Goal: Transaction & Acquisition: Purchase product/service

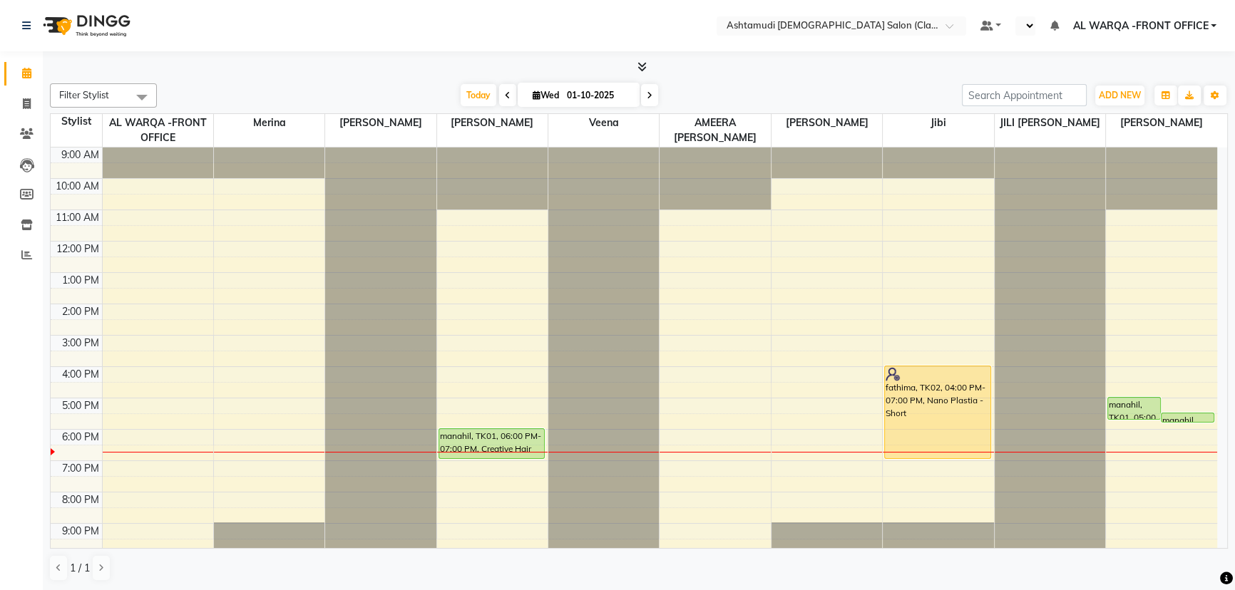
scroll to position [36, 0]
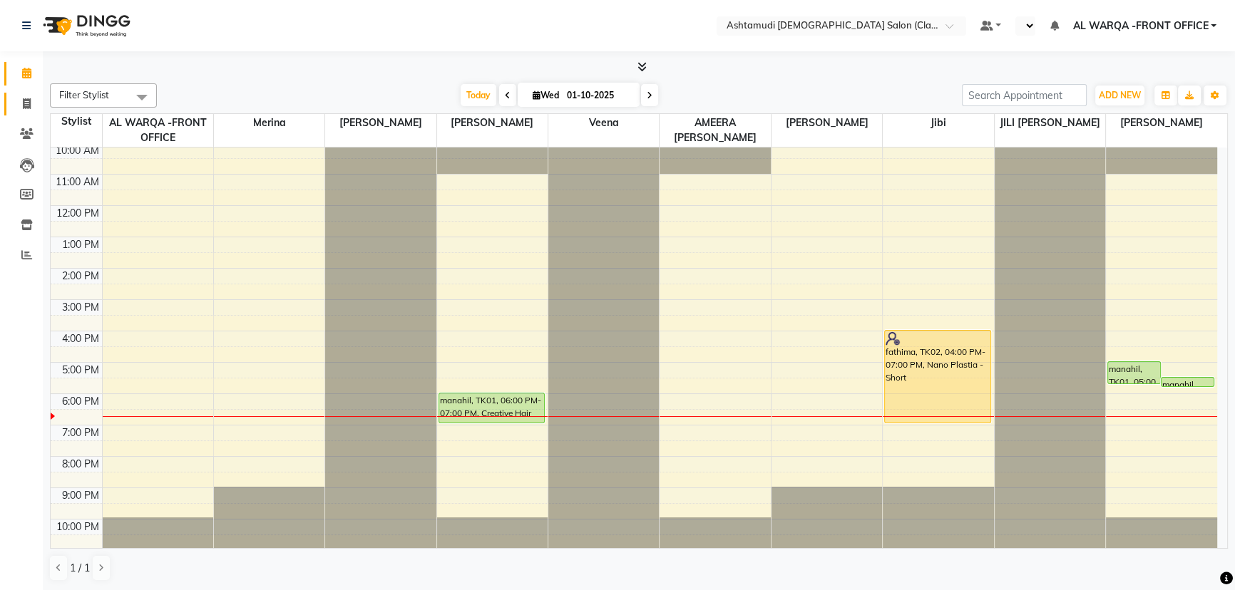
click at [21, 93] on link "Invoice" at bounding box center [21, 105] width 34 height 24
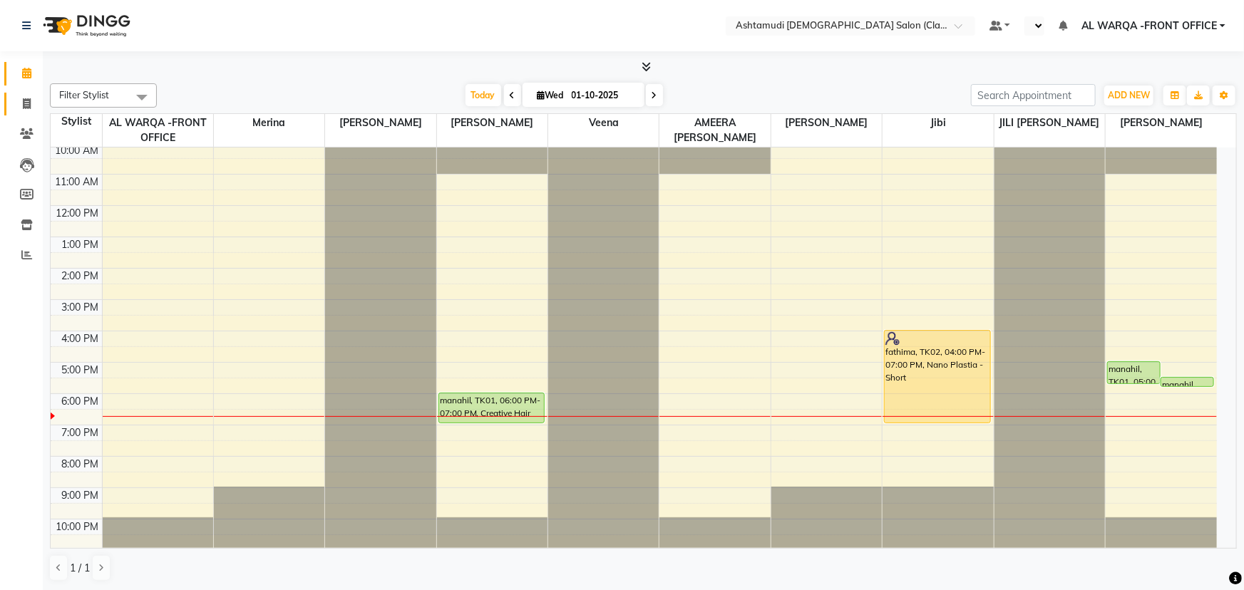
select select "service"
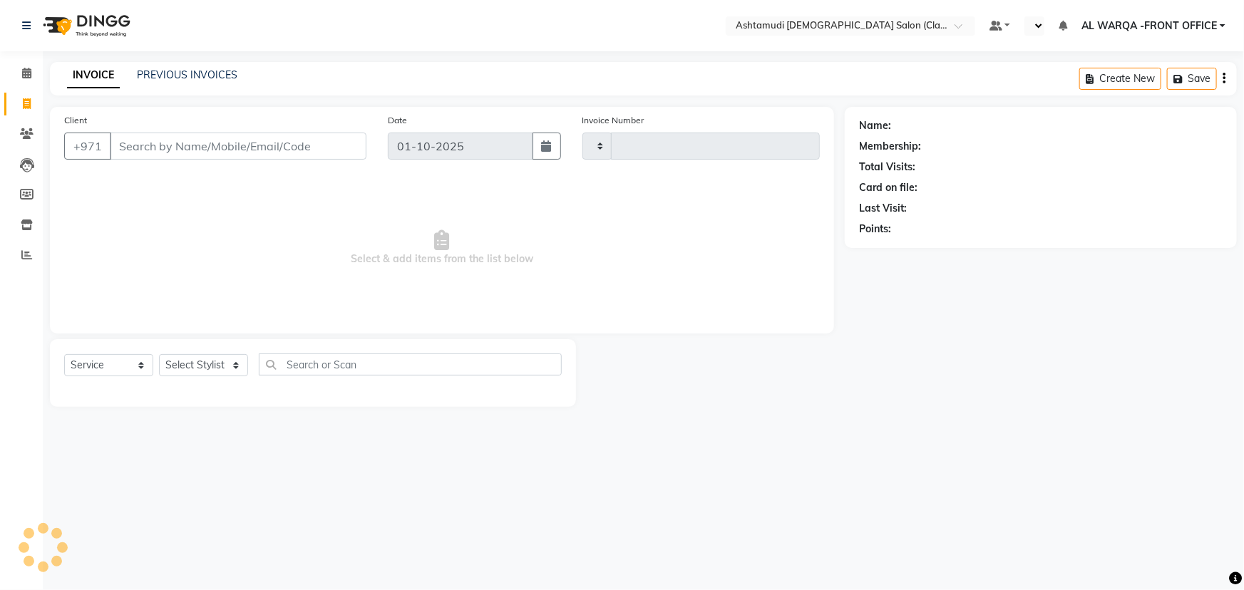
type input "1729"
select select "8201"
click at [29, 76] on icon at bounding box center [26, 73] width 9 height 11
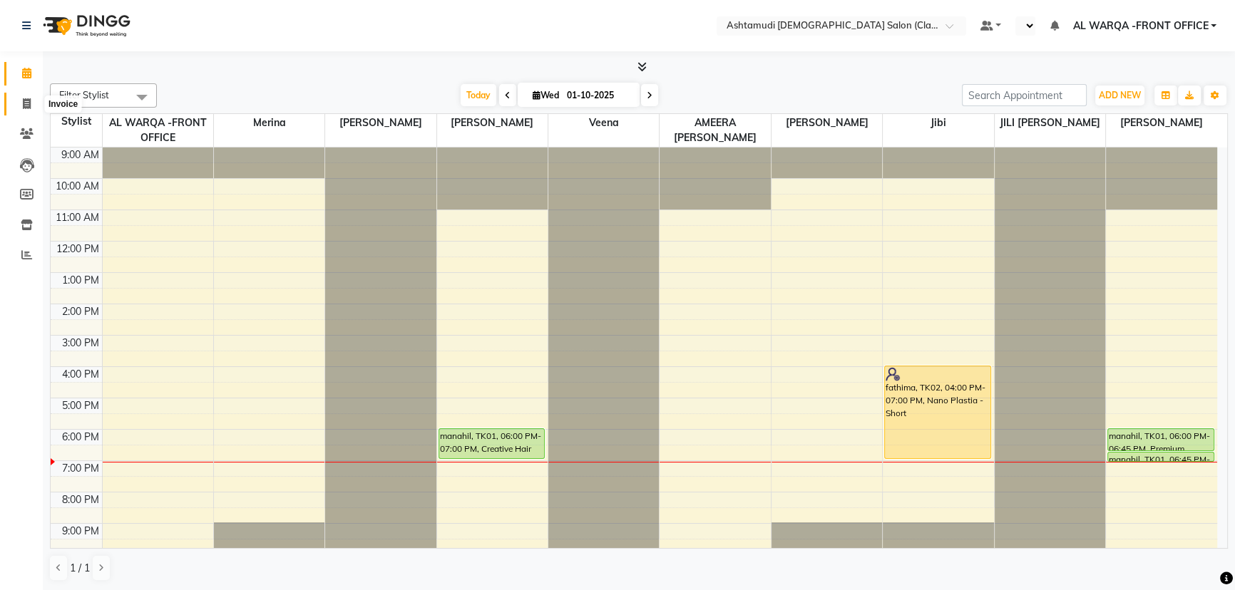
click at [26, 102] on icon at bounding box center [27, 103] width 8 height 11
select select "service"
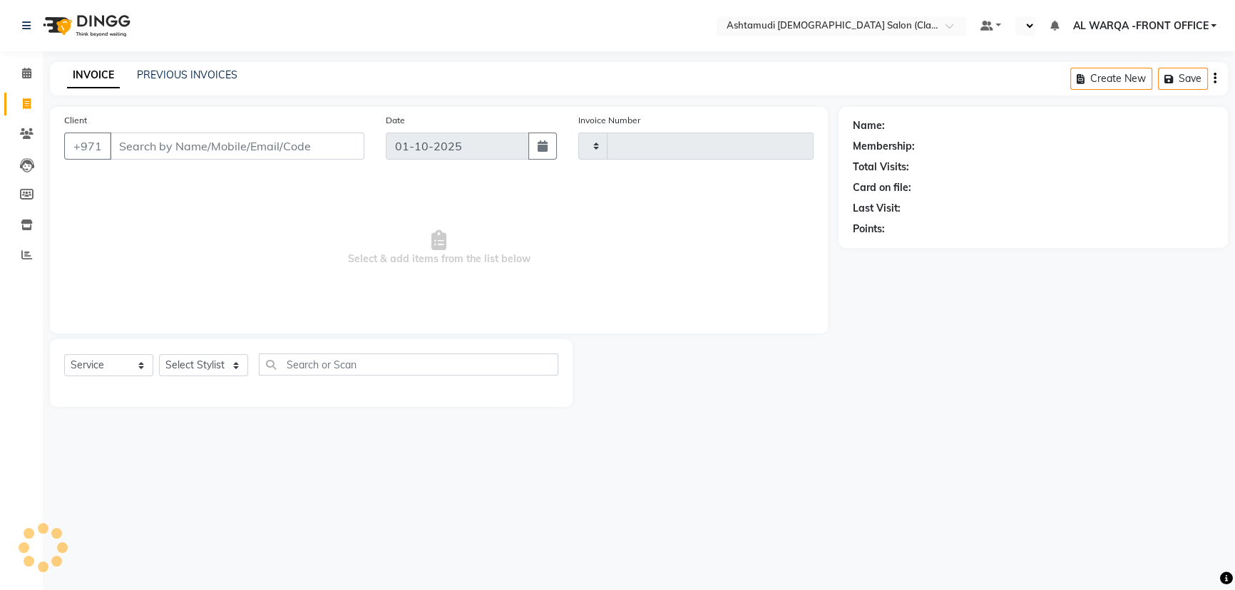
type input "1729"
select select "8201"
click at [205, 366] on select "Select Stylist AL WARQA -FRONT OFFICE AMEERA [PERSON_NAME] [PERSON_NAME] JILI […" at bounding box center [207, 365] width 96 height 22
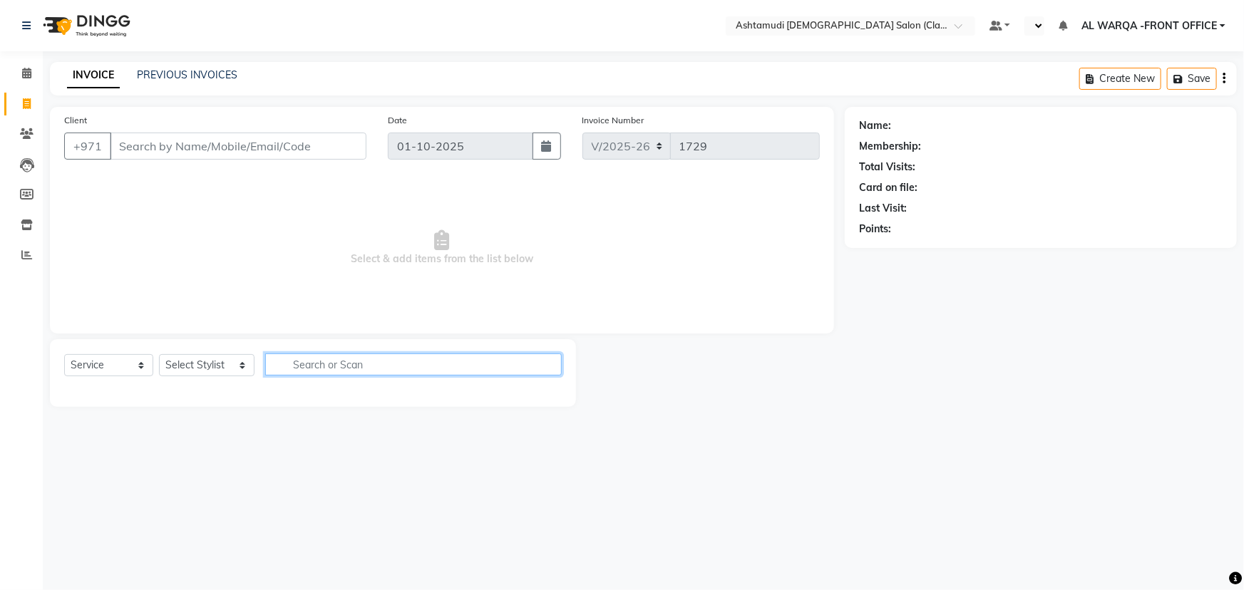
click at [341, 371] on input "text" at bounding box center [413, 365] width 297 height 22
click at [31, 70] on icon at bounding box center [26, 73] width 9 height 11
click at [27, 221] on icon at bounding box center [27, 225] width 12 height 11
click at [29, 71] on icon at bounding box center [26, 73] width 9 height 11
click at [25, 78] on icon at bounding box center [26, 73] width 9 height 11
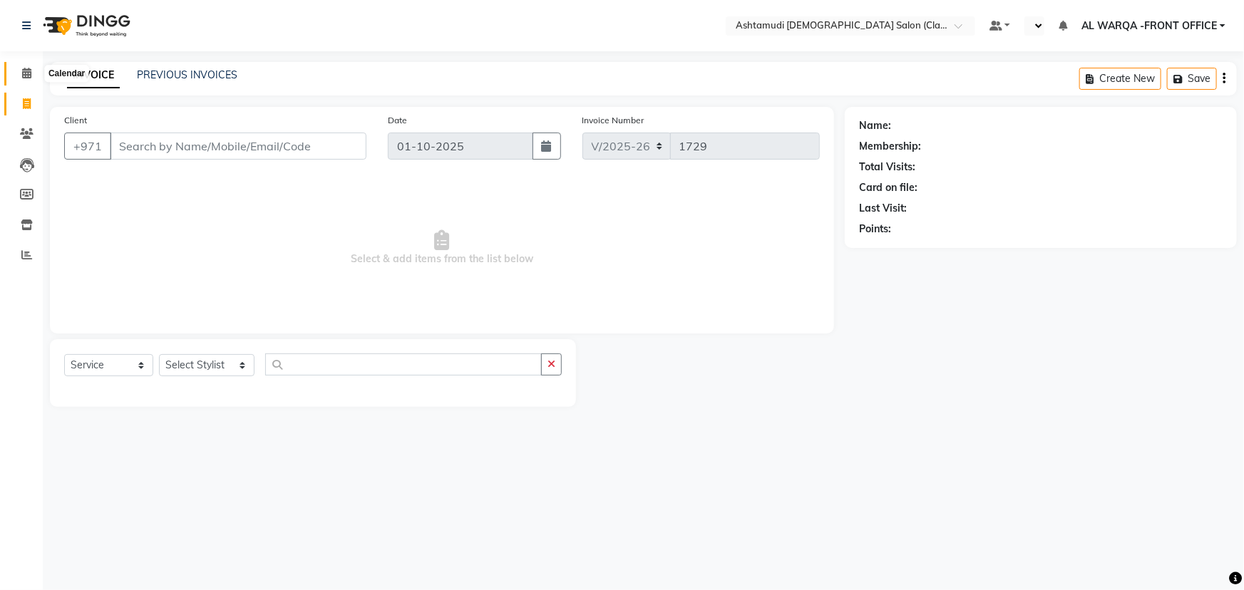
click at [29, 71] on icon at bounding box center [26, 73] width 9 height 11
click at [28, 76] on icon at bounding box center [26, 73] width 9 height 11
click at [26, 135] on icon at bounding box center [27, 133] width 14 height 11
click at [29, 73] on icon at bounding box center [26, 73] width 9 height 11
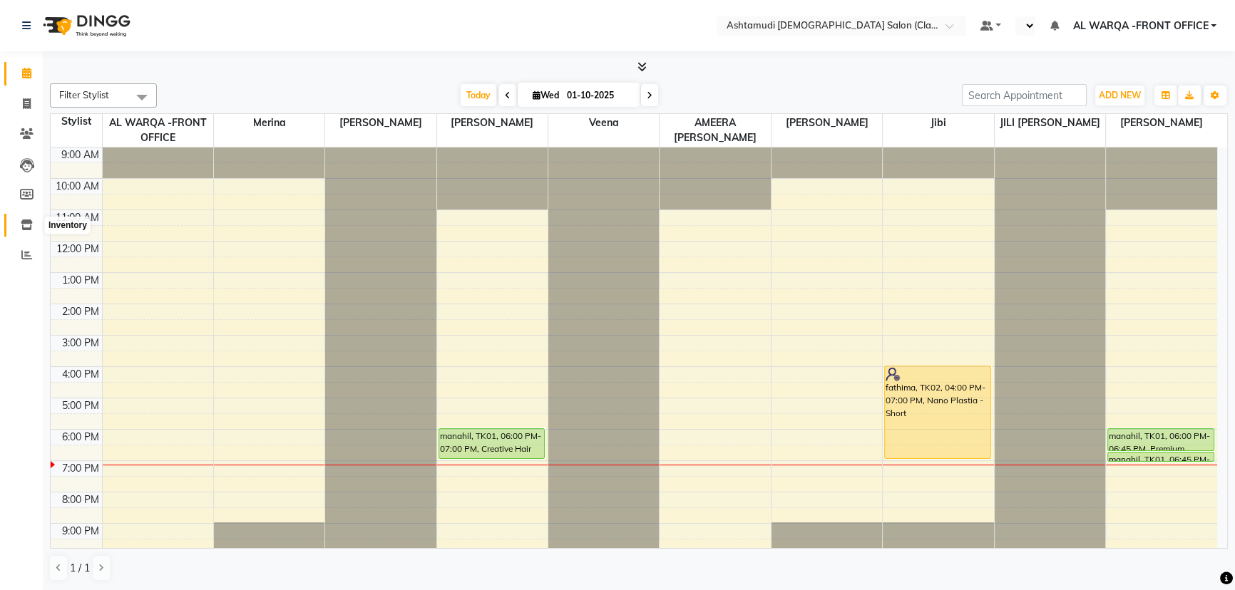
click at [24, 227] on icon at bounding box center [27, 225] width 12 height 11
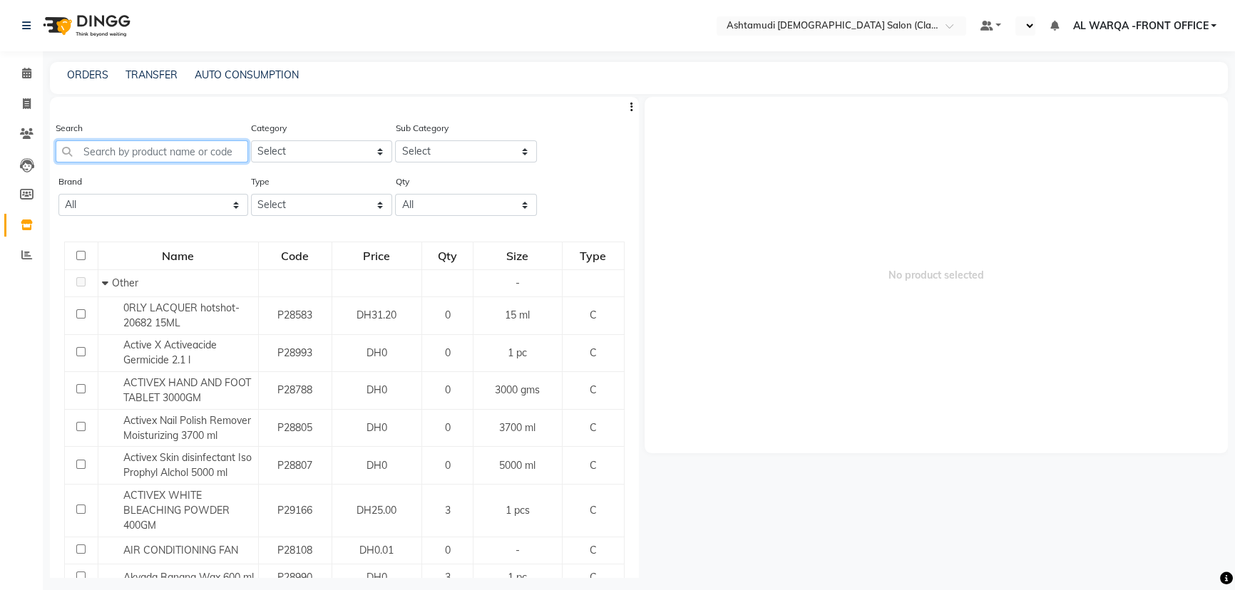
click at [197, 148] on input "text" at bounding box center [152, 151] width 192 height 22
click at [24, 250] on icon at bounding box center [26, 254] width 11 height 11
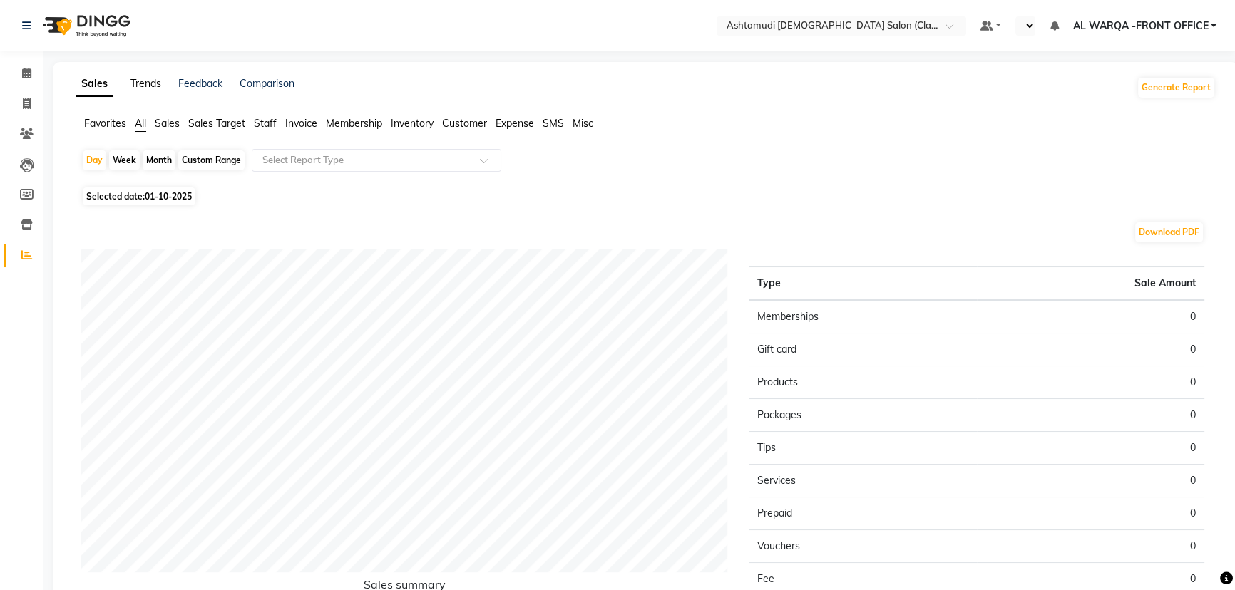
click at [143, 86] on link "Trends" at bounding box center [145, 83] width 31 height 13
select select "by_client"
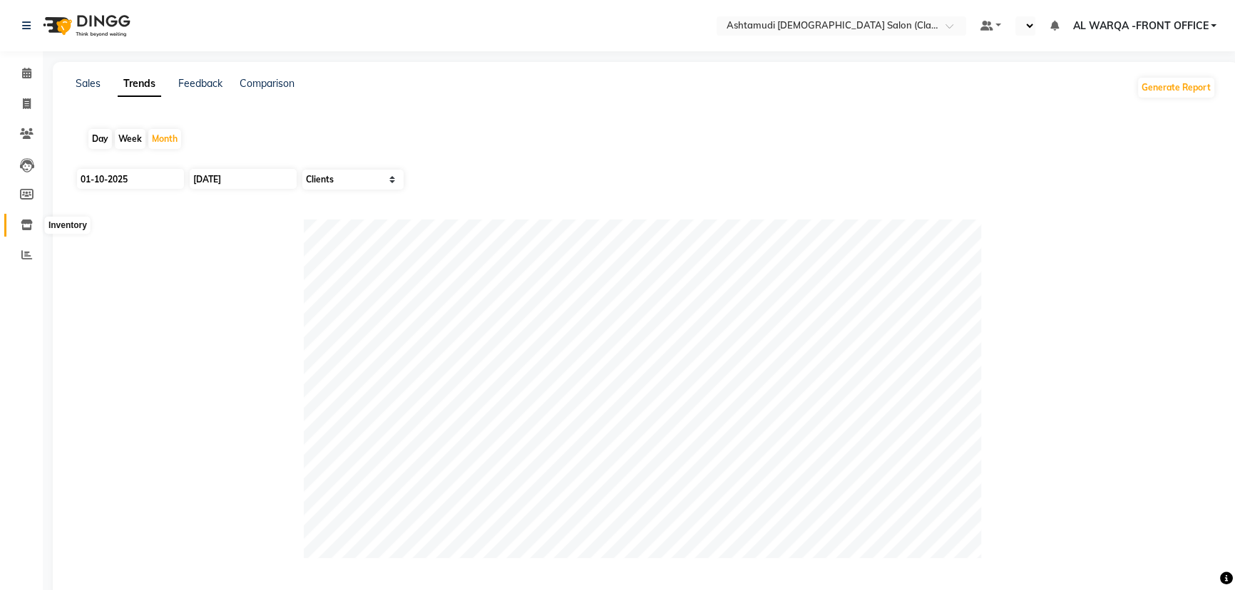
click at [25, 218] on span at bounding box center [26, 225] width 25 height 16
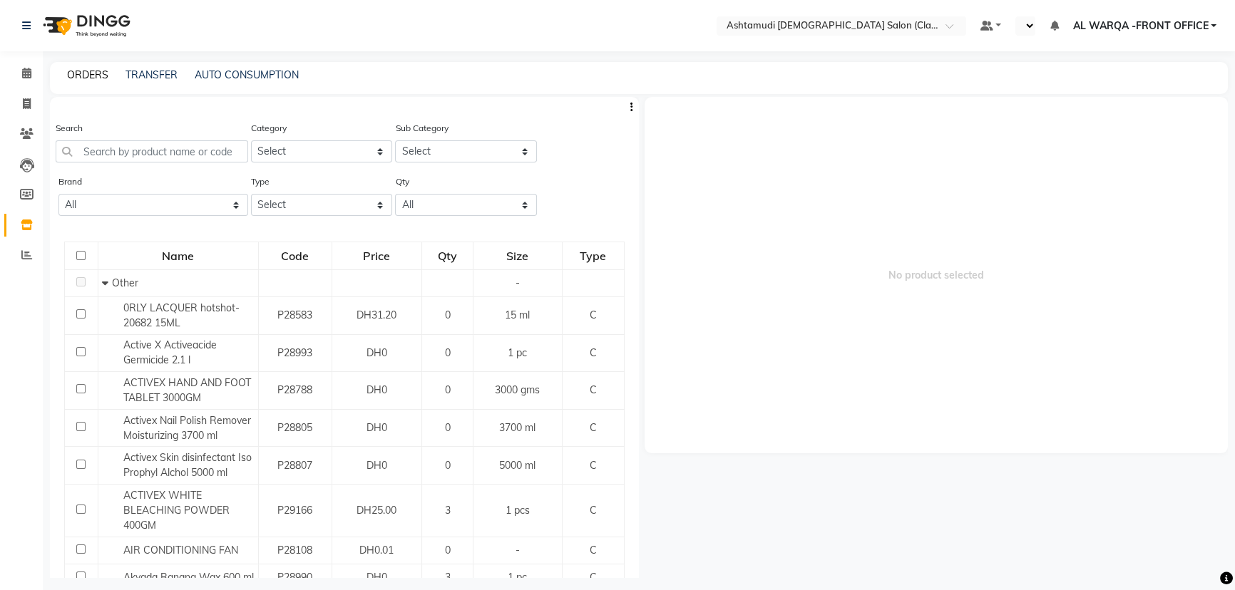
click at [78, 69] on link "ORDERS" at bounding box center [87, 74] width 41 height 13
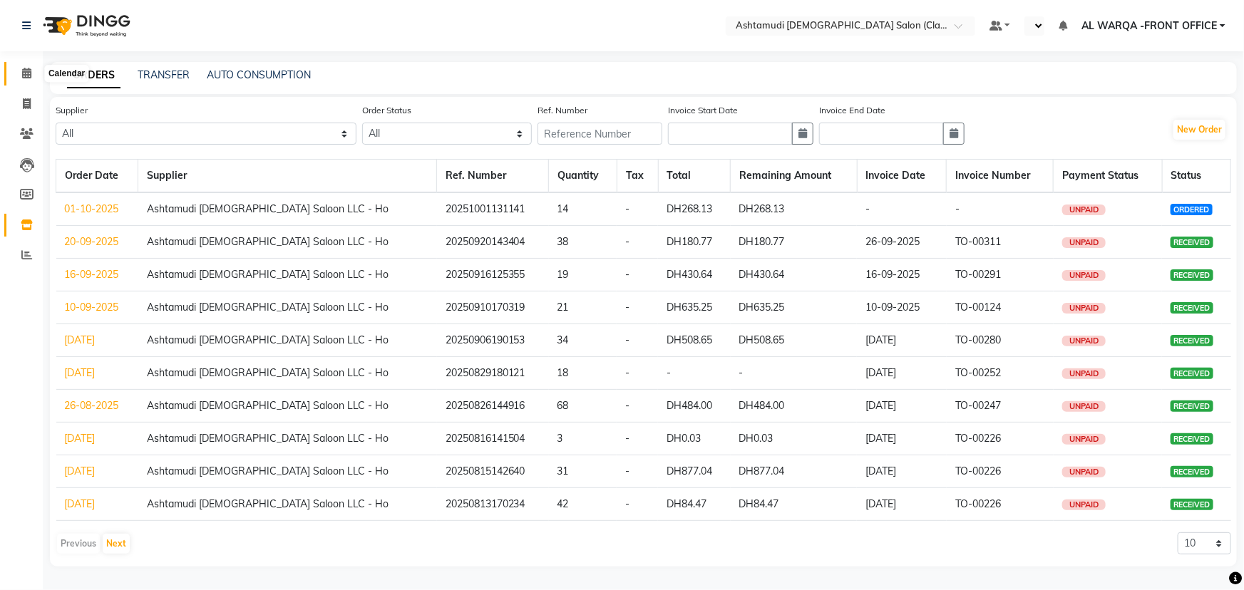
click at [22, 71] on icon at bounding box center [26, 73] width 9 height 11
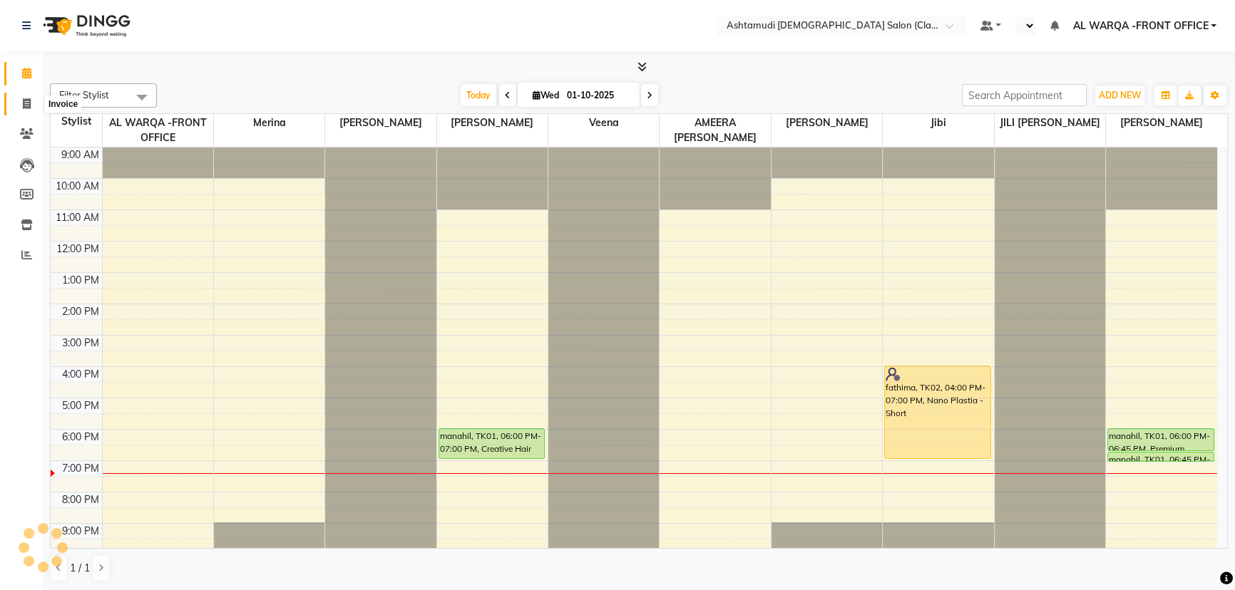
click at [28, 105] on icon at bounding box center [27, 103] width 8 height 11
select select "service"
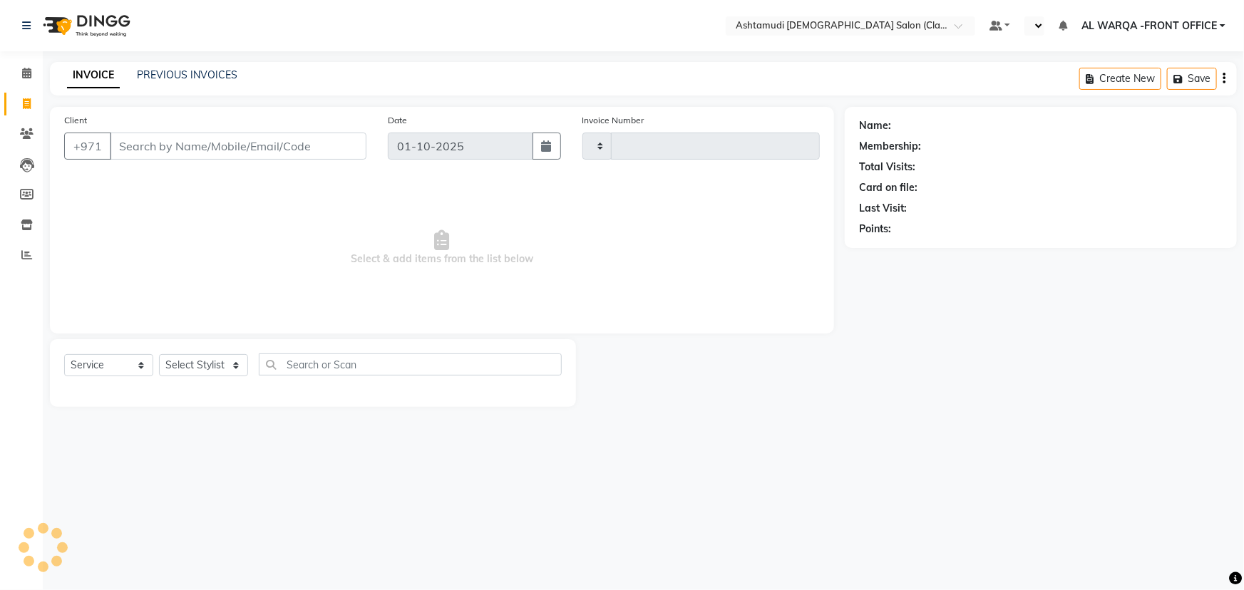
type input "1729"
select select "8201"
drag, startPoint x: 29, startPoint y: 72, endPoint x: 65, endPoint y: 85, distance: 37.9
click at [30, 72] on icon at bounding box center [26, 73] width 9 height 11
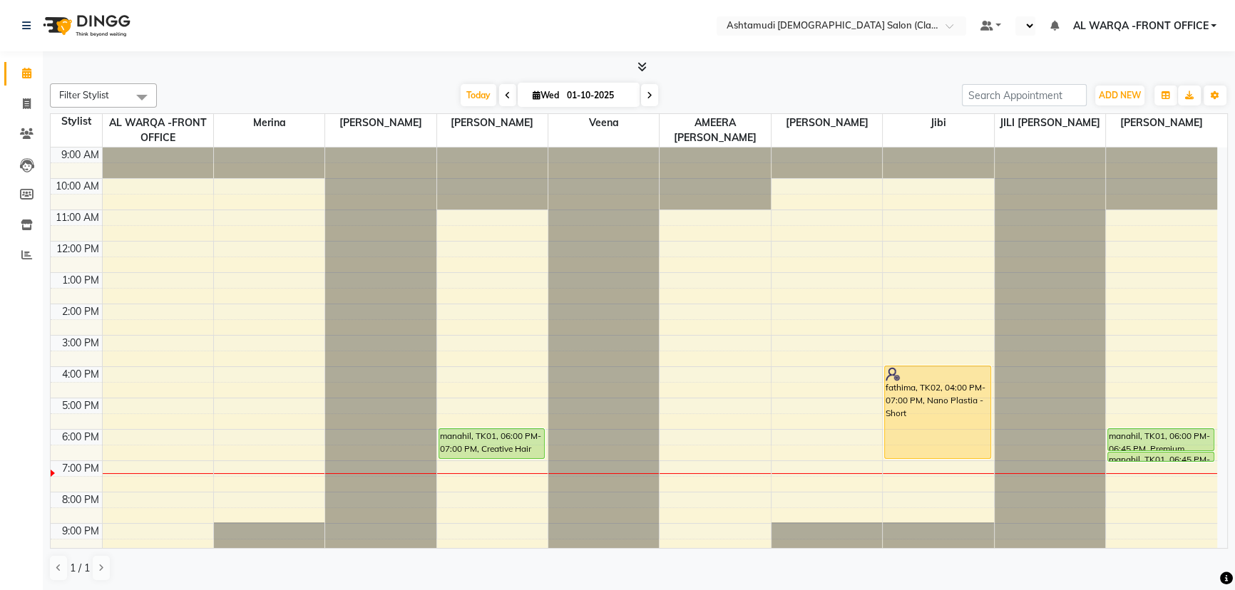
click at [1086, 148] on div at bounding box center [1049, 148] width 110 height 0
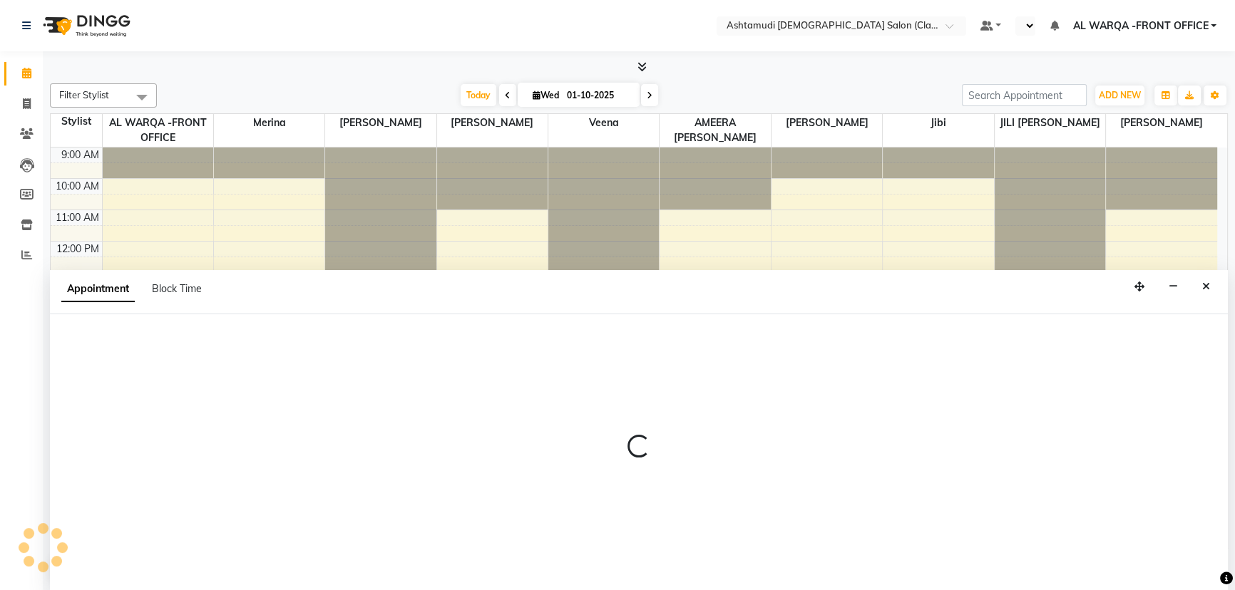
select select "89076"
select select "tentative"
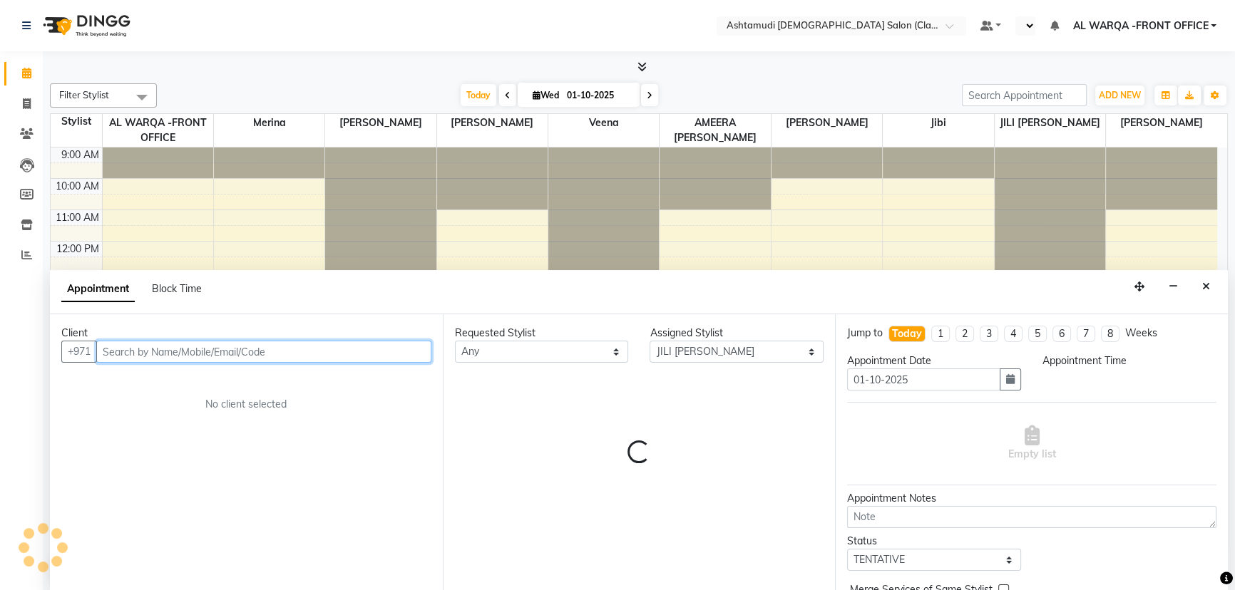
select select "1200"
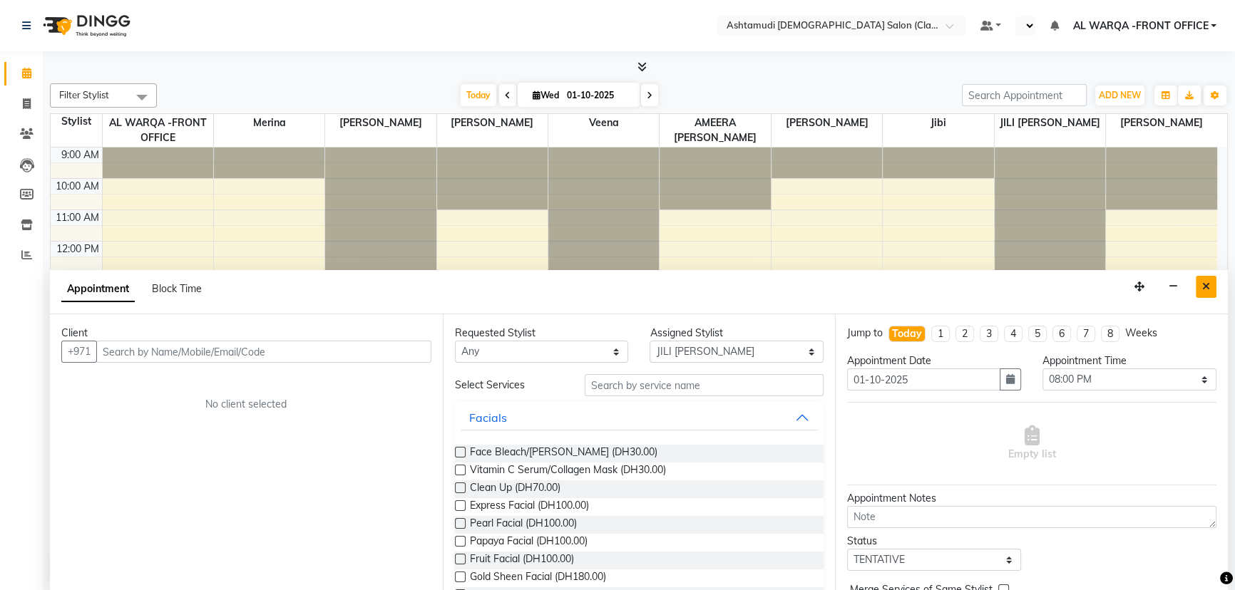
click at [1205, 291] on icon "Close" at bounding box center [1206, 287] width 8 height 10
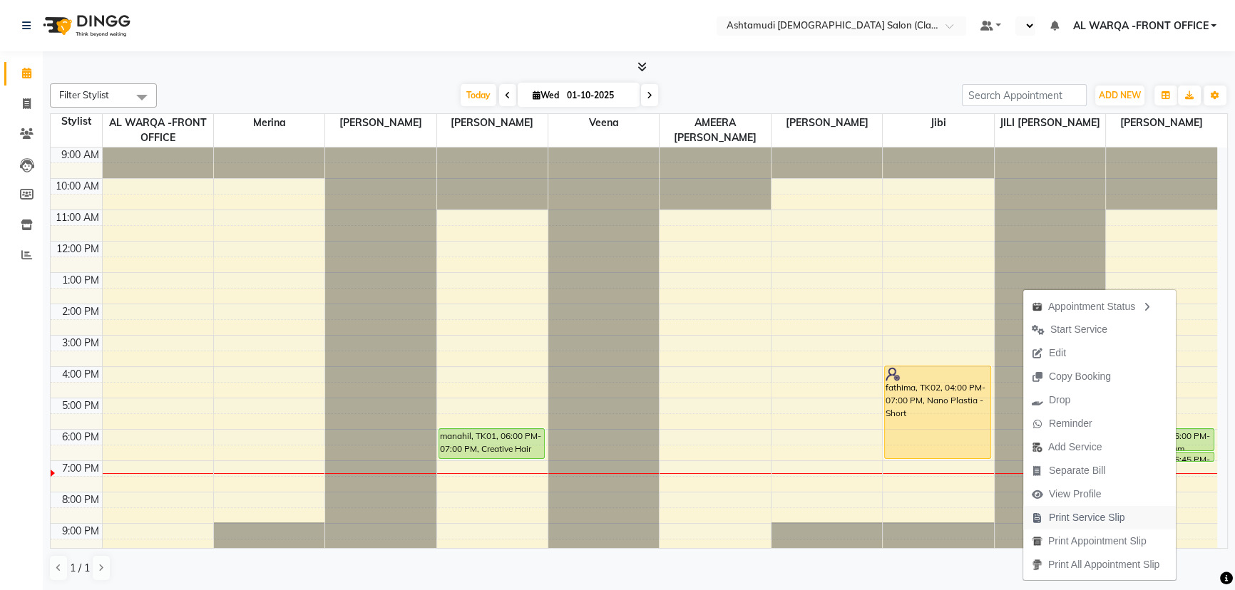
click at [1091, 520] on span "Print Service Slip" at bounding box center [1086, 517] width 76 height 15
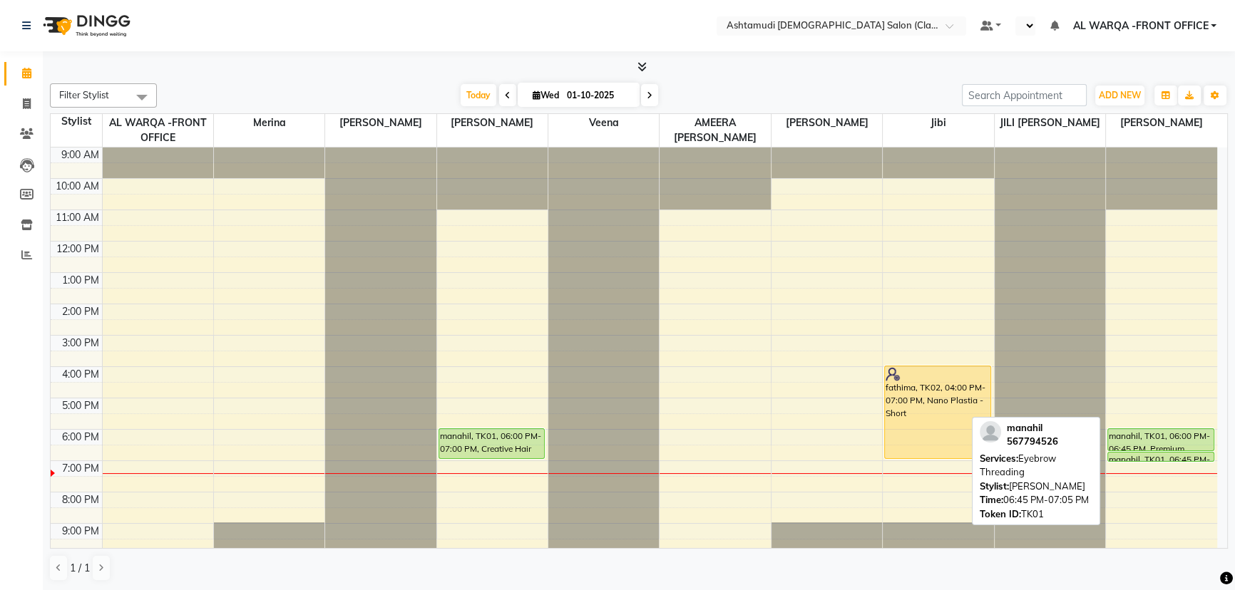
click at [1168, 453] on div "manahil, TK01, 06:45 PM-07:05 PM, Eyebrow Threading" at bounding box center [1160, 457] width 105 height 9
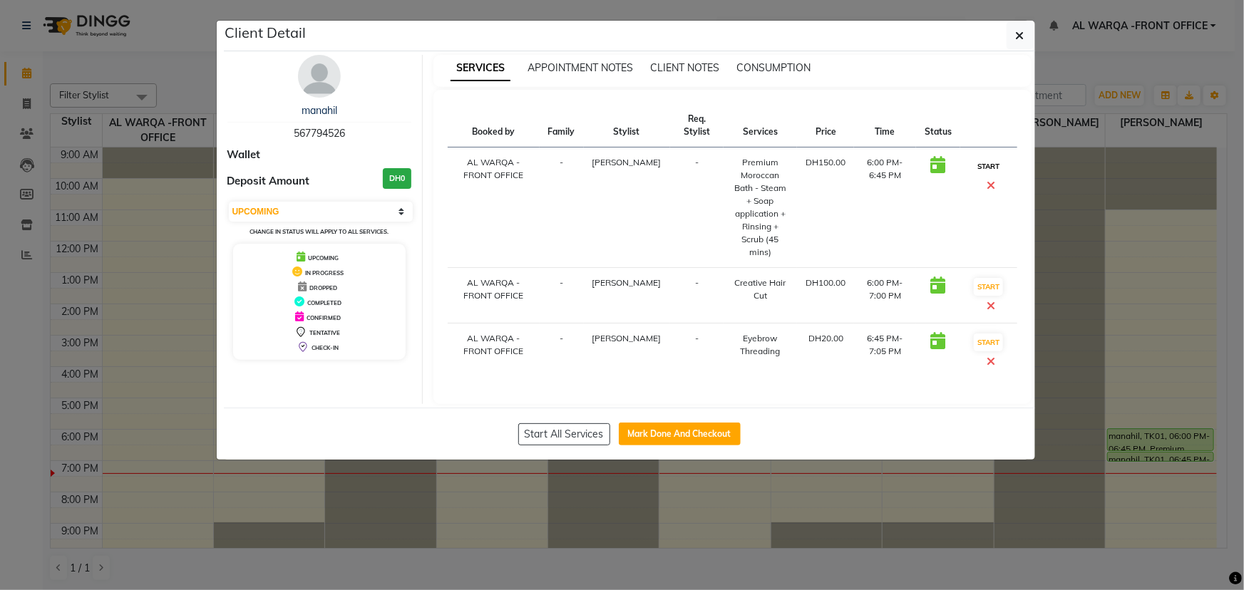
click at [992, 173] on button "START" at bounding box center [988, 167] width 29 height 18
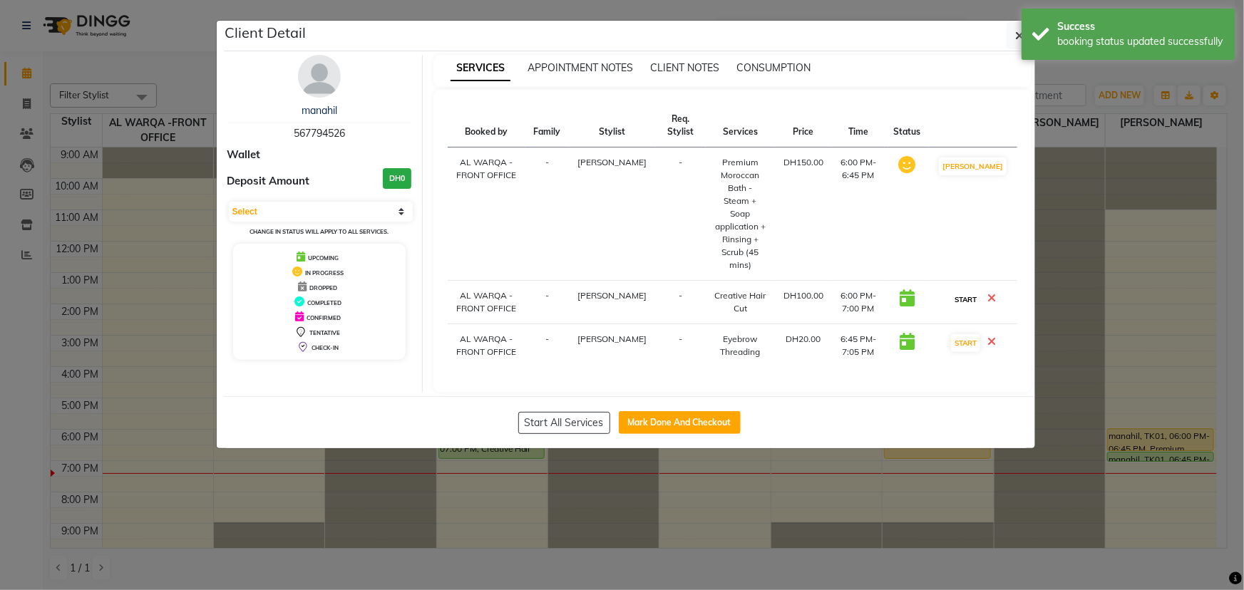
click at [980, 291] on button "START" at bounding box center [965, 300] width 29 height 18
click at [980, 335] on button "START" at bounding box center [965, 343] width 29 height 18
select select "1"
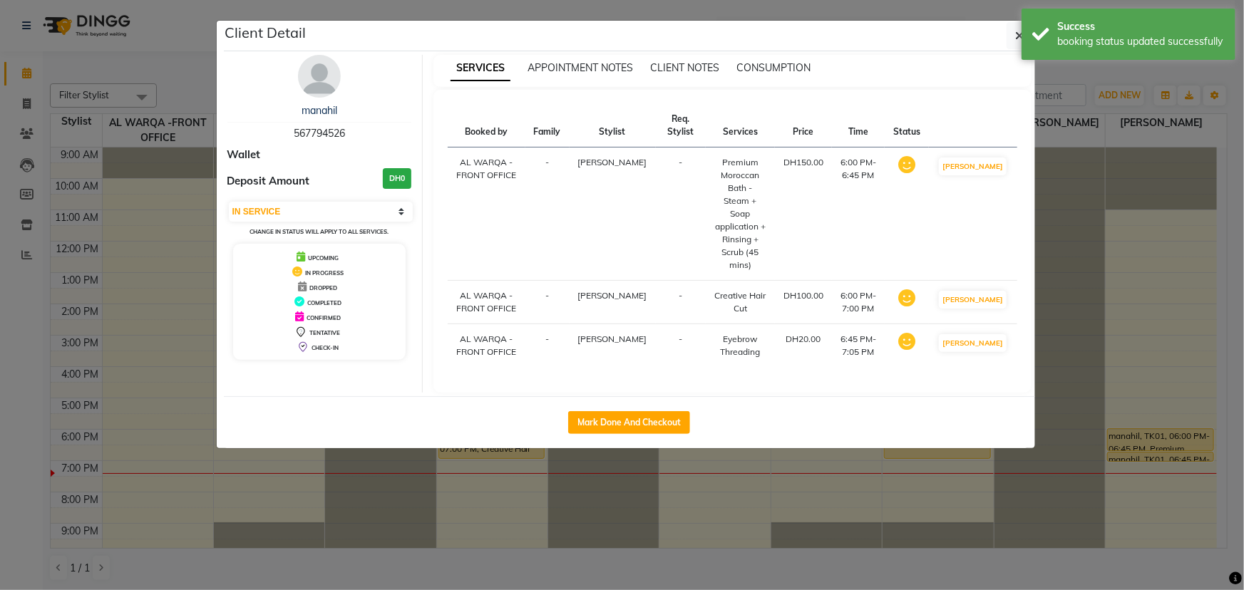
click at [1206, 385] on ngb-modal-window "Client Detail manahil 567794526 Wallet Deposit Amount DH0 Select IN SERVICE CON…" at bounding box center [622, 295] width 1244 height 590
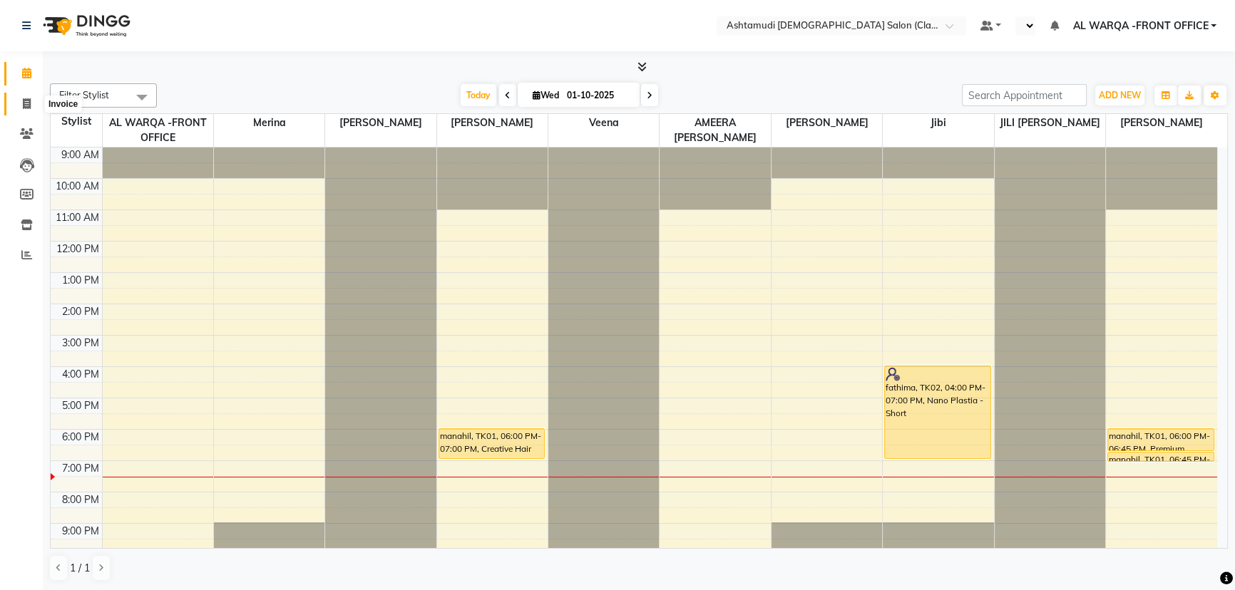
click at [33, 103] on span at bounding box center [26, 104] width 25 height 16
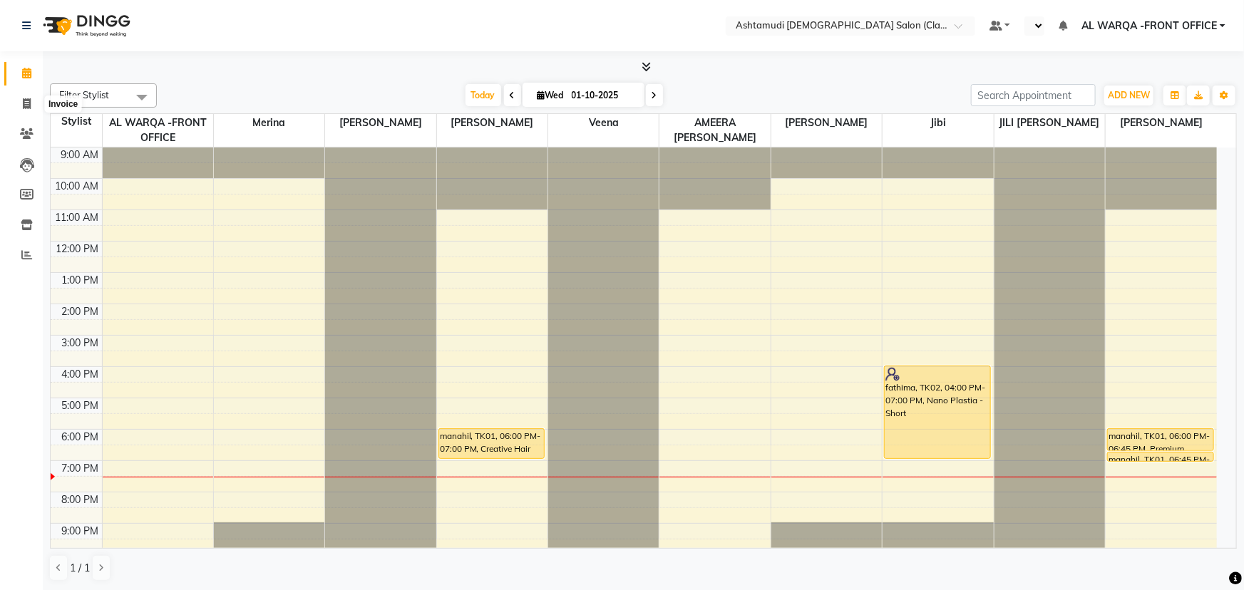
select select "service"
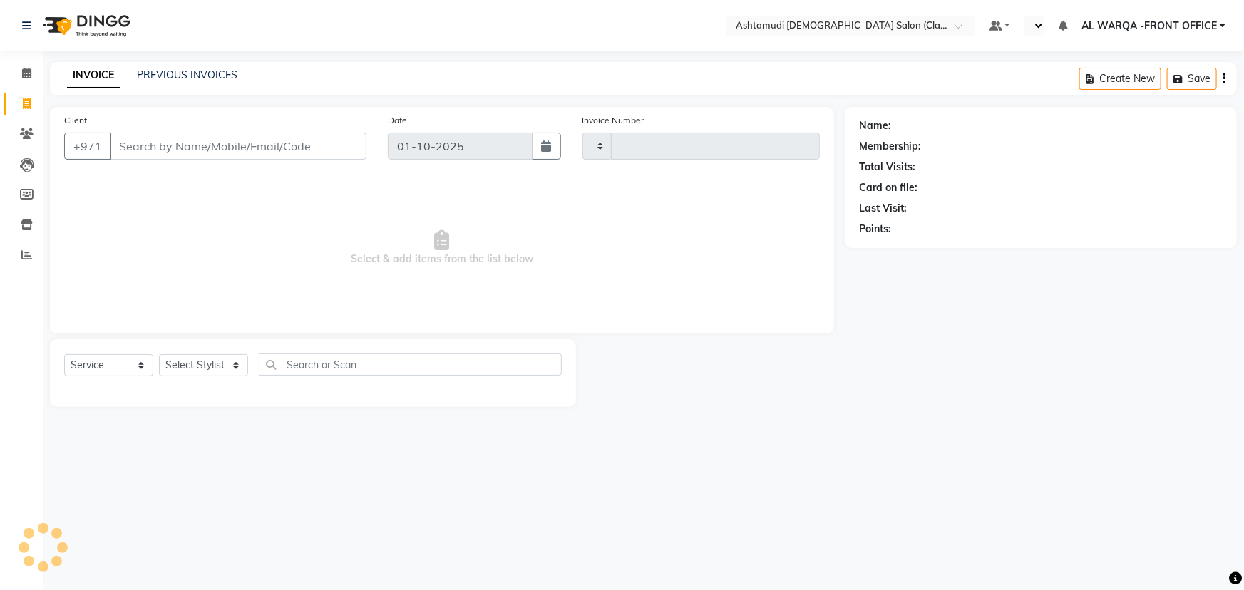
type input "1729"
select select "8201"
drag, startPoint x: 244, startPoint y: 145, endPoint x: 313, endPoint y: 170, distance: 72.8
click at [291, 160] on div "Client +971" at bounding box center [215, 142] width 324 height 58
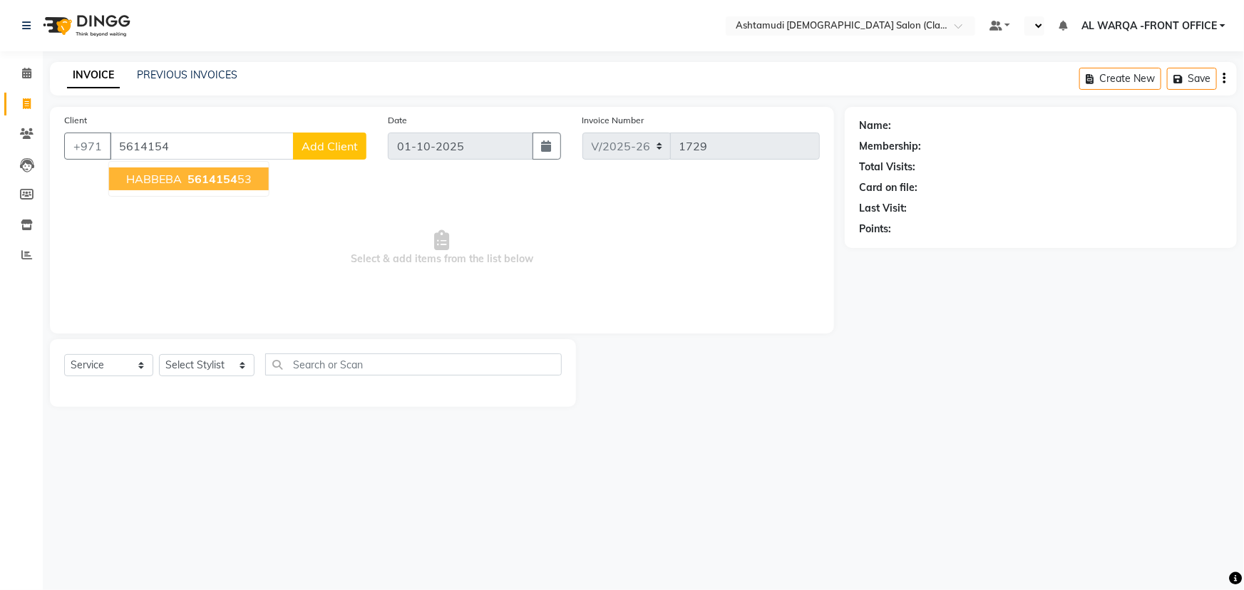
click at [181, 166] on ngb-typeahead-window "HABBEBA 5614154 53" at bounding box center [188, 179] width 161 height 36
click at [185, 176] on ngb-highlight "5614154 53" at bounding box center [218, 179] width 67 height 14
type input "561415453"
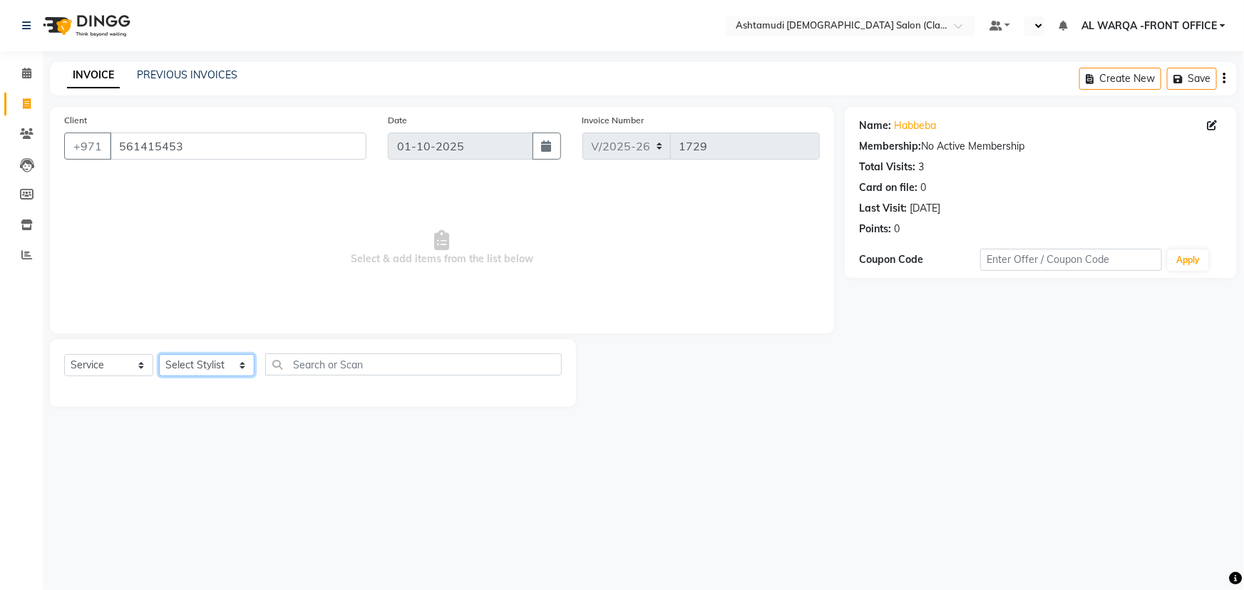
click at [212, 368] on select "Select Stylist AL WARQA -FRONT OFFICE AMEERA [PERSON_NAME] [PERSON_NAME] JILI […" at bounding box center [207, 365] width 96 height 22
select select "82443"
click at [159, 354] on select "Select Stylist AL WARQA -FRONT OFFICE AMEERA [PERSON_NAME] [PERSON_NAME] JILI […" at bounding box center [207, 365] width 96 height 22
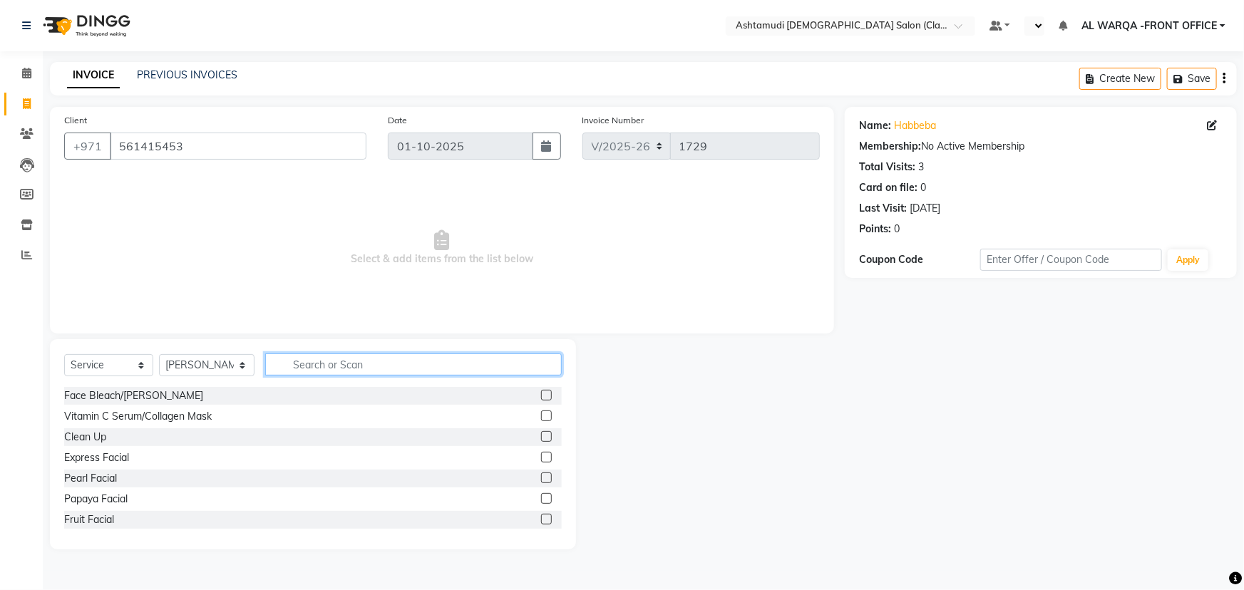
drag, startPoint x: 377, startPoint y: 367, endPoint x: 385, endPoint y: 356, distance: 13.8
click at [381, 361] on input "text" at bounding box center [413, 365] width 297 height 22
type input "GEL RE"
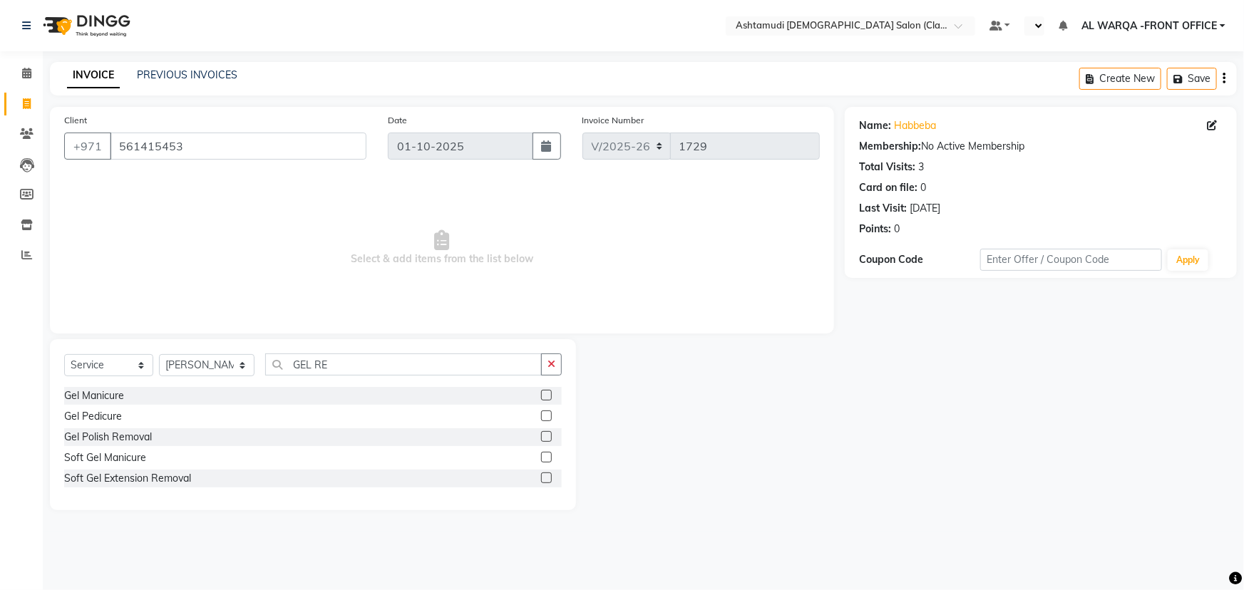
click at [546, 435] on label at bounding box center [546, 436] width 11 height 11
click at [546, 435] on input "checkbox" at bounding box center [545, 437] width 9 height 9
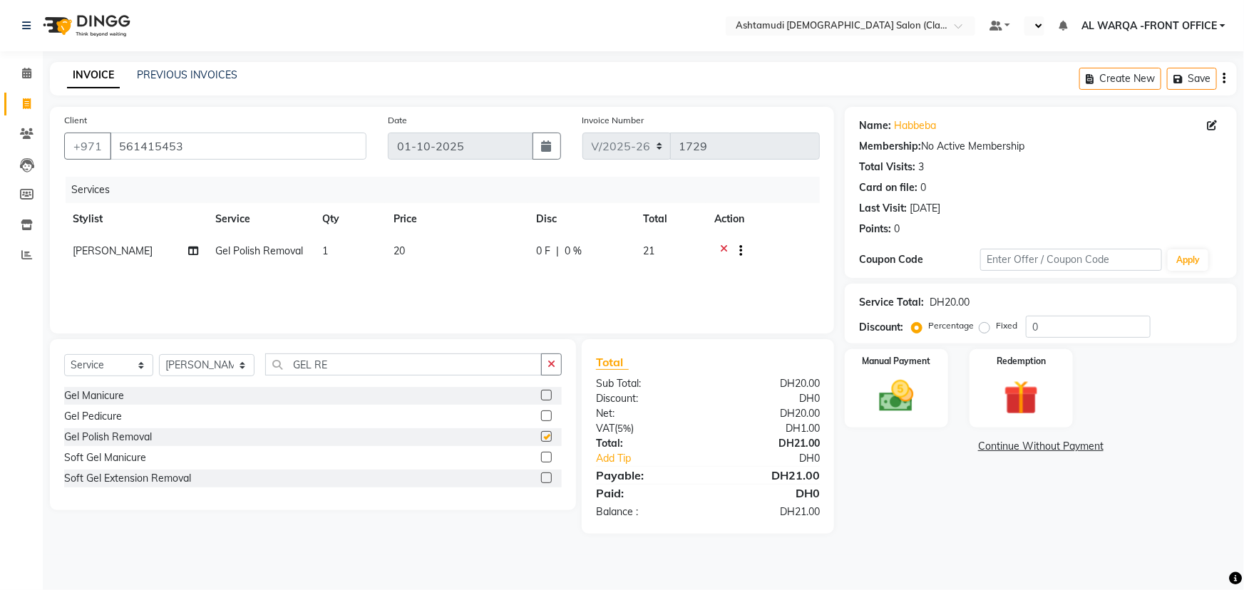
checkbox input "false"
click at [414, 363] on input "GEL RE" at bounding box center [403, 365] width 277 height 22
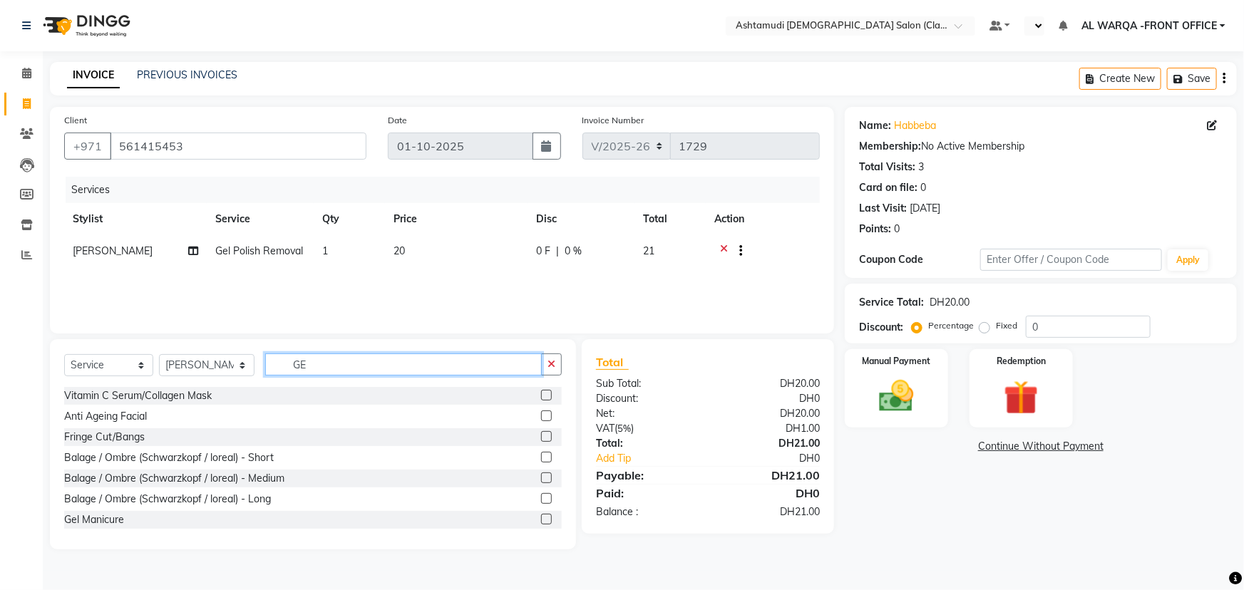
type input "G"
type input "CUT"
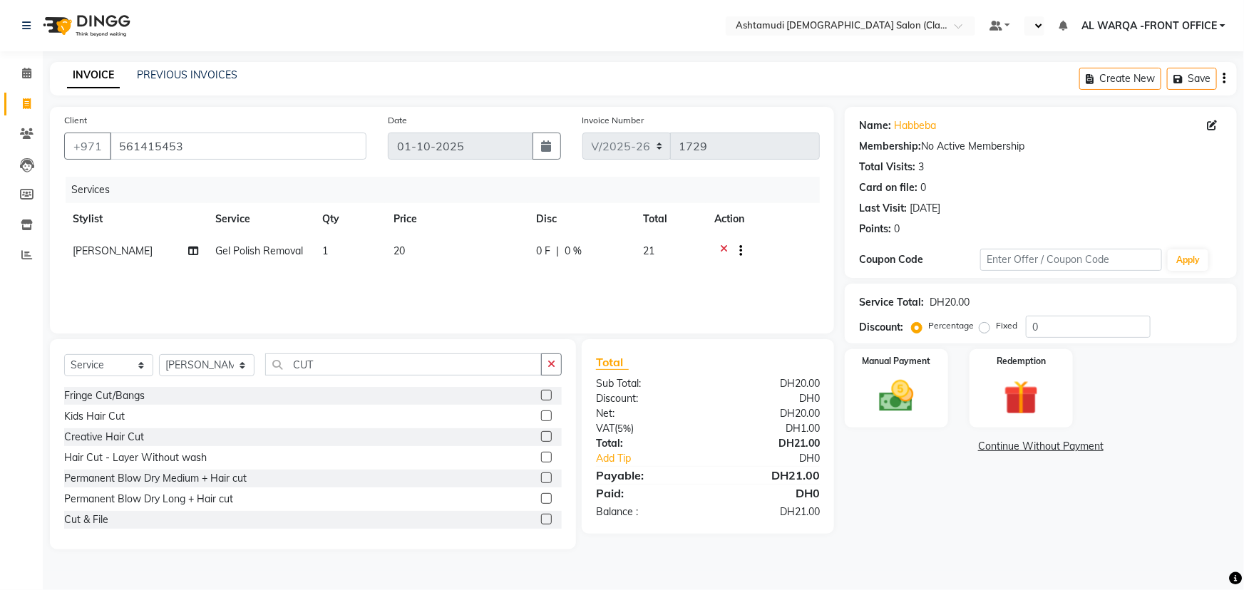
click at [541, 517] on label at bounding box center [546, 519] width 11 height 11
click at [541, 517] on input "checkbox" at bounding box center [545, 519] width 9 height 9
checkbox input "false"
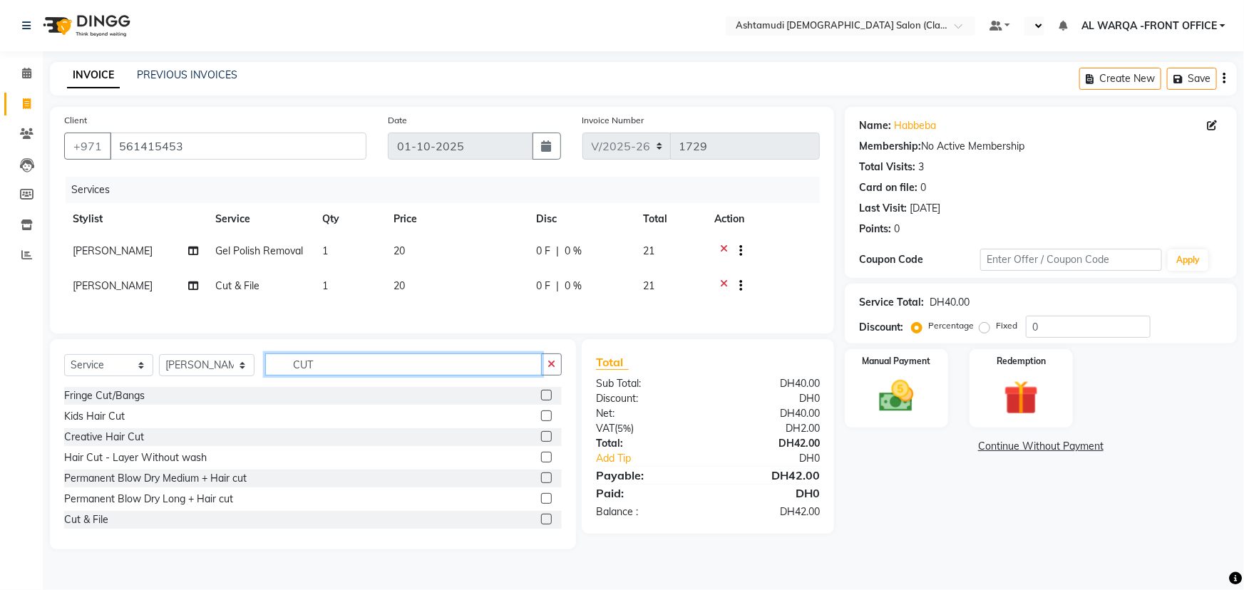
click at [383, 366] on input "CUT" at bounding box center [403, 365] width 277 height 22
type input "C"
type input "GEL"
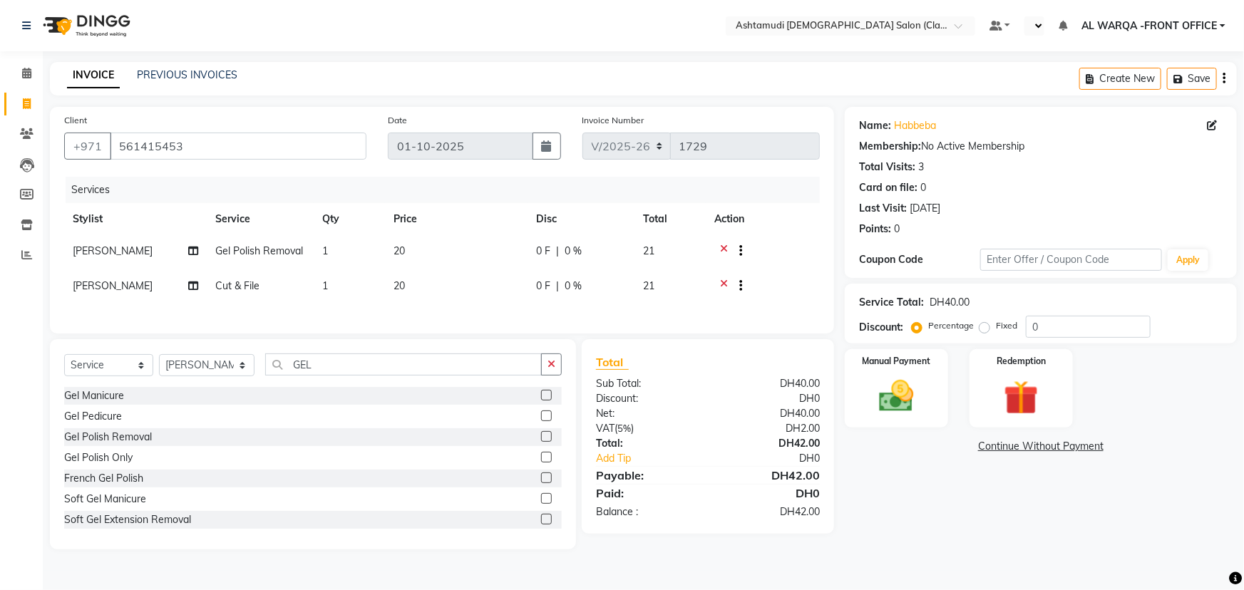
click at [541, 459] on label at bounding box center [546, 457] width 11 height 11
click at [541, 459] on input "checkbox" at bounding box center [545, 457] width 9 height 9
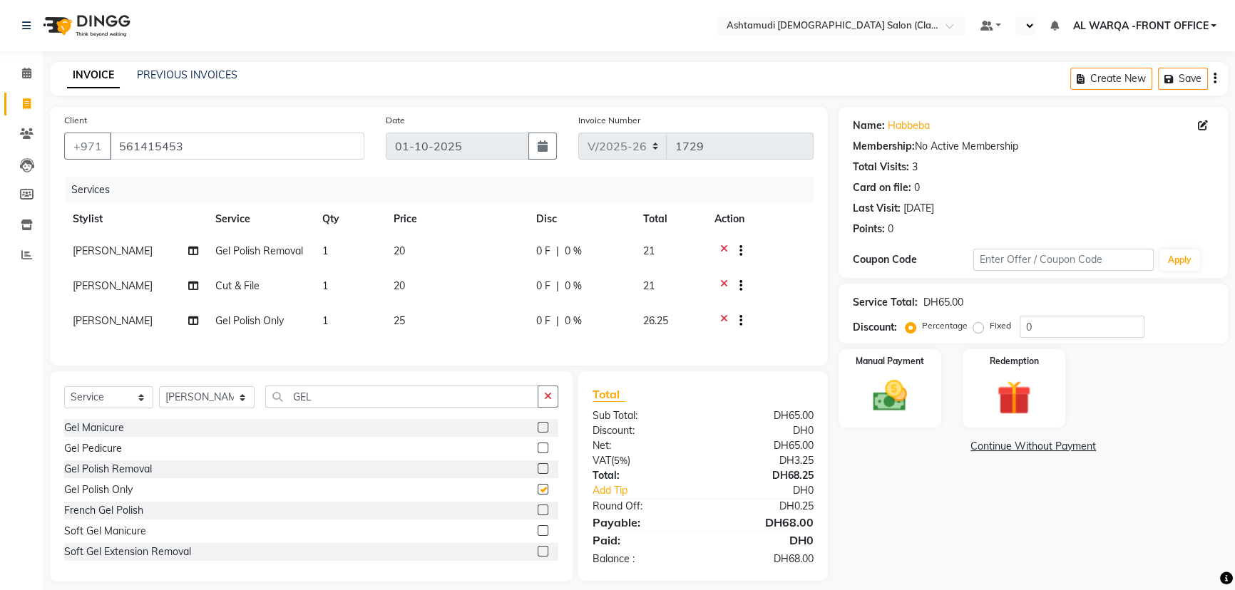
checkbox input "false"
click at [232, 403] on select "Select Stylist AL WARQA -FRONT OFFICE AMEERA [PERSON_NAME] [PERSON_NAME] JILI […" at bounding box center [207, 397] width 96 height 22
select select "82444"
click at [159, 396] on select "Select Stylist AL WARQA -FRONT OFFICE AMEERA [PERSON_NAME] [PERSON_NAME] JILI […" at bounding box center [207, 397] width 96 height 22
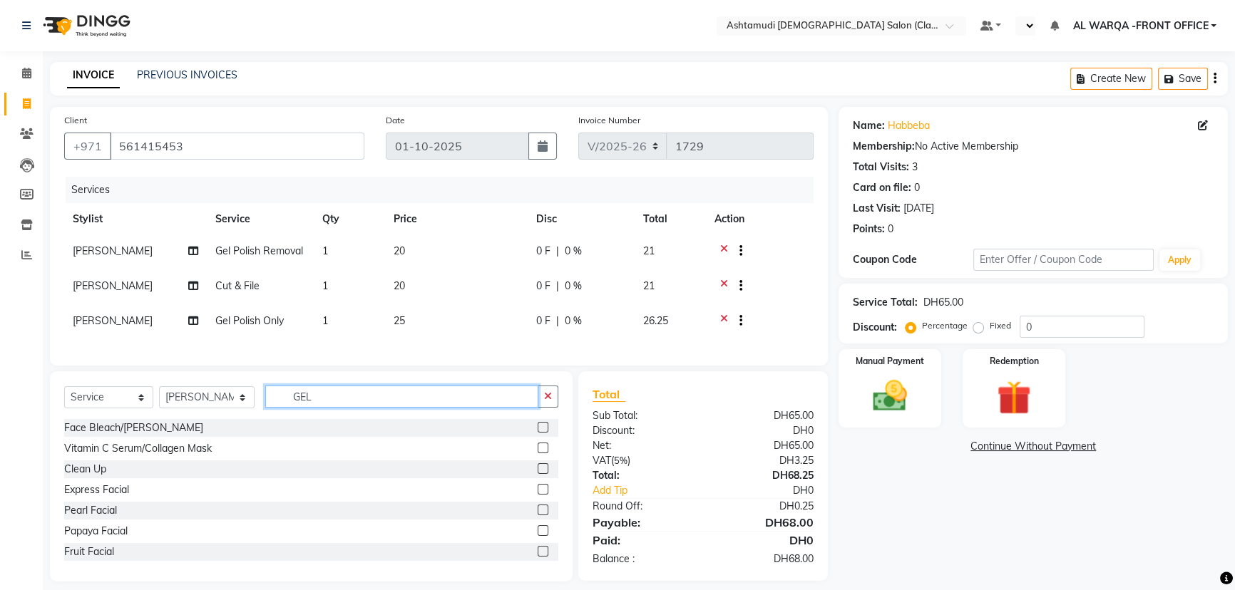
drag, startPoint x: 326, startPoint y: 411, endPoint x: 468, endPoint y: 460, distance: 151.0
click at [378, 419] on div "Select Service Product Membership Package Voucher Prepaid Gift Card Select Styl…" at bounding box center [311, 403] width 494 height 34
type input "G"
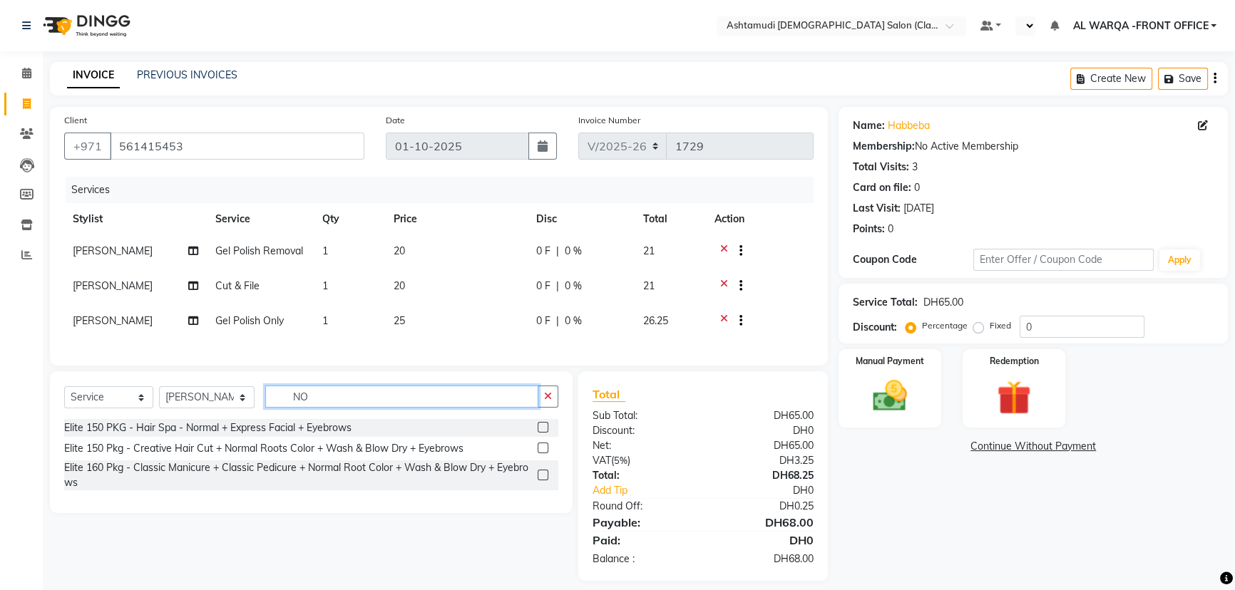
type input "N"
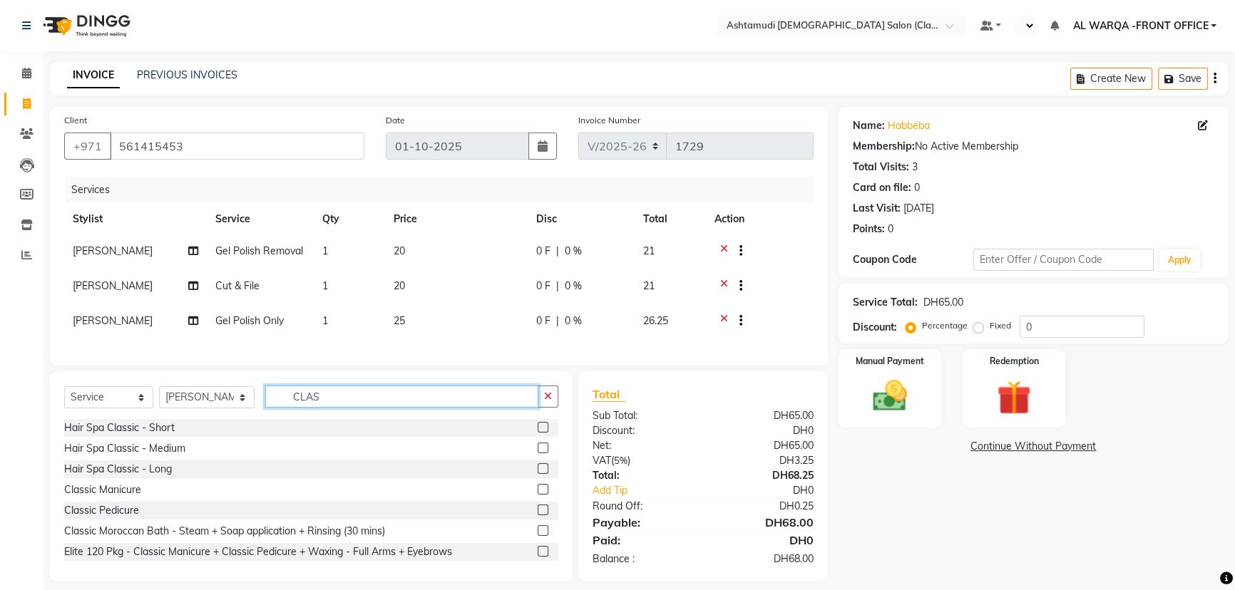
type input "CLAS"
drag, startPoint x: 533, startPoint y: 518, endPoint x: 409, endPoint y: 449, distance: 142.0
click at [485, 489] on div "Hair Spa Classic - Short Hair Spa Classic - Medium Hair Spa Classic - Long Clas…" at bounding box center [311, 490] width 494 height 143
drag, startPoint x: 356, startPoint y: 412, endPoint x: 375, endPoint y: 411, distance: 19.3
click at [361, 408] on input "CLAS" at bounding box center [401, 397] width 273 height 22
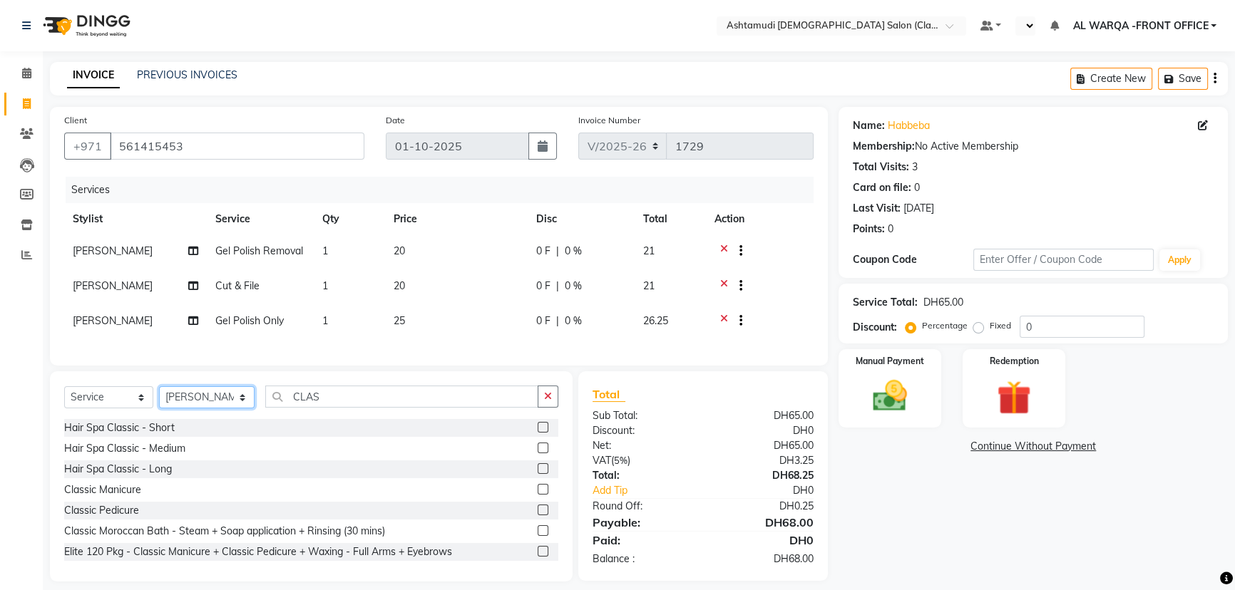
click at [212, 403] on select "Select Stylist AL WARQA -FRONT OFFICE AMEERA [PERSON_NAME] [PERSON_NAME] JILI […" at bounding box center [207, 397] width 96 height 22
select select "82443"
click at [159, 396] on select "Select Stylist AL WARQA -FRONT OFFICE AMEERA [PERSON_NAME] [PERSON_NAME] JILI […" at bounding box center [207, 397] width 96 height 22
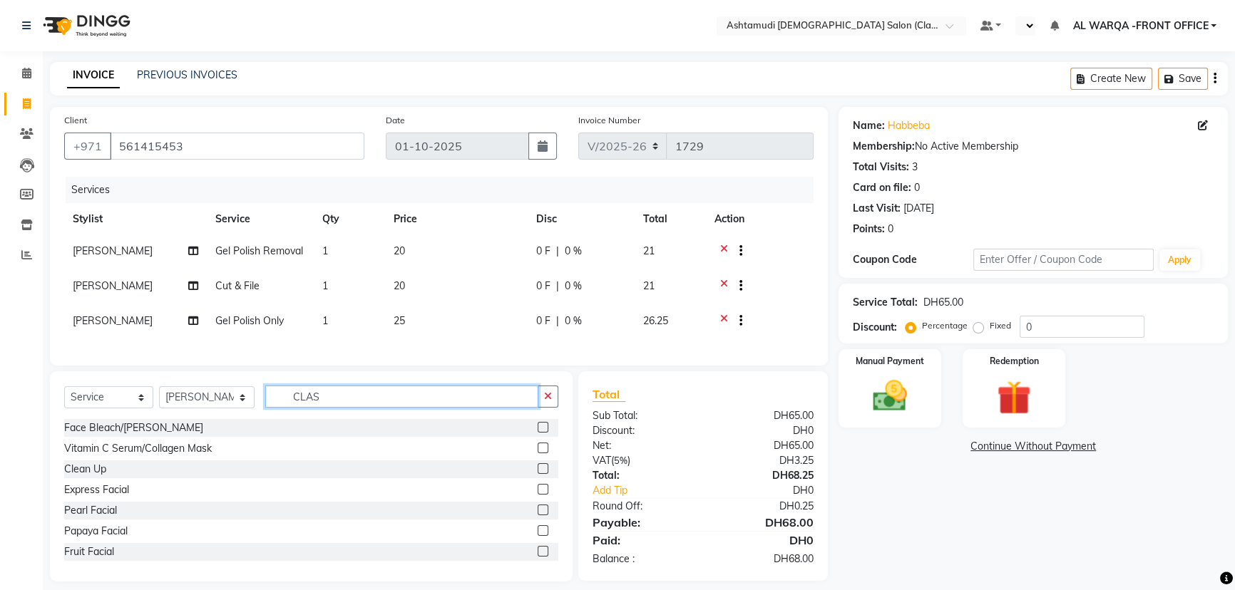
drag, startPoint x: 326, startPoint y: 408, endPoint x: 818, endPoint y: 564, distance: 516.0
click at [370, 419] on div "Select Service Product Membership Package Voucher Prepaid Gift Card Select Styl…" at bounding box center [311, 403] width 494 height 34
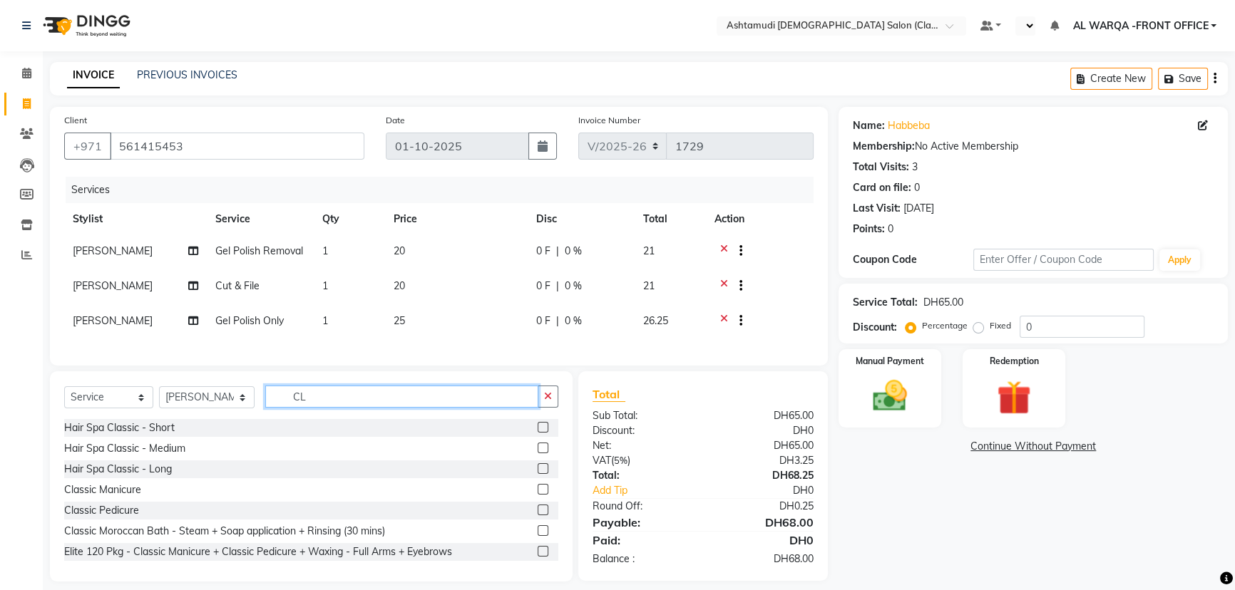
type input "C"
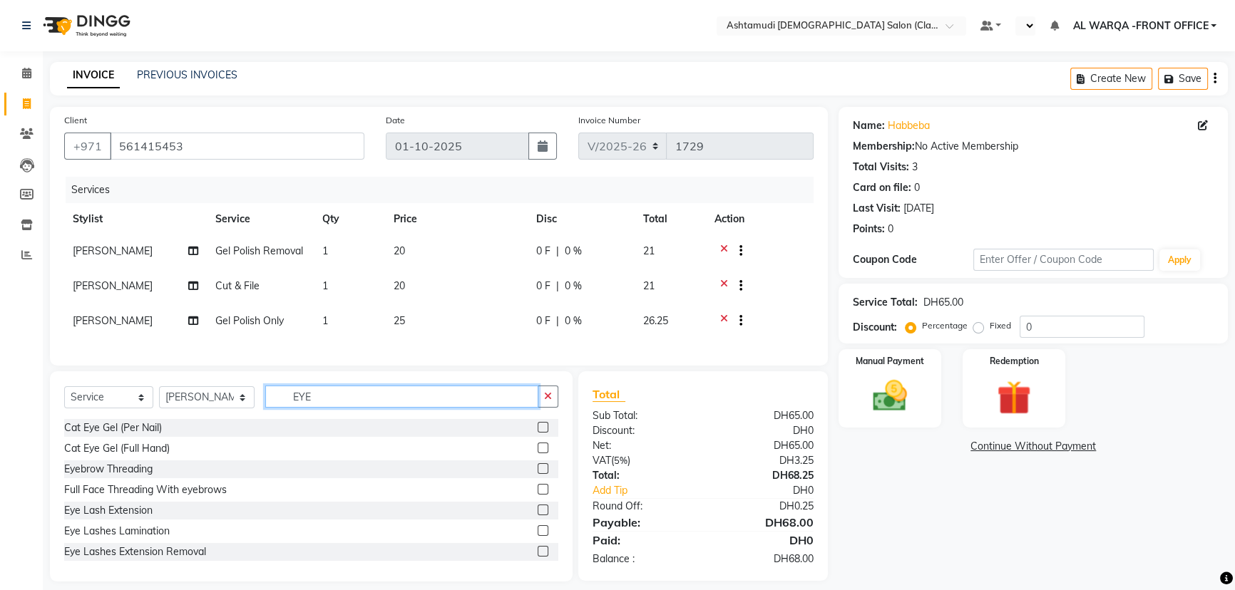
type input "EYE"
click at [537, 474] on label at bounding box center [542, 468] width 11 height 11
click at [537, 474] on input "checkbox" at bounding box center [541, 469] width 9 height 9
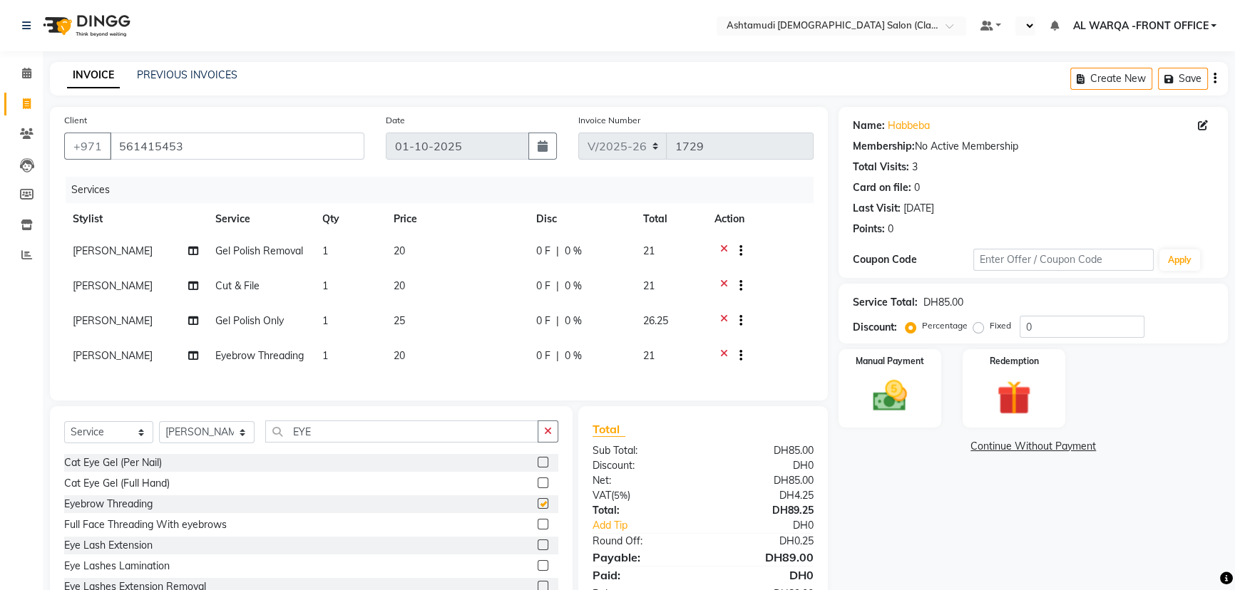
checkbox input "false"
click at [942, 527] on div "Name: Habbeba Membership: No Active Membership Total Visits: 3 Card on file: 0 …" at bounding box center [1038, 362] width 400 height 510
click at [1072, 328] on input "0" at bounding box center [1081, 327] width 125 height 22
type input "015"
click at [80, 246] on span "[PERSON_NAME]" at bounding box center [113, 250] width 80 height 13
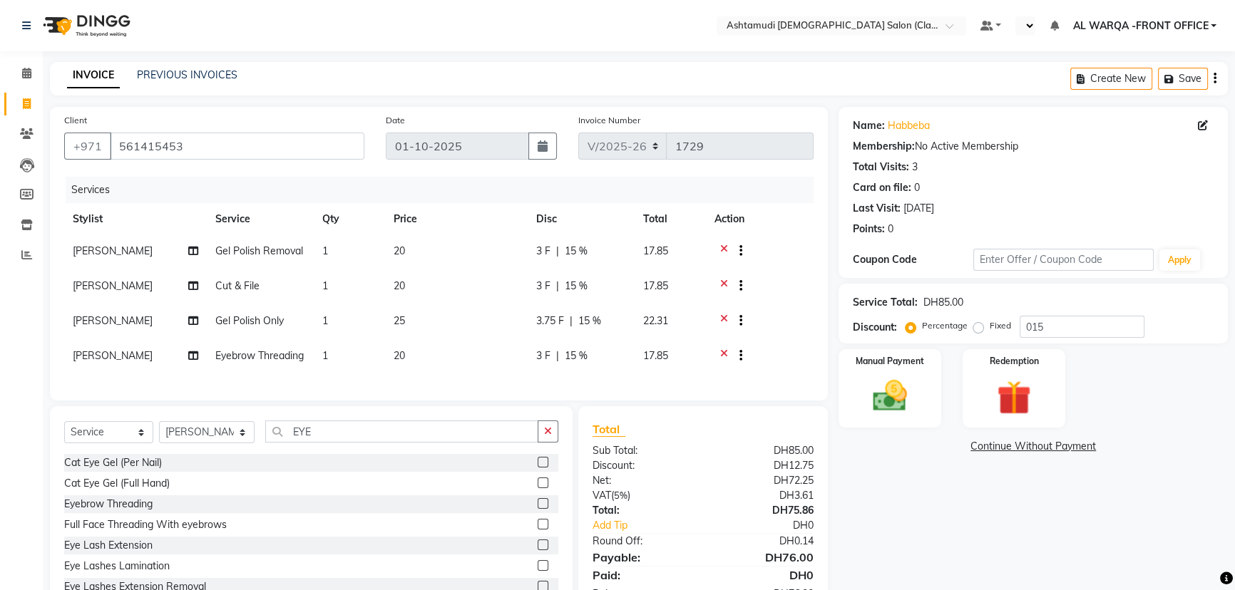
select select "82443"
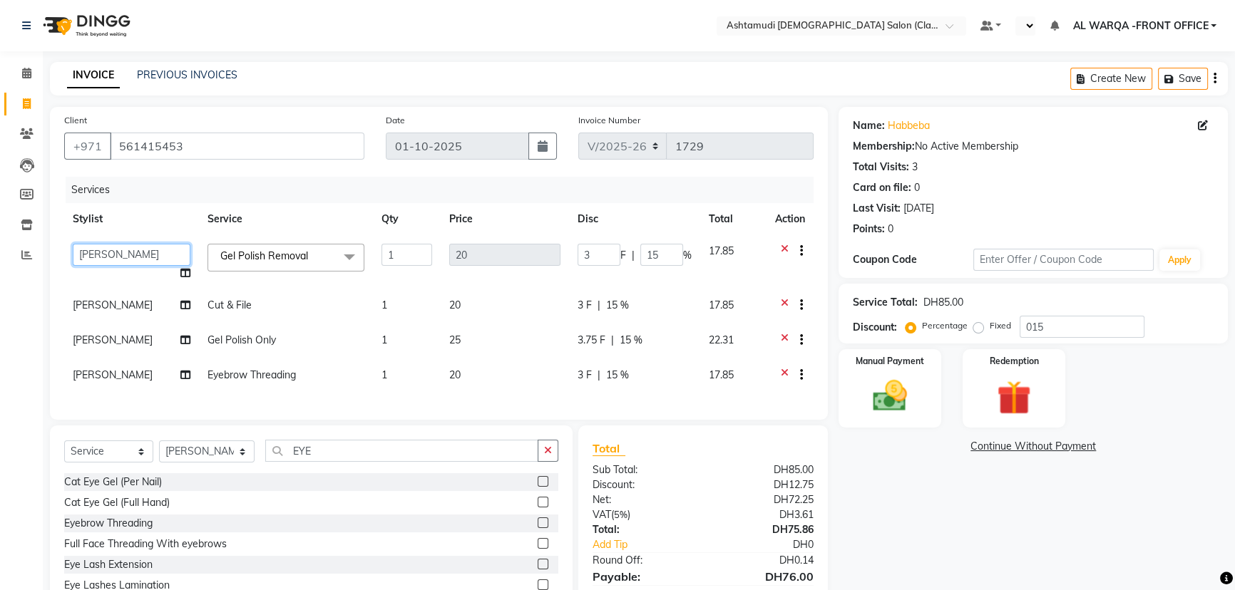
click at [105, 254] on select "AL WARQA -FRONT OFFICE AMEERA [PERSON_NAME] [PERSON_NAME] JILI [PERSON_NAME] [P…" at bounding box center [132, 255] width 118 height 22
select select "77682"
click at [93, 306] on span "[PERSON_NAME]" at bounding box center [113, 305] width 80 height 13
select select "82443"
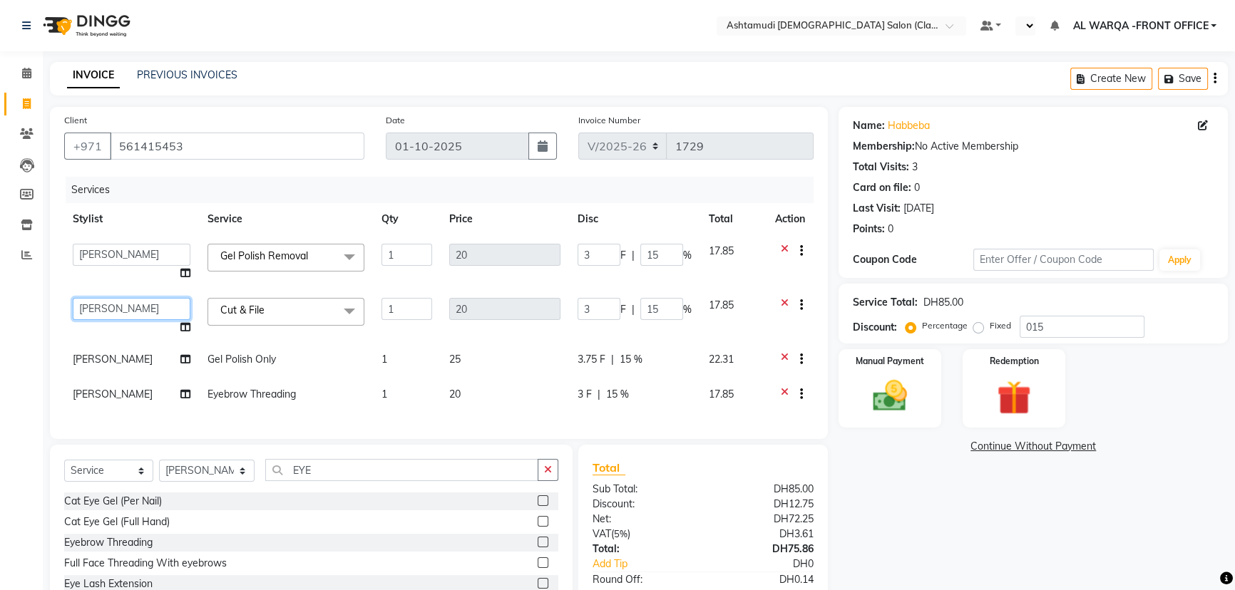
click at [93, 306] on select "AL WARQA -FRONT OFFICE AMEERA [PERSON_NAME] [PERSON_NAME] JILI [PERSON_NAME] [P…" at bounding box center [132, 309] width 118 height 22
select select "77691"
click at [103, 356] on span "[PERSON_NAME]" at bounding box center [113, 359] width 80 height 13
select select "82443"
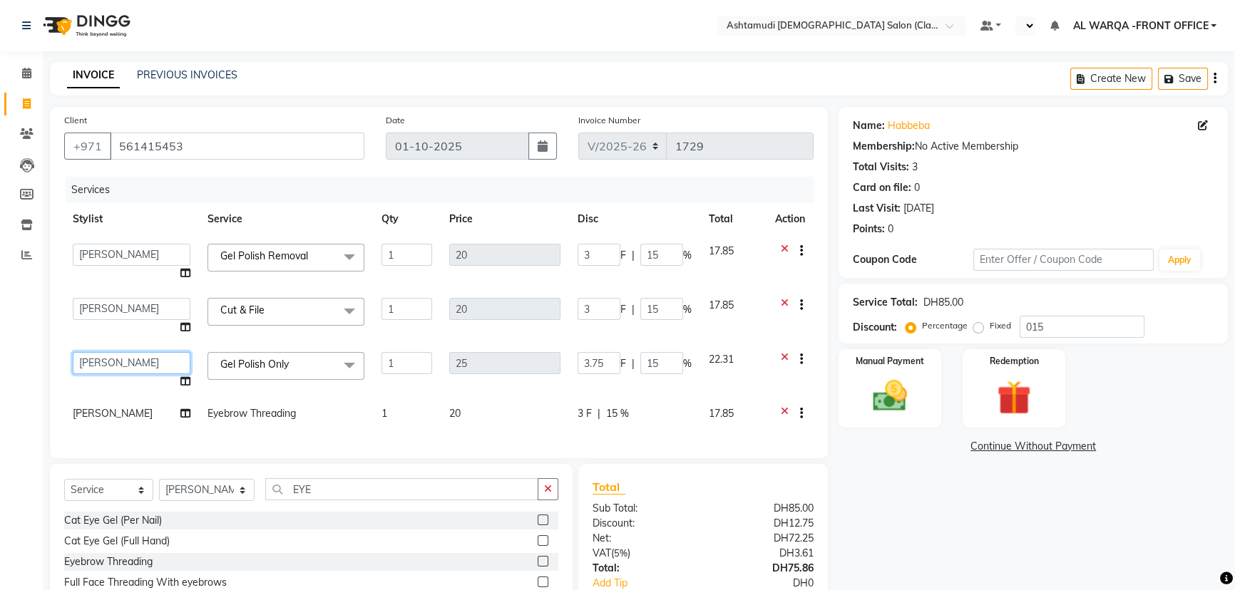
click at [104, 359] on select "AL WARQA -FRONT OFFICE AMEERA [PERSON_NAME] [PERSON_NAME] JILI [PERSON_NAME] [P…" at bounding box center [132, 363] width 118 height 22
select select "77691"
click at [98, 413] on span "[PERSON_NAME]" at bounding box center [113, 413] width 80 height 13
select select "82443"
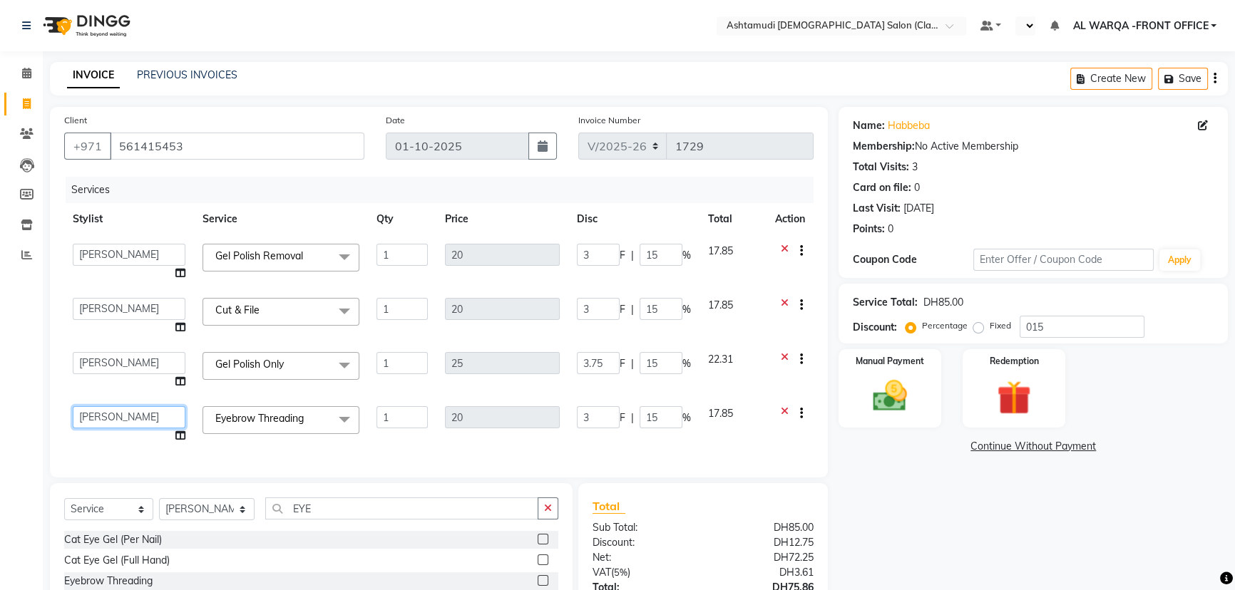
click at [98, 415] on select "AL WARQA -FRONT OFFICE AMEERA [PERSON_NAME] [PERSON_NAME] JILI [PERSON_NAME] [P…" at bounding box center [129, 417] width 113 height 22
select select "82444"
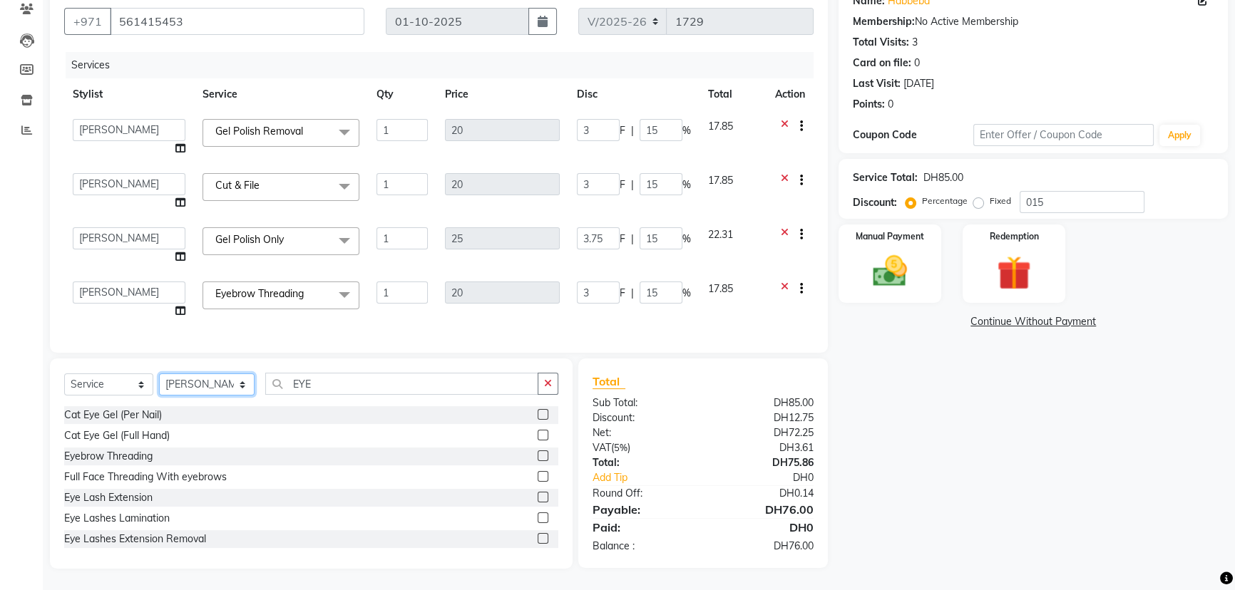
click at [217, 391] on select "Select Stylist AL WARQA -FRONT OFFICE AMEERA [PERSON_NAME] [PERSON_NAME] JILI […" at bounding box center [207, 384] width 96 height 22
select select "82444"
click at [159, 378] on select "Select Stylist AL WARQA -FRONT OFFICE AMEERA [PERSON_NAME] [PERSON_NAME] JILI […" at bounding box center [207, 384] width 96 height 22
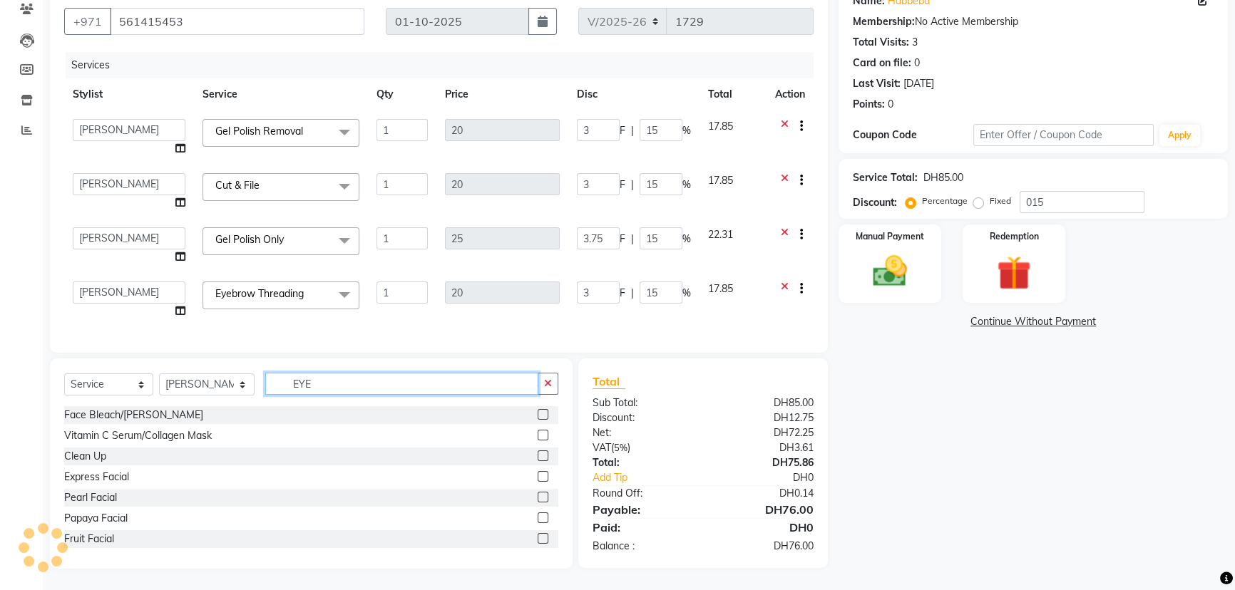
click at [331, 391] on input "EYE" at bounding box center [401, 384] width 273 height 22
type input "E"
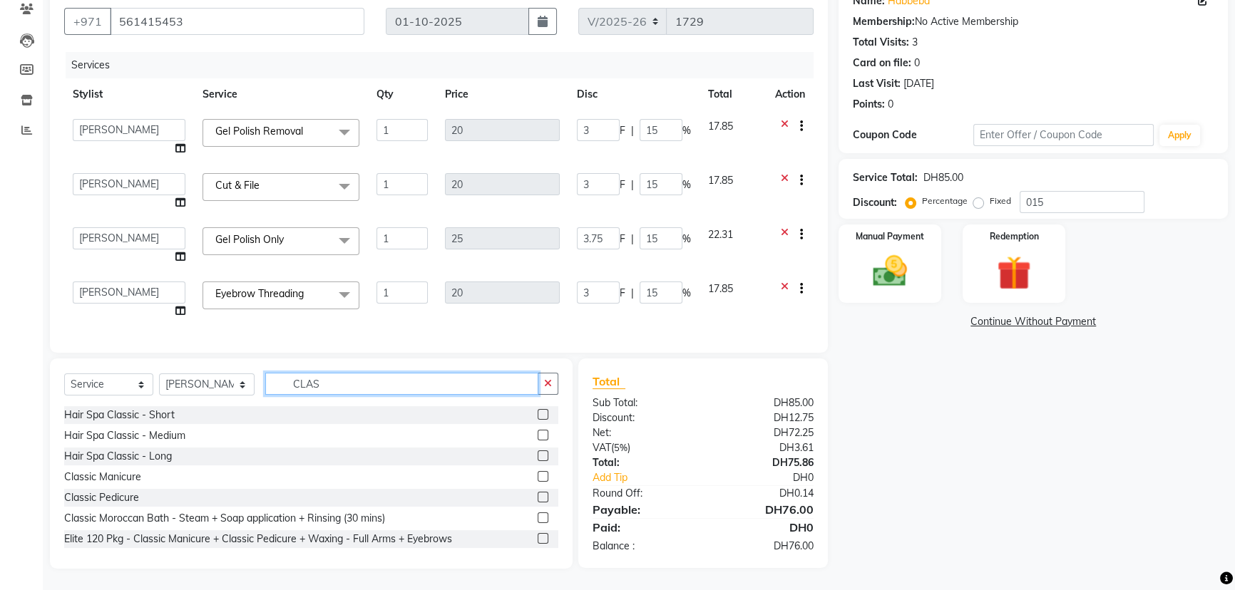
type input "CLAS"
click at [537, 503] on label at bounding box center [542, 497] width 11 height 11
click at [537, 503] on input "checkbox" at bounding box center [541, 497] width 9 height 9
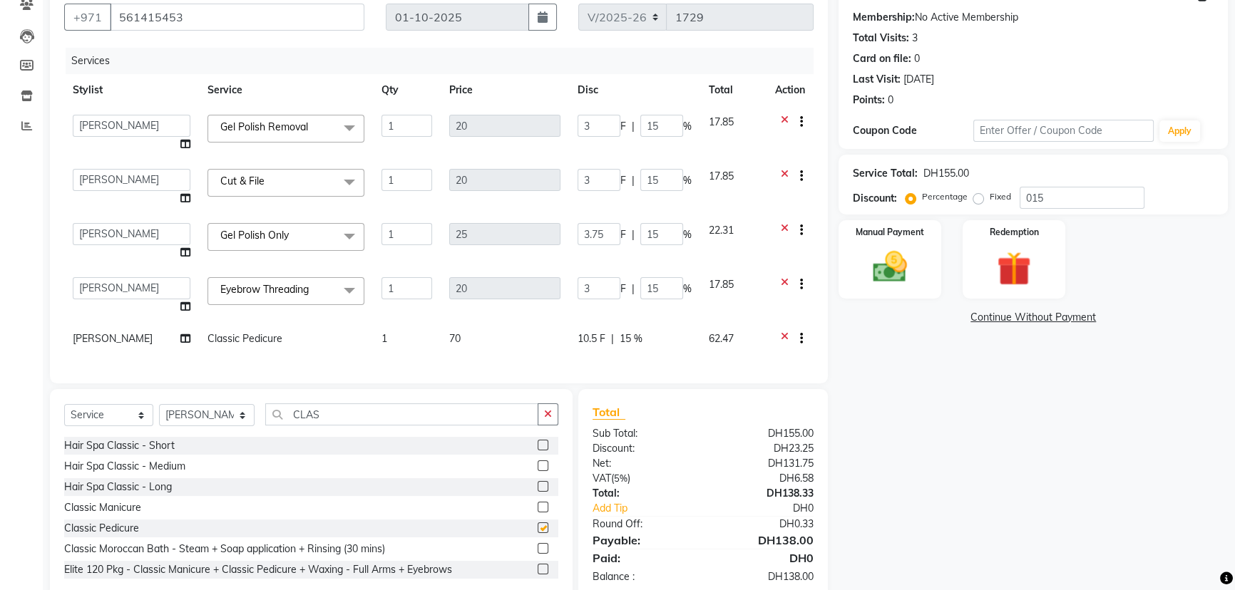
checkbox input "false"
click at [116, 274] on td "AL WARQA -FRONT OFFICE AMEERA [PERSON_NAME] [PERSON_NAME] JILI [PERSON_NAME] [P…" at bounding box center [131, 296] width 135 height 54
click at [117, 277] on select "AL WARQA -FRONT OFFICE AMEERA [PERSON_NAME] [PERSON_NAME] JILI [PERSON_NAME] [P…" at bounding box center [132, 288] width 118 height 22
select select "82443"
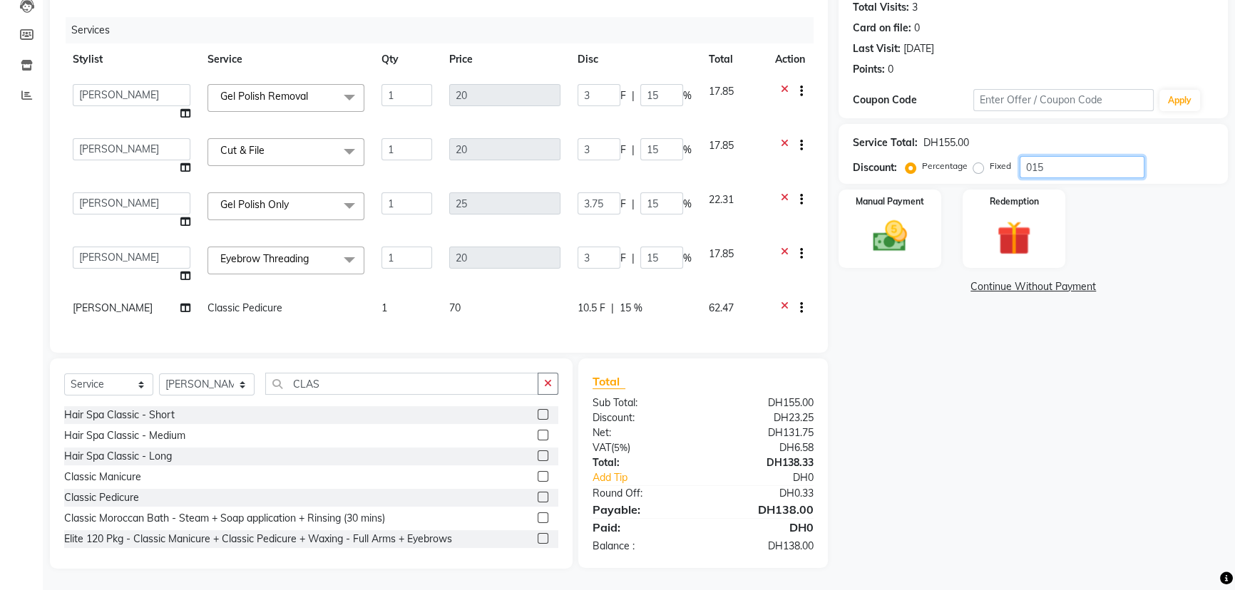
click at [1073, 156] on input "015" at bounding box center [1081, 167] width 125 height 22
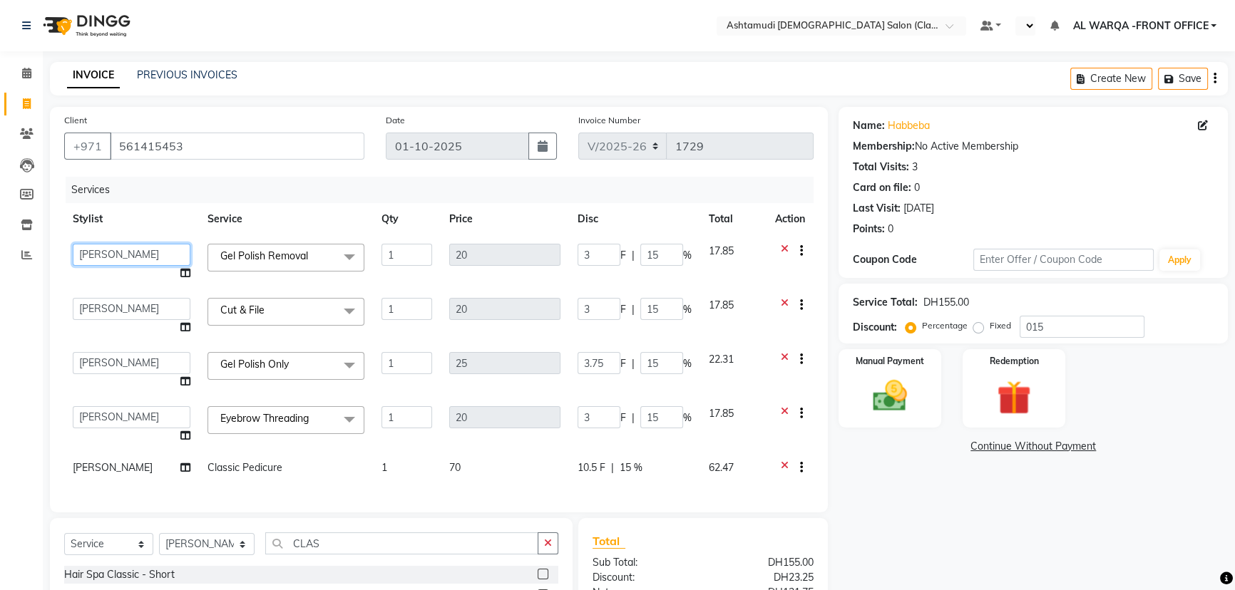
click at [112, 257] on select "AL WARQA -FRONT OFFICE AMEERA [PERSON_NAME] [PERSON_NAME] JILI [PERSON_NAME] [P…" at bounding box center [132, 255] width 118 height 22
select select "77691"
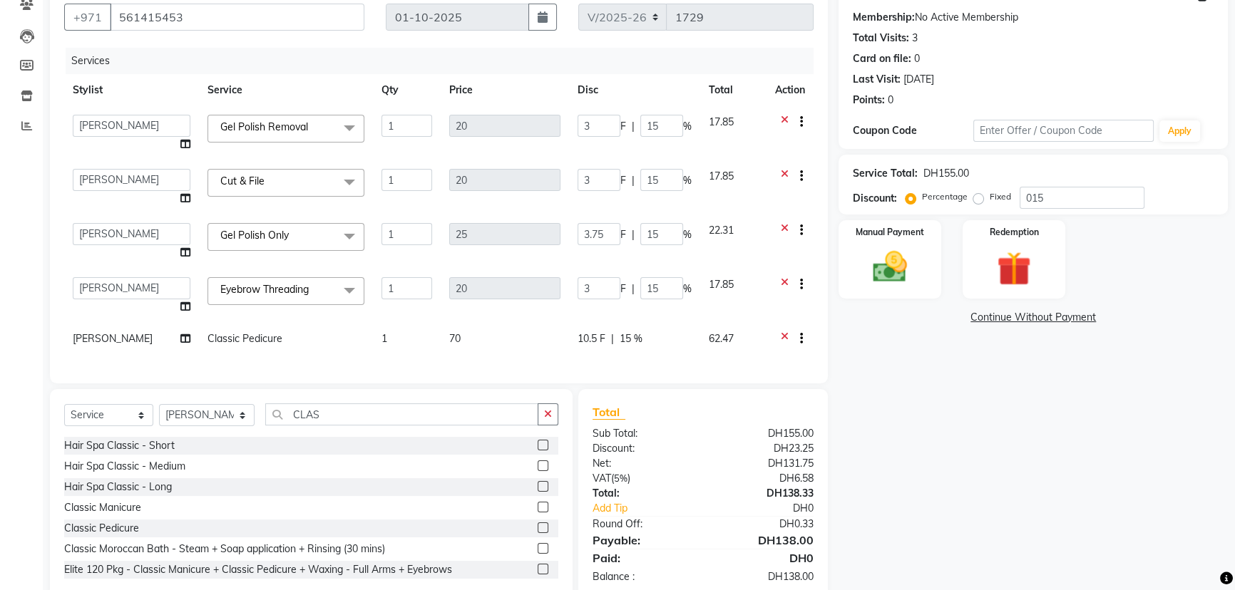
scroll to position [170, 0]
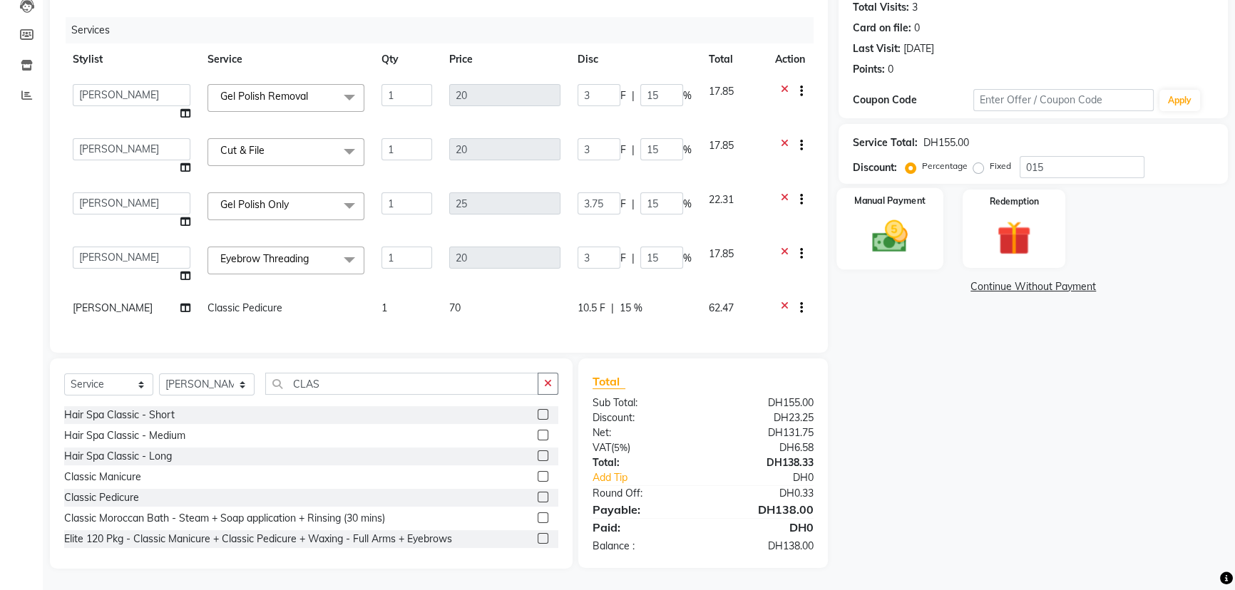
click at [898, 244] on img at bounding box center [890, 236] width 58 height 41
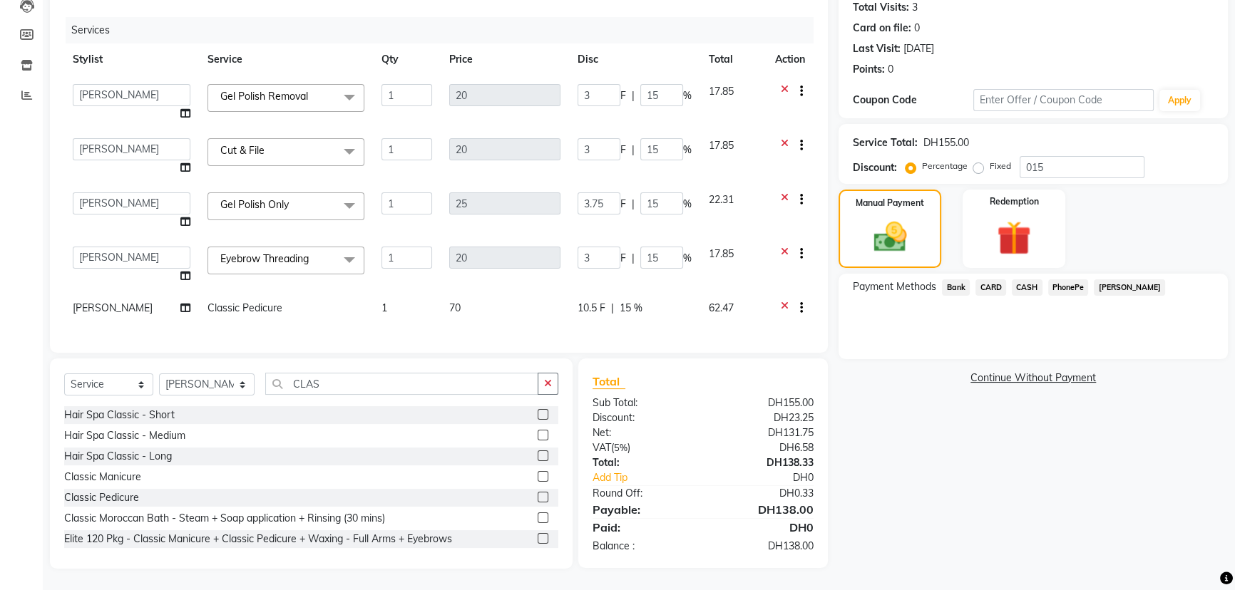
click at [986, 279] on span "CARD" at bounding box center [990, 287] width 31 height 16
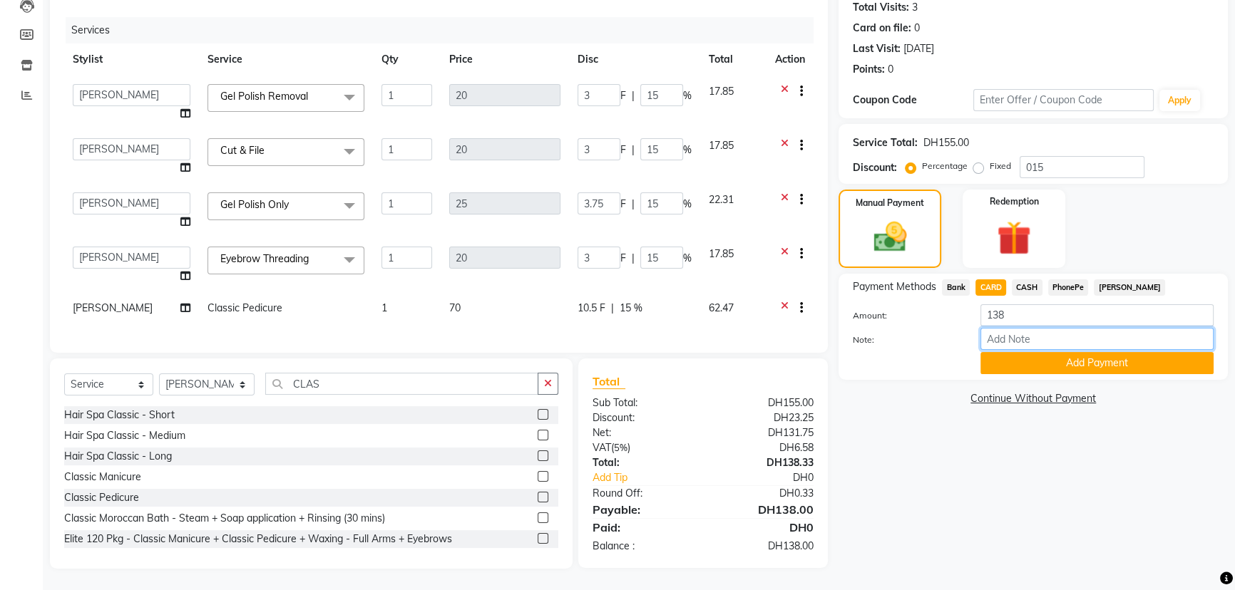
click at [1010, 330] on input "Note:" at bounding box center [1096, 339] width 233 height 22
type input "AMEERA"
click at [1030, 352] on button "Add Payment" at bounding box center [1096, 363] width 233 height 22
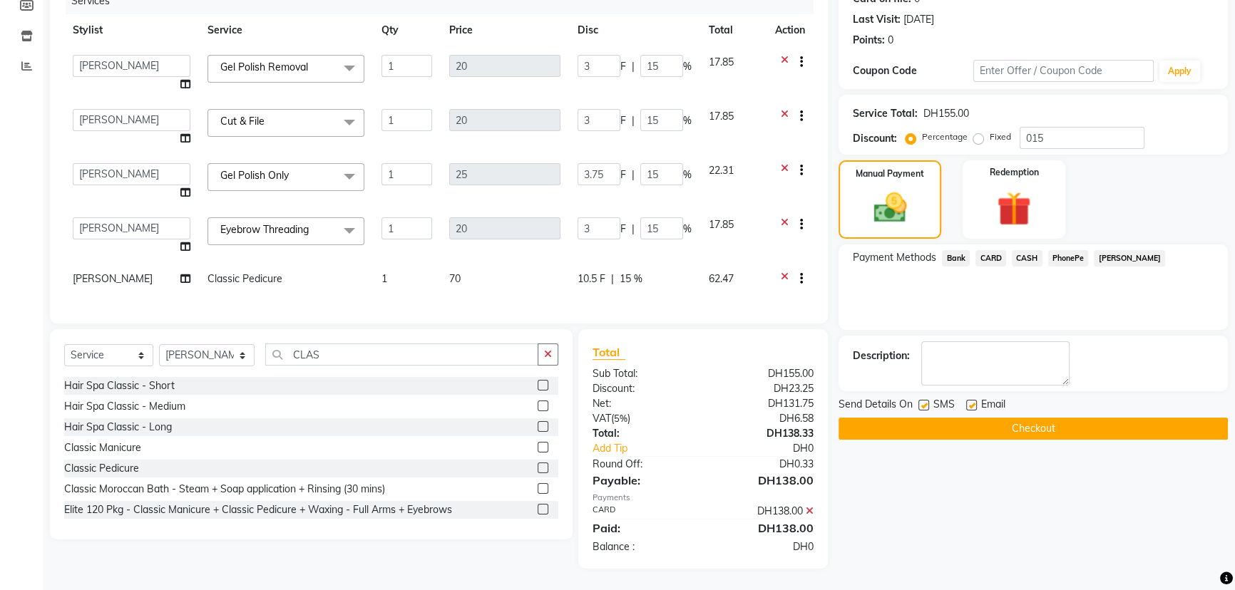
scroll to position [199, 0]
click at [1027, 418] on button "Checkout" at bounding box center [1032, 429] width 389 height 22
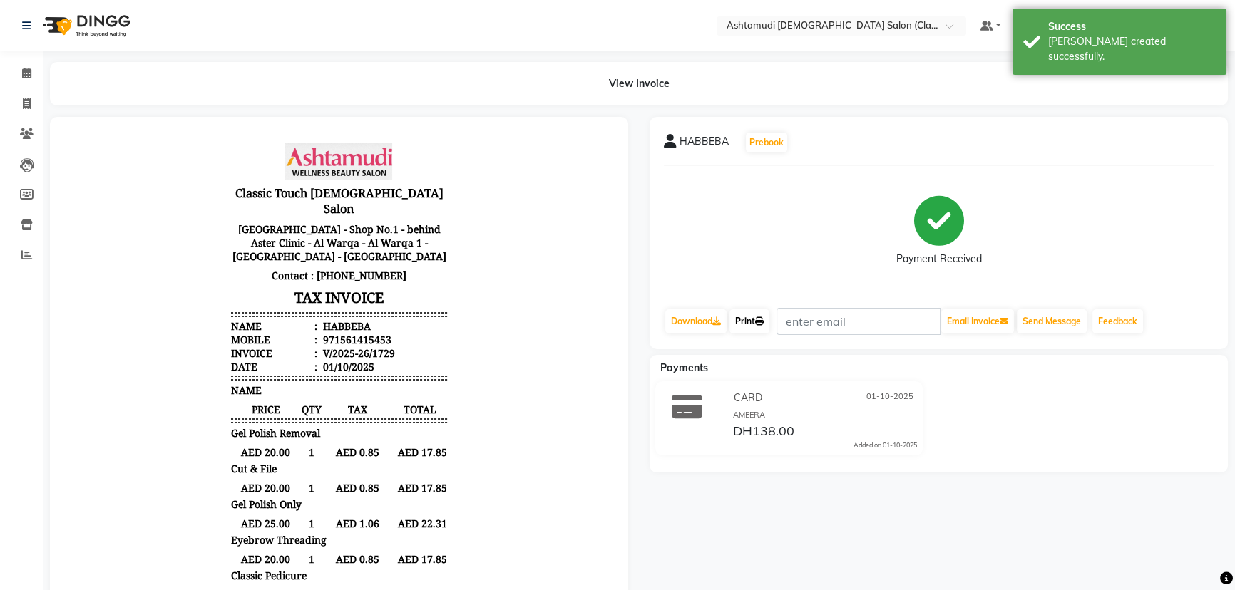
click at [748, 320] on link "Print" at bounding box center [749, 321] width 40 height 24
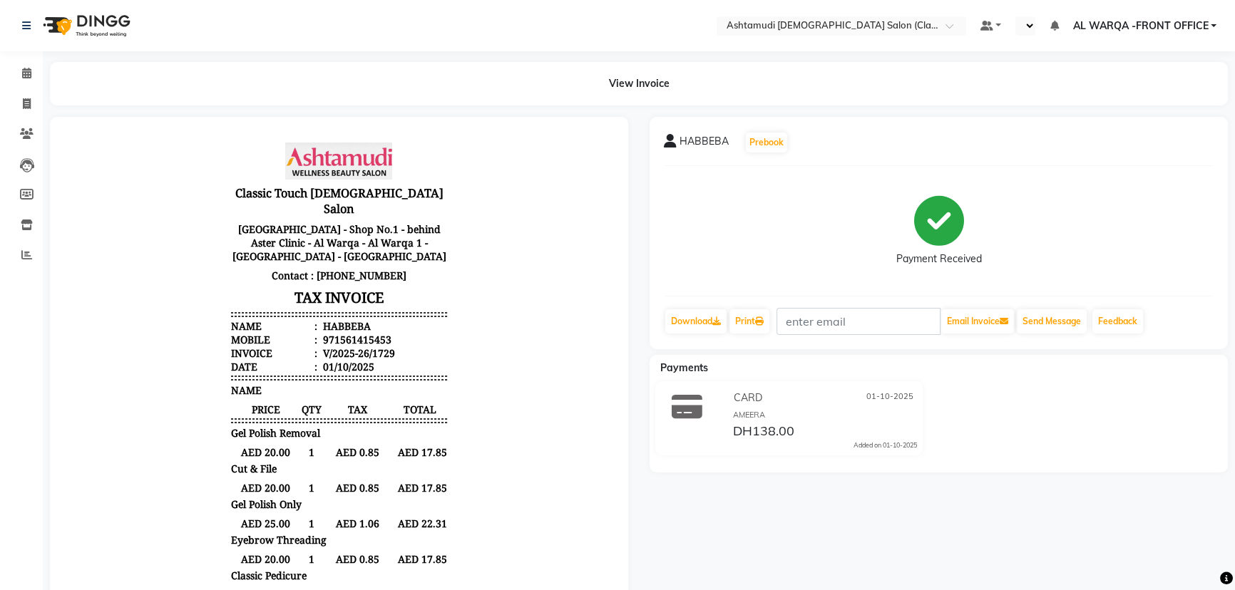
click at [703, 221] on div "Payment Received" at bounding box center [939, 230] width 550 height 107
click at [31, 72] on icon at bounding box center [26, 73] width 9 height 11
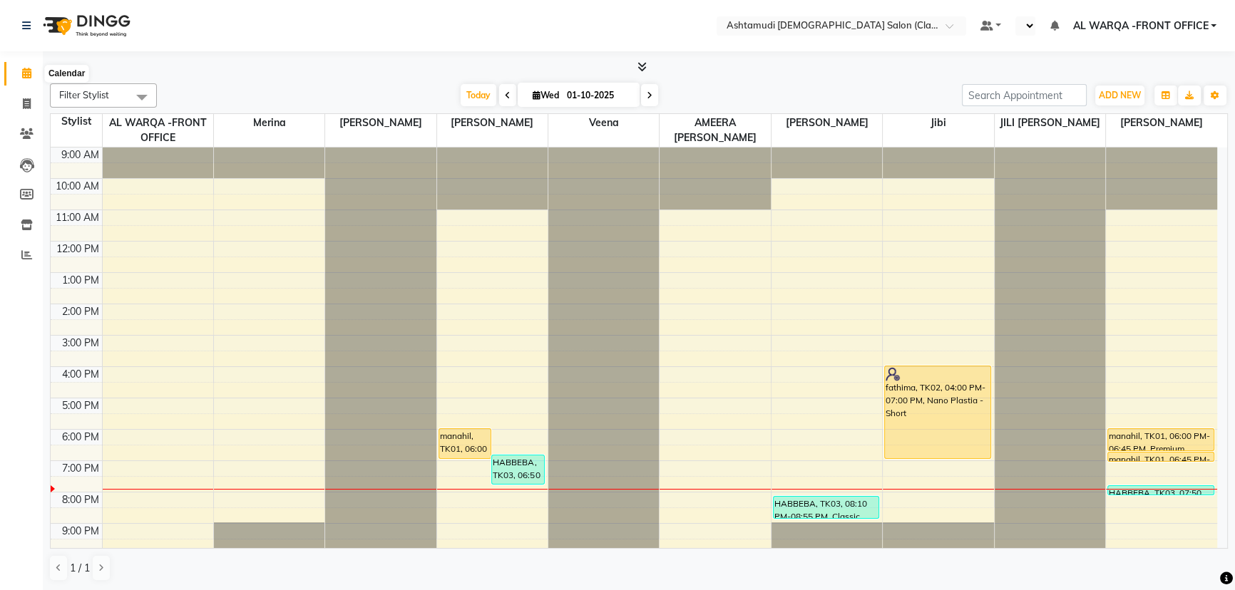
click at [29, 76] on icon at bounding box center [26, 73] width 9 height 11
click at [33, 104] on span at bounding box center [26, 104] width 25 height 16
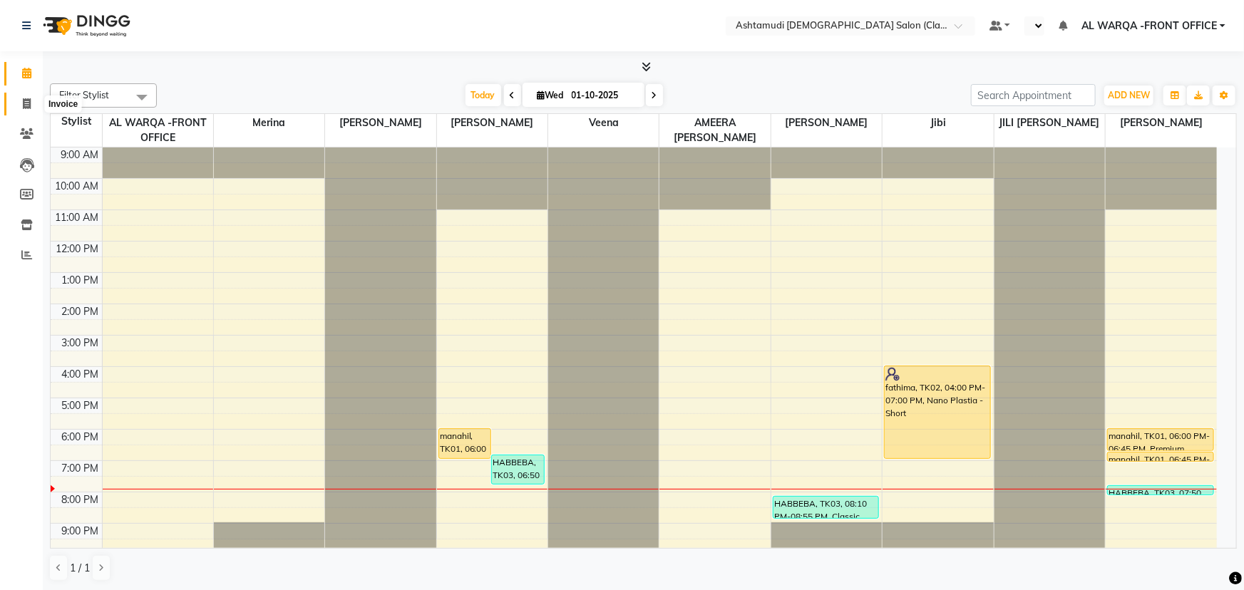
select select "8201"
select select "service"
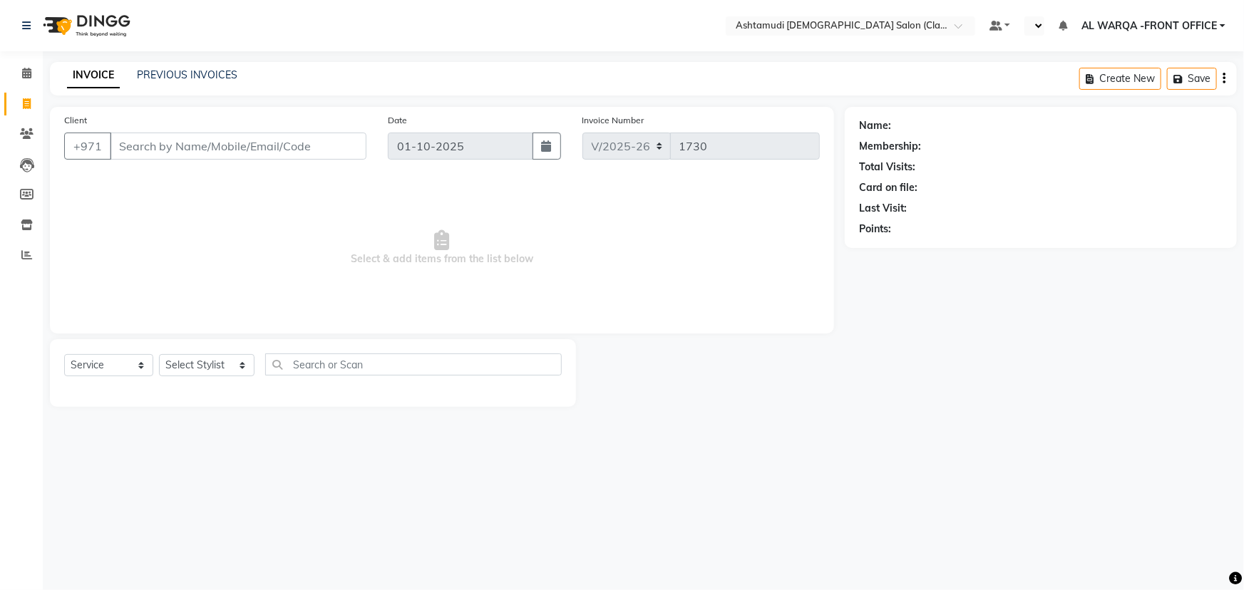
drag, startPoint x: 131, startPoint y: 148, endPoint x: 125, endPoint y: 153, distance: 8.1
click at [133, 148] on input "Client" at bounding box center [238, 146] width 257 height 27
click at [192, 371] on select "Select Stylist AL WARQA -FRONT OFFICE AMEERA [PERSON_NAME] [PERSON_NAME] JILI […" at bounding box center [207, 365] width 96 height 22
select select "82443"
click at [159, 354] on select "Select Stylist AL WARQA -FRONT OFFICE AMEERA [PERSON_NAME] [PERSON_NAME] JILI […" at bounding box center [207, 365] width 96 height 22
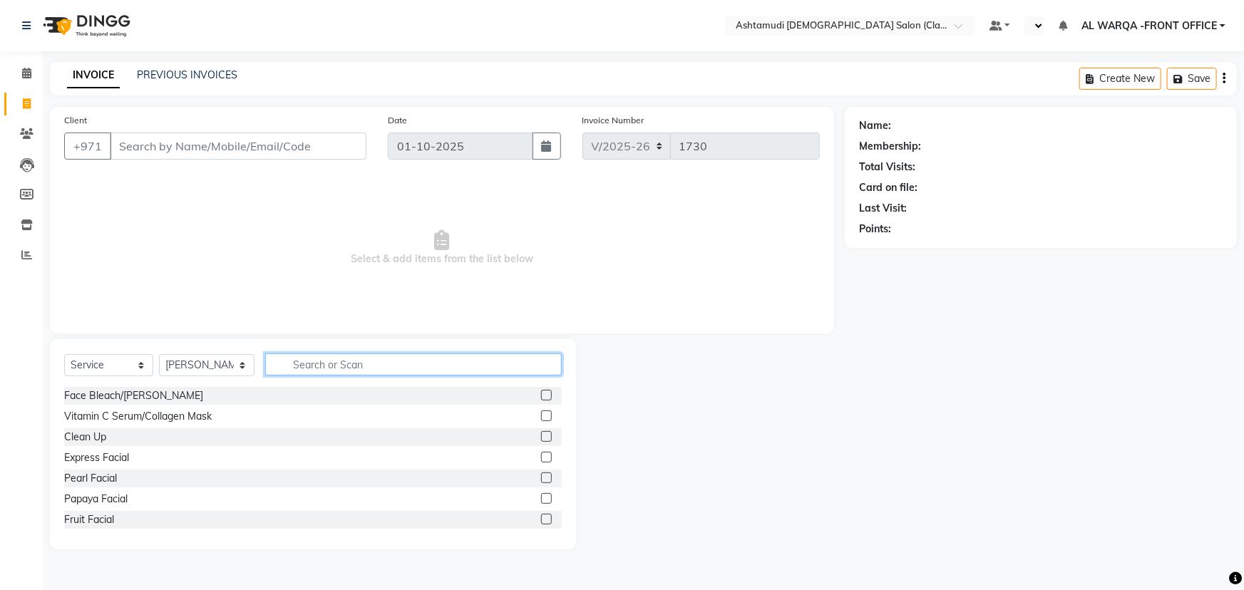
click at [308, 373] on input "text" at bounding box center [413, 365] width 297 height 22
type input "EYE"
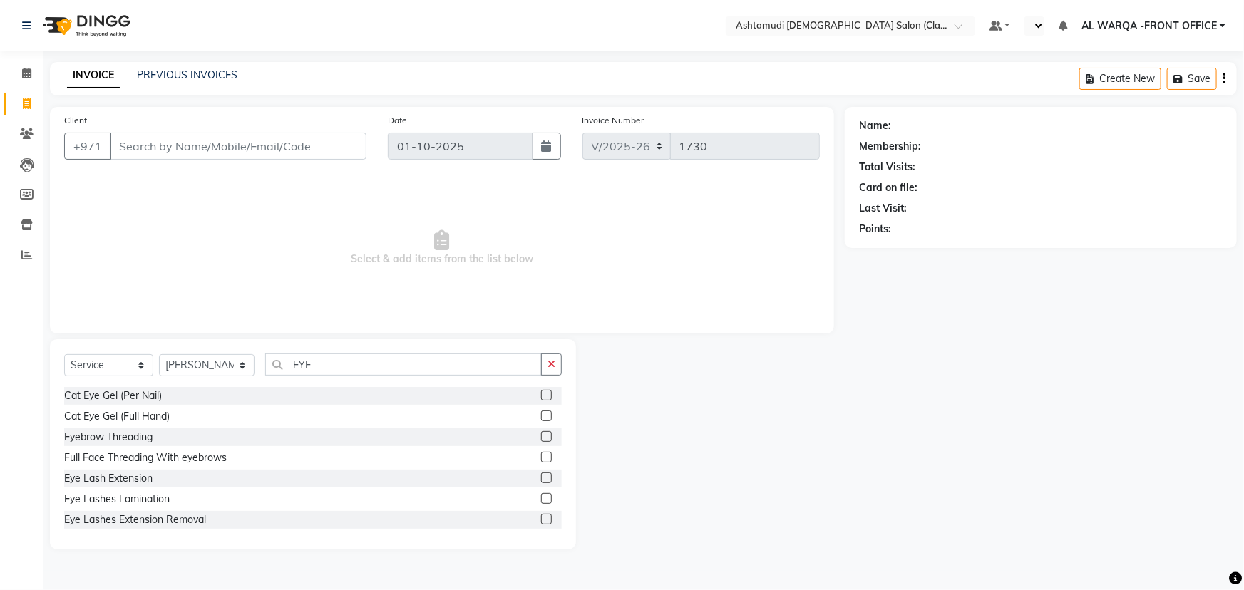
click at [541, 436] on label at bounding box center [546, 436] width 11 height 11
click at [541, 436] on input "checkbox" at bounding box center [545, 437] width 9 height 9
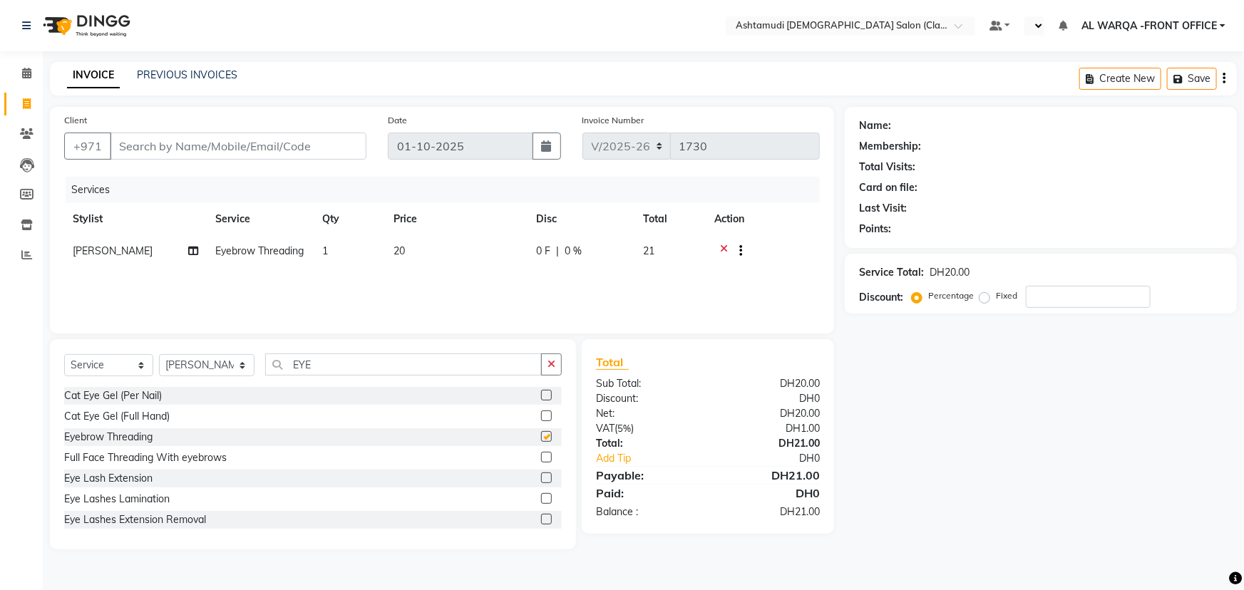
checkbox input "false"
click at [342, 361] on input "EYE" at bounding box center [403, 365] width 277 height 22
type input "E"
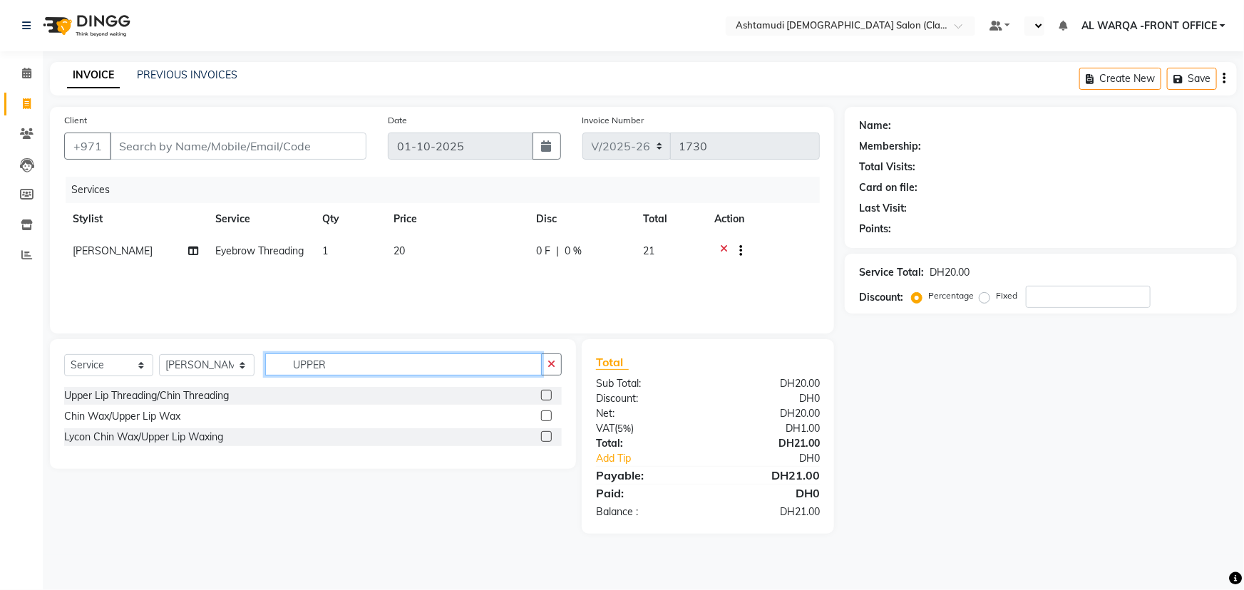
type input "UPPER"
click at [546, 394] on label at bounding box center [546, 395] width 11 height 11
click at [546, 394] on input "checkbox" at bounding box center [545, 395] width 9 height 9
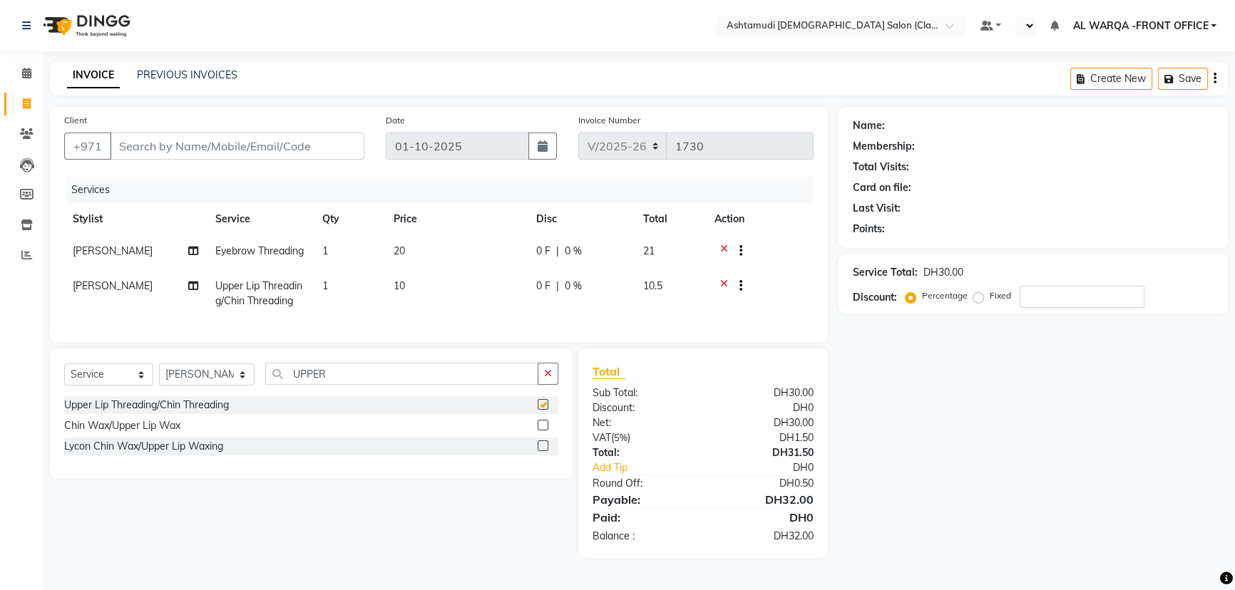
checkbox input "false"
click at [223, 386] on select "Select Stylist AL WARQA -FRONT OFFICE AMEERA [PERSON_NAME] [PERSON_NAME] JILI […" at bounding box center [207, 375] width 96 height 22
select select "82444"
click at [159, 386] on select "Select Stylist AL WARQA -FRONT OFFICE AMEERA [PERSON_NAME] [PERSON_NAME] JILI […" at bounding box center [207, 375] width 96 height 22
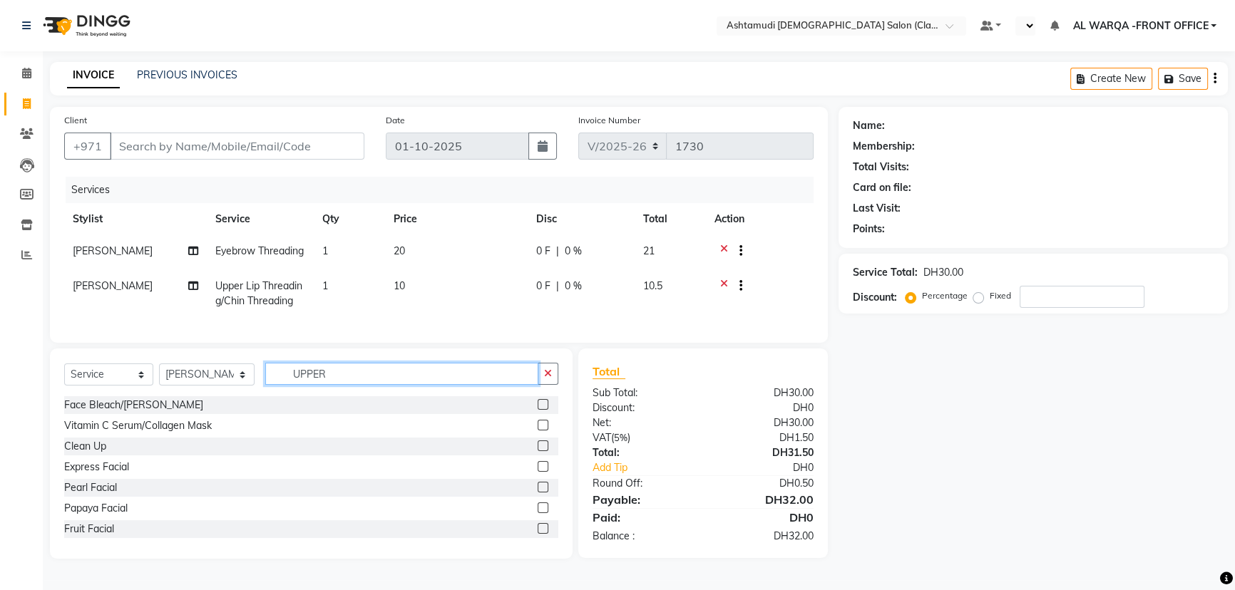
click at [361, 385] on input "UPPER" at bounding box center [401, 374] width 273 height 22
type input "U"
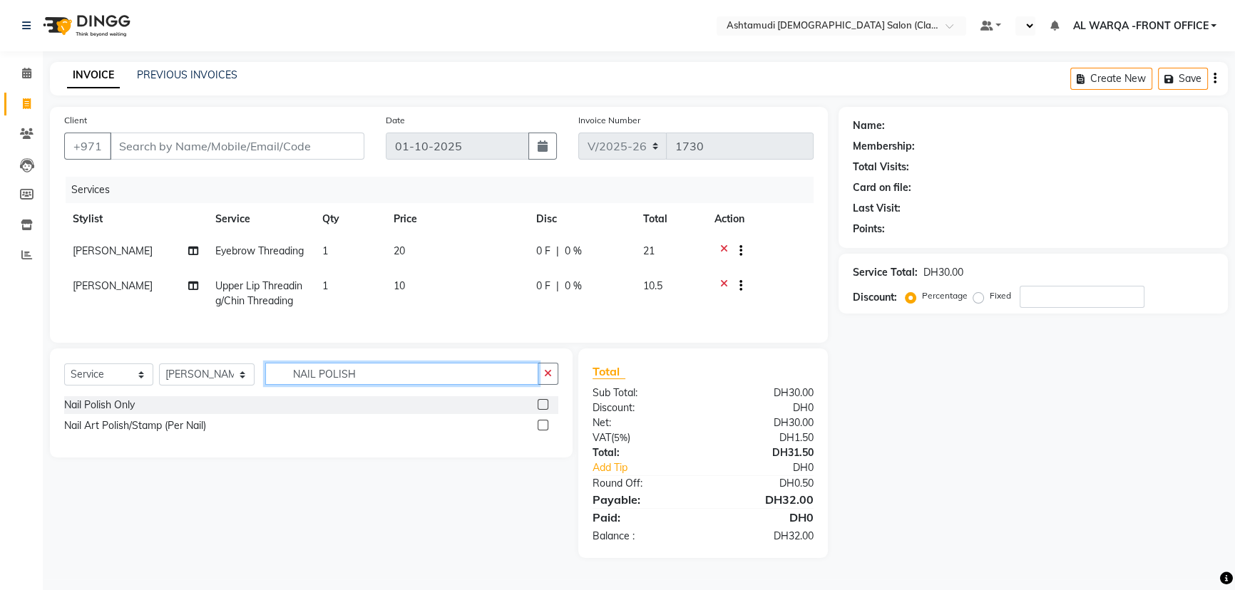
type input "NAIL POLISH"
click at [542, 410] on label at bounding box center [542, 404] width 11 height 11
click at [542, 410] on input "checkbox" at bounding box center [541, 405] width 9 height 9
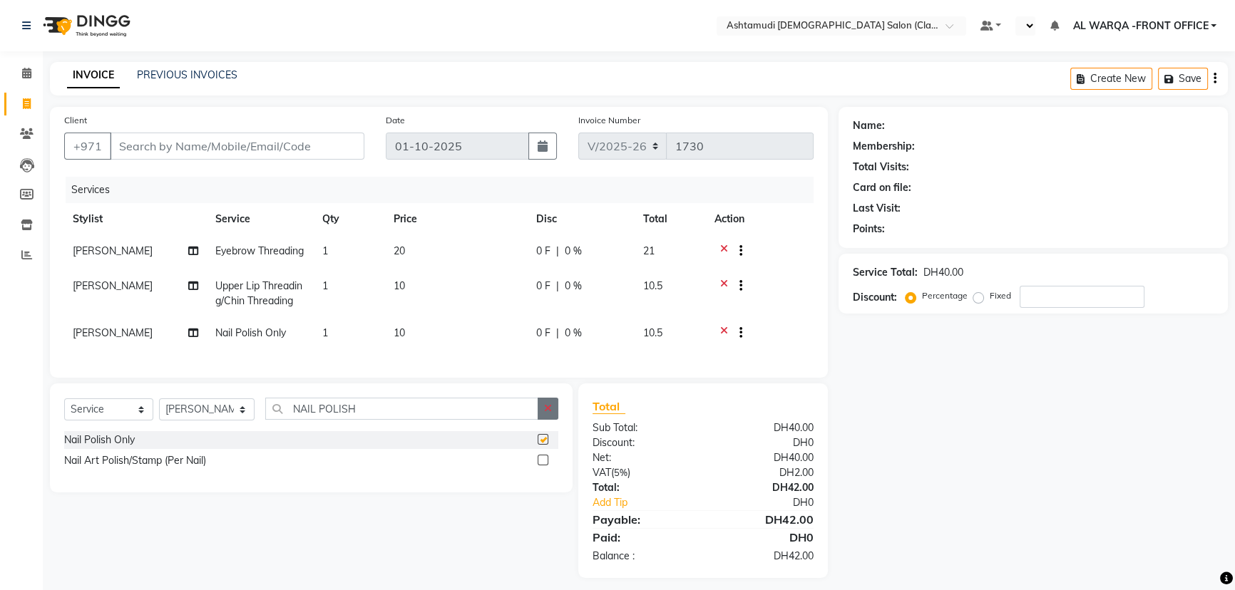
checkbox input "false"
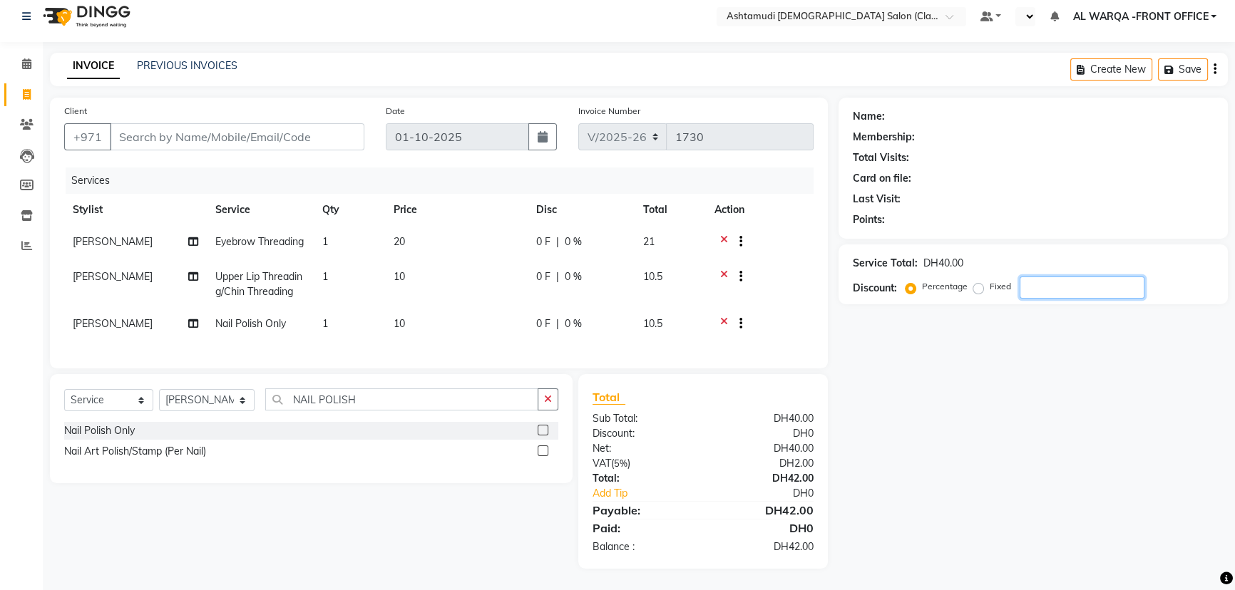
click at [1076, 277] on input "number" at bounding box center [1081, 288] width 125 height 22
click at [173, 123] on input "Client" at bounding box center [237, 136] width 254 height 27
type input "5"
type input "0"
type input "506300146"
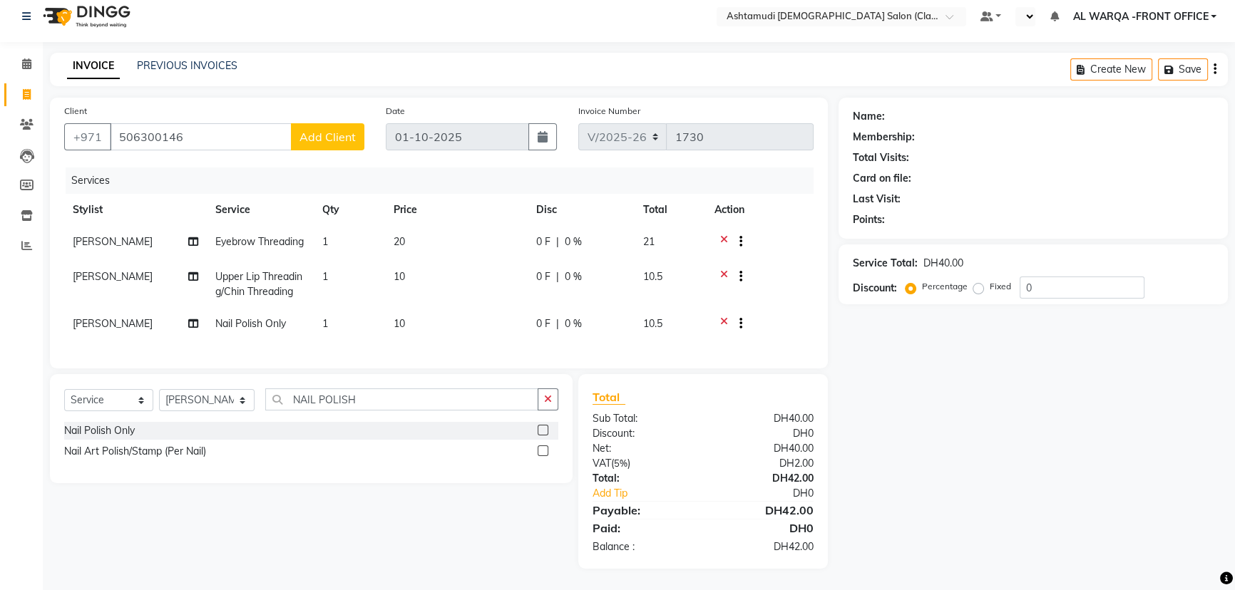
click at [379, 128] on div "Date 01-10-2025" at bounding box center [471, 132] width 192 height 58
click at [348, 130] on span "Add Client" at bounding box center [327, 137] width 56 height 14
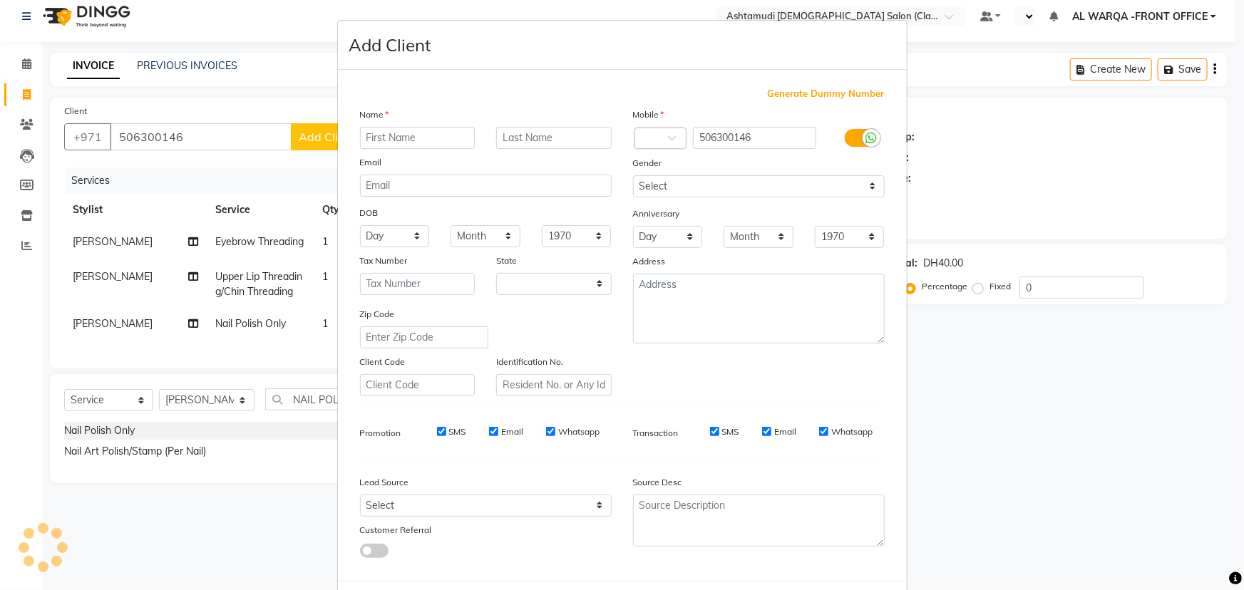
select select "3798"
click at [437, 129] on input "text" at bounding box center [417, 138] width 115 height 22
type input "NADEEM"
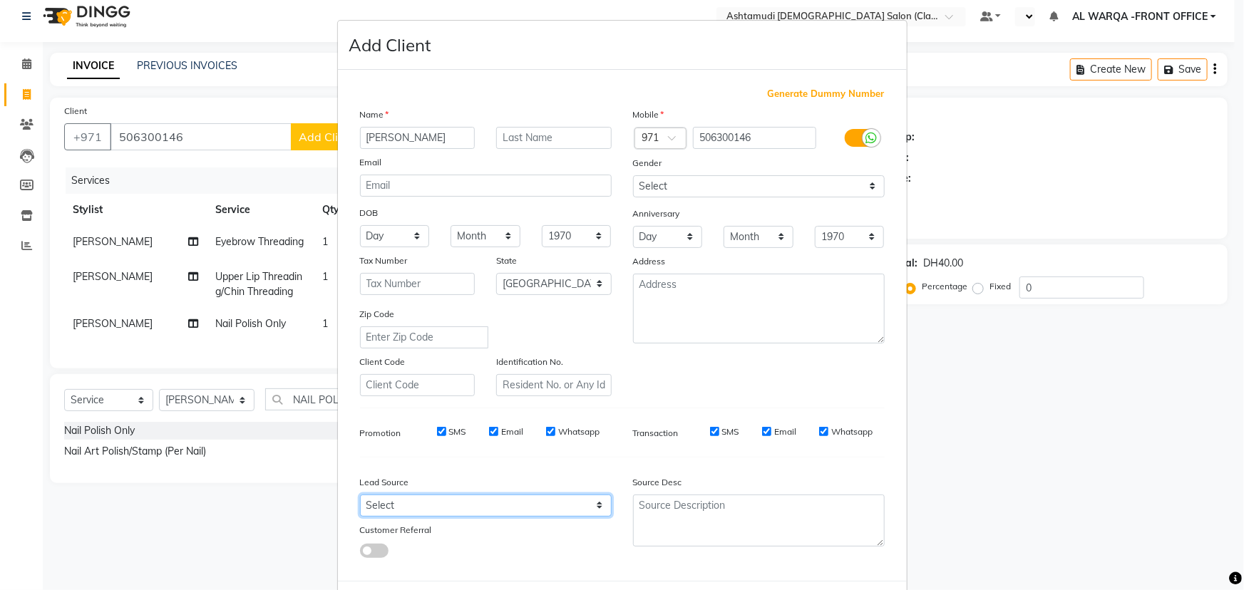
drag, startPoint x: 530, startPoint y: 506, endPoint x: 527, endPoint y: 498, distance: 8.3
click at [530, 506] on select "Select Walk-in Referral Internet Friend Word of Mouth Advertisement Facebook Ju…" at bounding box center [486, 506] width 252 height 22
select select "54219"
click at [360, 498] on select "Select Walk-in Referral Internet Friend Word of Mouth Advertisement Facebook Ju…" at bounding box center [486, 506] width 252 height 22
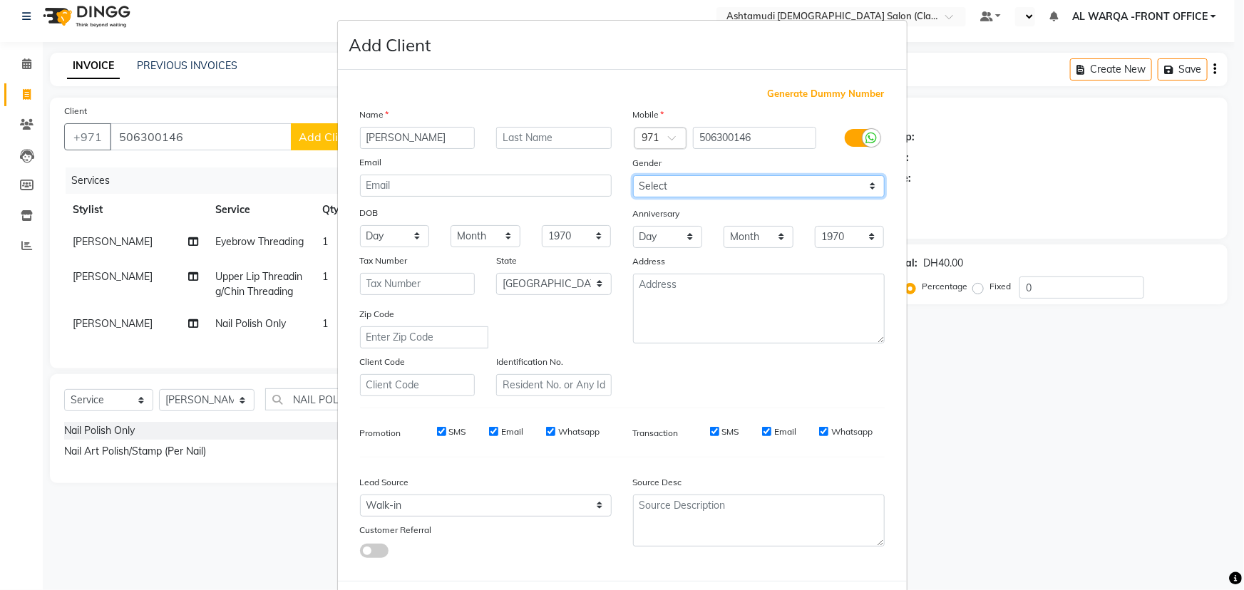
click at [725, 180] on select "Select Male Female Other Prefer Not To Say" at bounding box center [759, 186] width 252 height 22
select select "[DEMOGRAPHIC_DATA]"
click at [633, 175] on select "Select Male Female Other Prefer Not To Say" at bounding box center [759, 186] width 252 height 22
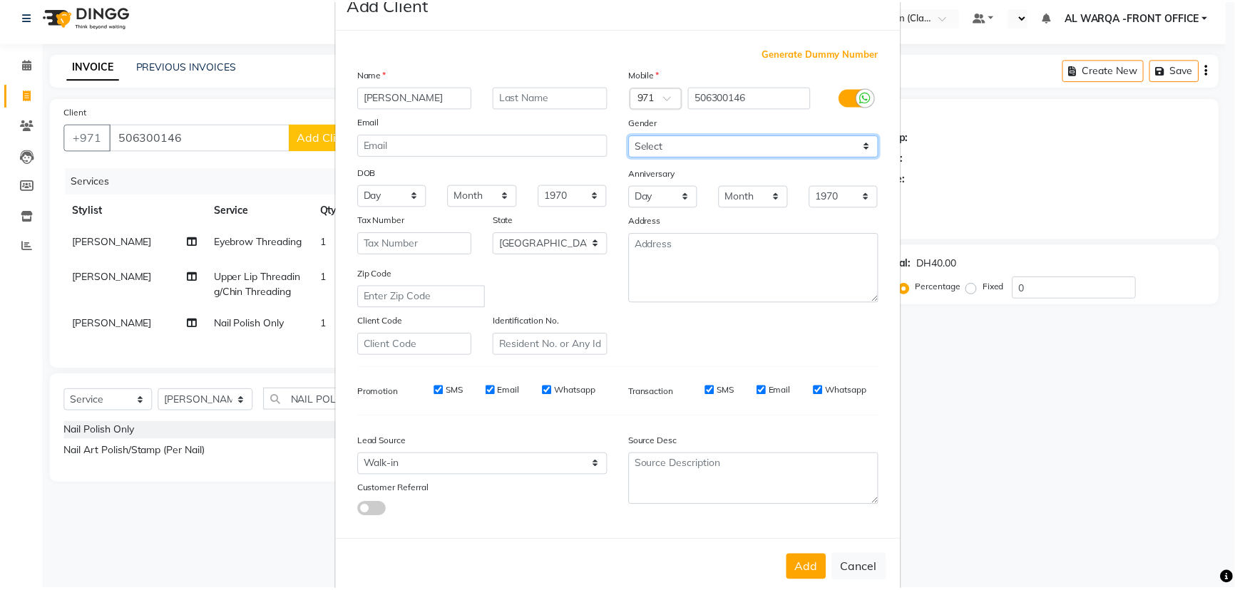
scroll to position [71, 0]
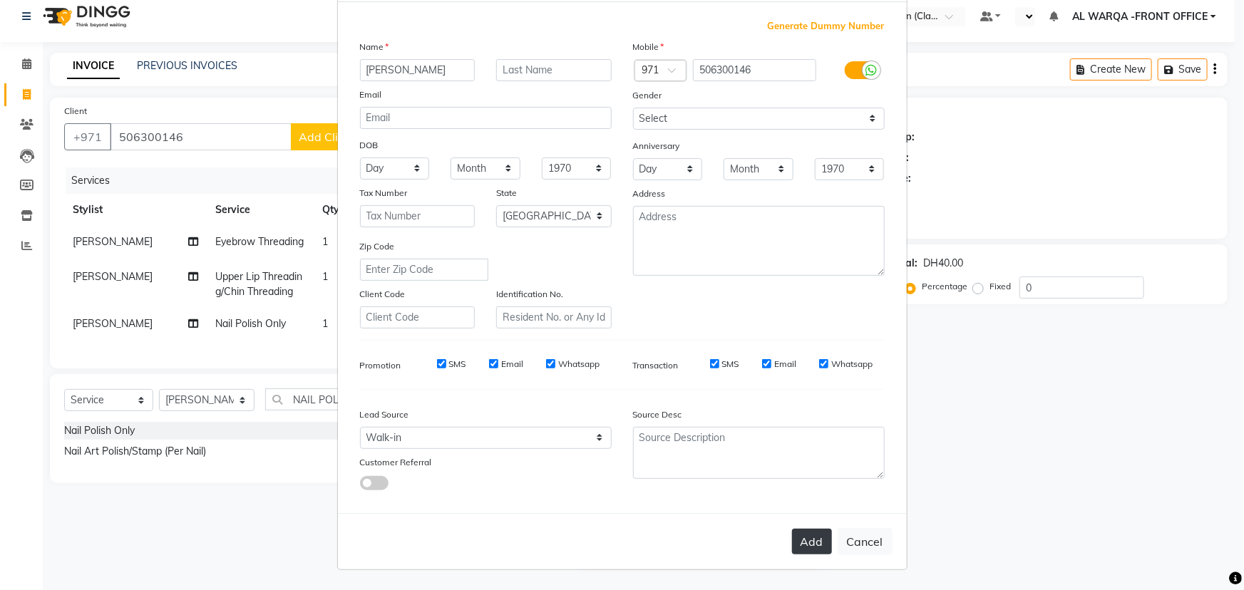
click at [801, 544] on button "Add" at bounding box center [812, 542] width 40 height 26
select select
select select "null"
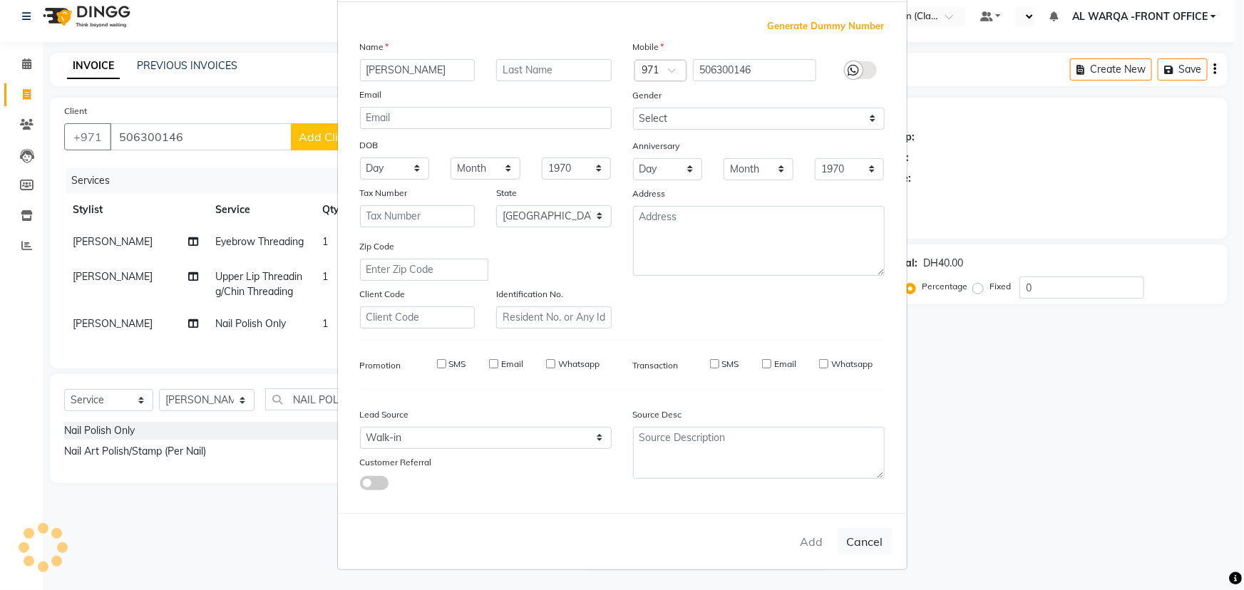
select select
checkbox input "false"
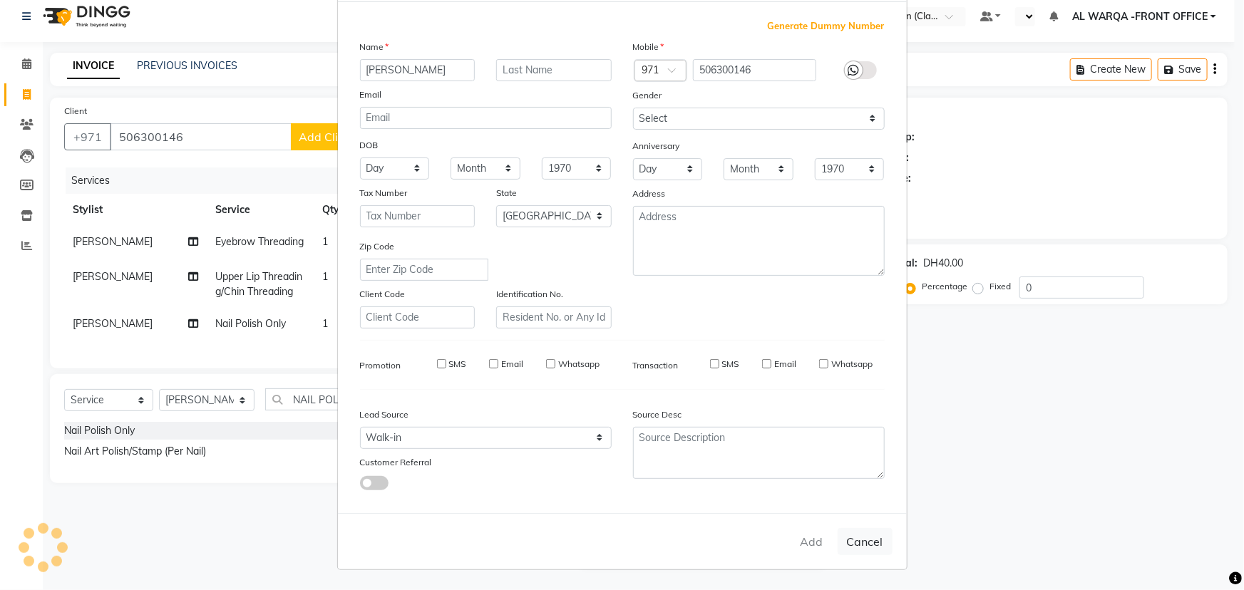
checkbox input "false"
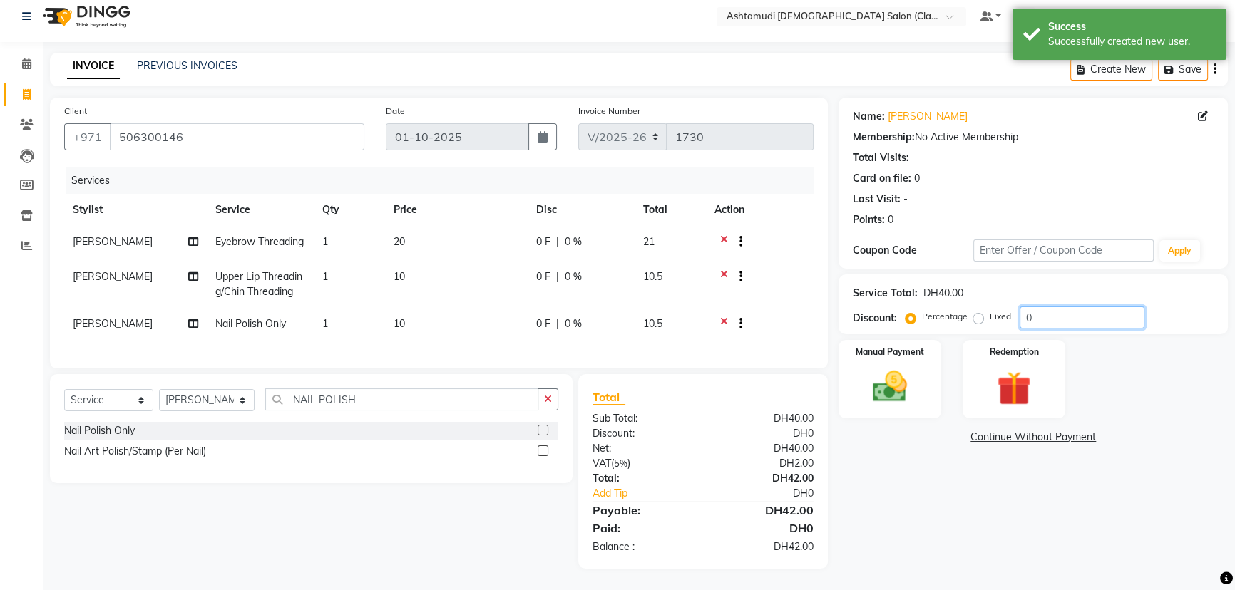
click at [1108, 306] on input "0" at bounding box center [1081, 317] width 125 height 22
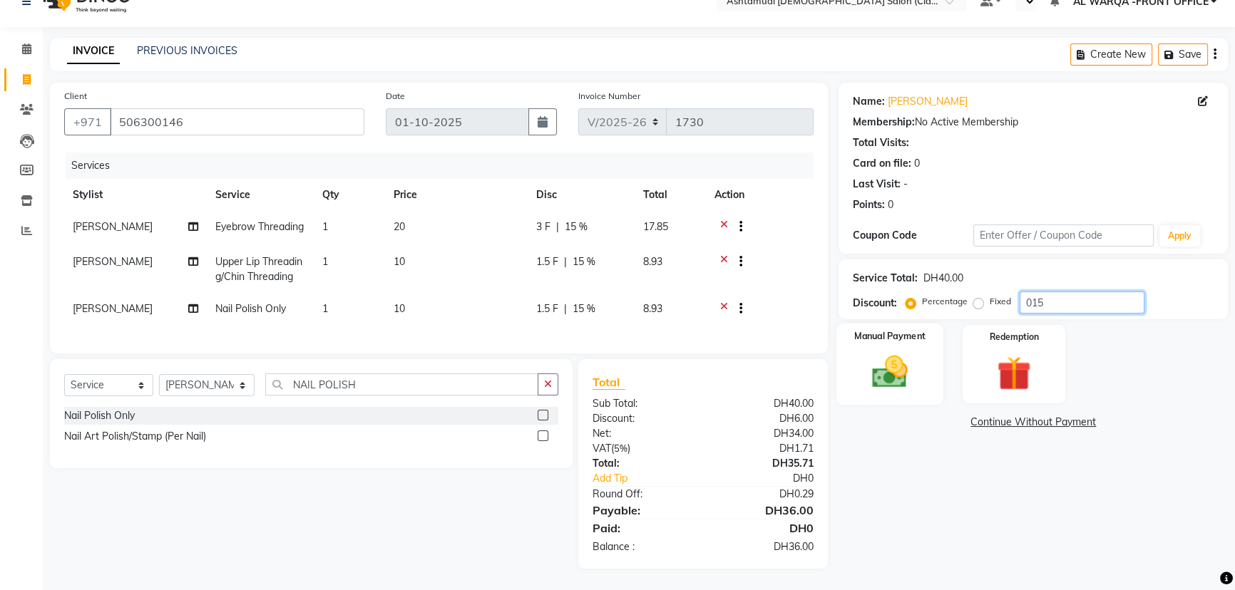
scroll to position [46, 0]
type input "015"
click at [902, 354] on img at bounding box center [890, 371] width 58 height 41
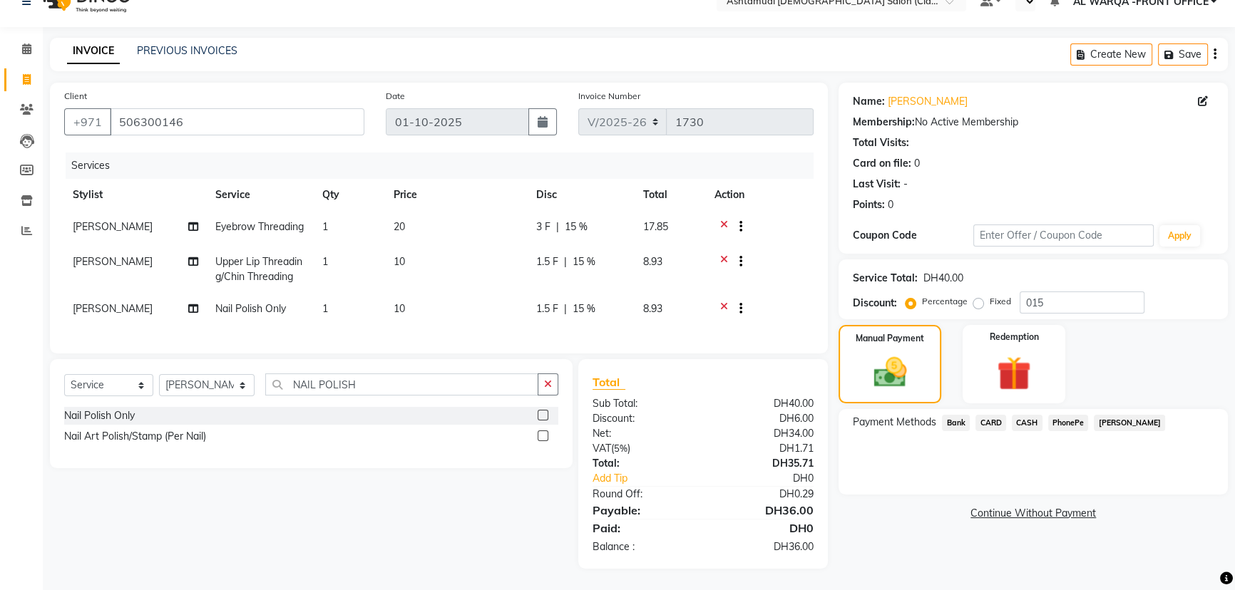
click at [987, 415] on span "CARD" at bounding box center [990, 423] width 31 height 16
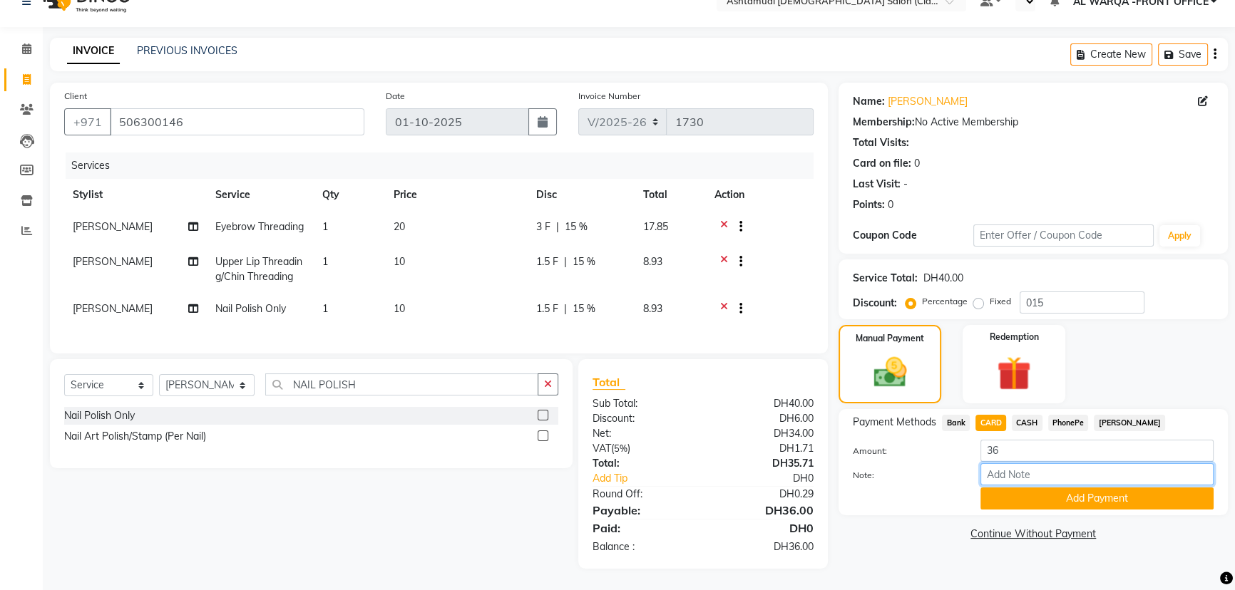
click at [1029, 463] on input "Note:" at bounding box center [1096, 474] width 233 height 22
type input "AMEERA"
click at [1034, 488] on button "Add Payment" at bounding box center [1096, 499] width 233 height 22
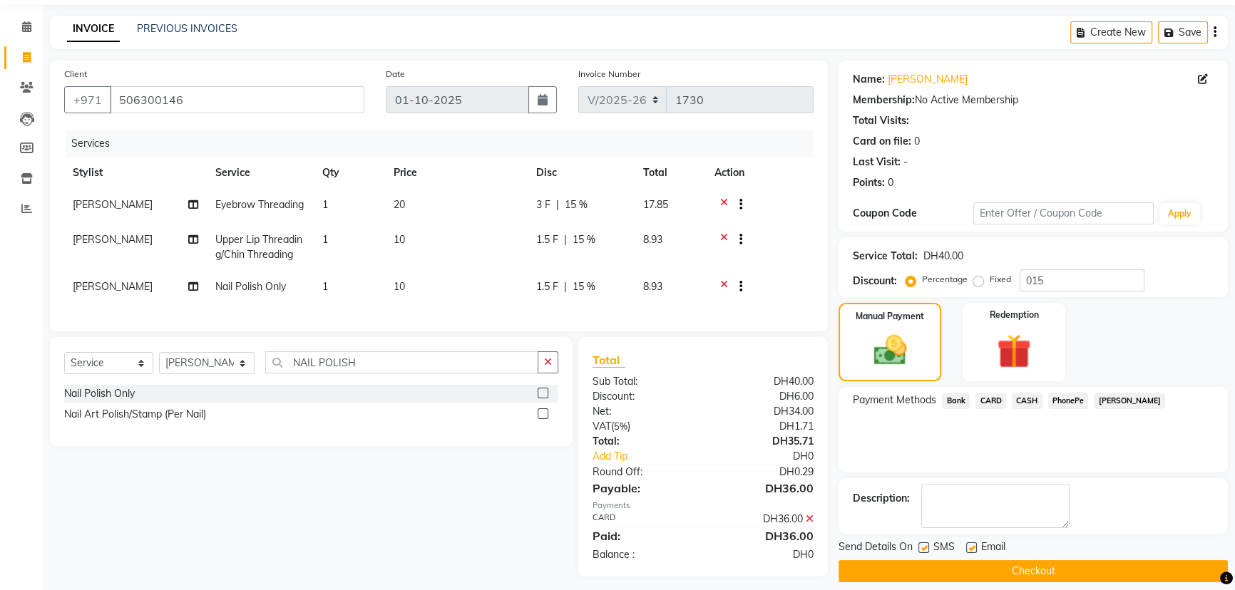
scroll to position [76, 0]
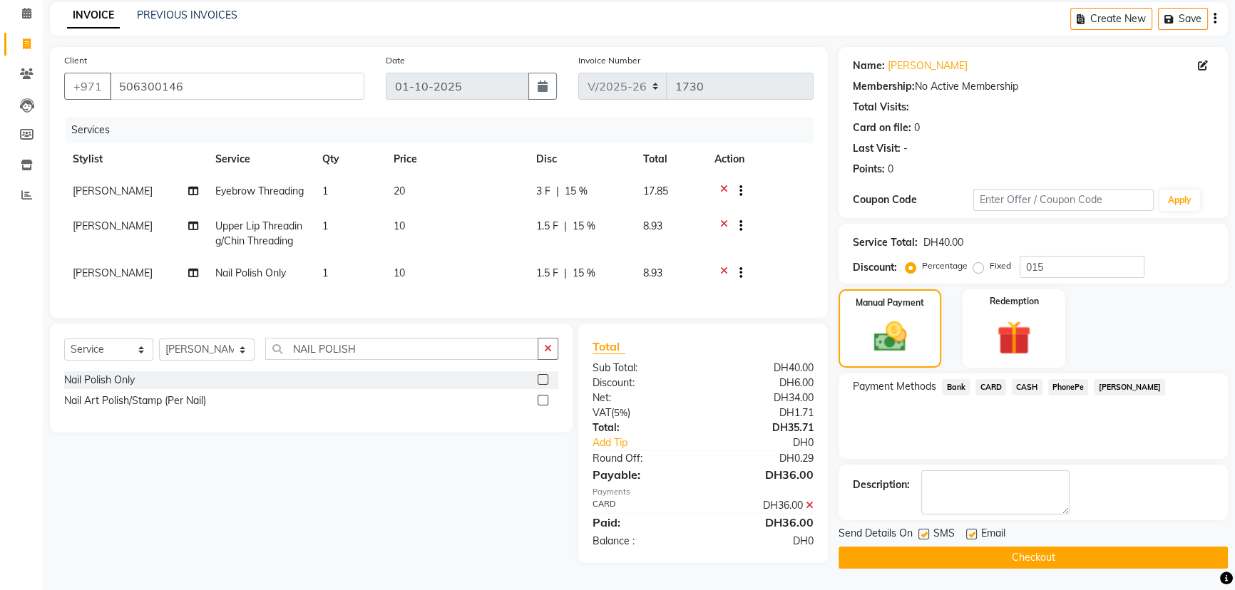
click at [1026, 547] on button "Checkout" at bounding box center [1032, 558] width 389 height 22
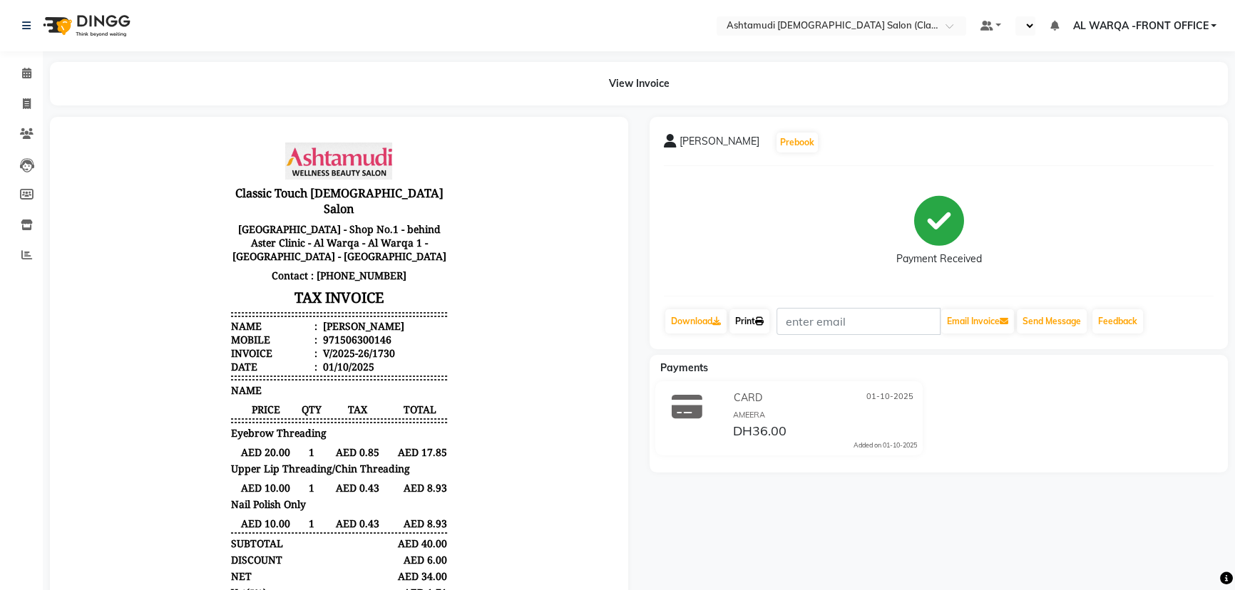
click at [746, 322] on link "Print" at bounding box center [749, 321] width 40 height 24
click at [29, 72] on icon at bounding box center [26, 73] width 9 height 11
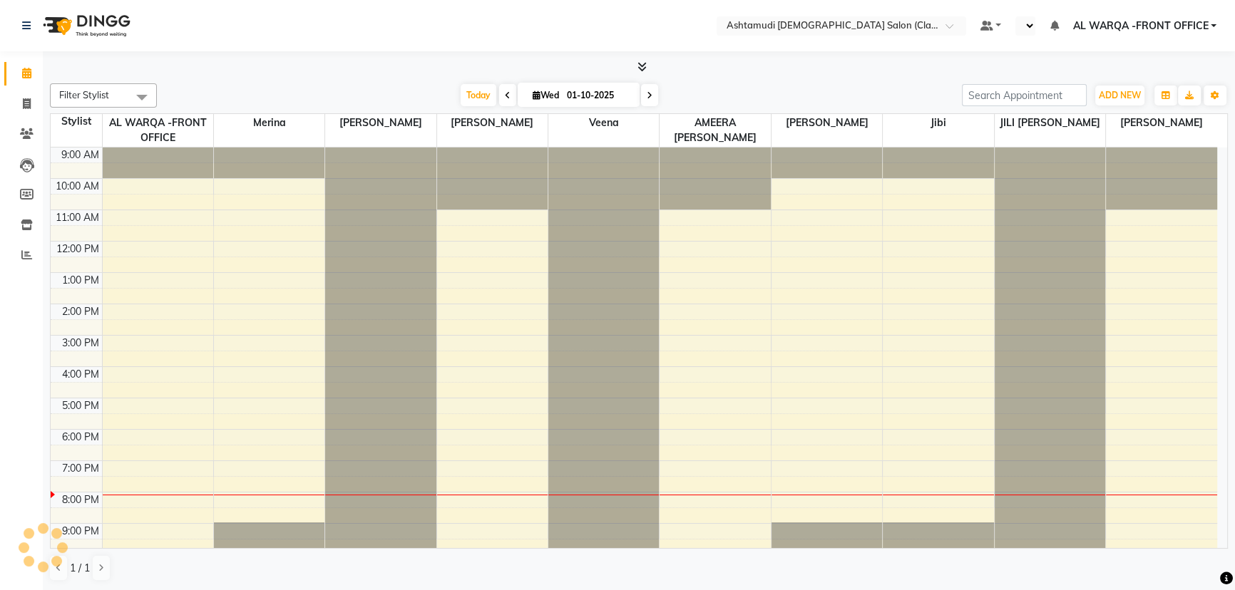
scroll to position [8, 0]
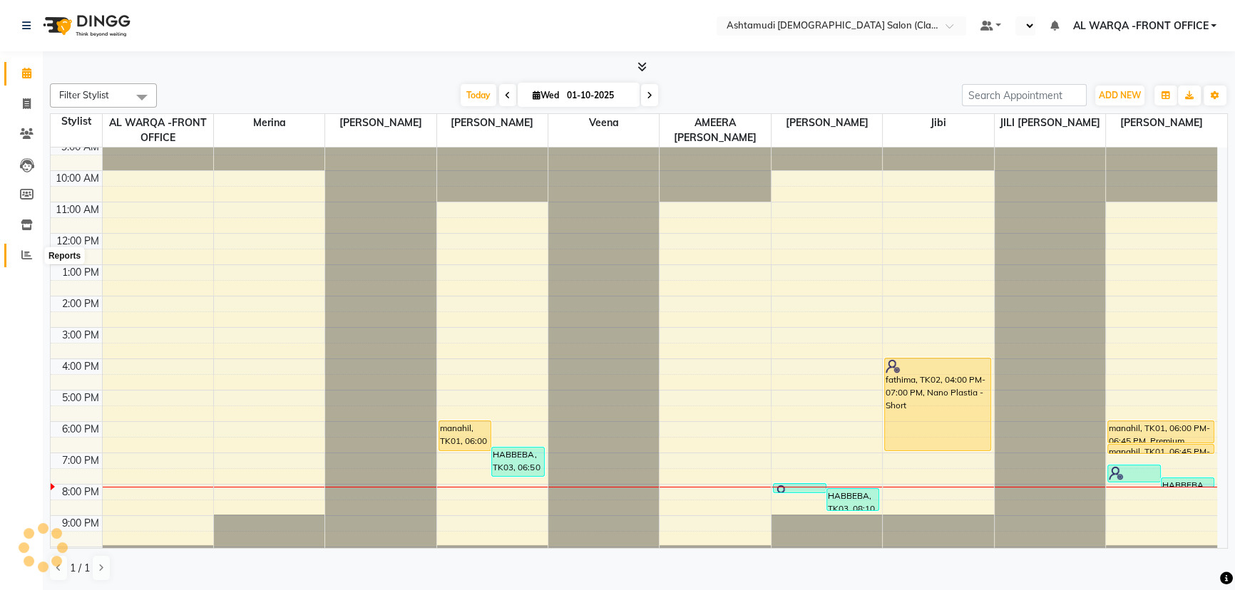
click at [27, 257] on icon at bounding box center [26, 254] width 11 height 11
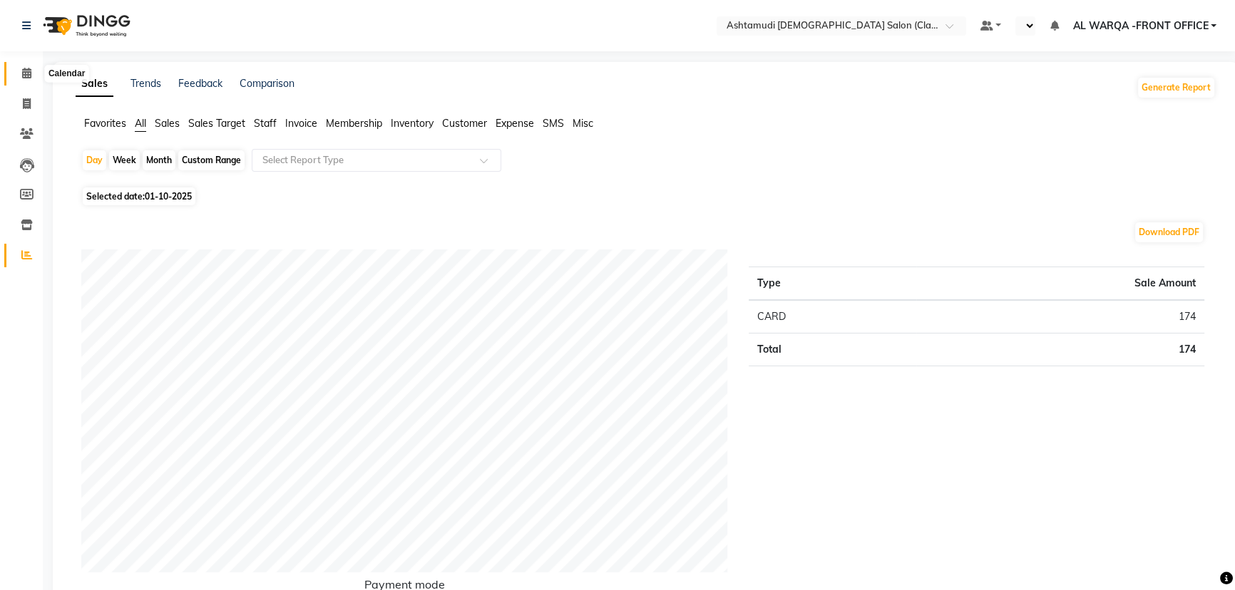
click at [26, 71] on icon at bounding box center [26, 73] width 9 height 11
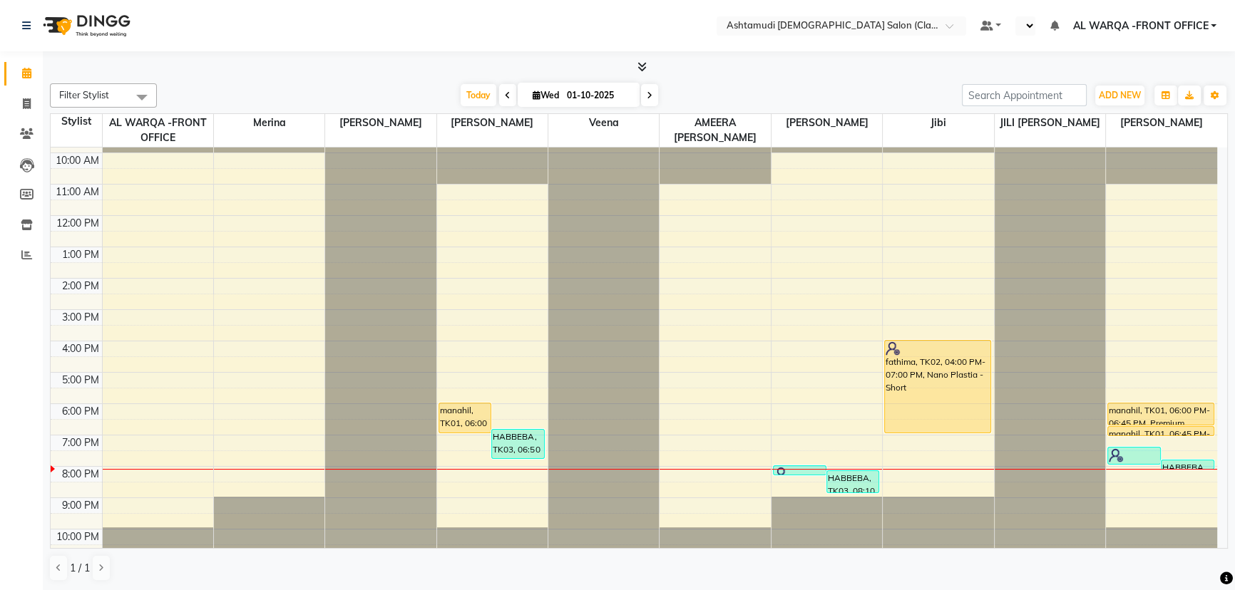
scroll to position [36, 0]
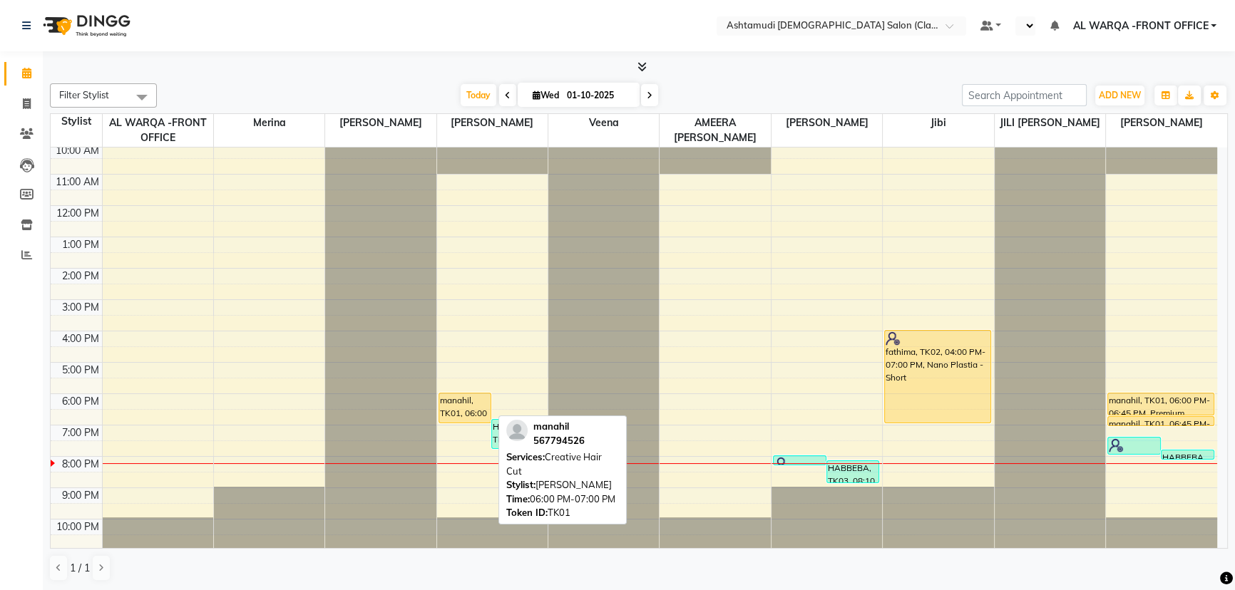
click at [478, 411] on div "manahil, TK01, 06:00 PM-07:00 PM, Creative Hair Cut" at bounding box center [465, 407] width 52 height 29
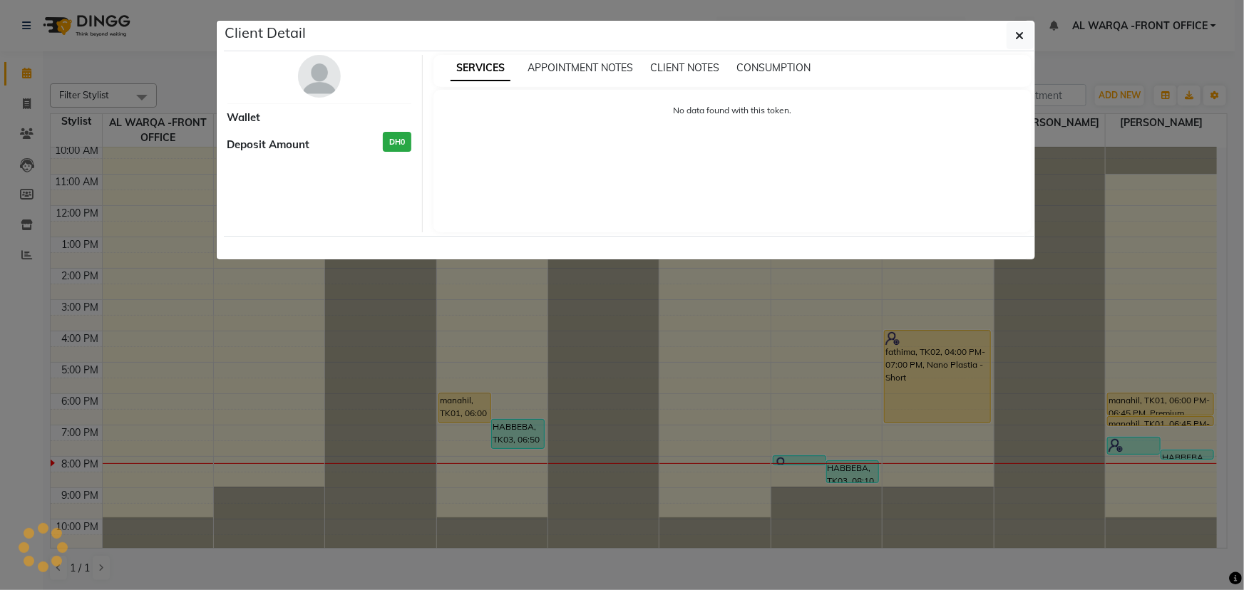
select select "1"
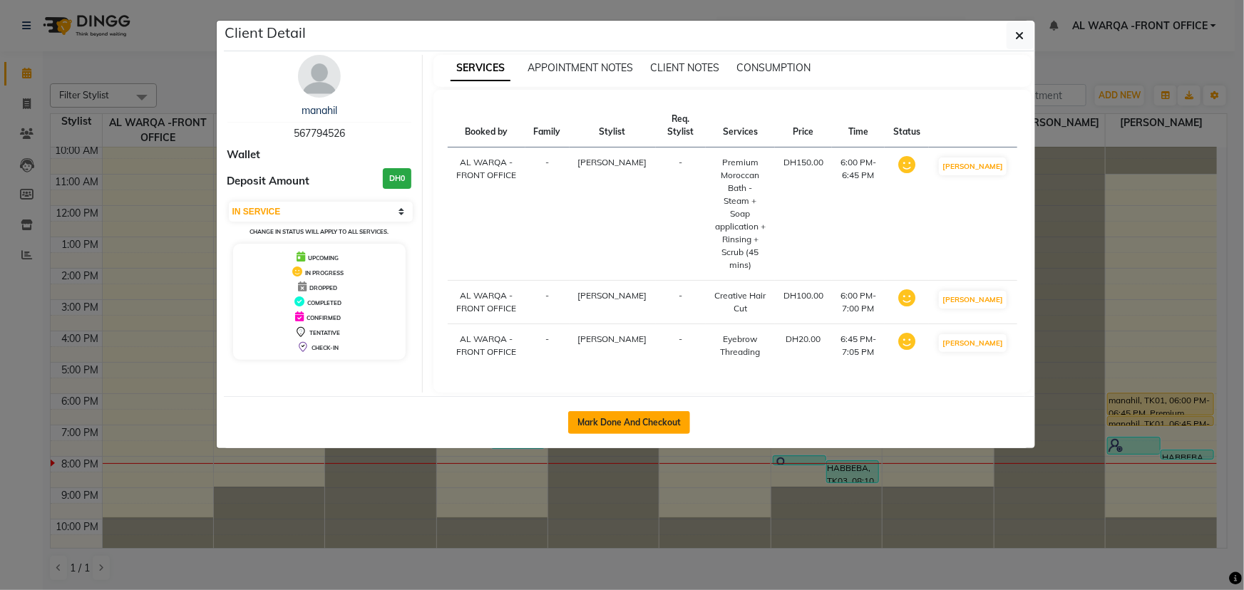
click at [601, 421] on button "Mark Done And Checkout" at bounding box center [629, 422] width 122 height 23
select select "service"
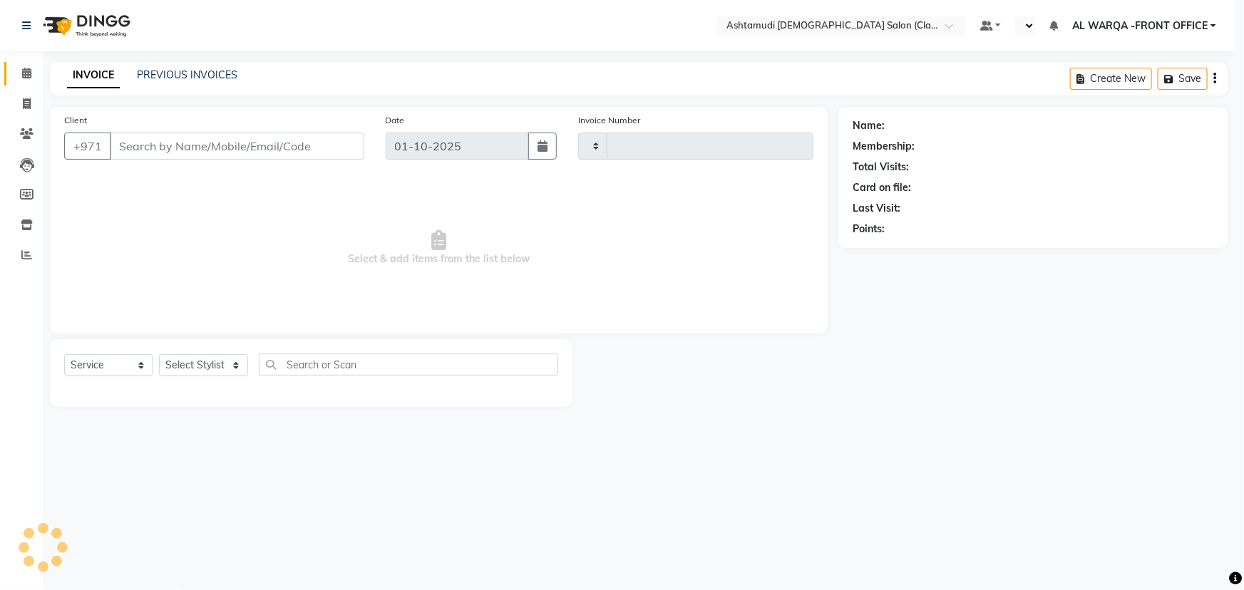
type input "1731"
select select "8201"
type input "567794526"
select select "82443"
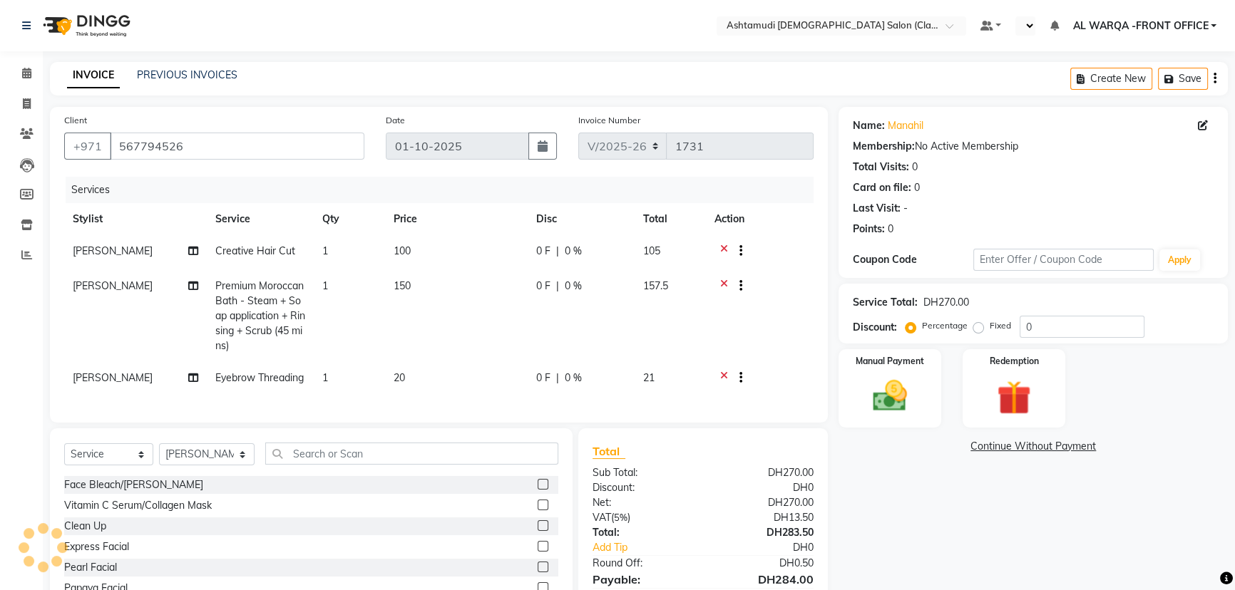
click at [88, 378] on span "[PERSON_NAME]" at bounding box center [113, 377] width 80 height 13
select select "82443"
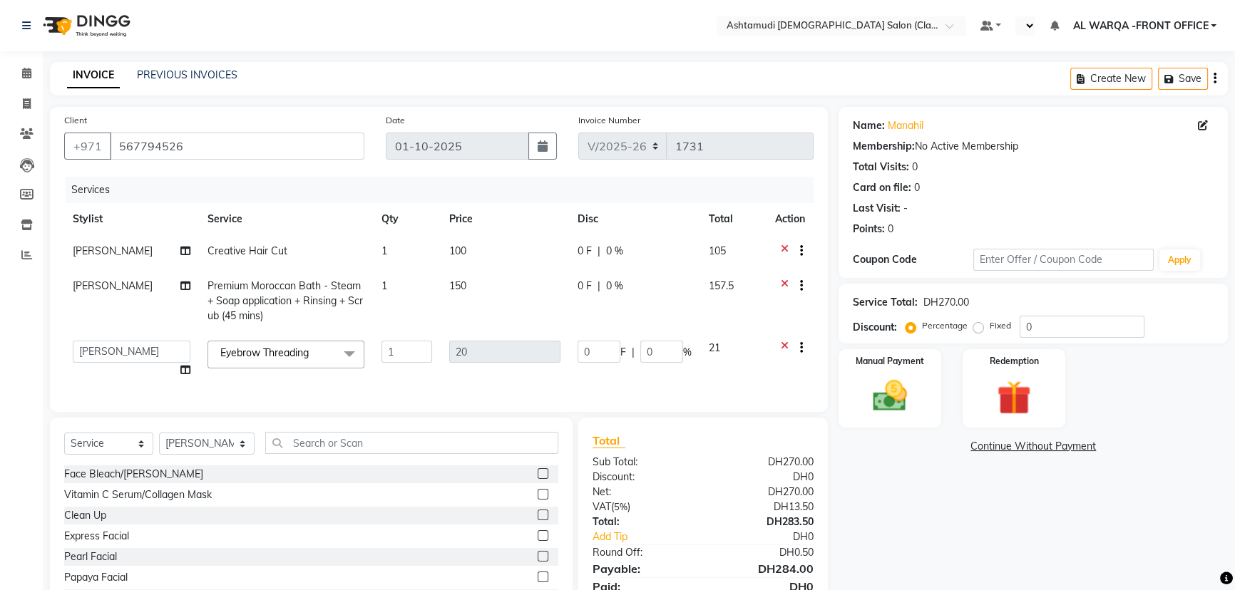
click at [88, 378] on td "AL WARQA -FRONT OFFICE AMEERA [PERSON_NAME] [PERSON_NAME] JILI [PERSON_NAME] [P…" at bounding box center [131, 359] width 135 height 54
click at [98, 354] on select "AL WARQA -FRONT OFFICE AMEERA [PERSON_NAME] [PERSON_NAME] JILI [PERSON_NAME] [P…" at bounding box center [132, 352] width 118 height 22
select select "77683"
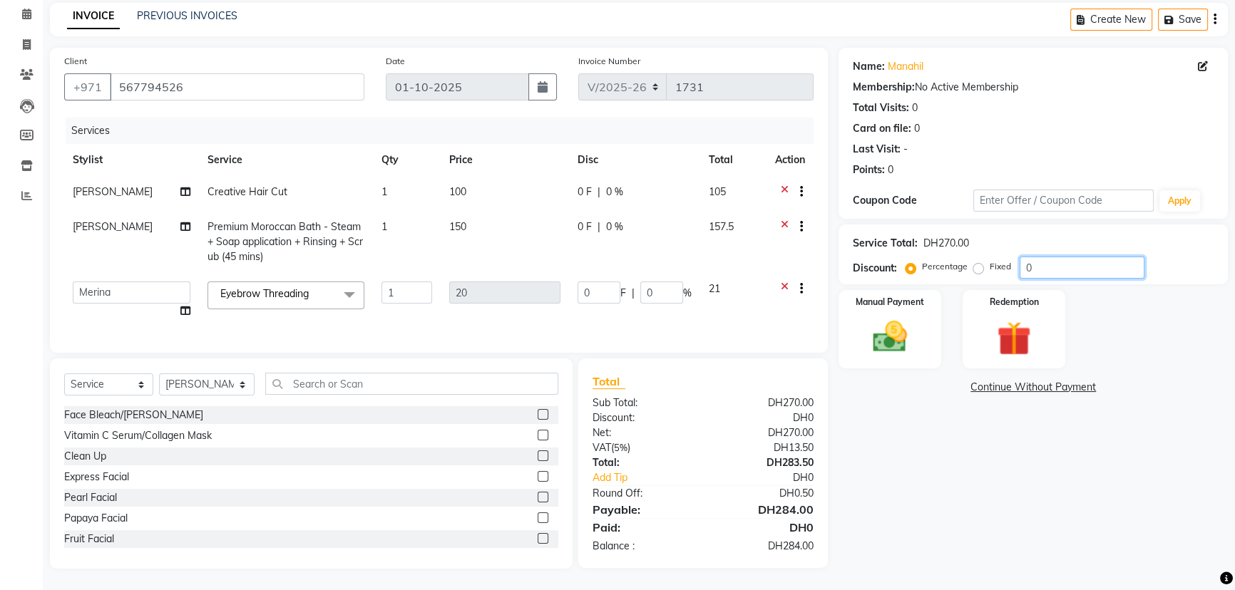
click at [1063, 257] on input "0" at bounding box center [1081, 268] width 125 height 22
type input "01"
type input "0.2"
type input "1"
type input "015"
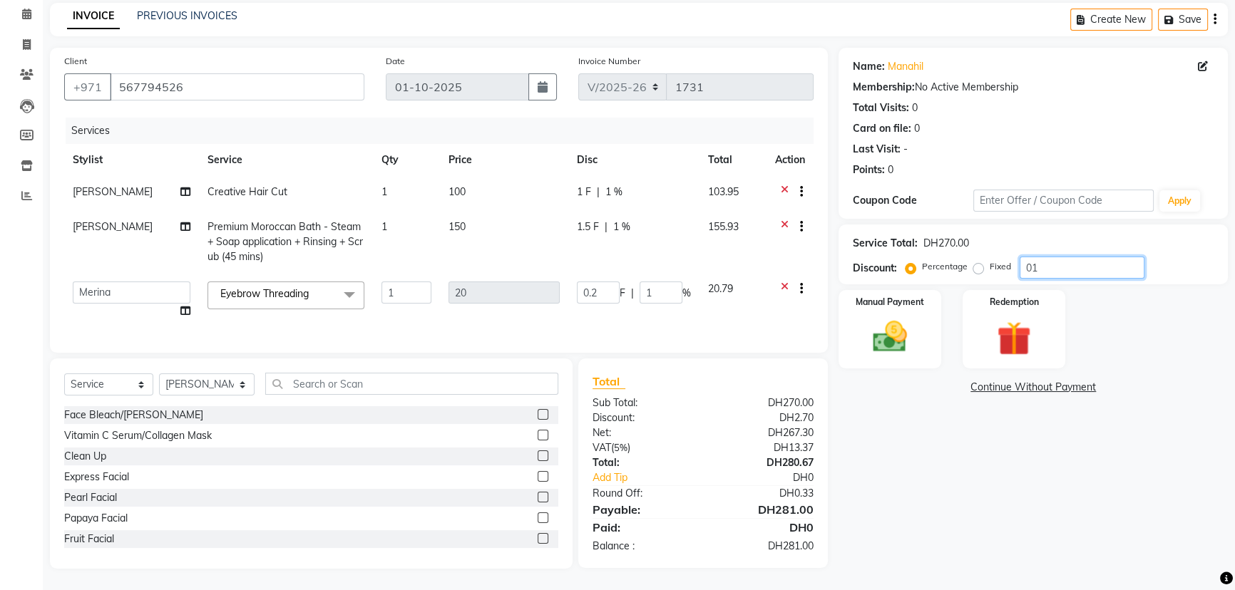
type input "3"
type input "15"
type input "015"
click at [896, 320] on img at bounding box center [890, 336] width 58 height 41
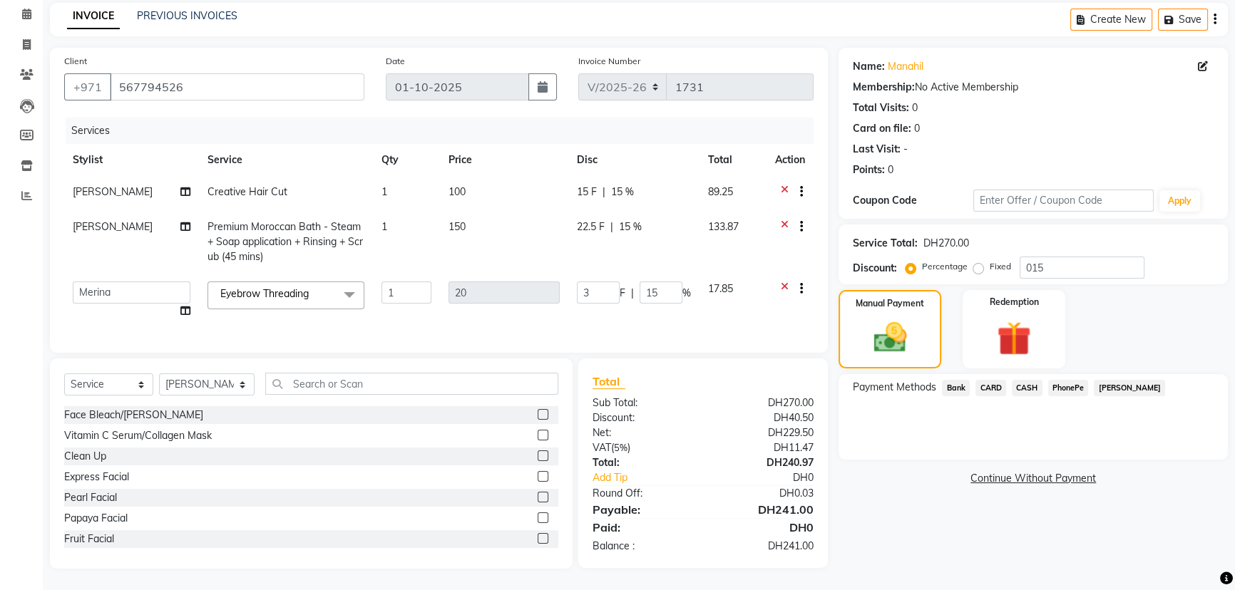
click at [993, 380] on span "CARD" at bounding box center [990, 388] width 31 height 16
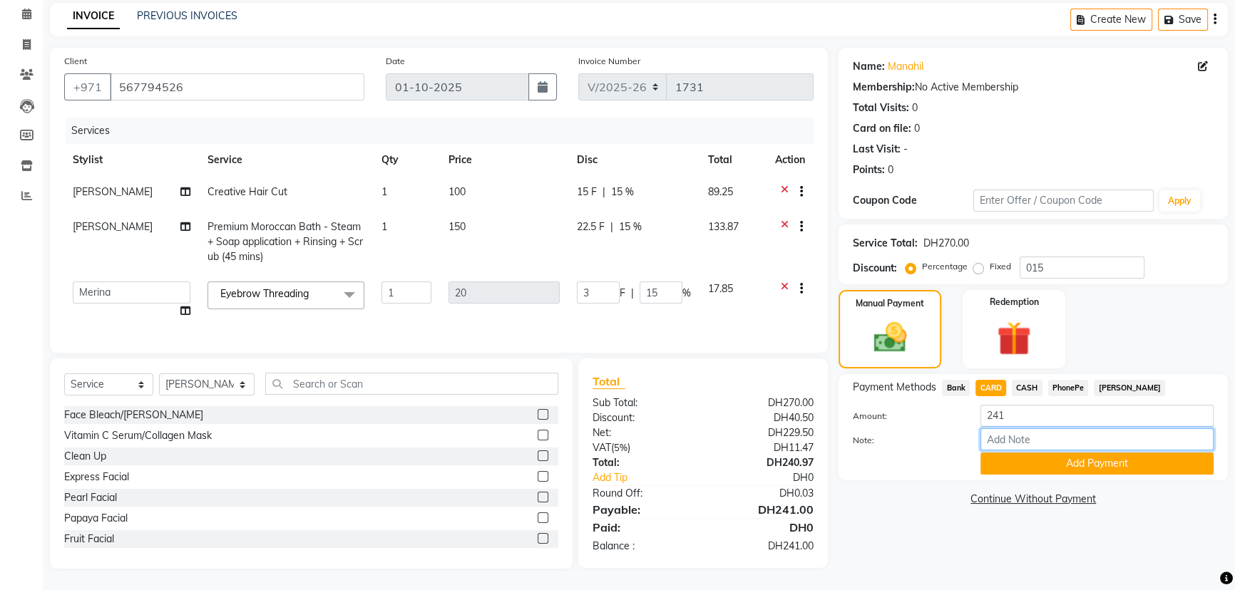
click at [1076, 428] on input "Note:" at bounding box center [1096, 439] width 233 height 22
type input "AMEERA"
click at [1091, 455] on button "Add Payment" at bounding box center [1096, 464] width 233 height 22
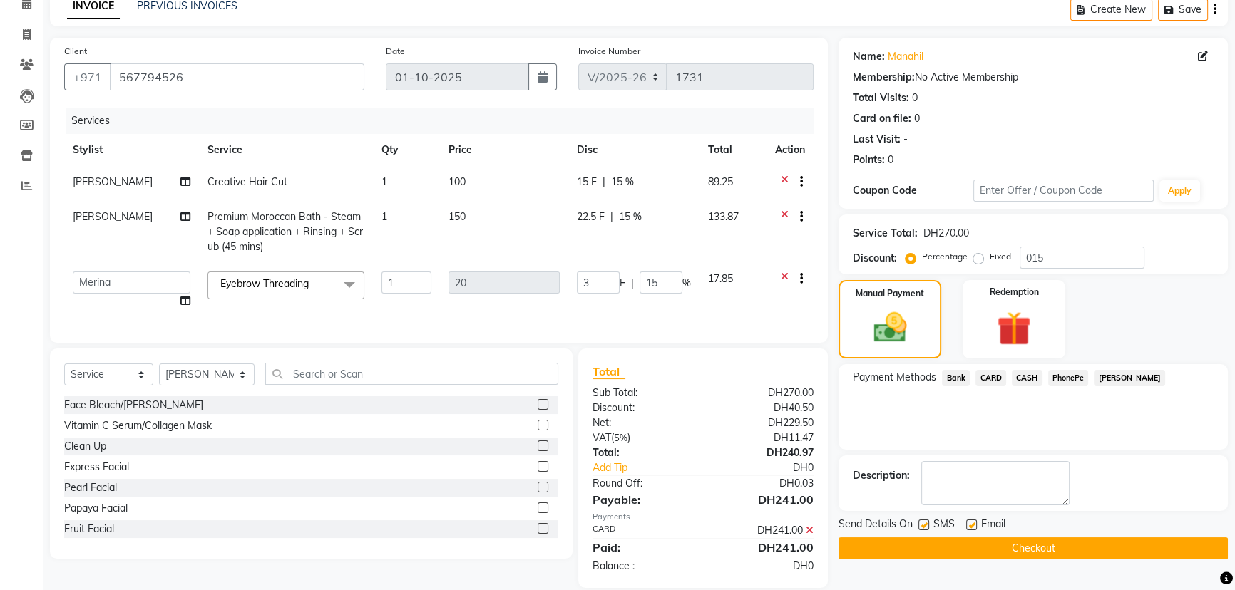
scroll to position [98, 0]
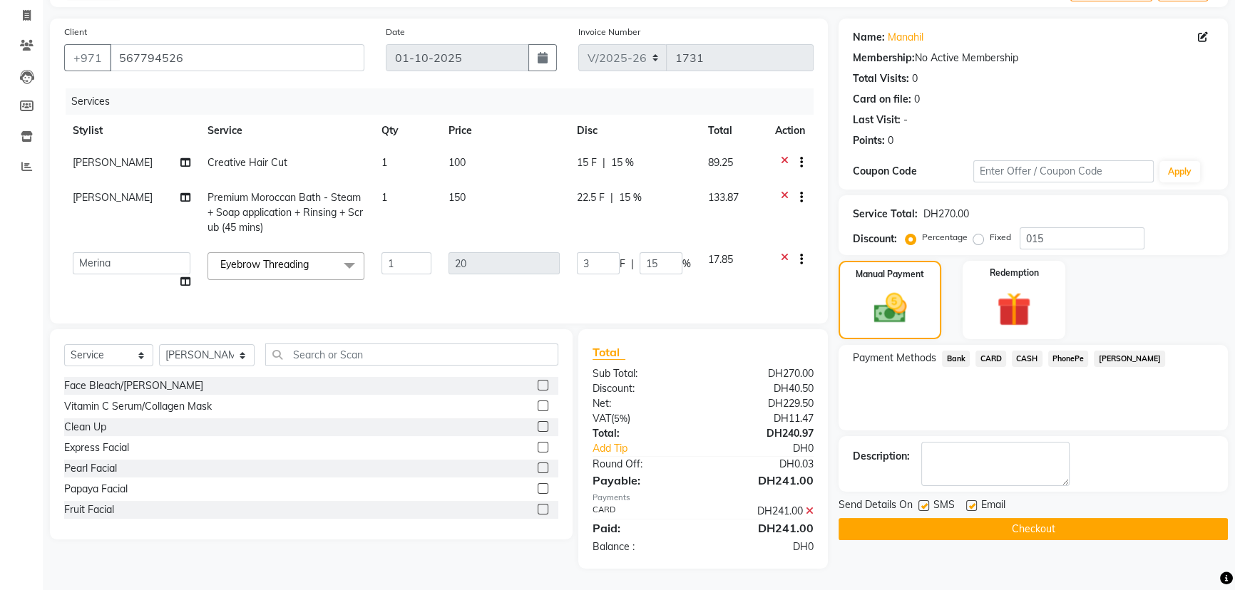
click at [1091, 518] on button "Checkout" at bounding box center [1032, 529] width 389 height 22
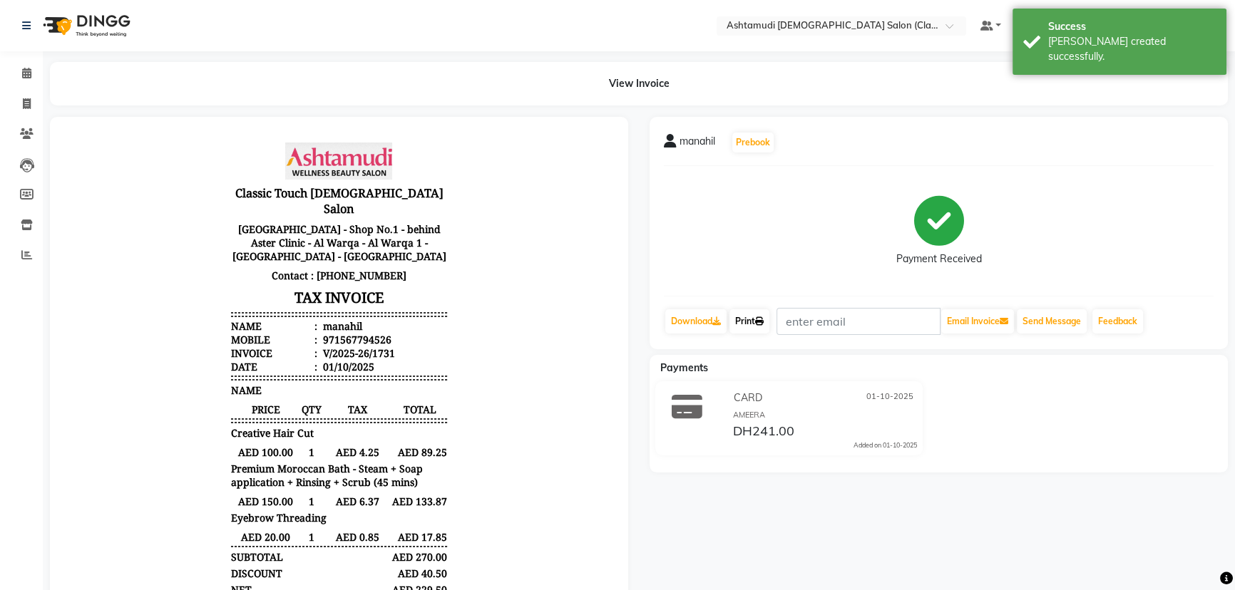
click at [747, 318] on link "Print" at bounding box center [749, 321] width 40 height 24
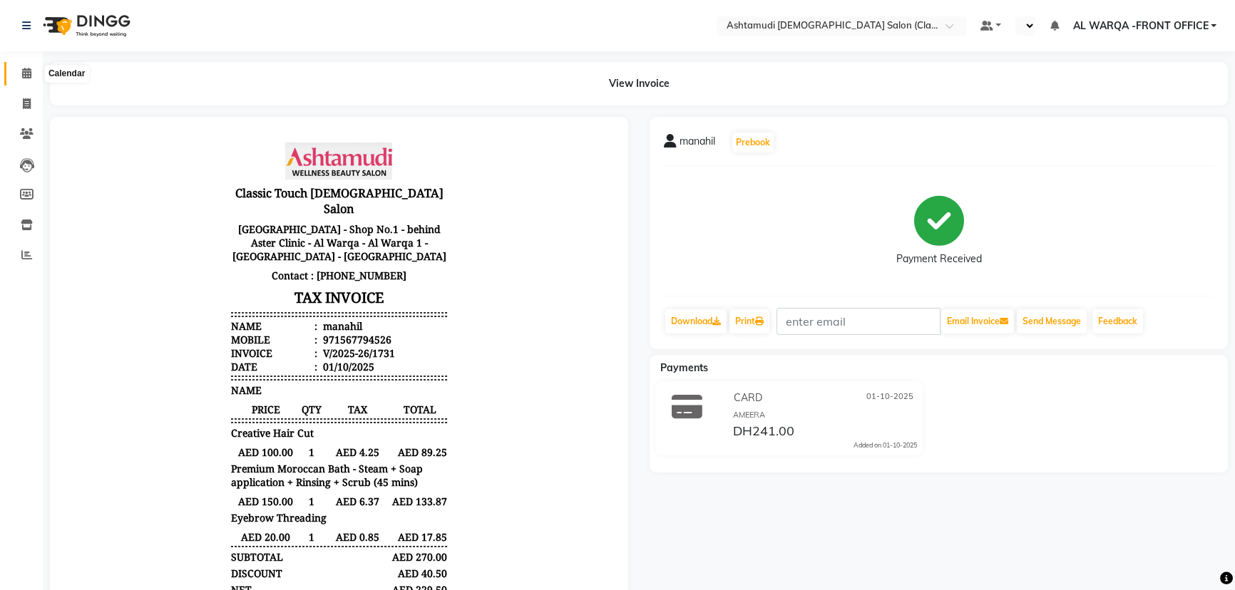
click at [25, 71] on icon at bounding box center [26, 73] width 9 height 11
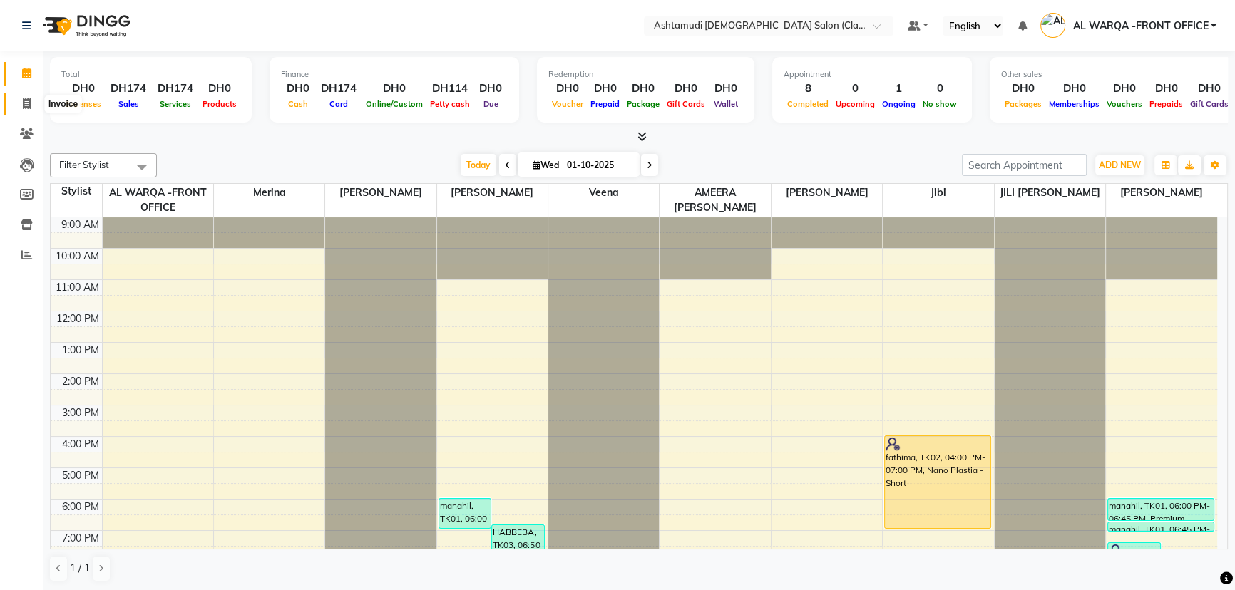
click at [26, 107] on icon at bounding box center [27, 103] width 8 height 11
select select "8201"
select select "service"
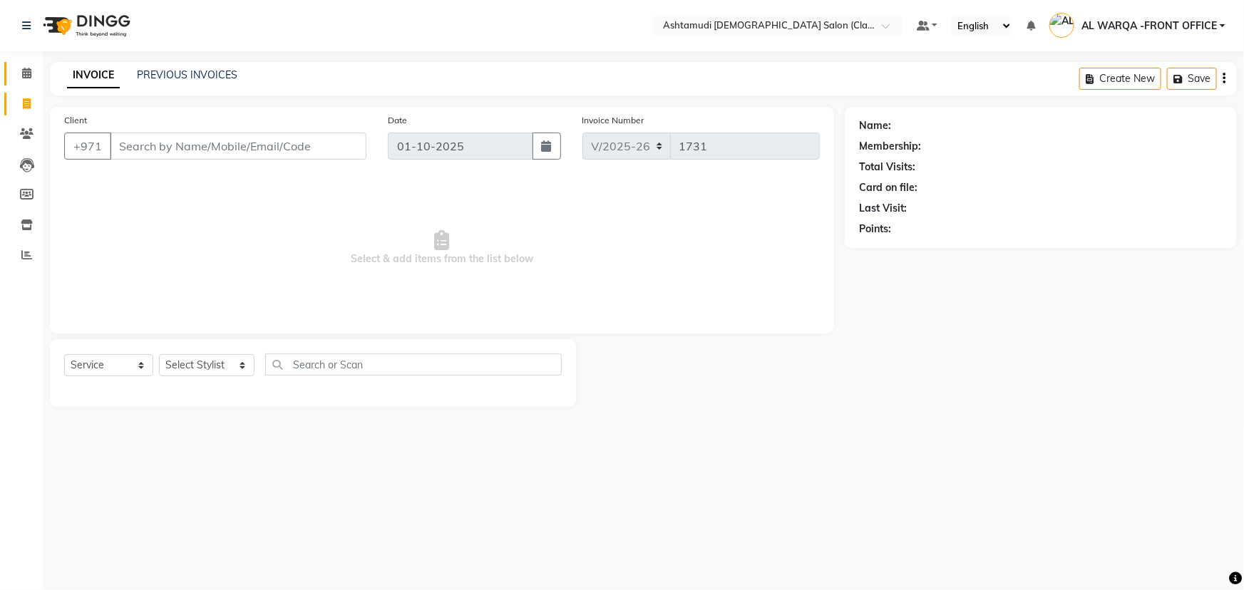
click at [22, 71] on icon at bounding box center [26, 73] width 9 height 11
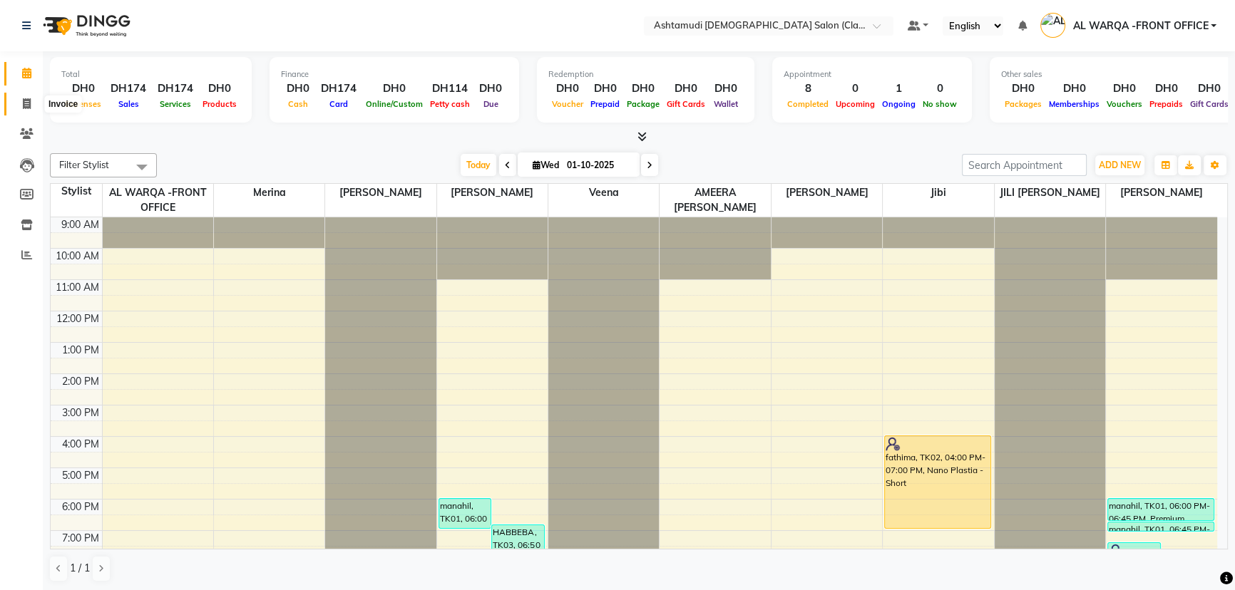
click at [25, 106] on icon at bounding box center [27, 103] width 8 height 11
select select "service"
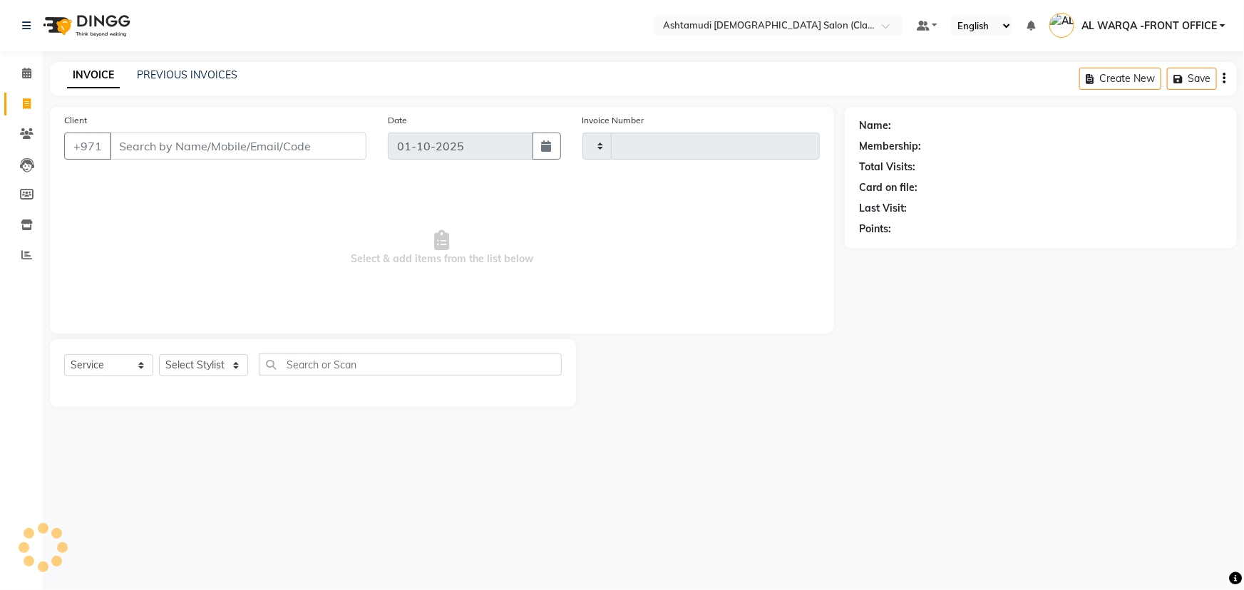
type input "1731"
select select "8201"
click at [31, 135] on icon at bounding box center [27, 133] width 14 height 11
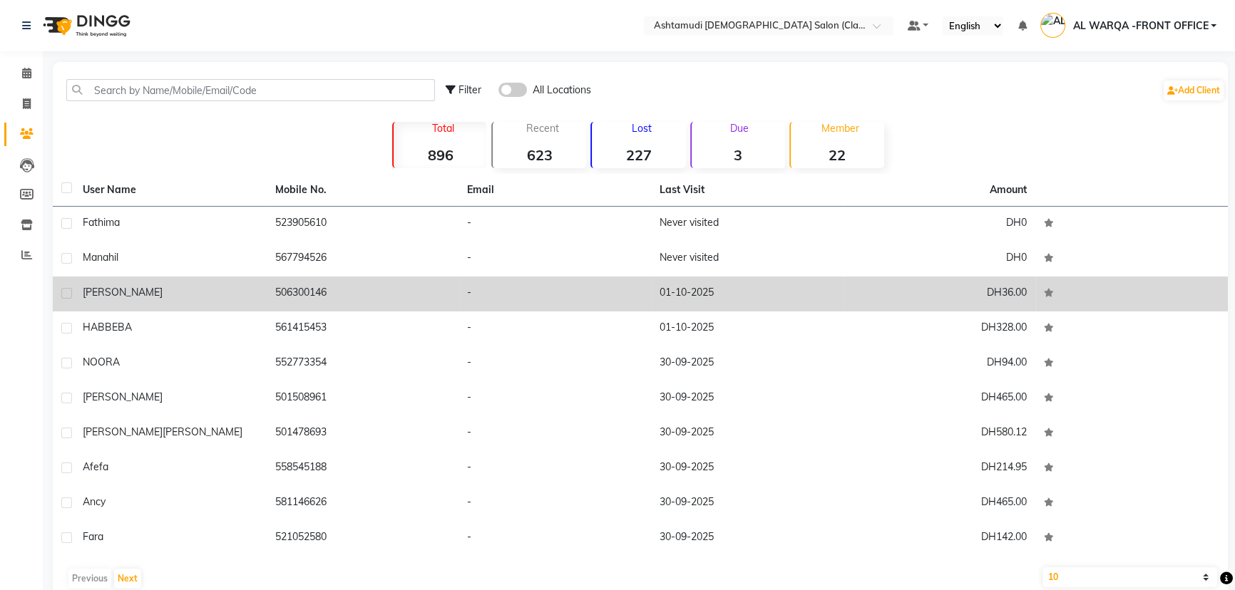
click at [309, 292] on td "506300146" at bounding box center [363, 294] width 192 height 35
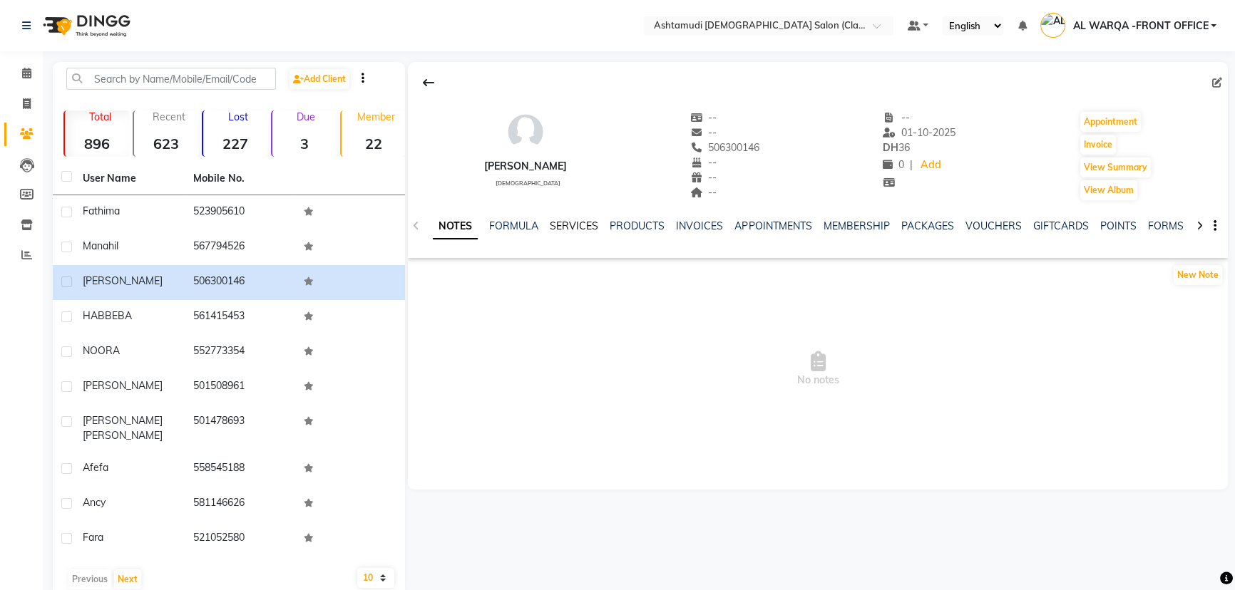
click at [582, 225] on link "SERVICES" at bounding box center [574, 226] width 48 height 13
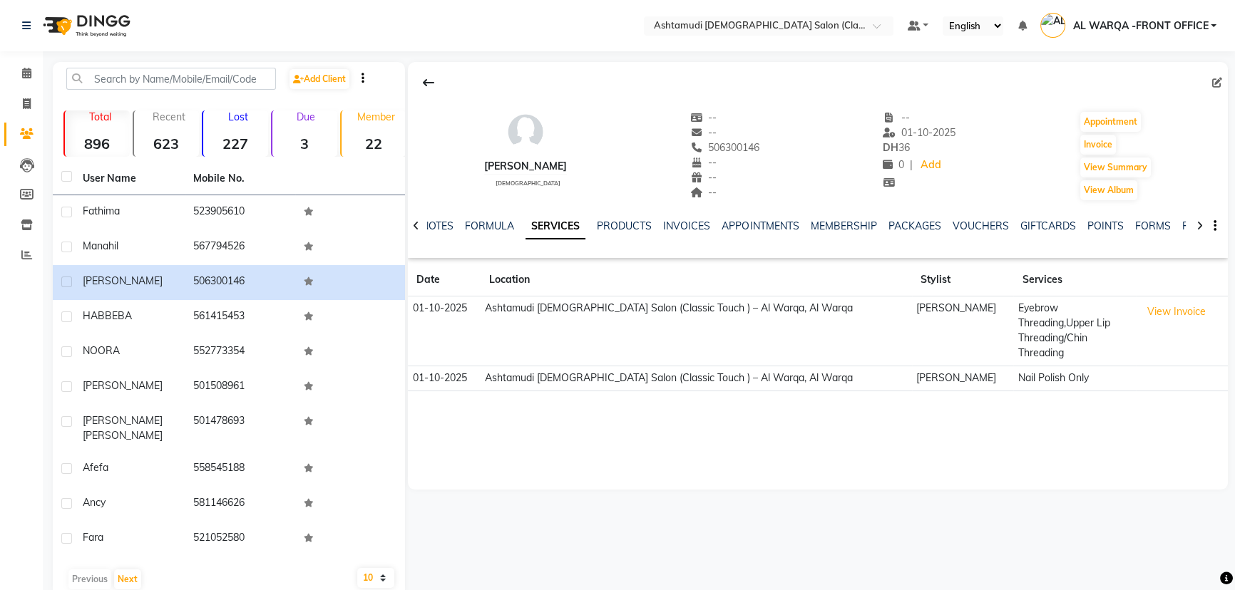
click at [556, 223] on link "SERVICES" at bounding box center [555, 227] width 60 height 26
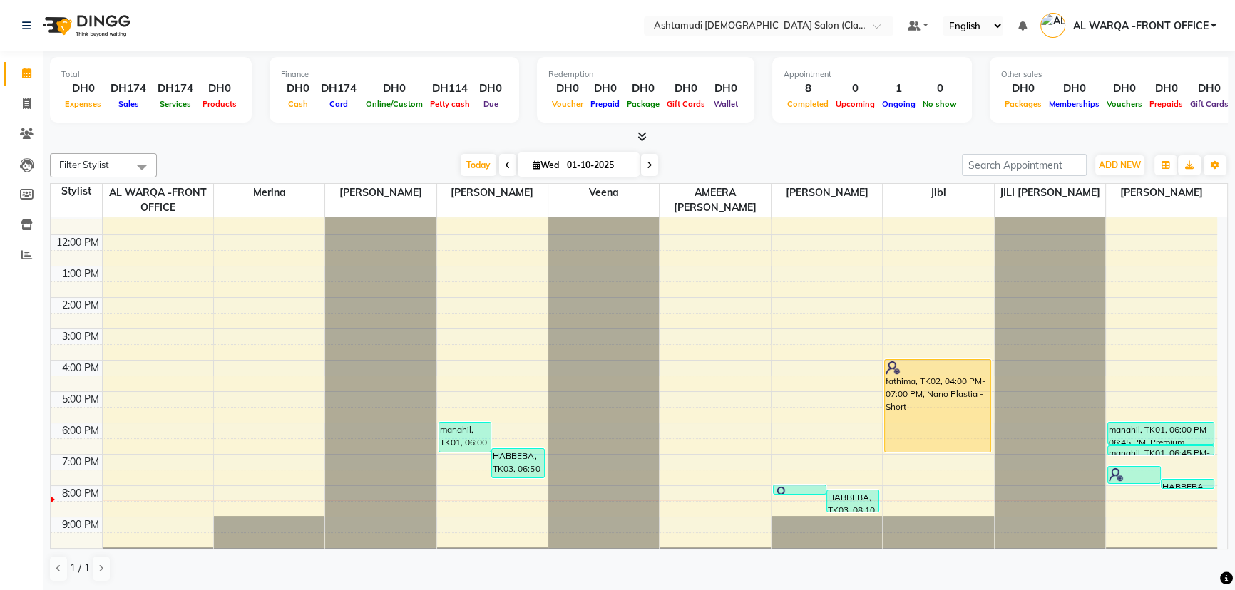
scroll to position [105, 0]
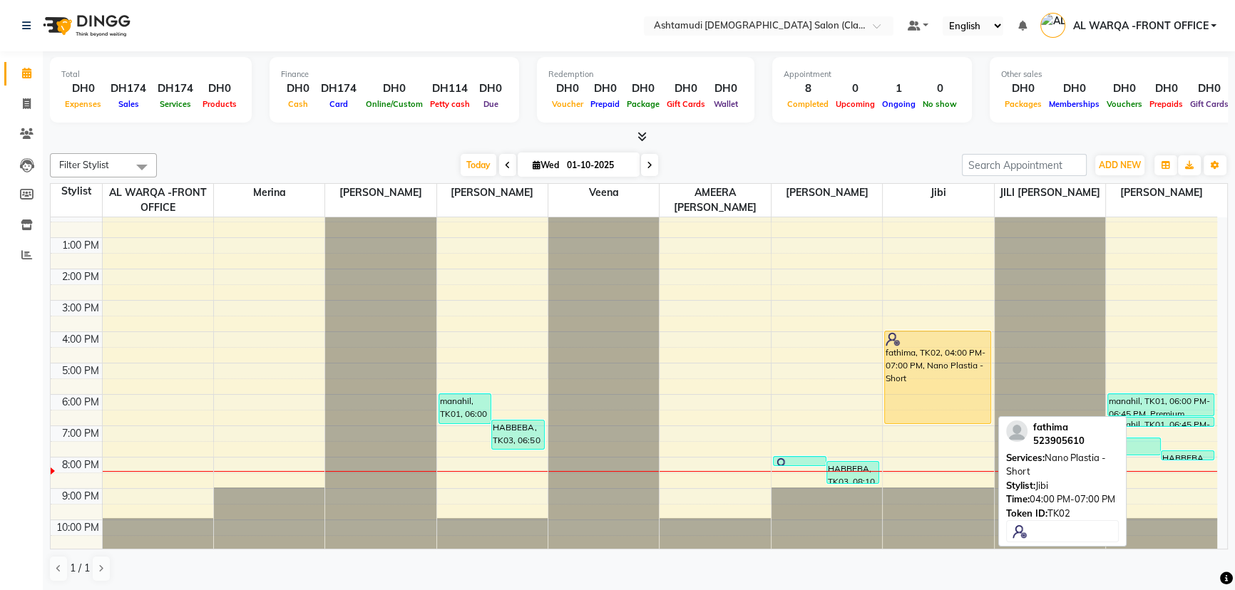
click at [930, 375] on div "fathima, TK02, 04:00 PM-07:00 PM, Nano Plastia - Short" at bounding box center [937, 377] width 105 height 92
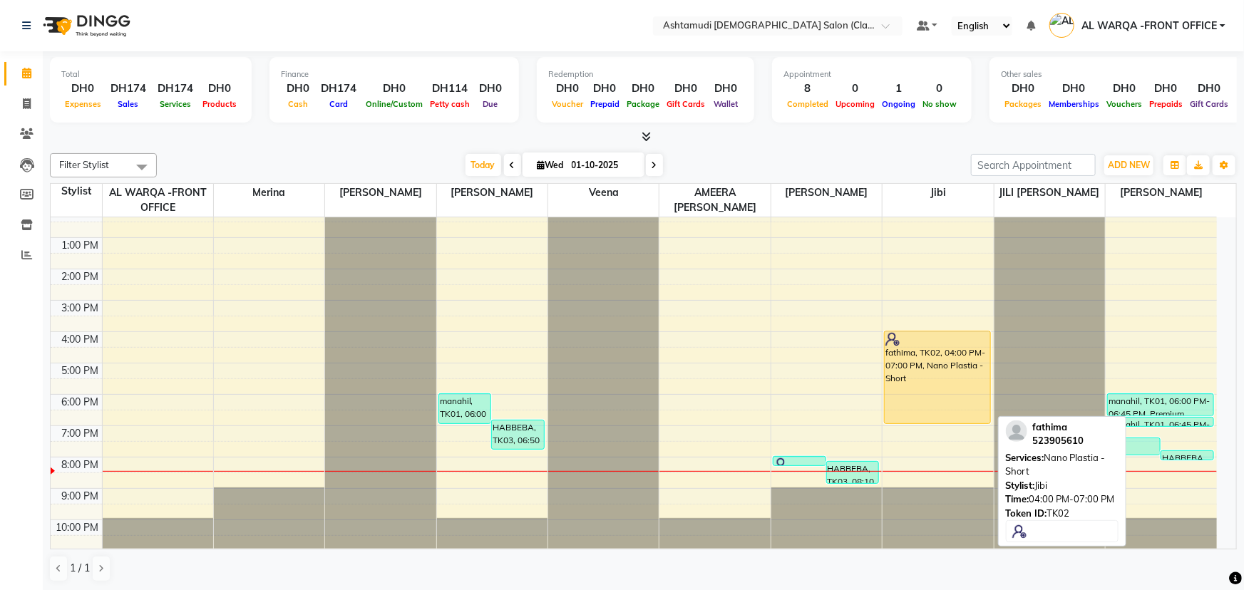
select select "1"
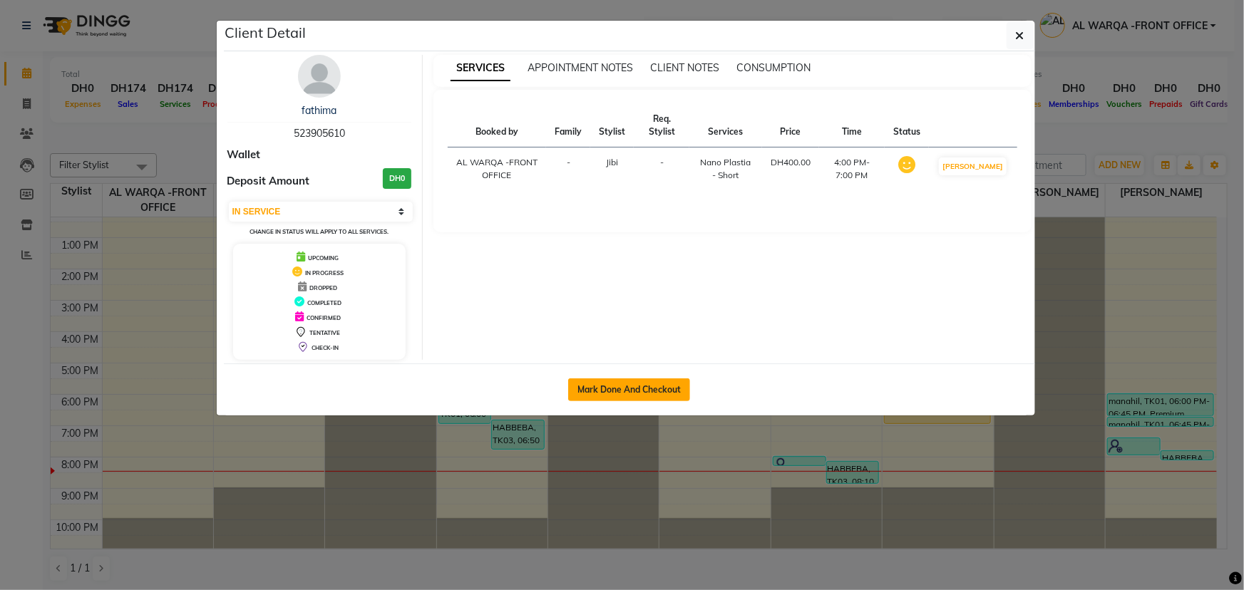
click at [650, 395] on button "Mark Done And Checkout" at bounding box center [629, 389] width 122 height 23
select select "service"
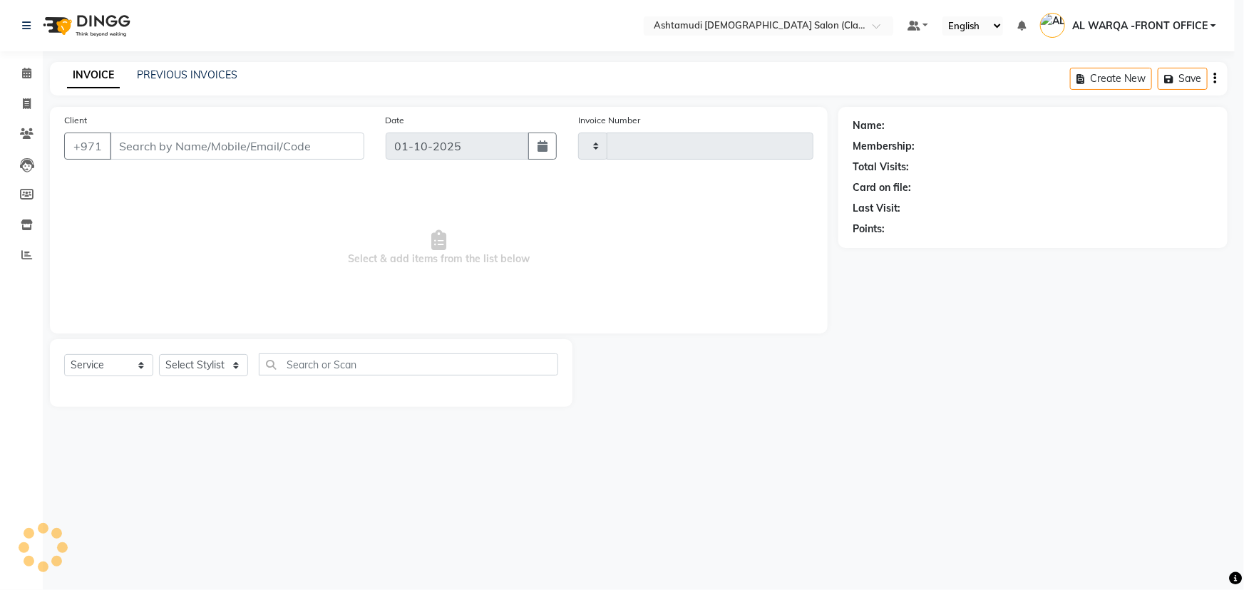
type input "1731"
select select "8201"
type input "523905610"
select select "88890"
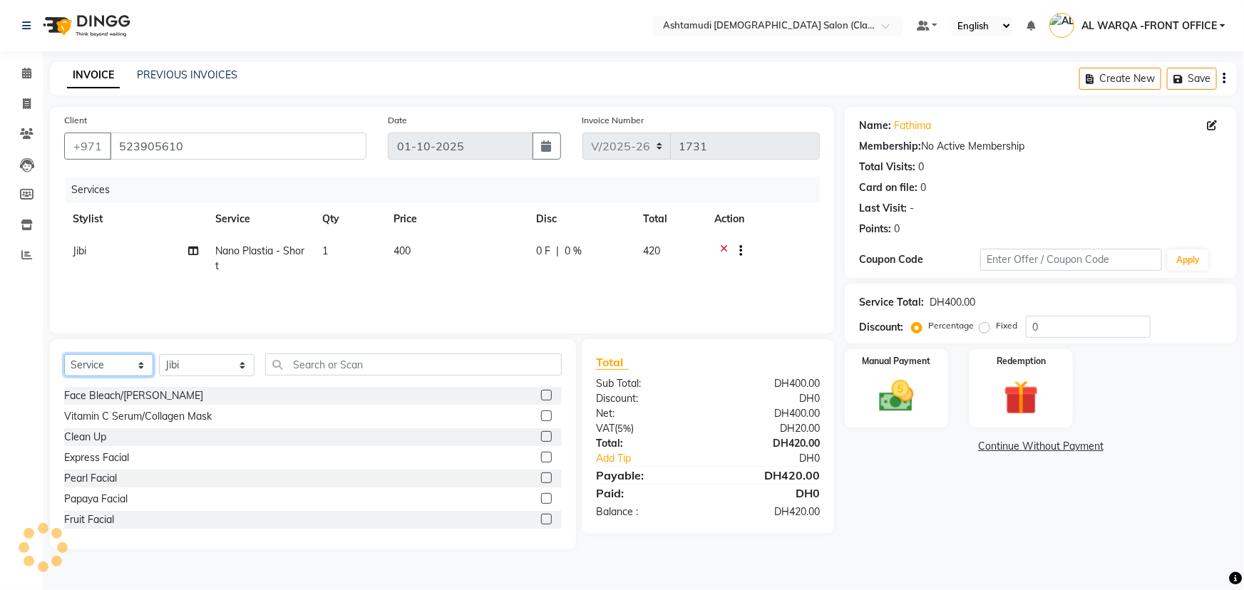
click at [103, 373] on select "Select Service Product Membership Package Voucher Prepaid Gift Card" at bounding box center [108, 365] width 89 height 22
select select "package"
click at [64, 354] on select "Select Service Product Membership Package Voucher Prepaid Gift Card" at bounding box center [108, 365] width 89 height 22
click at [541, 413] on label at bounding box center [546, 416] width 11 height 11
click at [541, 413] on input "checkbox" at bounding box center [545, 416] width 9 height 9
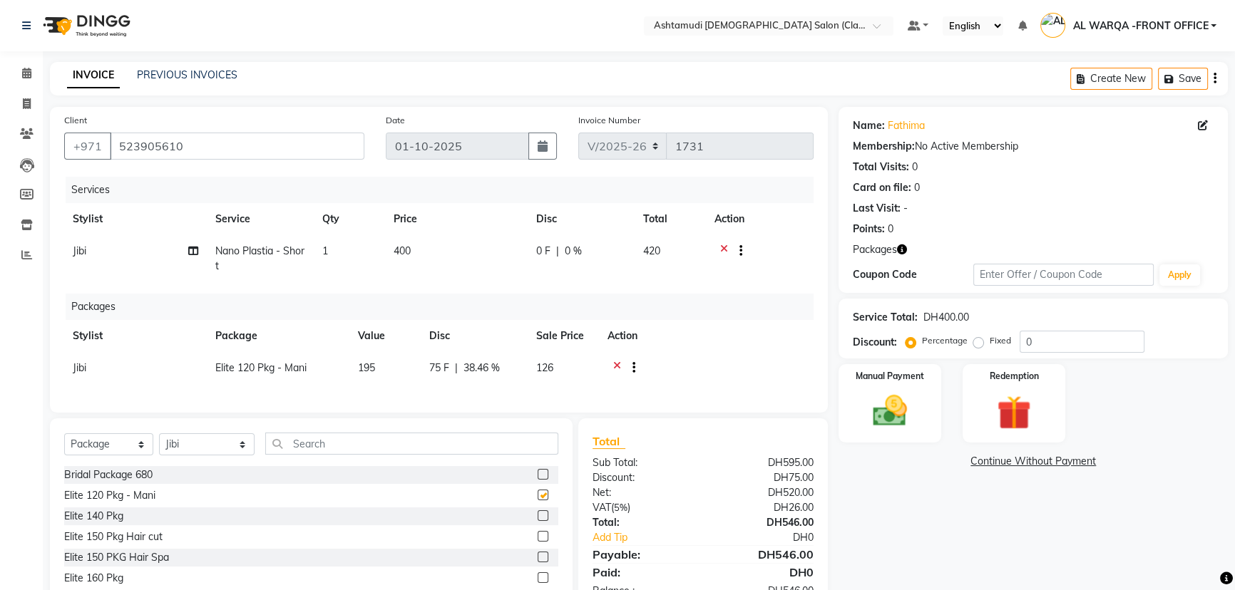
checkbox input "false"
click at [113, 455] on select "Select Service Product Membership Package Voucher Prepaid Gift Card" at bounding box center [108, 444] width 89 height 22
select select "service"
click at [64, 443] on select "Select Service Product Membership Package Voucher Prepaid Gift Card" at bounding box center [108, 444] width 89 height 22
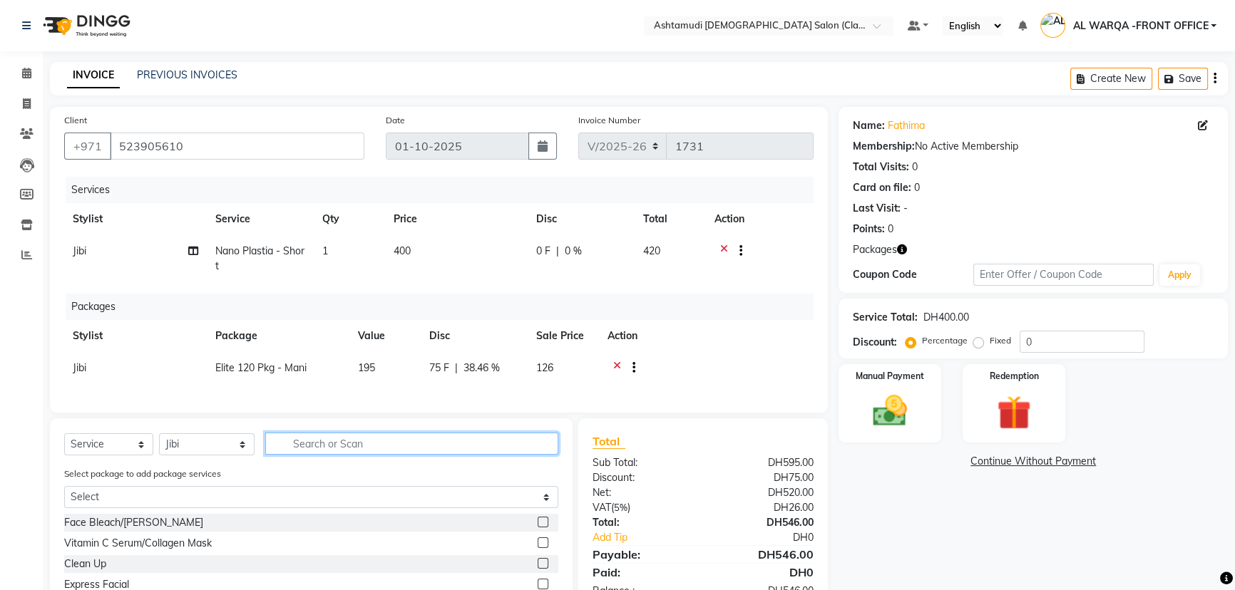
click at [299, 455] on input "text" at bounding box center [411, 444] width 293 height 22
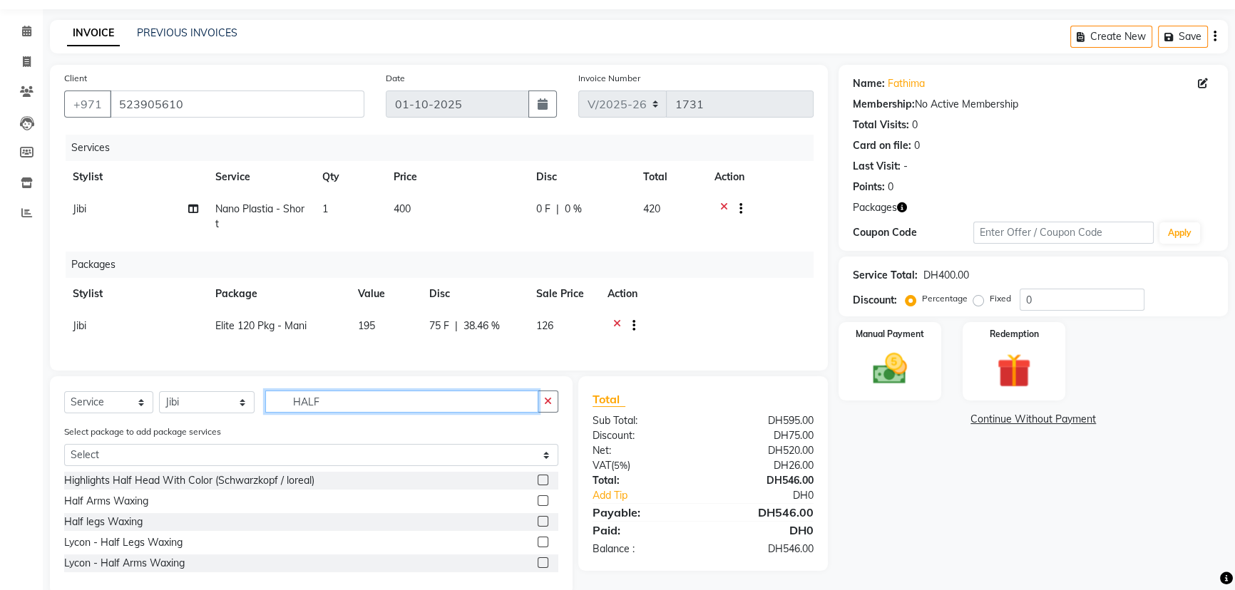
scroll to position [64, 0]
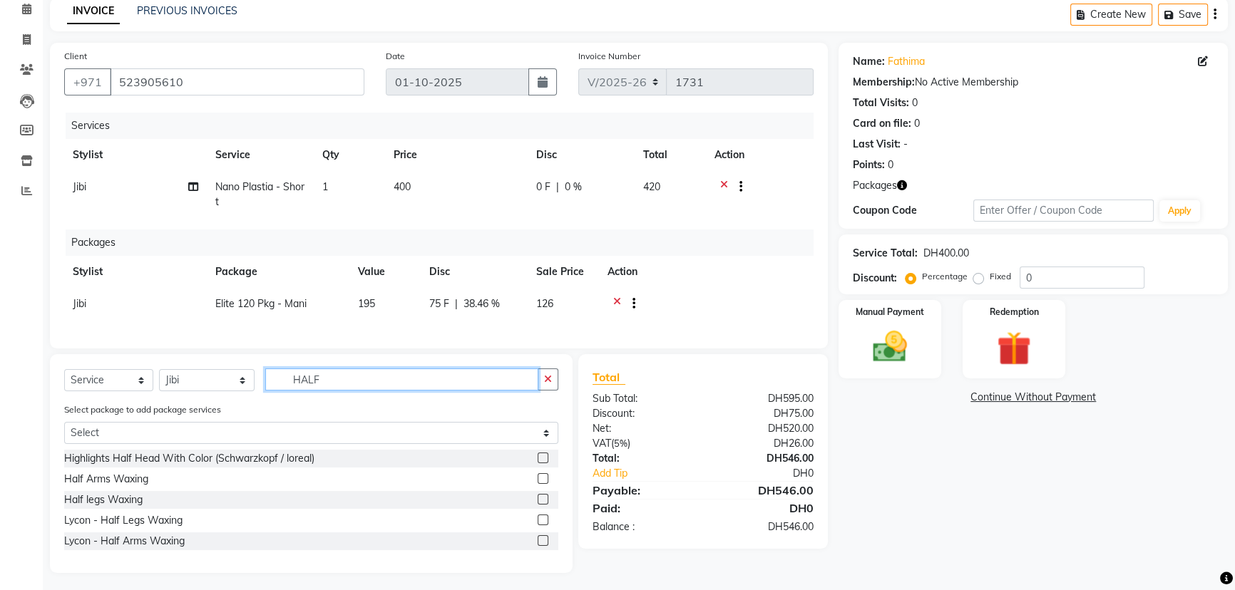
type input "HALF"
click at [541, 505] on label at bounding box center [542, 499] width 11 height 11
click at [541, 505] on input "checkbox" at bounding box center [541, 499] width 9 height 9
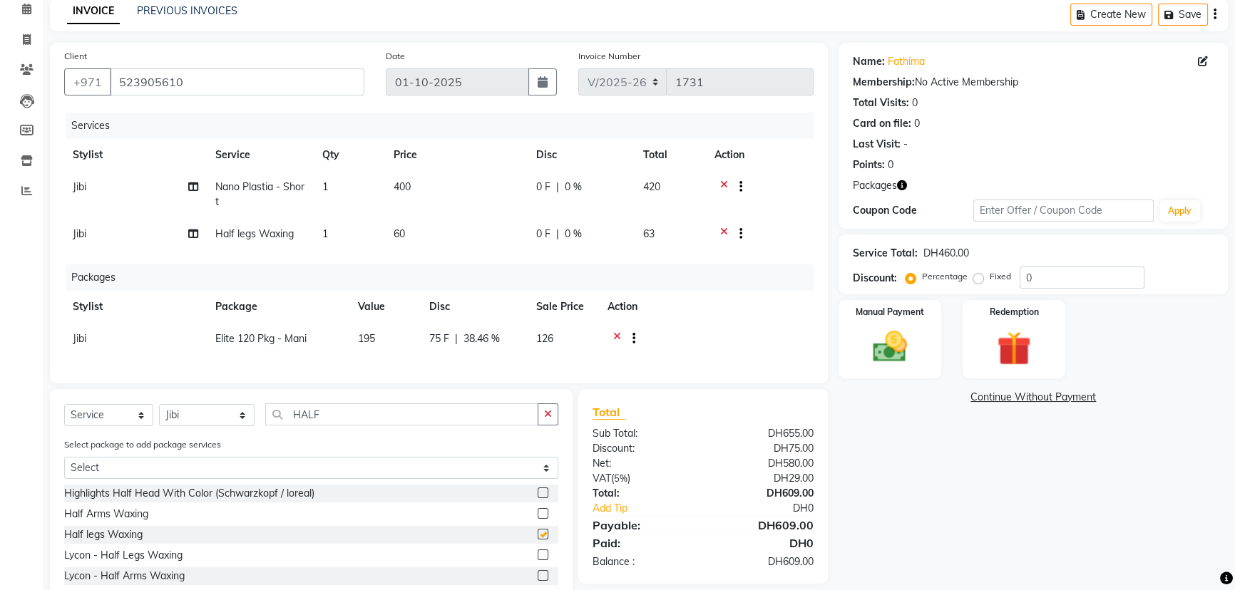
checkbox input "false"
click at [78, 235] on span "Jibi" at bounding box center [80, 233] width 14 height 13
select select "88890"
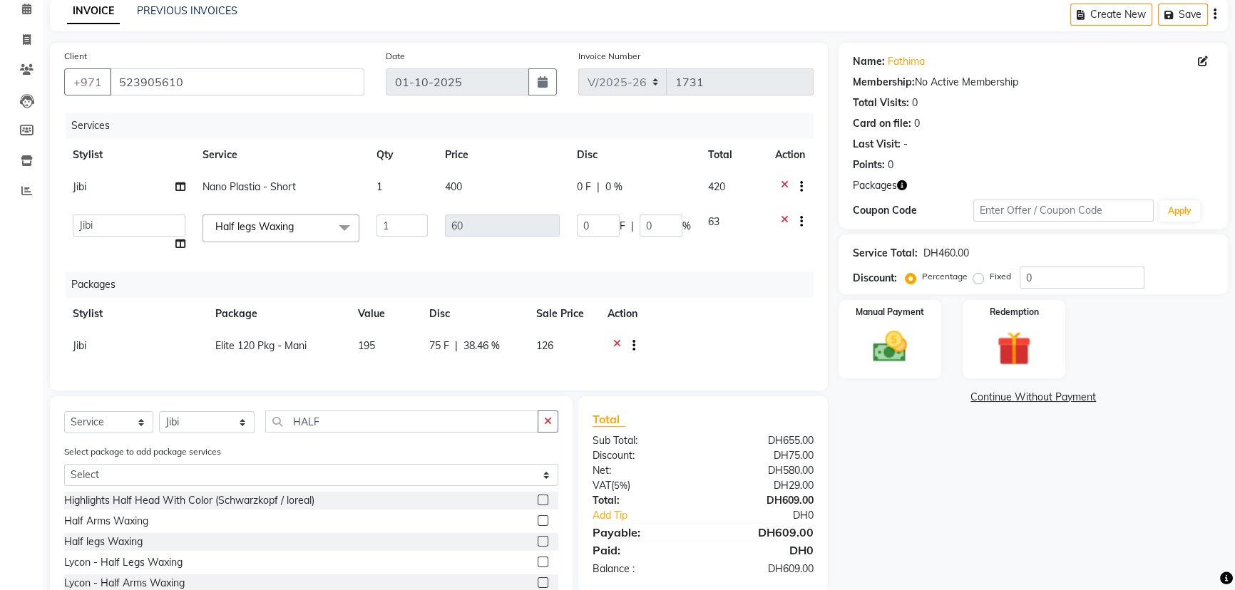
click at [78, 235] on select "AL WARQA -FRONT OFFICE AMEERA [PERSON_NAME] [PERSON_NAME] JILI [PERSON_NAME] [P…" at bounding box center [129, 226] width 113 height 22
select select "77683"
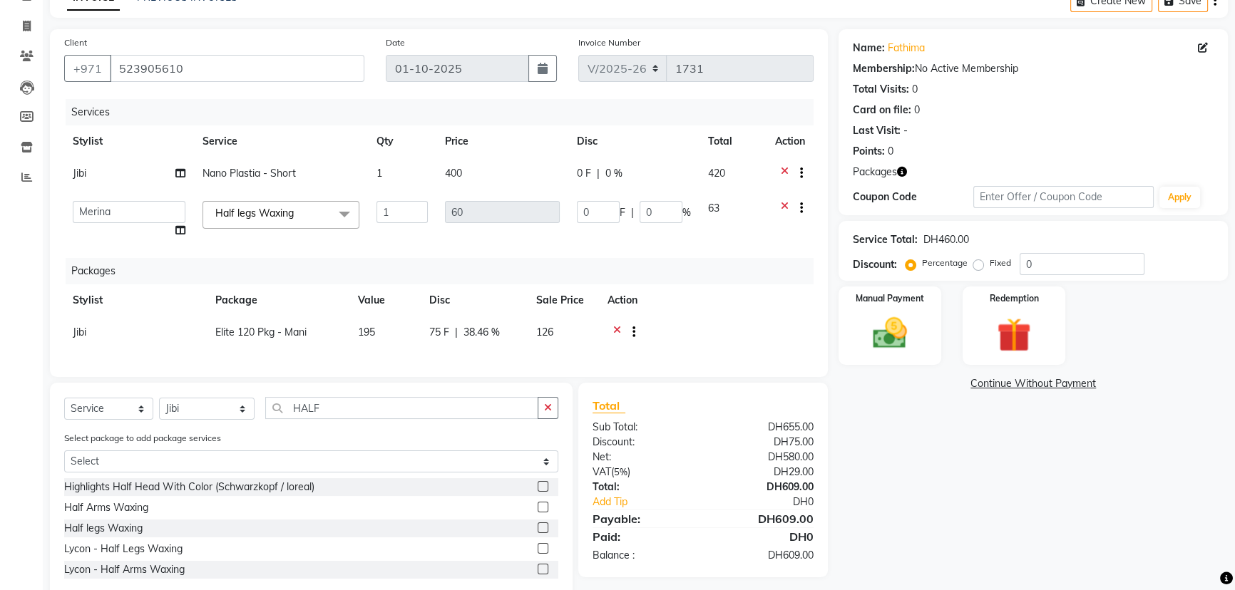
scroll to position [56, 0]
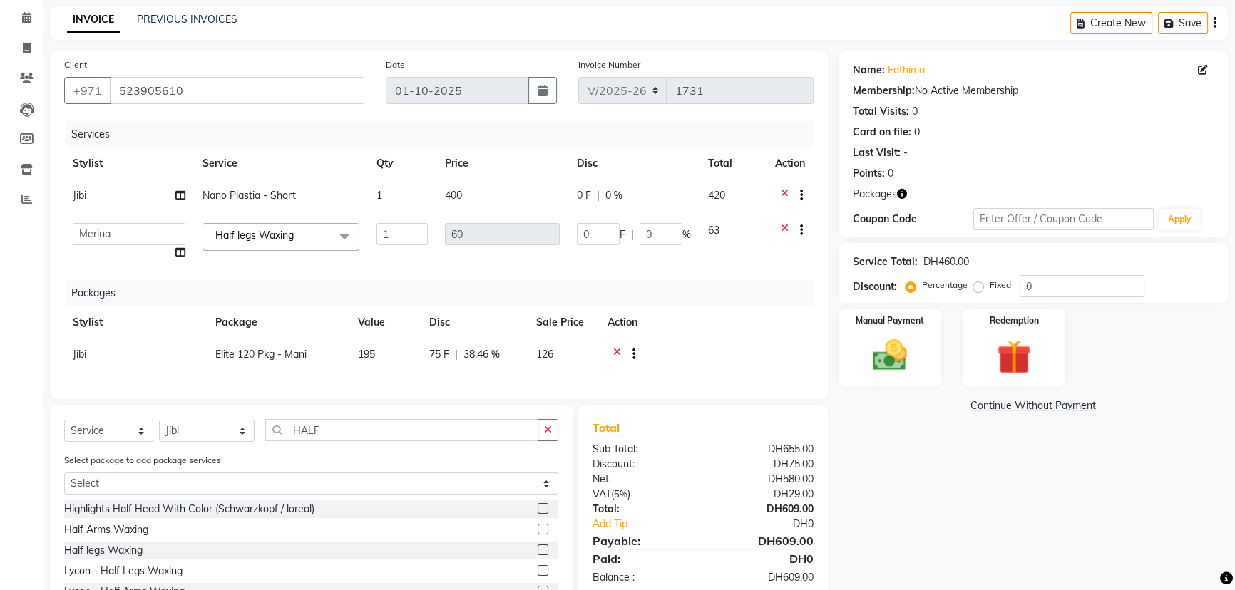
click at [74, 355] on span "Jibi" at bounding box center [80, 354] width 14 height 13
select select "88890"
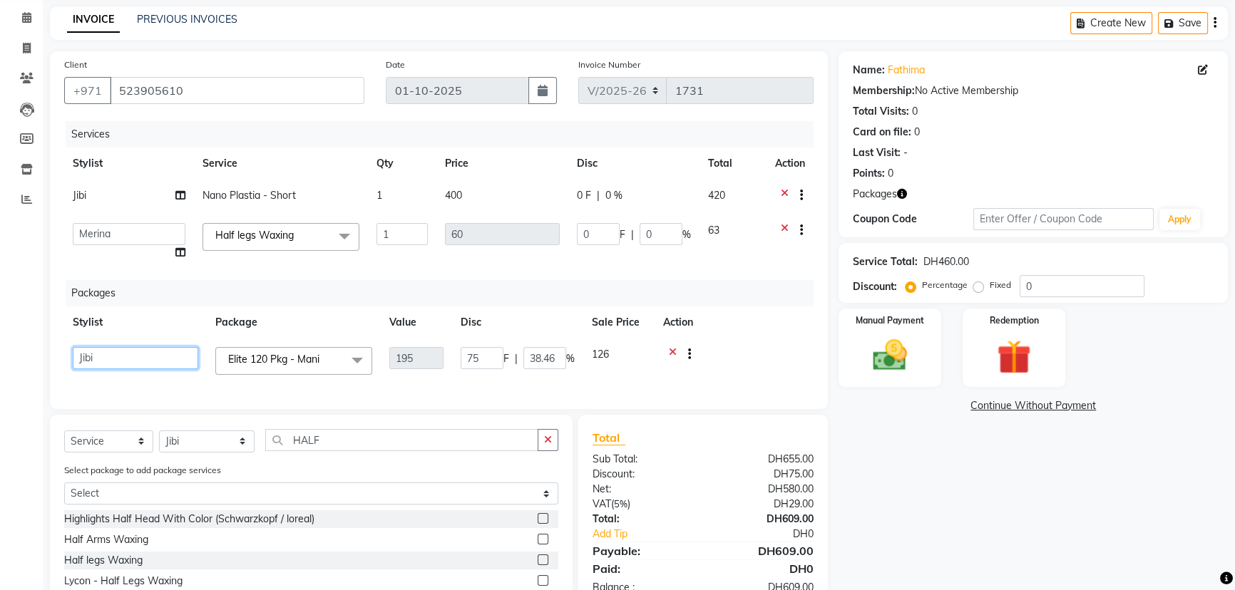
click at [74, 355] on select "AL WARQA -FRONT OFFICE AMEERA [PERSON_NAME] [PERSON_NAME] JILI [PERSON_NAME] [P…" at bounding box center [135, 358] width 125 height 22
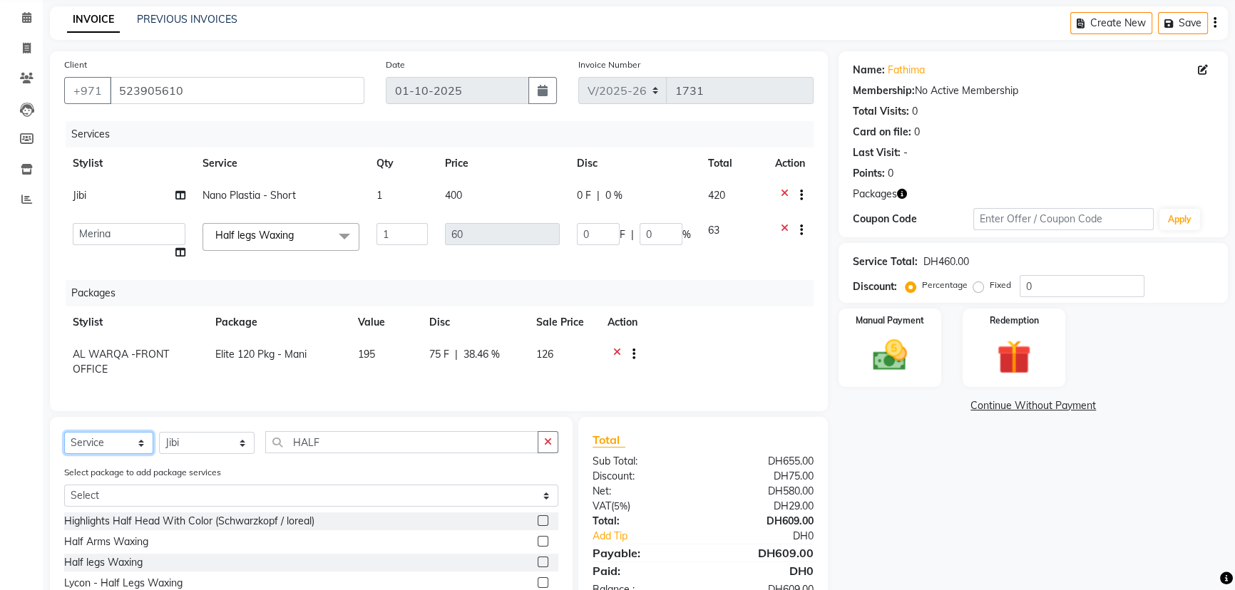
click at [118, 454] on select "Select Service Product Membership Package Voucher Prepaid Gift Card" at bounding box center [108, 443] width 89 height 22
select select "product"
click at [64, 442] on select "Select Service Product Membership Package Voucher Prepaid Gift Card" at bounding box center [108, 443] width 89 height 22
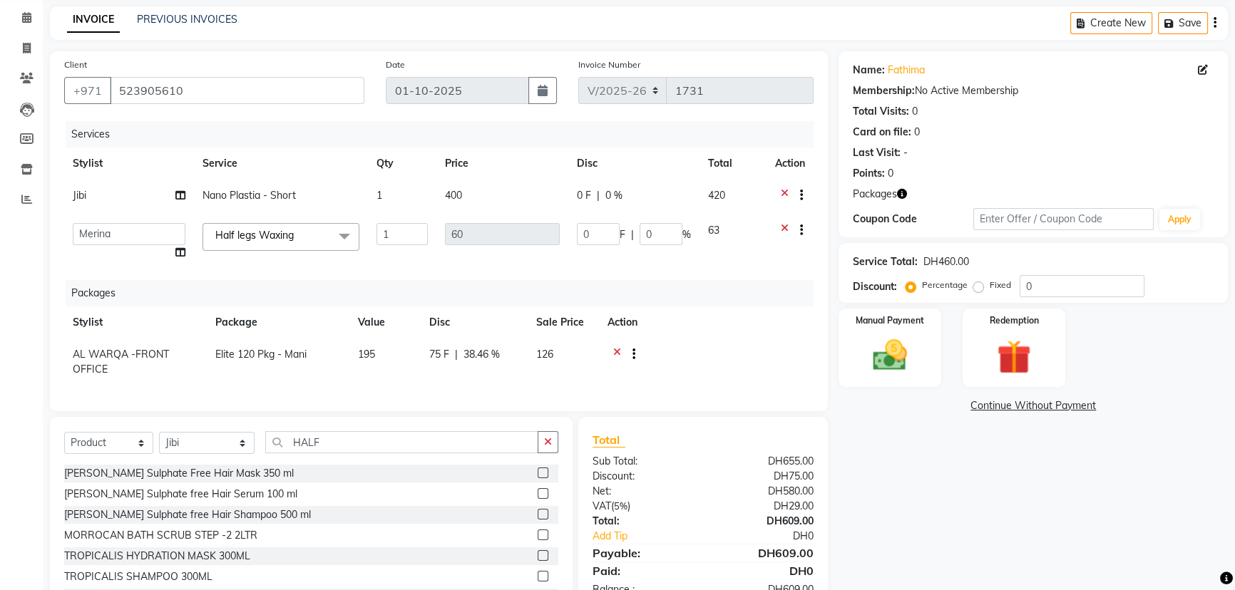
click at [537, 499] on label at bounding box center [542, 493] width 11 height 11
click at [537, 499] on input "checkbox" at bounding box center [541, 494] width 9 height 9
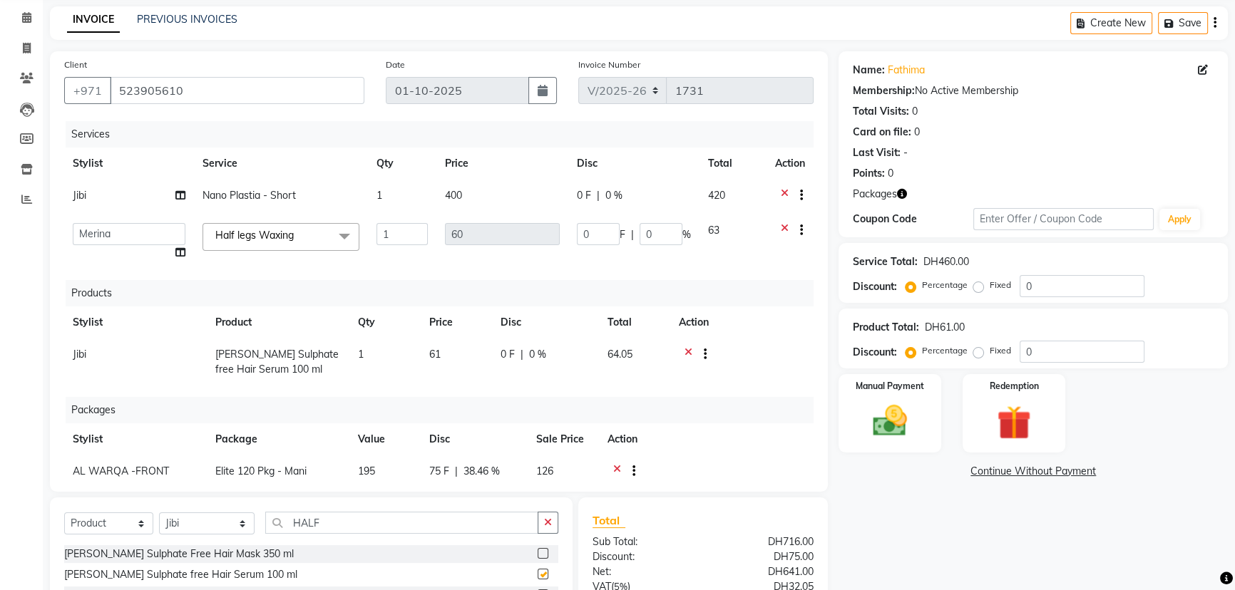
checkbox input "false"
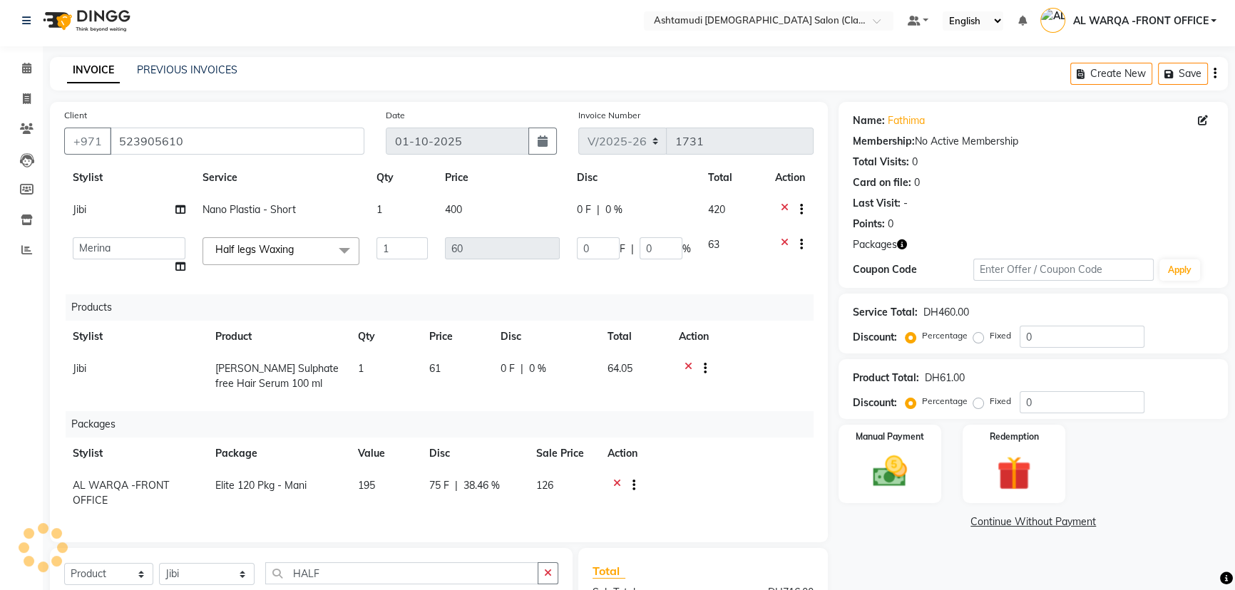
scroll to position [0, 0]
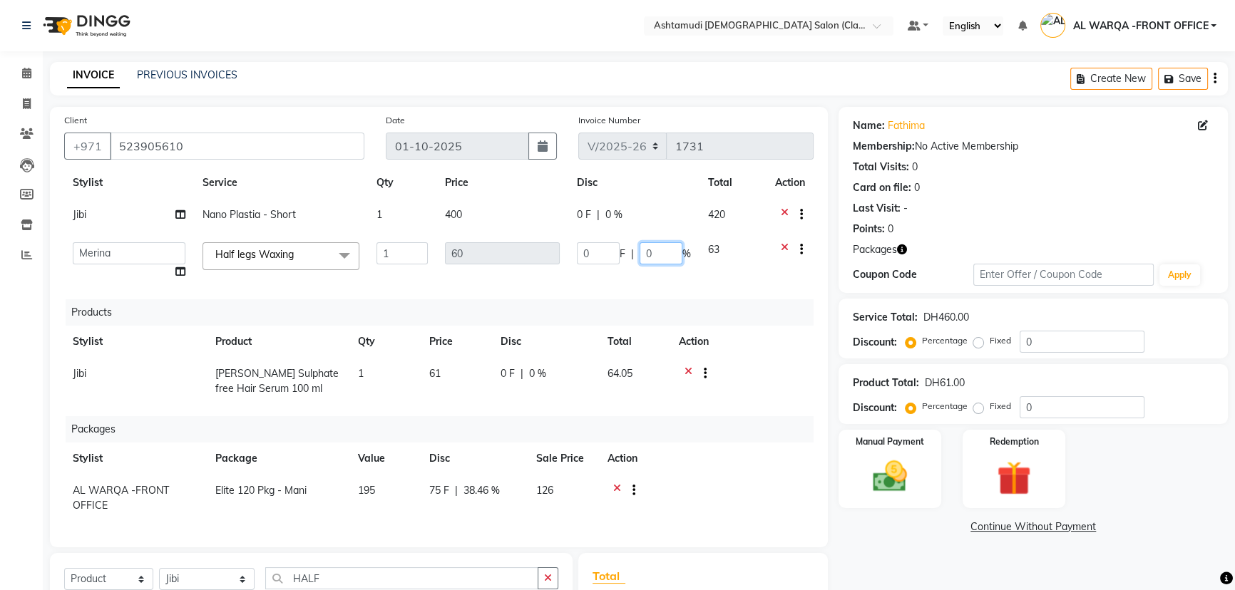
click at [651, 252] on input "0" at bounding box center [660, 253] width 43 height 22
type input "015"
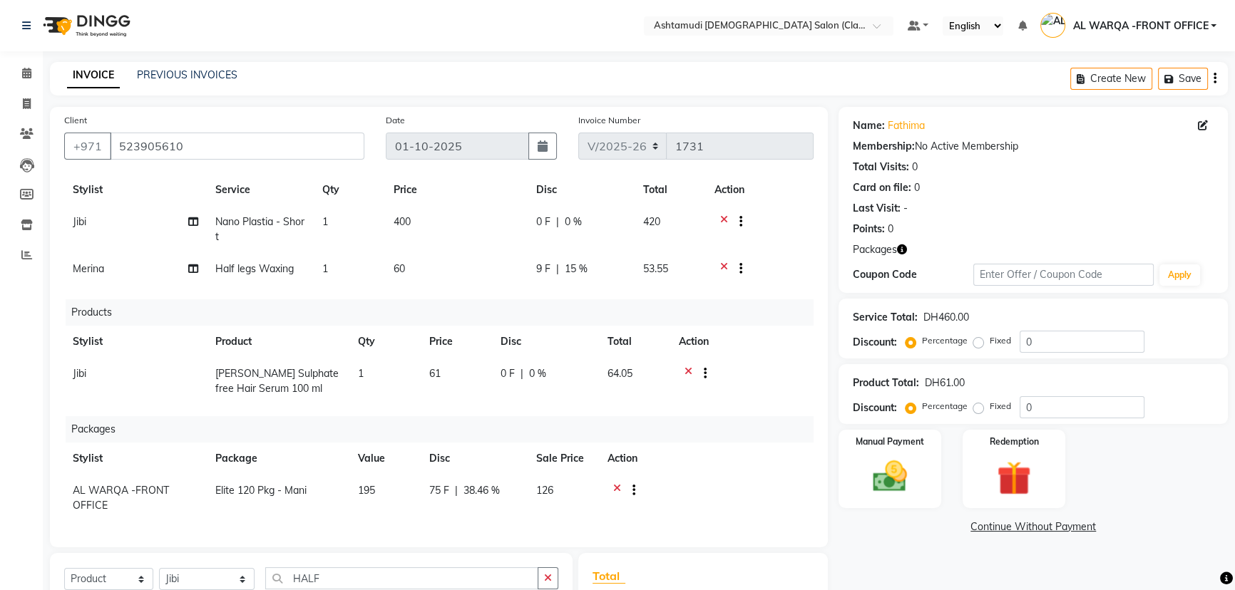
scroll to position [38, 0]
click at [877, 522] on link "Continue Without Payment" at bounding box center [1032, 527] width 383 height 15
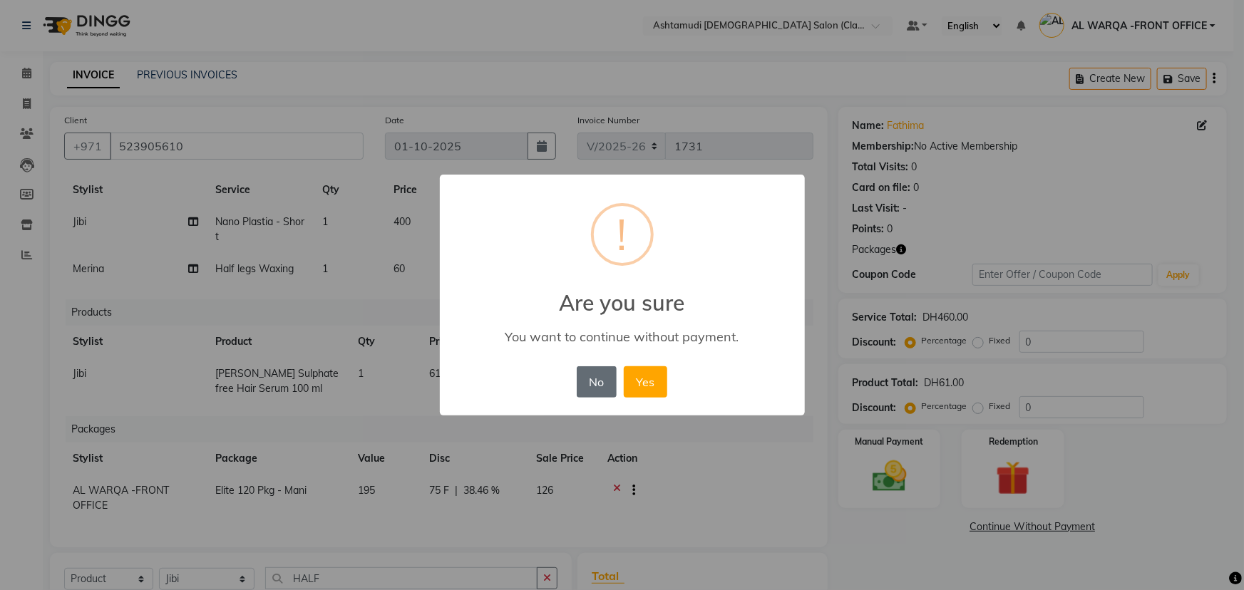
click at [594, 389] on button "No" at bounding box center [597, 381] width 40 height 31
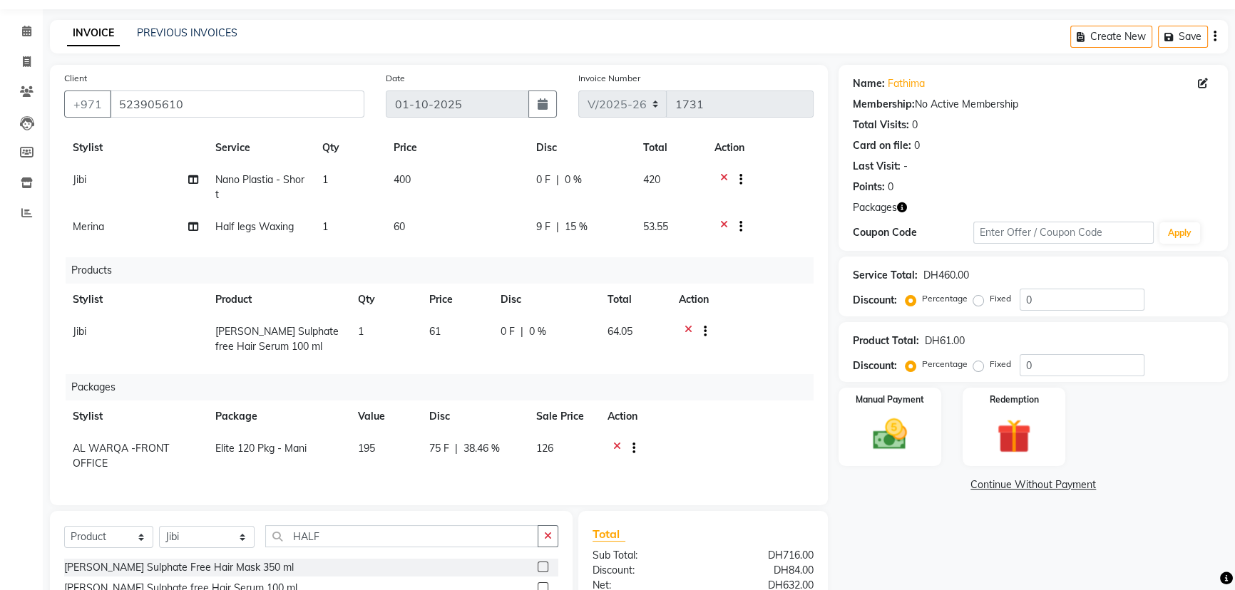
scroll to position [64, 0]
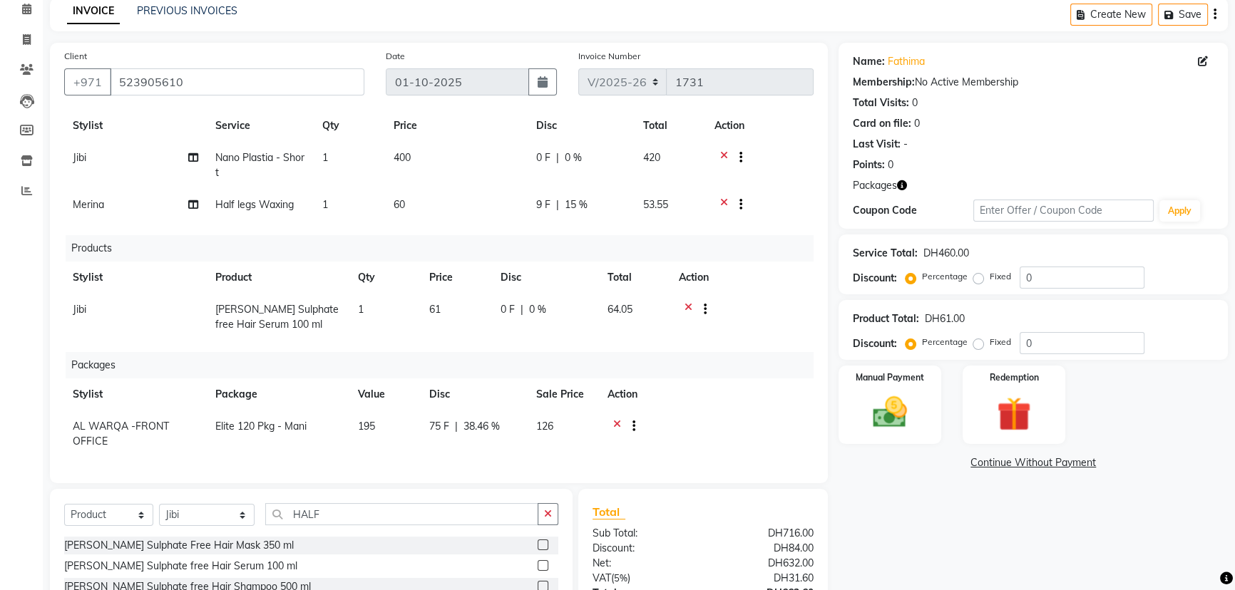
click at [574, 199] on span "15 %" at bounding box center [576, 204] width 23 height 15
select select "77683"
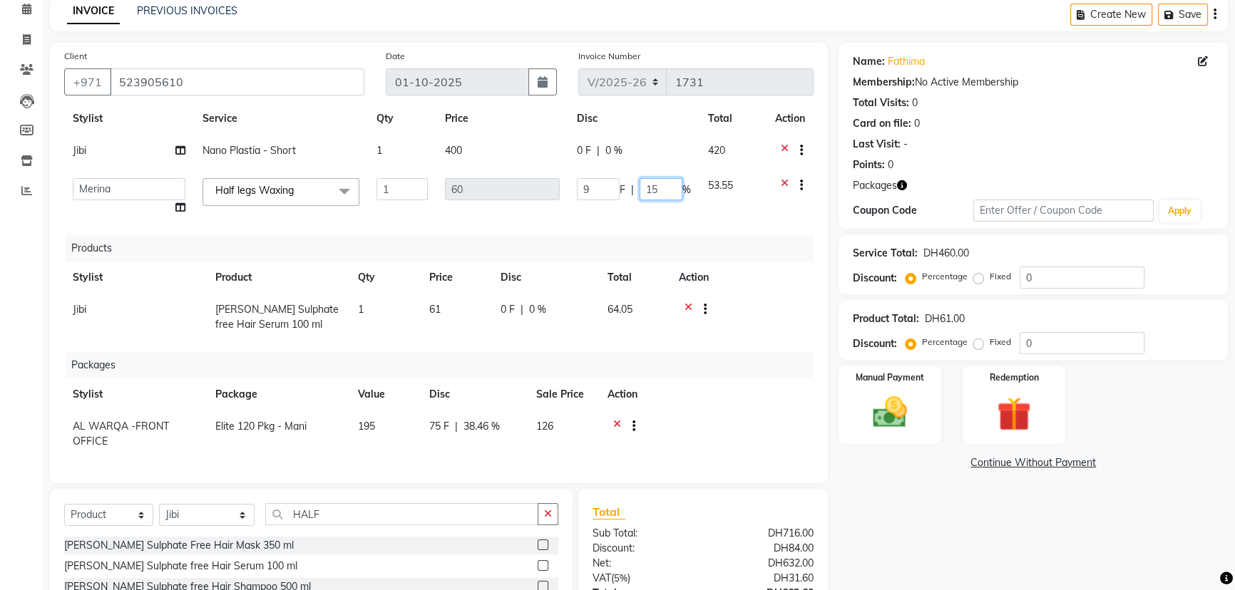
click at [655, 187] on input "15" at bounding box center [660, 189] width 43 height 22
type input "1"
click at [910, 539] on div "Name: [PERSON_NAME] Membership: No Active Membership Total Visits: 0 Card on fi…" at bounding box center [1038, 371] width 400 height 656
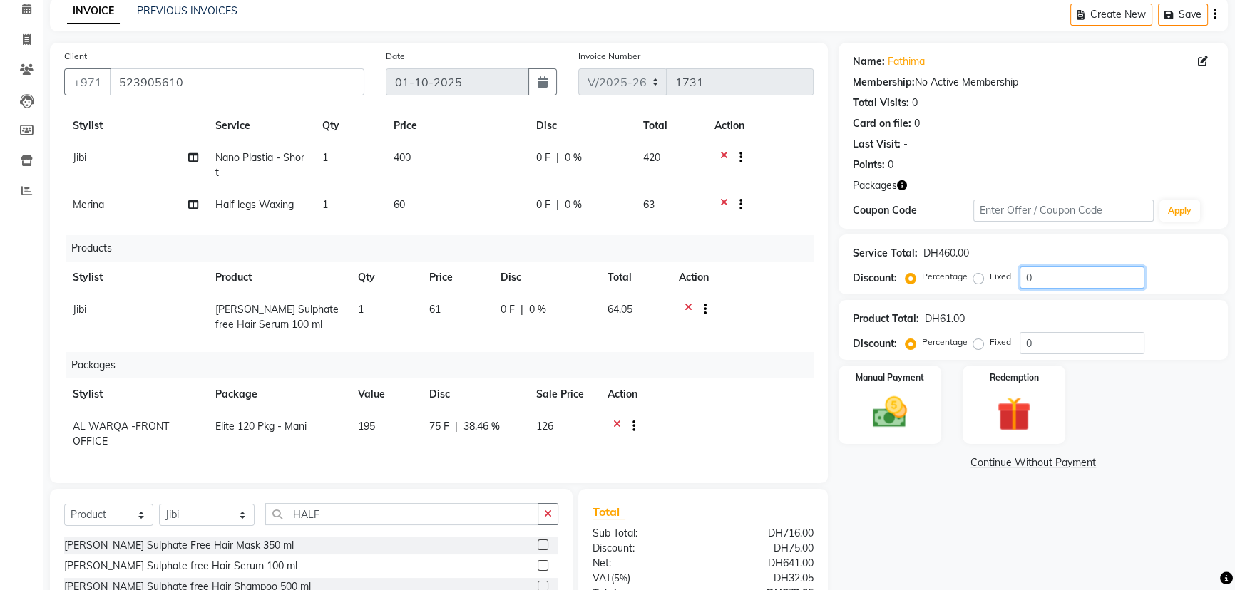
click at [1066, 271] on input "0" at bounding box center [1081, 278] width 125 height 22
type input "015"
drag, startPoint x: 526, startPoint y: 211, endPoint x: 539, endPoint y: 195, distance: 20.8
click at [530, 206] on tr "Merina Half legs Waxing 1 60 9 F | 15 % 53.55" at bounding box center [438, 206] width 749 height 35
click at [579, 150] on span "15 %" at bounding box center [581, 157] width 23 height 15
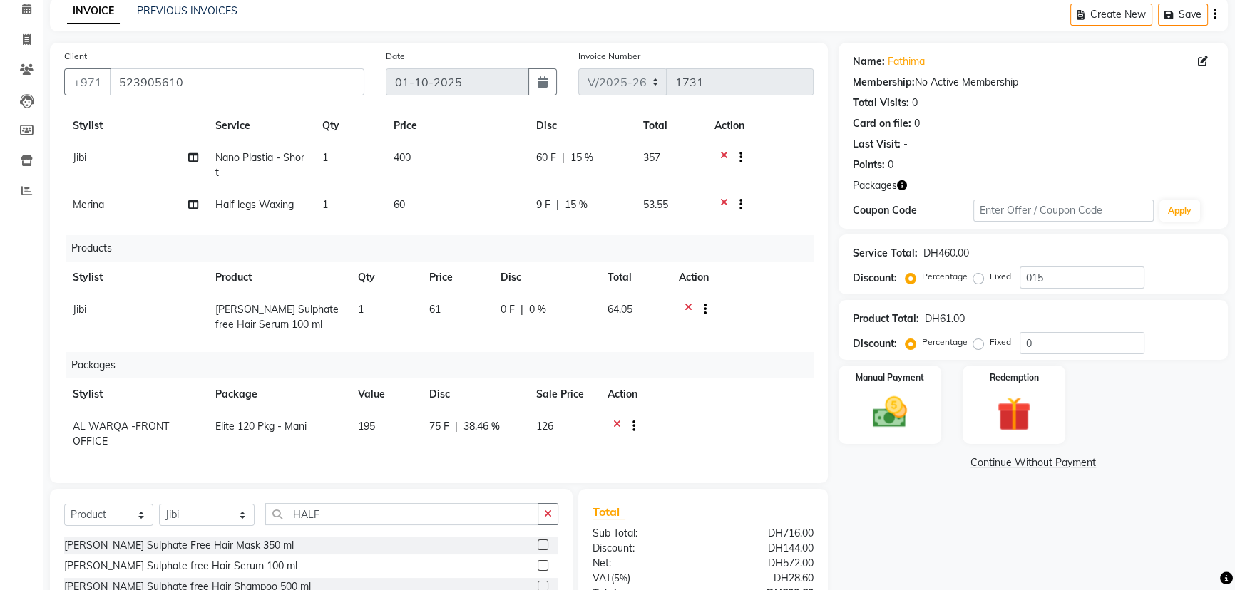
select select "88890"
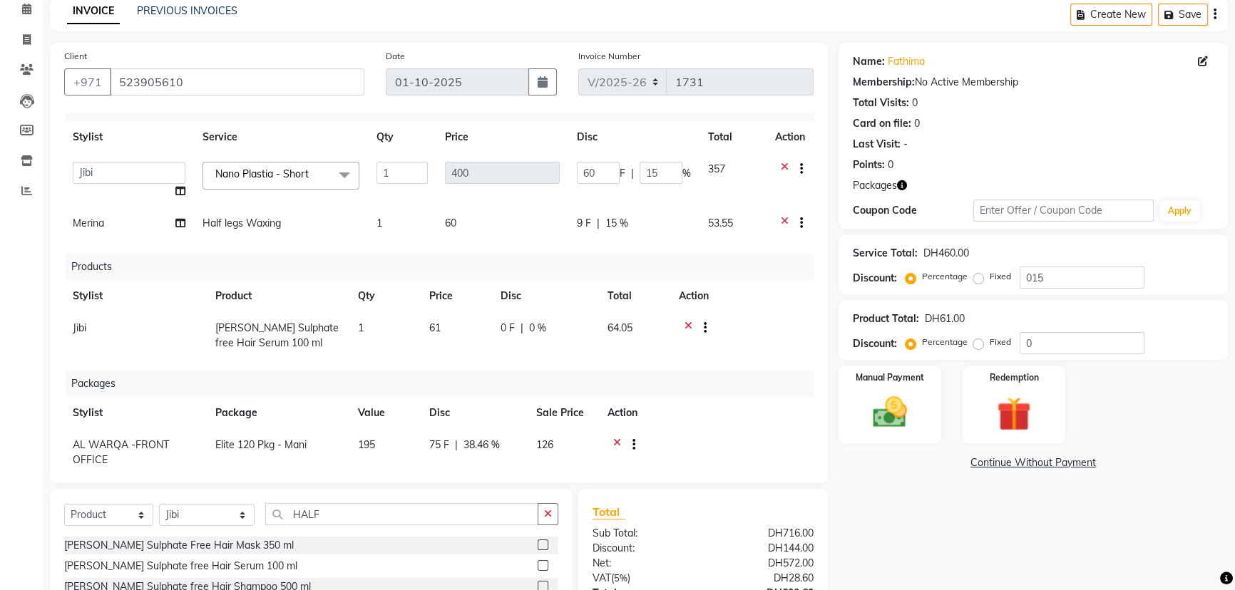
scroll to position [0, 0]
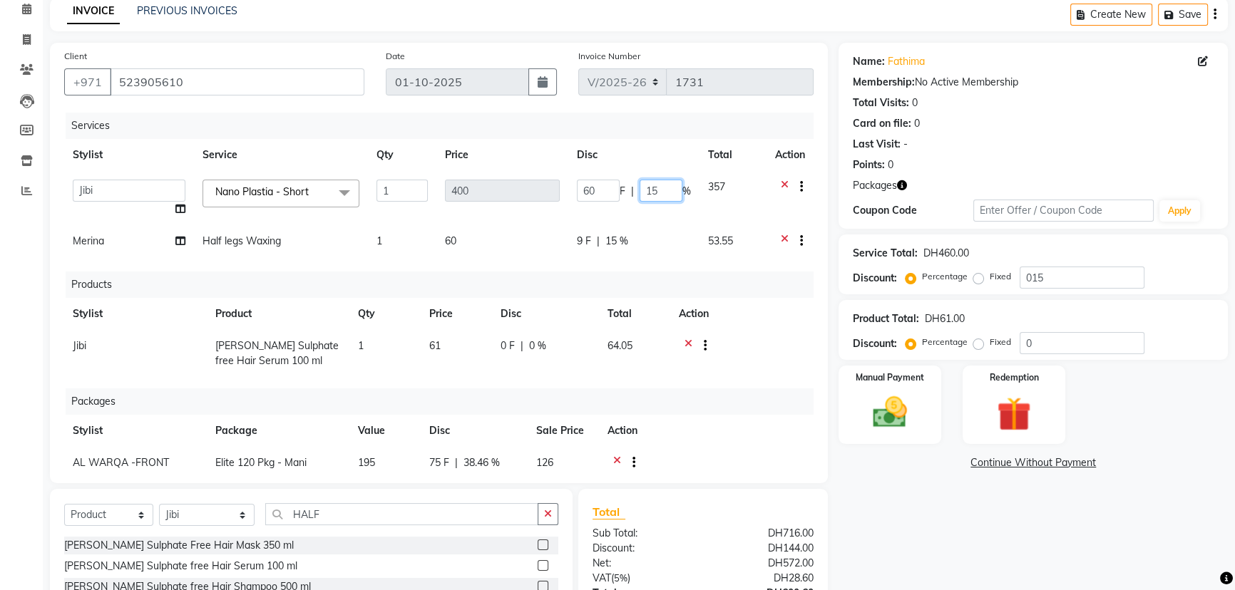
click at [651, 194] on input "15" at bounding box center [660, 191] width 43 height 22
type input "1"
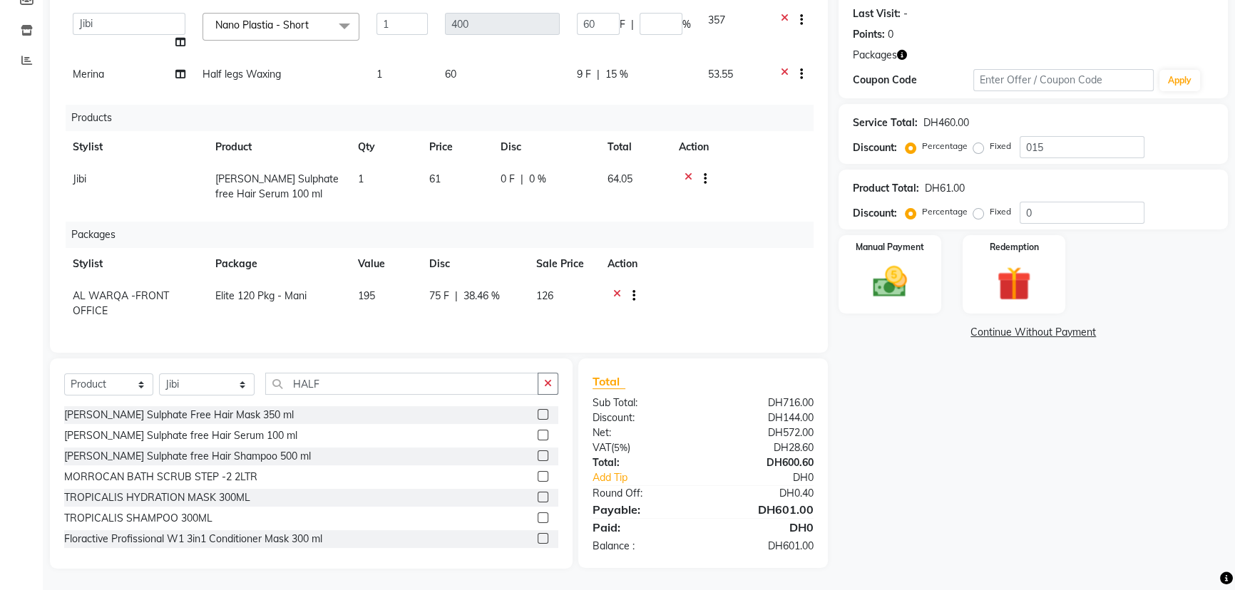
scroll to position [38, 0]
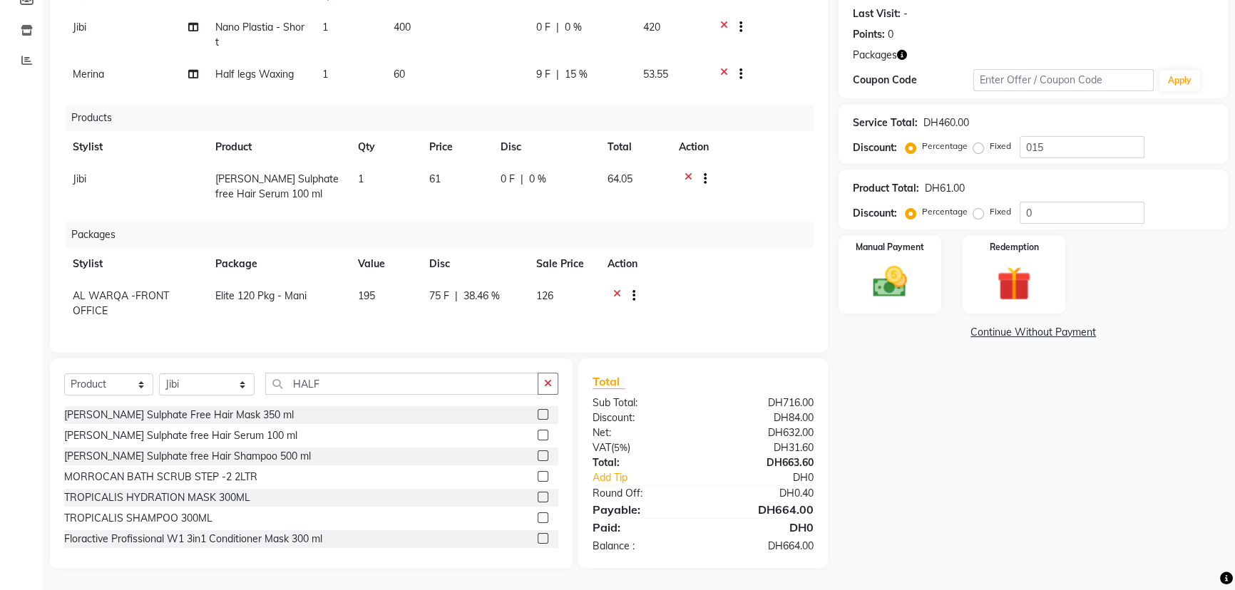
click at [912, 423] on div "Name: [PERSON_NAME] Membership: No Active Membership Total Visits: 0 Card on fi…" at bounding box center [1038, 240] width 400 height 656
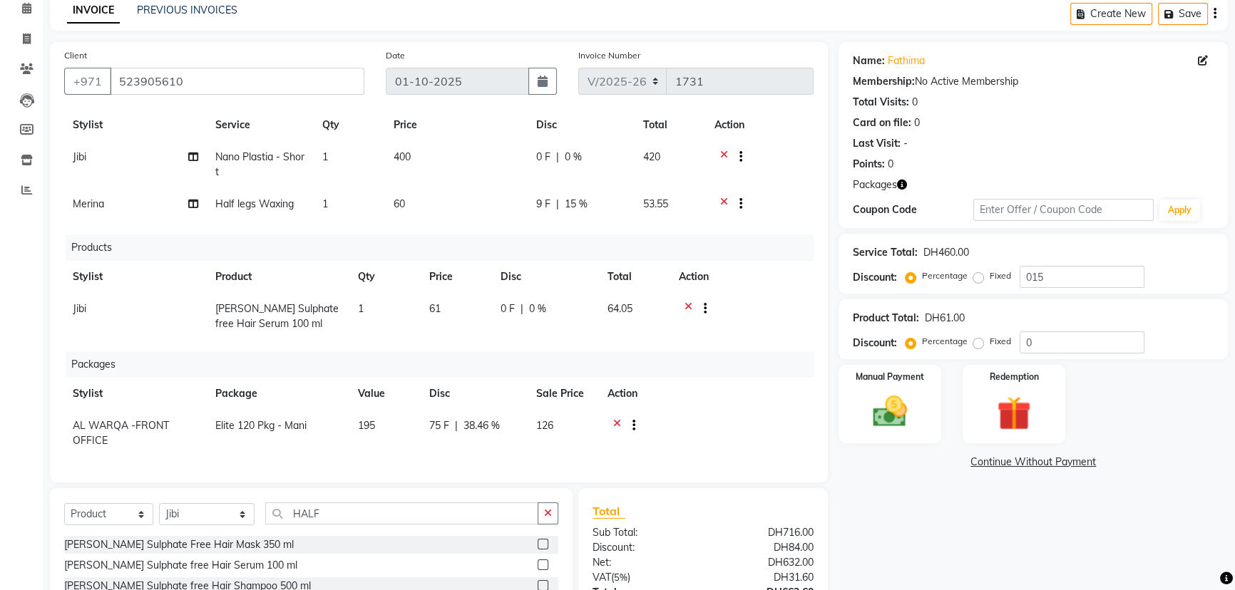
scroll to position [195, 0]
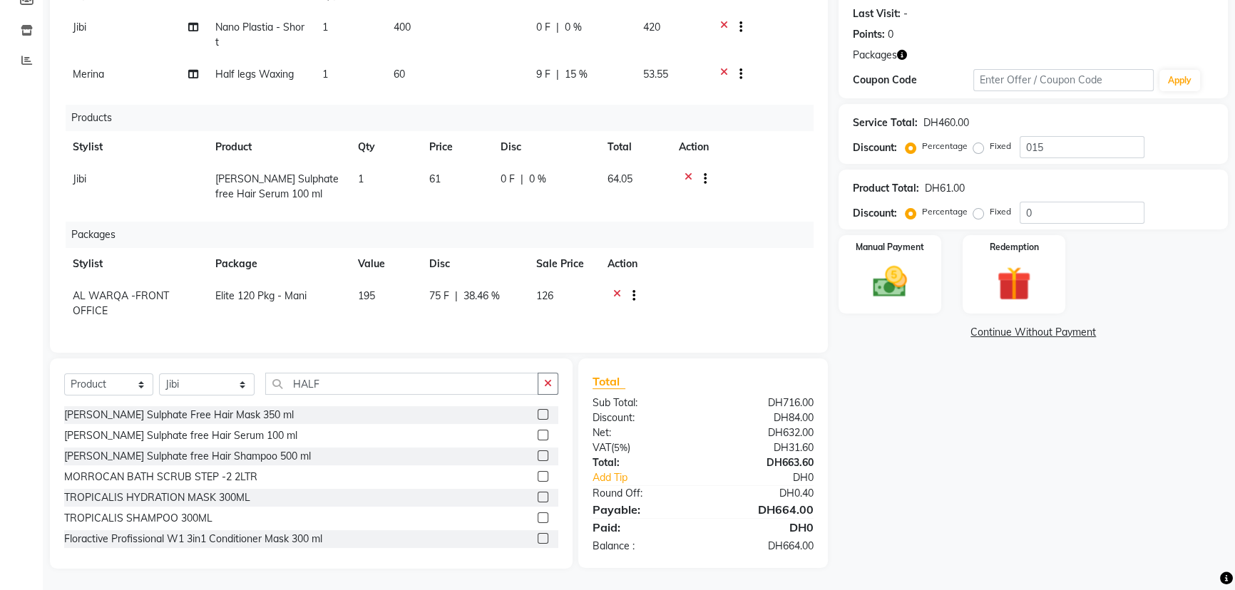
click at [369, 317] on div "Services Stylist Service Qty Price Disc Total Action Jibi Nano Plastia - Short …" at bounding box center [438, 160] width 749 height 356
click at [900, 303] on div "Manual Payment" at bounding box center [889, 274] width 107 height 81
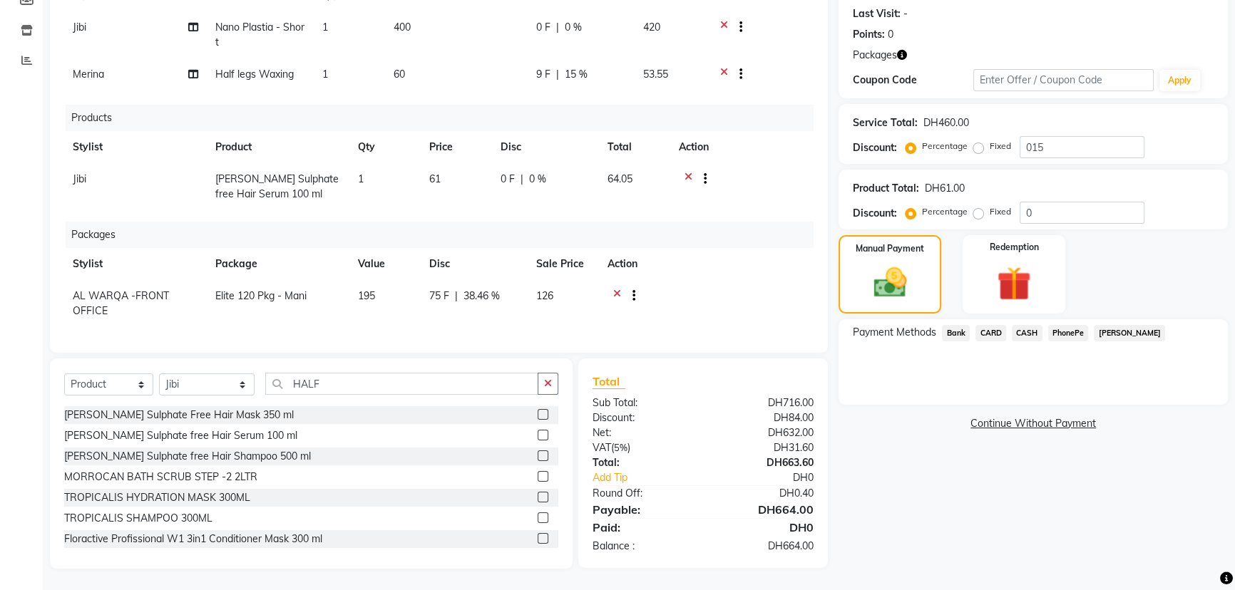
click at [1024, 329] on span "CASH" at bounding box center [1026, 333] width 31 height 16
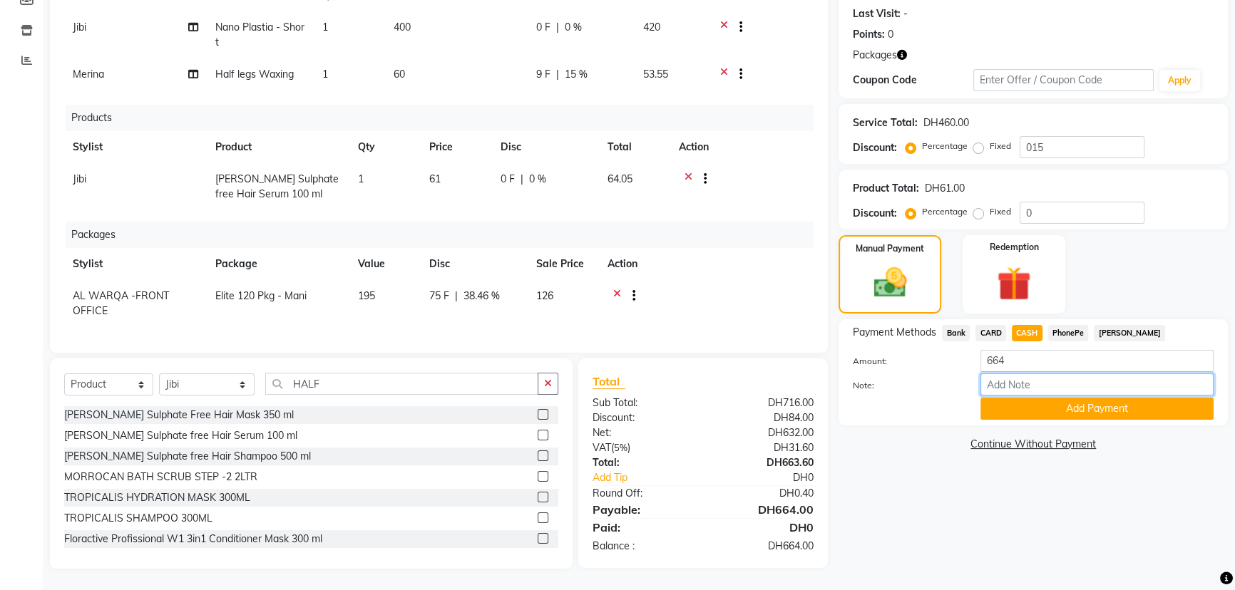
click at [997, 383] on input "Note:" at bounding box center [1096, 384] width 233 height 22
type input "AMEERA"
click at [1085, 419] on div "Payment Methods Bank CARD CASH PhonePe [PERSON_NAME]: 664 Note: AMEERA Add Paym…" at bounding box center [1032, 372] width 389 height 106
click at [1083, 406] on button "Add Payment" at bounding box center [1096, 409] width 233 height 22
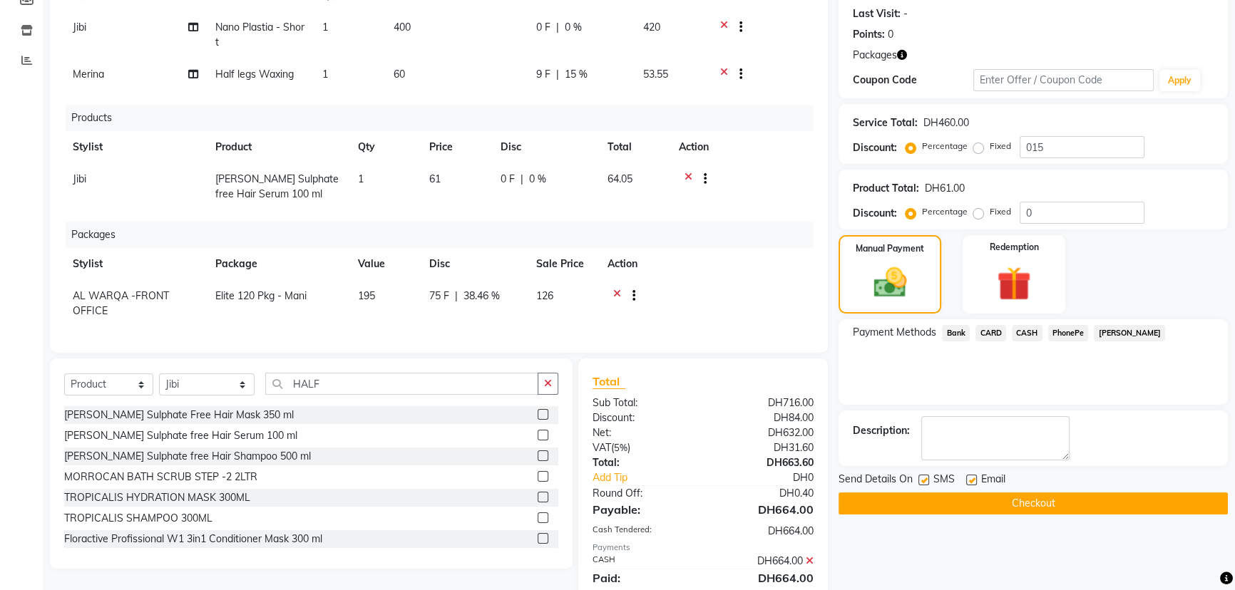
scroll to position [244, 0]
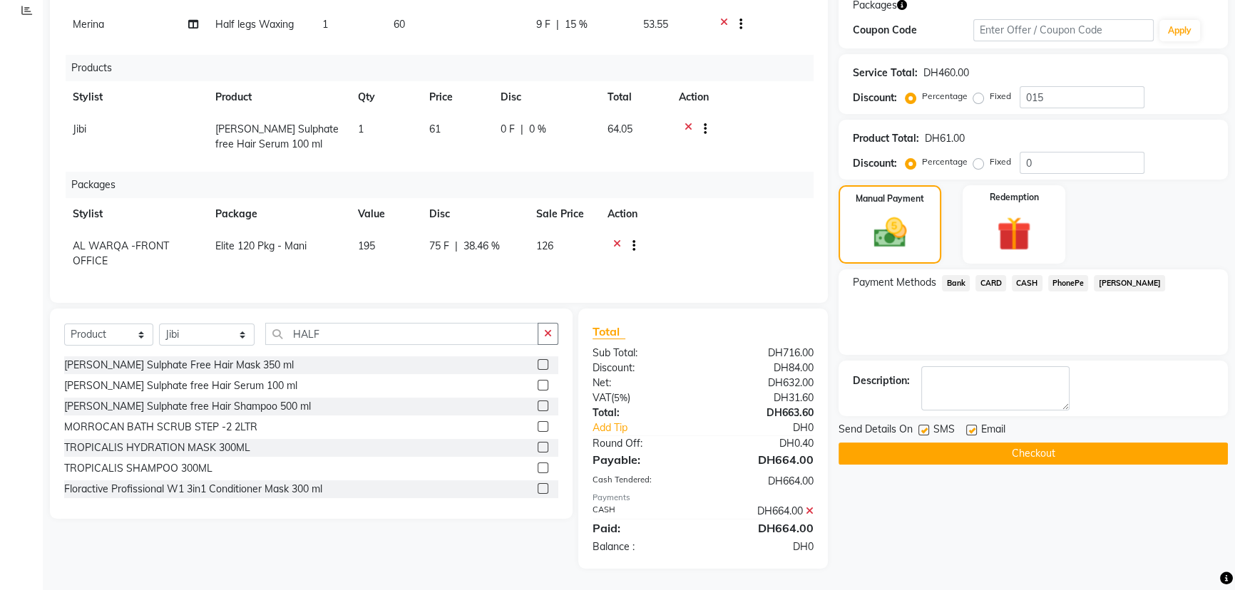
click at [1014, 458] on button "Checkout" at bounding box center [1032, 454] width 389 height 22
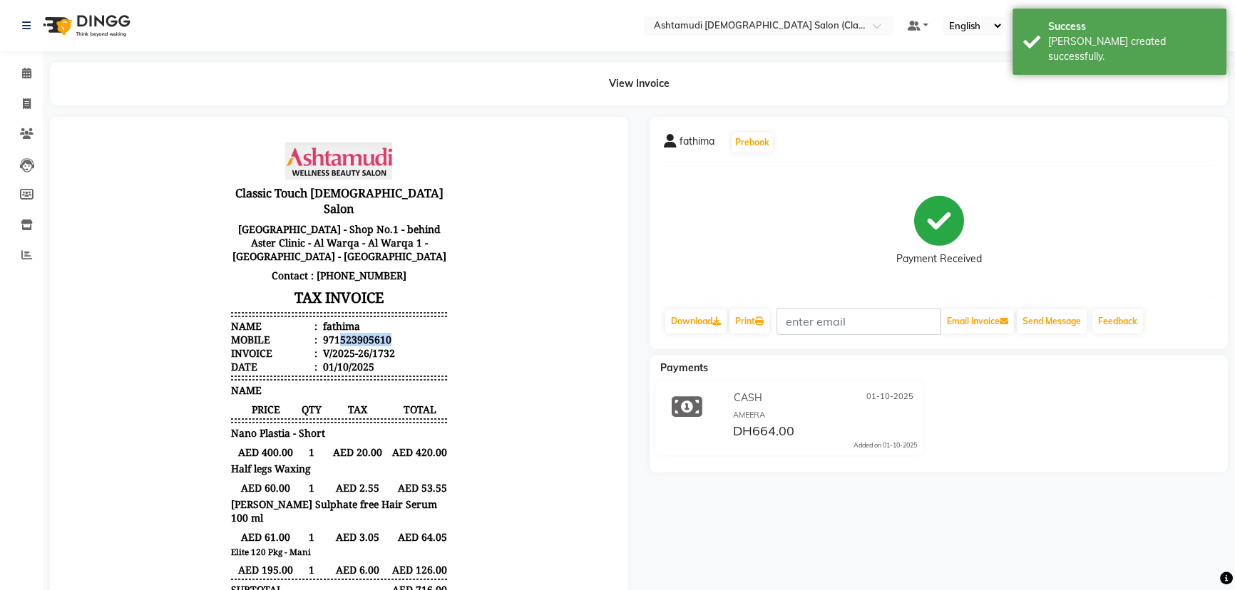
drag, startPoint x: 331, startPoint y: 321, endPoint x: 397, endPoint y: 321, distance: 66.3
click at [390, 333] on li "Mobile : 971523905610" at bounding box center [338, 340] width 215 height 14
copy div "523905610"
click at [751, 315] on link "Print" at bounding box center [749, 321] width 40 height 24
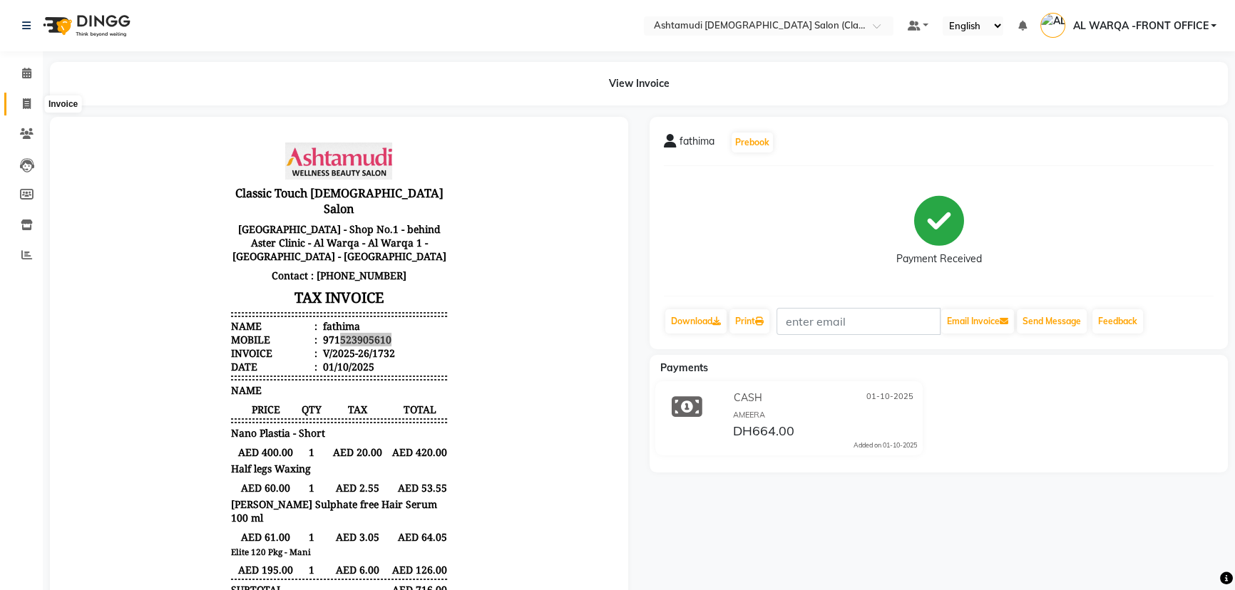
click at [27, 102] on icon at bounding box center [27, 103] width 8 height 11
select select "service"
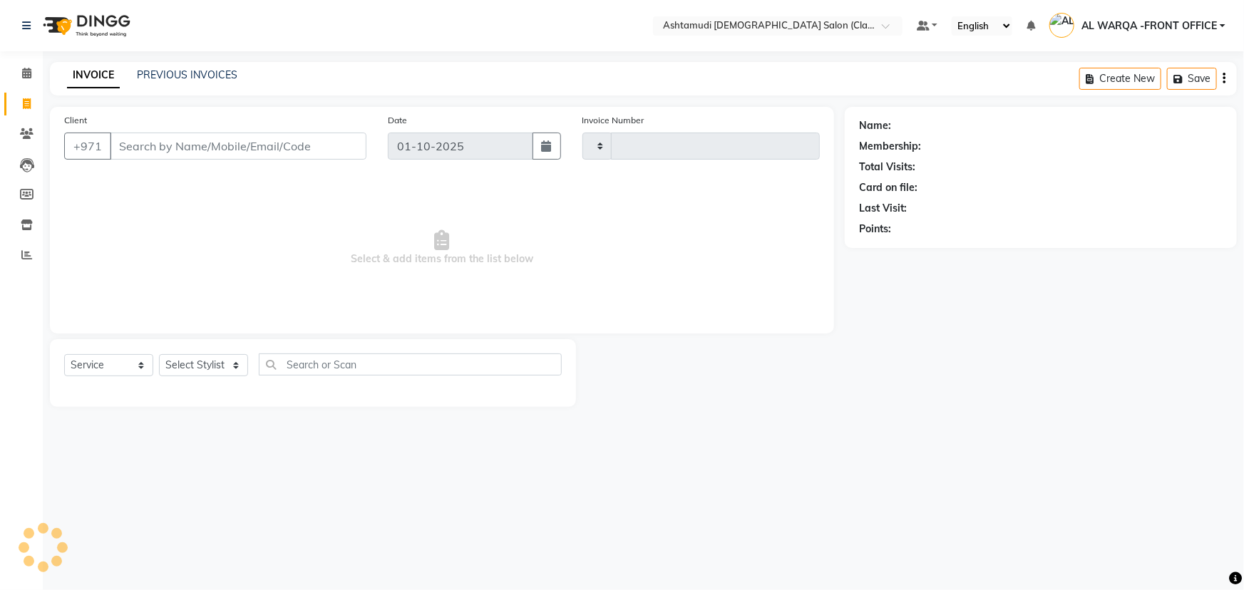
type input "1733"
select select "8201"
click at [194, 168] on div "Client +971" at bounding box center [215, 142] width 324 height 58
click at [200, 140] on input "Client" at bounding box center [238, 146] width 257 height 27
paste input "523905610"
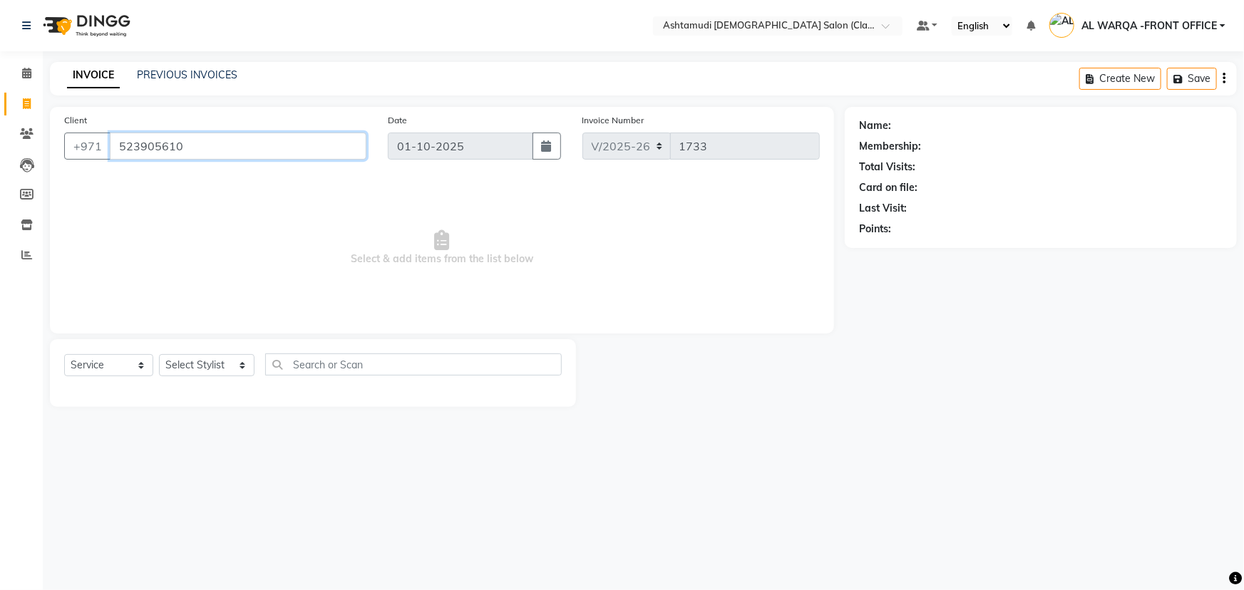
type input "523905610"
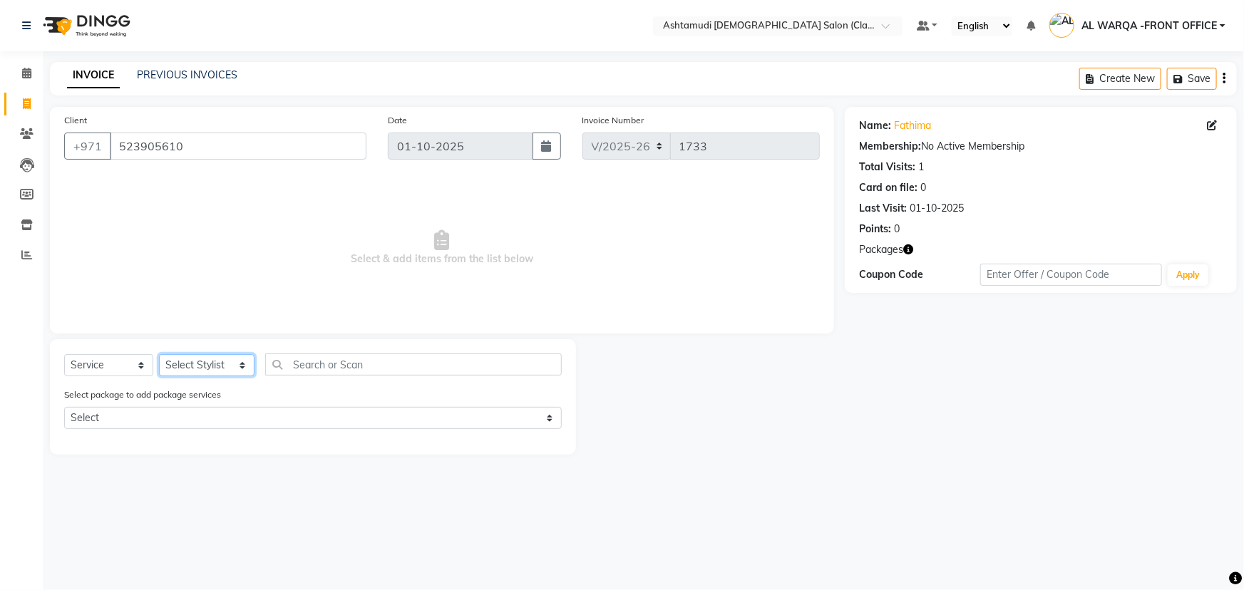
click at [217, 361] on select "Select Stylist AL WARQA -FRONT OFFICE AMEERA [PERSON_NAME] [PERSON_NAME] JILI […" at bounding box center [207, 365] width 96 height 22
select select "77683"
click at [159, 354] on select "Select Stylist AL WARQA -FRONT OFFICE AMEERA [PERSON_NAME] [PERSON_NAME] JILI […" at bounding box center [207, 365] width 96 height 22
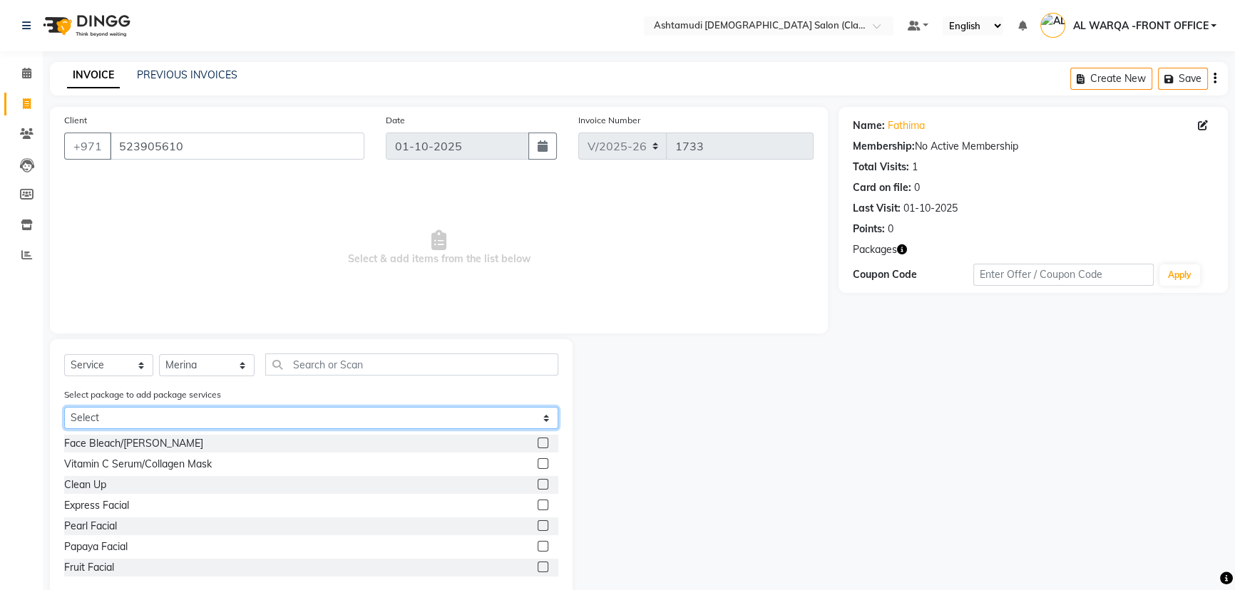
click at [206, 421] on select "Select Elite 120 Pkg - Mani" at bounding box center [311, 418] width 494 height 22
select select "1: Object"
click at [64, 408] on select "Select Elite 120 Pkg - Mani" at bounding box center [311, 418] width 494 height 22
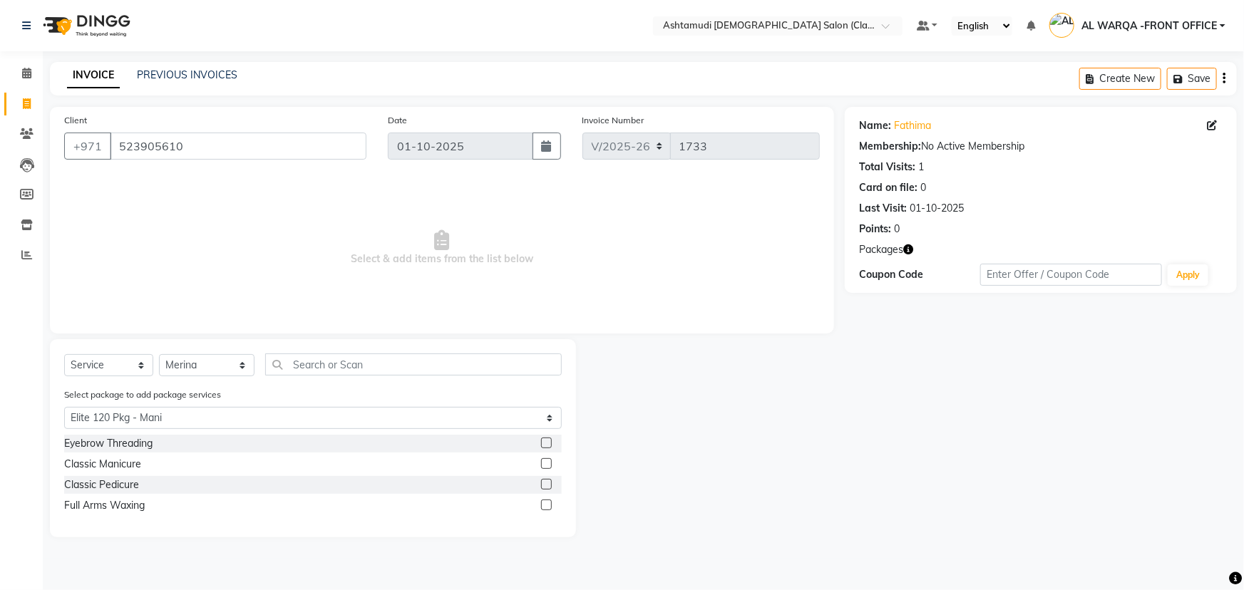
click at [550, 463] on label at bounding box center [546, 463] width 11 height 11
click at [550, 463] on input "checkbox" at bounding box center [545, 464] width 9 height 9
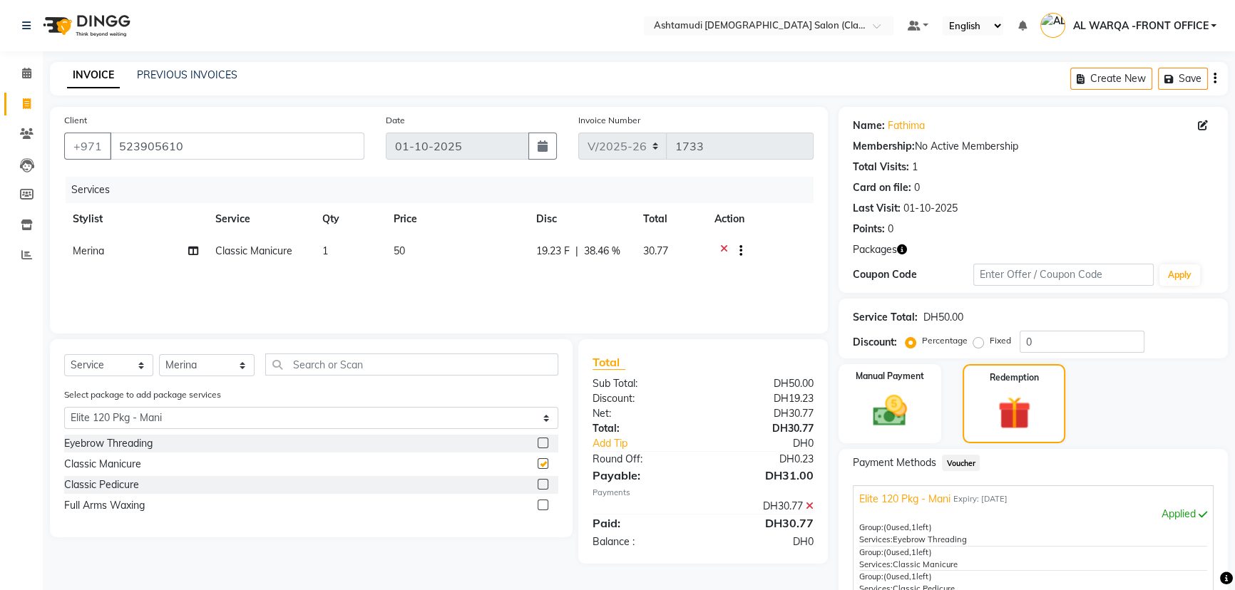
checkbox input "false"
click at [542, 508] on label at bounding box center [542, 505] width 11 height 11
click at [542, 508] on input "checkbox" at bounding box center [541, 505] width 9 height 9
checkbox input "false"
click at [197, 373] on select "Select Stylist AL WARQA -FRONT OFFICE AMEERA [PERSON_NAME] [PERSON_NAME] JILI […" at bounding box center [207, 365] width 96 height 22
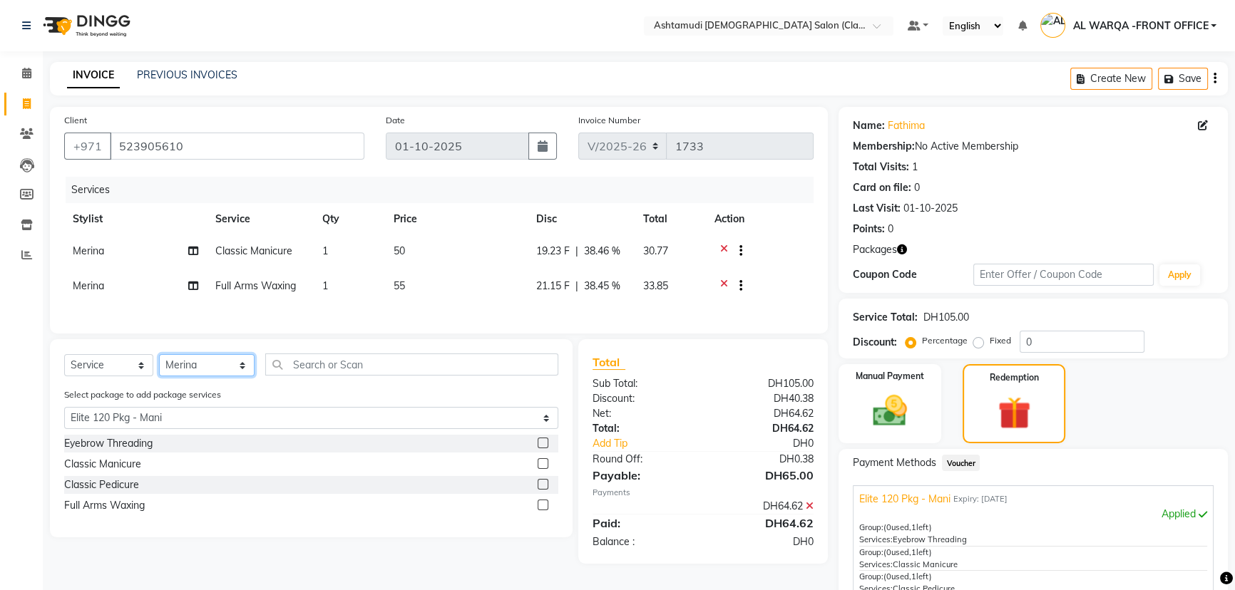
select select "82444"
click at [159, 361] on select "Select Stylist AL WARQA -FRONT OFFICE AMEERA [PERSON_NAME] [PERSON_NAME] JILI […" at bounding box center [207, 365] width 96 height 22
click at [541, 490] on label at bounding box center [542, 484] width 11 height 11
click at [541, 490] on input "checkbox" at bounding box center [541, 484] width 9 height 9
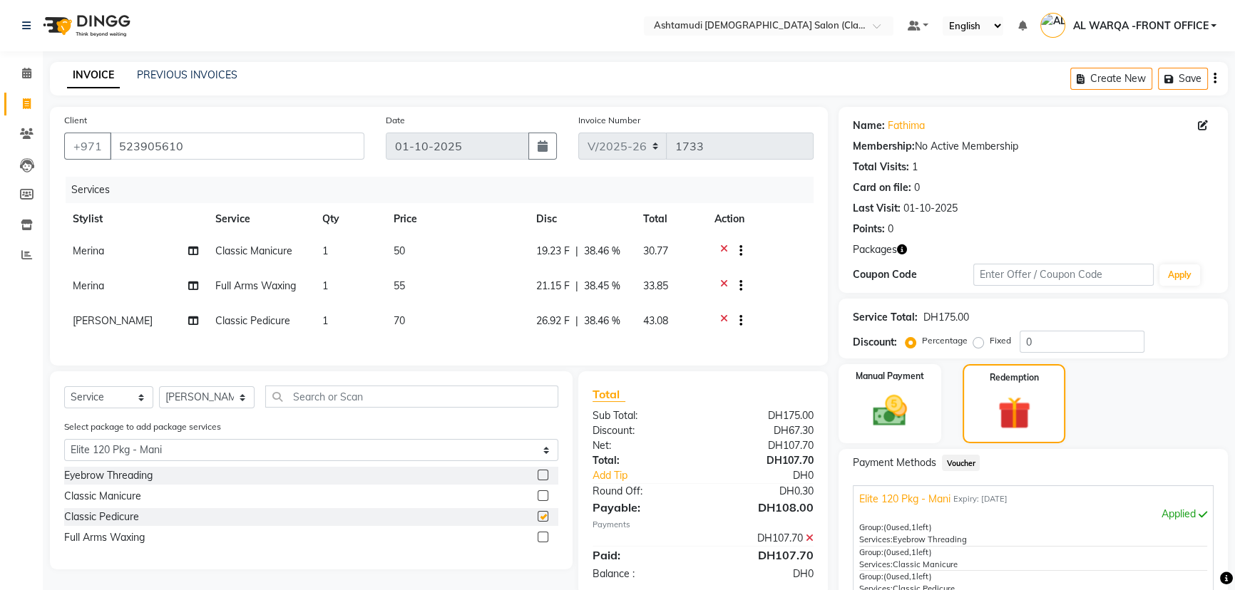
checkbox input "false"
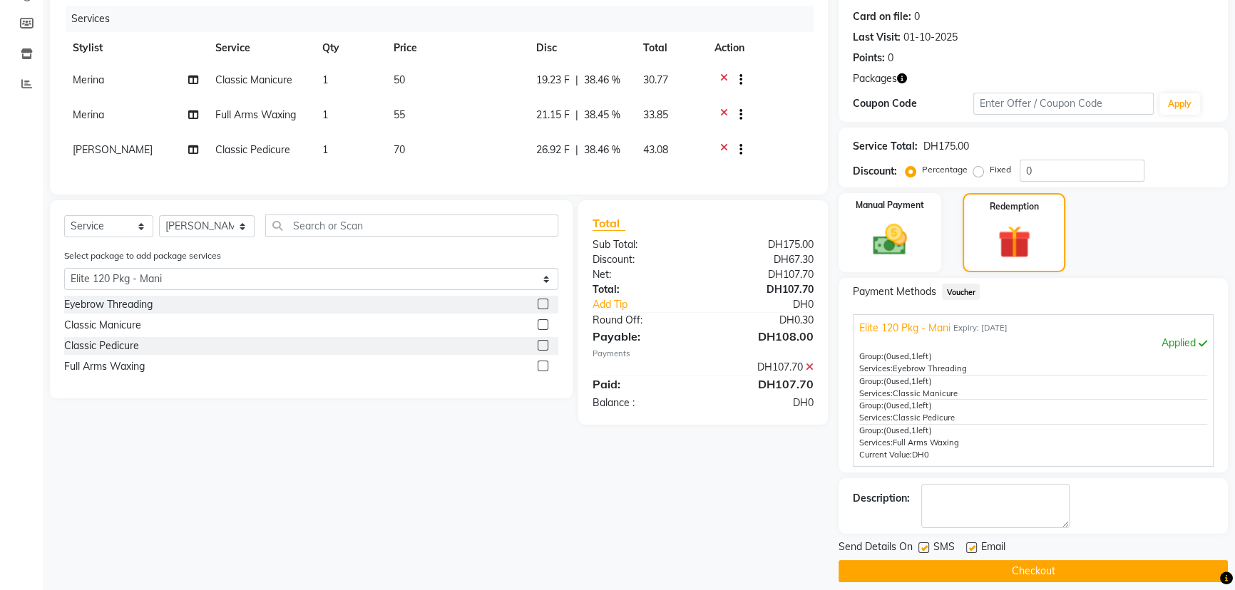
scroll to position [184, 0]
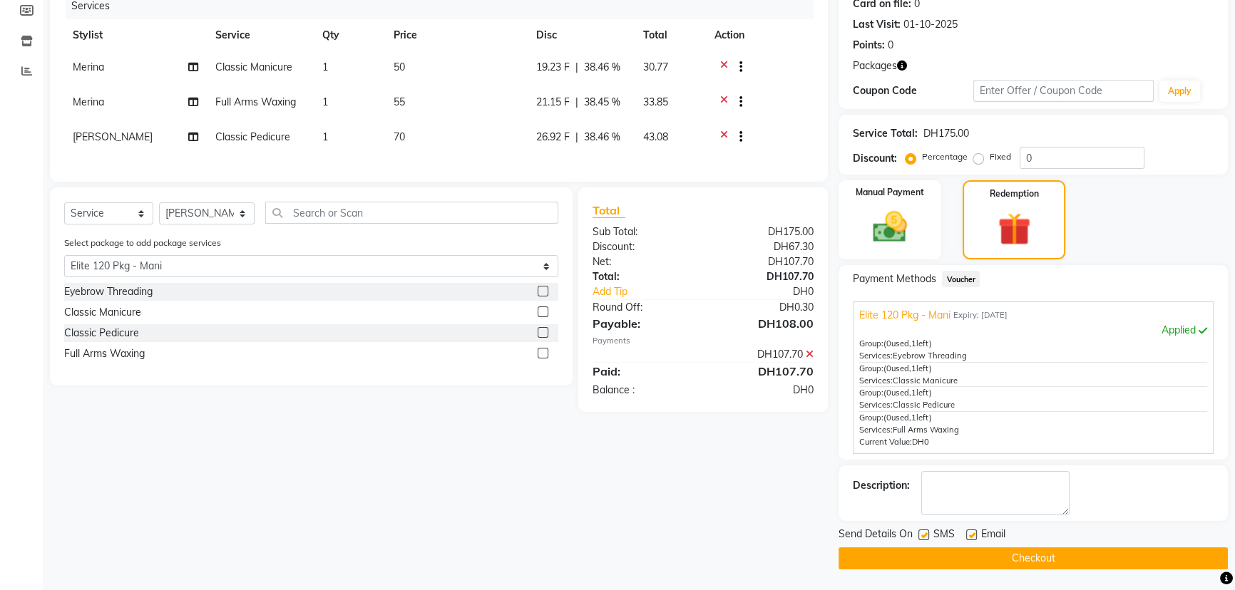
click at [1188, 547] on button "Checkout" at bounding box center [1032, 558] width 389 height 22
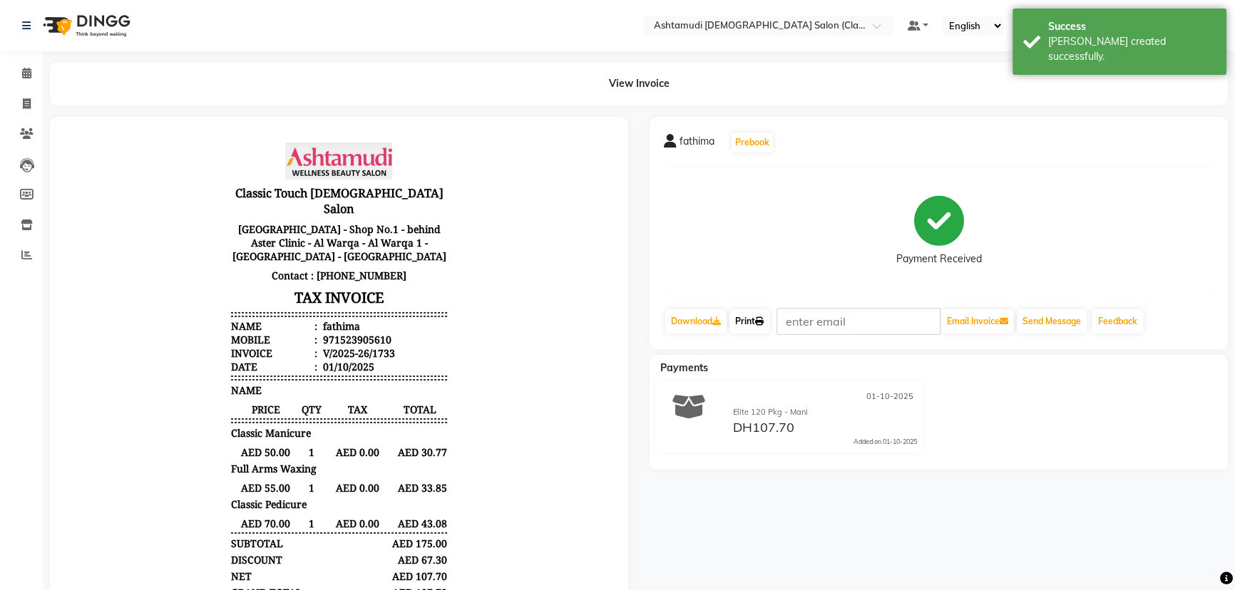
click at [763, 319] on icon at bounding box center [759, 321] width 9 height 9
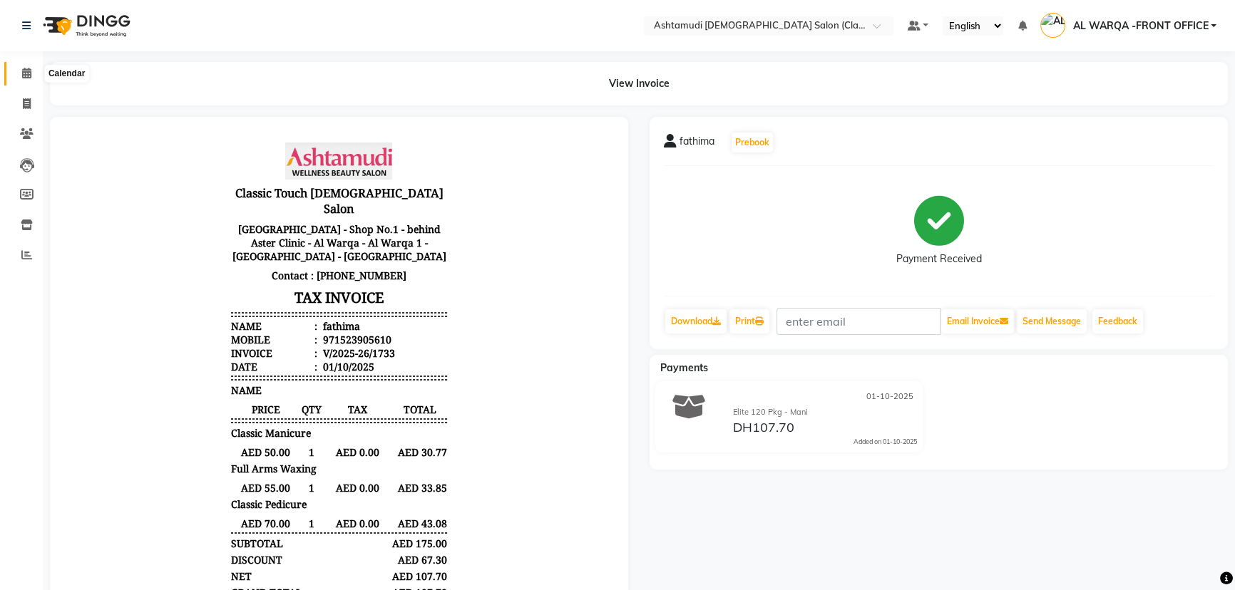
click at [31, 76] on span at bounding box center [26, 74] width 25 height 16
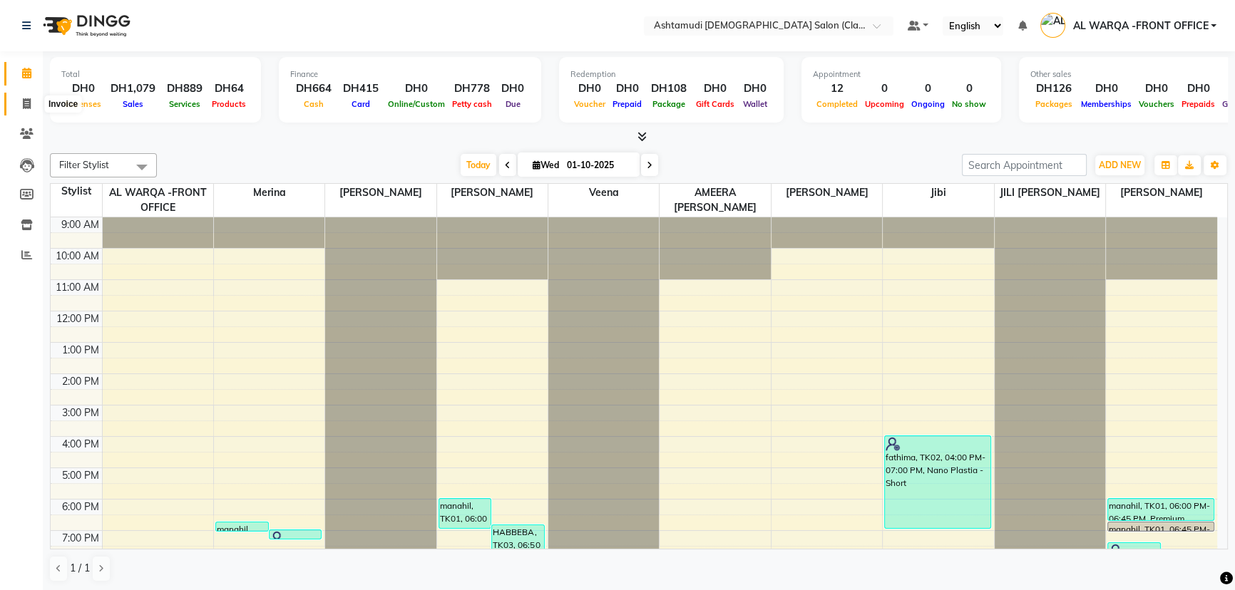
click at [29, 107] on icon at bounding box center [27, 103] width 8 height 11
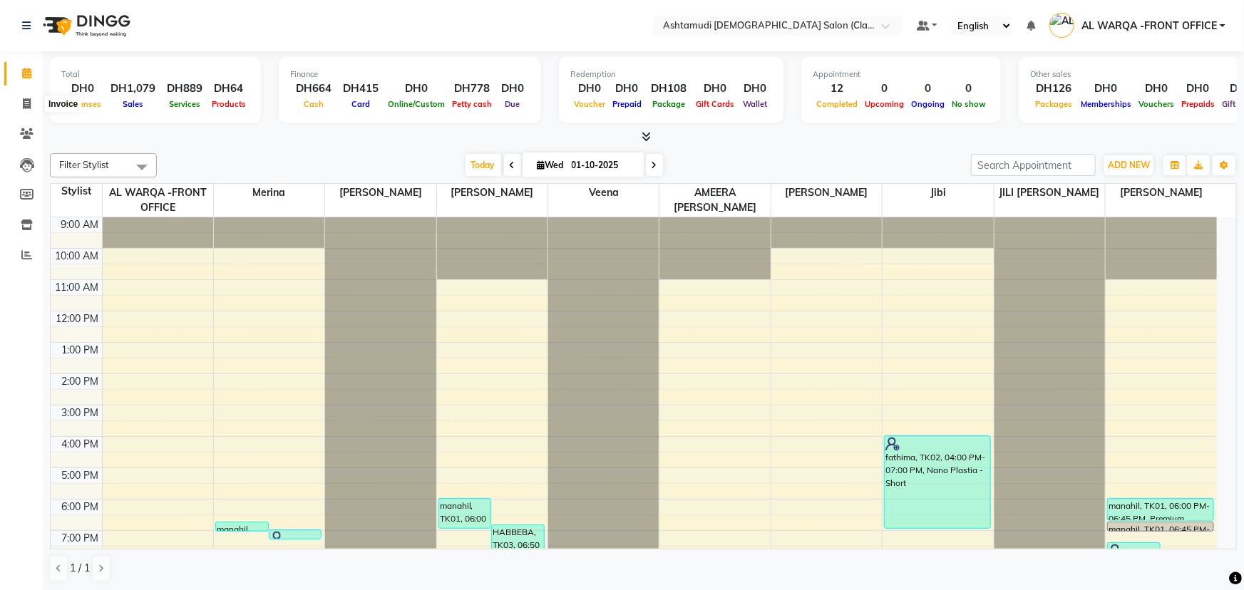
select select "8201"
select select "service"
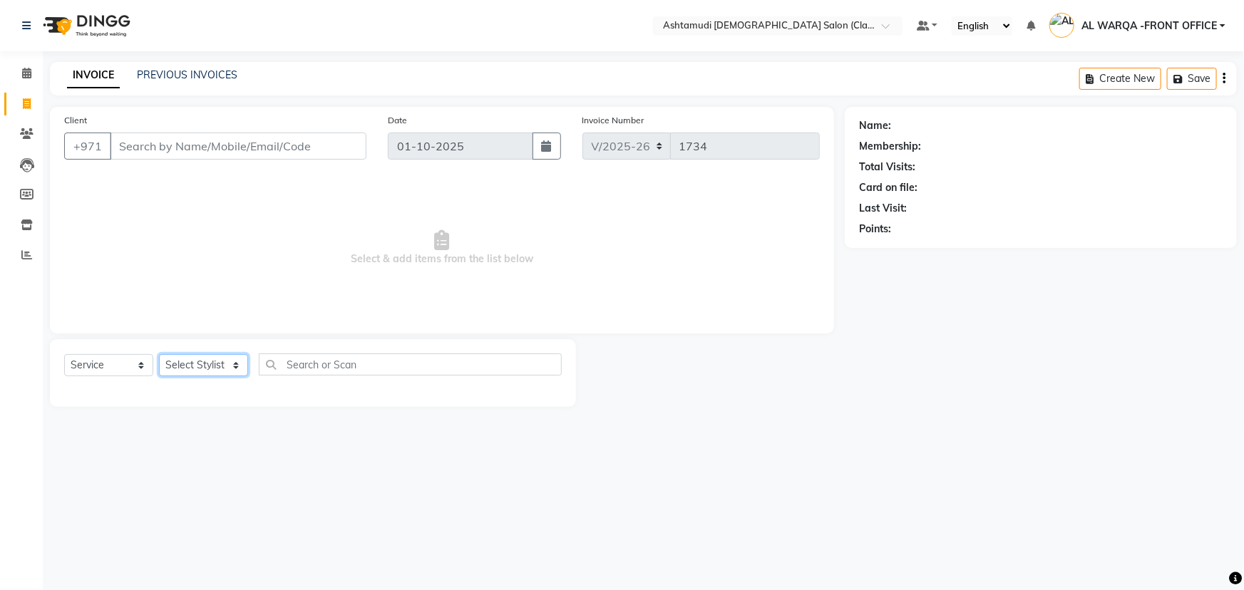
click at [197, 370] on select "Select Stylist" at bounding box center [203, 365] width 89 height 22
select select "82443"
click at [159, 354] on select "Select Stylist AL WARQA -FRONT OFFICE AMEERA [PERSON_NAME] [PERSON_NAME] JILI […" at bounding box center [207, 365] width 96 height 22
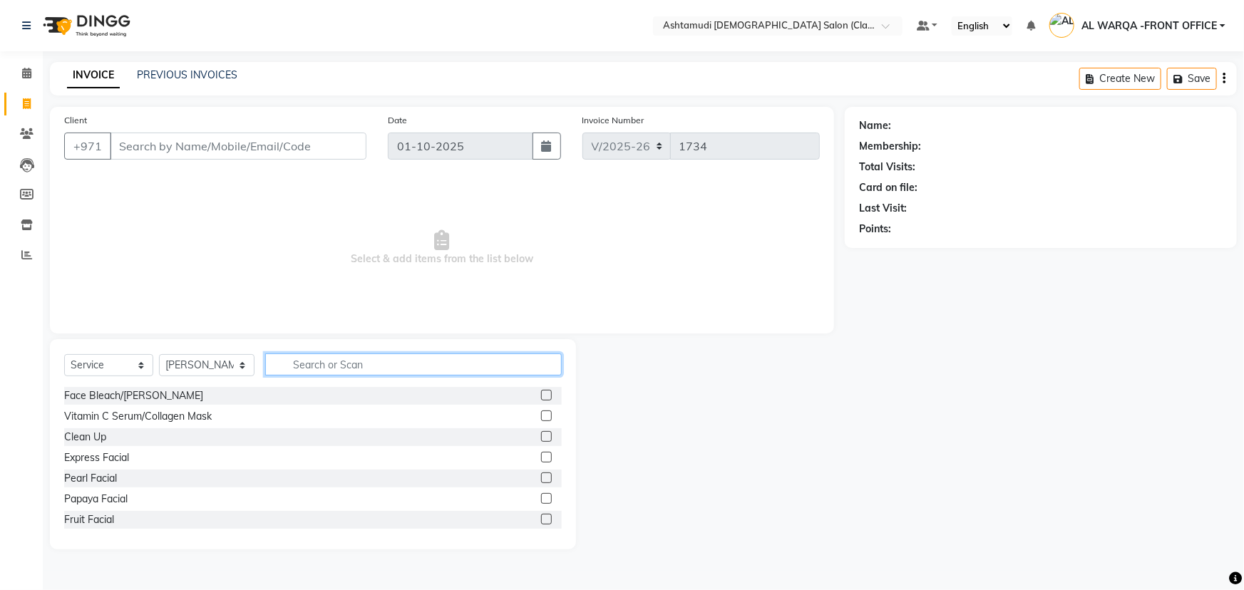
click at [317, 366] on input "text" at bounding box center [413, 365] width 297 height 22
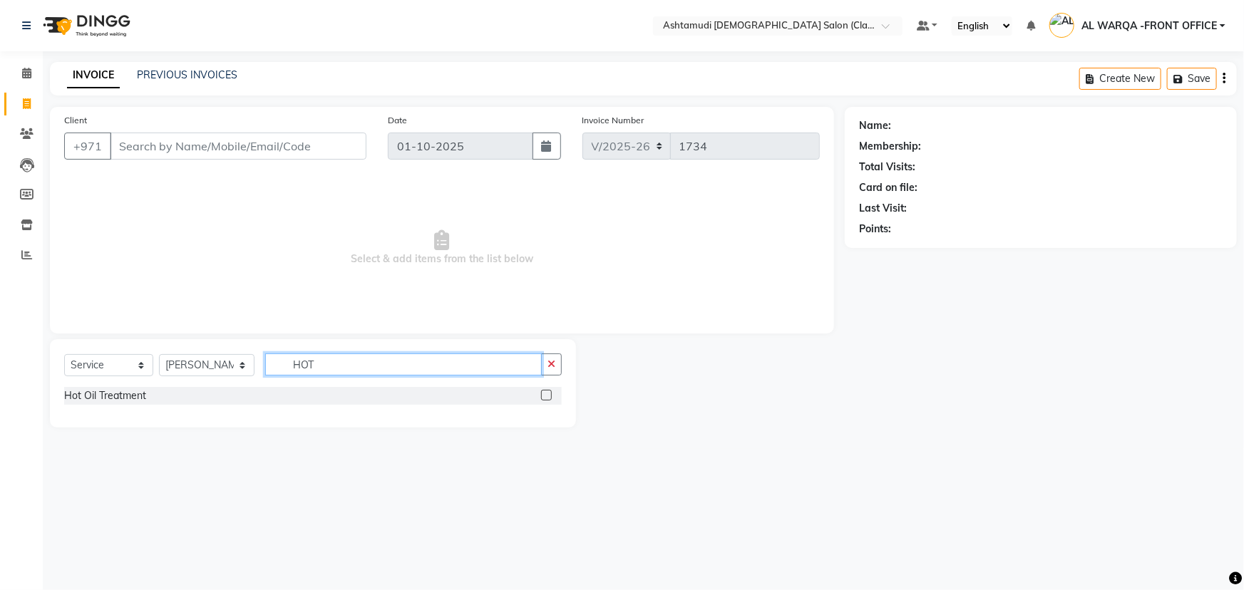
type input "HOT"
click at [541, 393] on label at bounding box center [546, 395] width 11 height 11
click at [541, 393] on input "checkbox" at bounding box center [545, 395] width 9 height 9
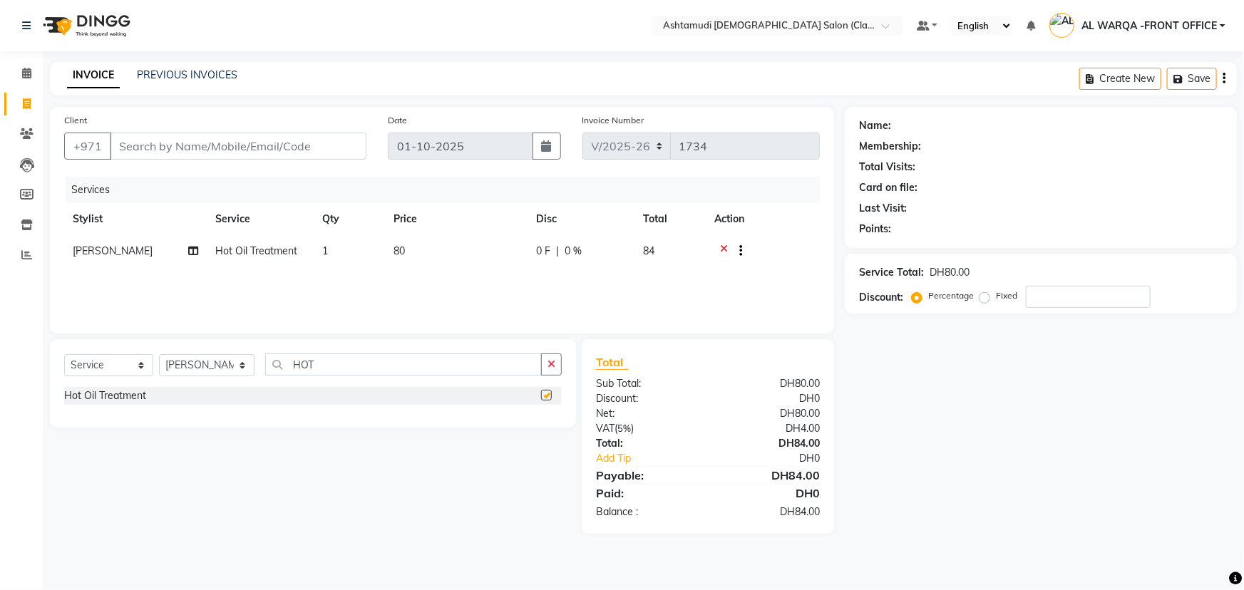
checkbox input "false"
click at [368, 369] on input "HOT" at bounding box center [403, 365] width 277 height 22
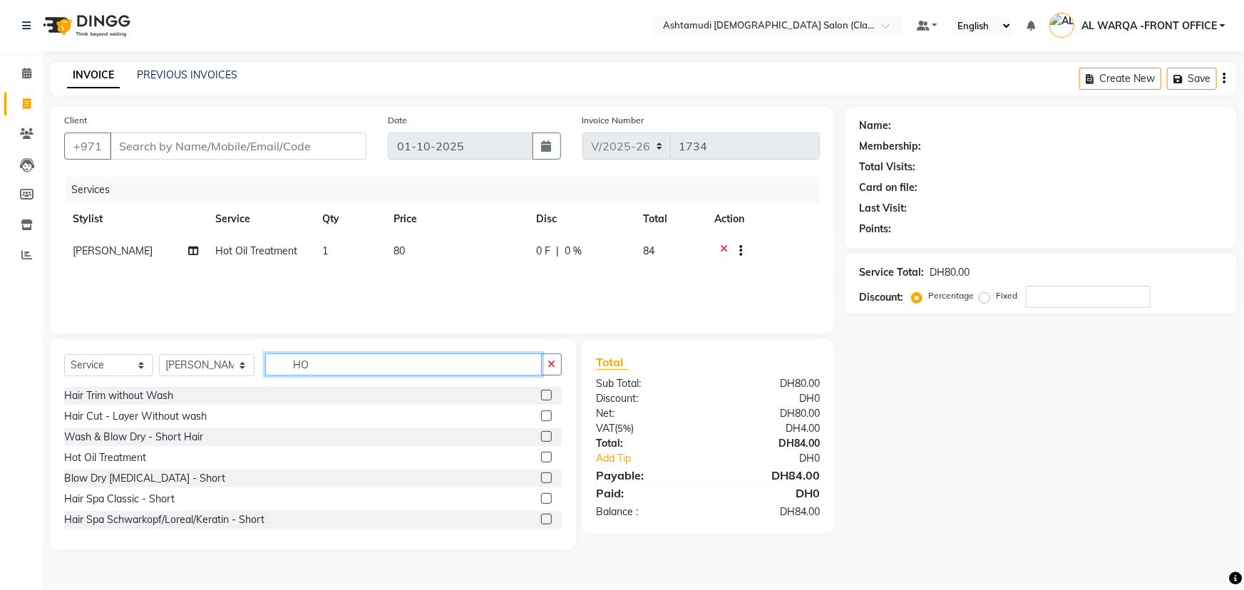
type input "H"
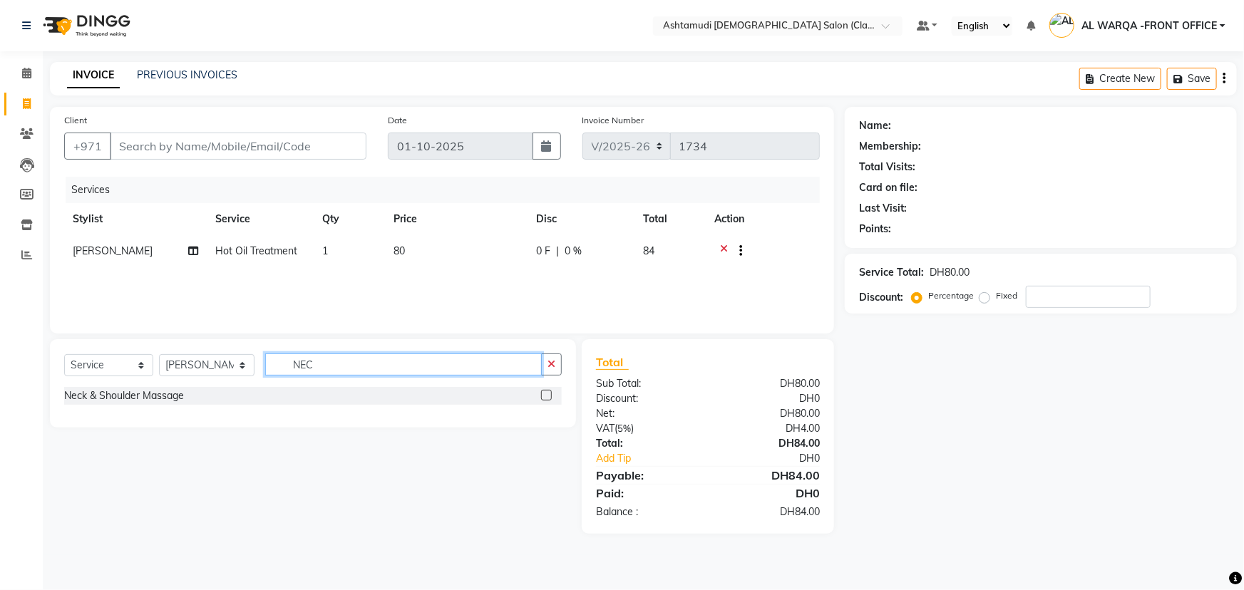
type input "NEC"
click at [549, 395] on label at bounding box center [546, 395] width 11 height 11
click at [549, 395] on input "checkbox" at bounding box center [545, 395] width 9 height 9
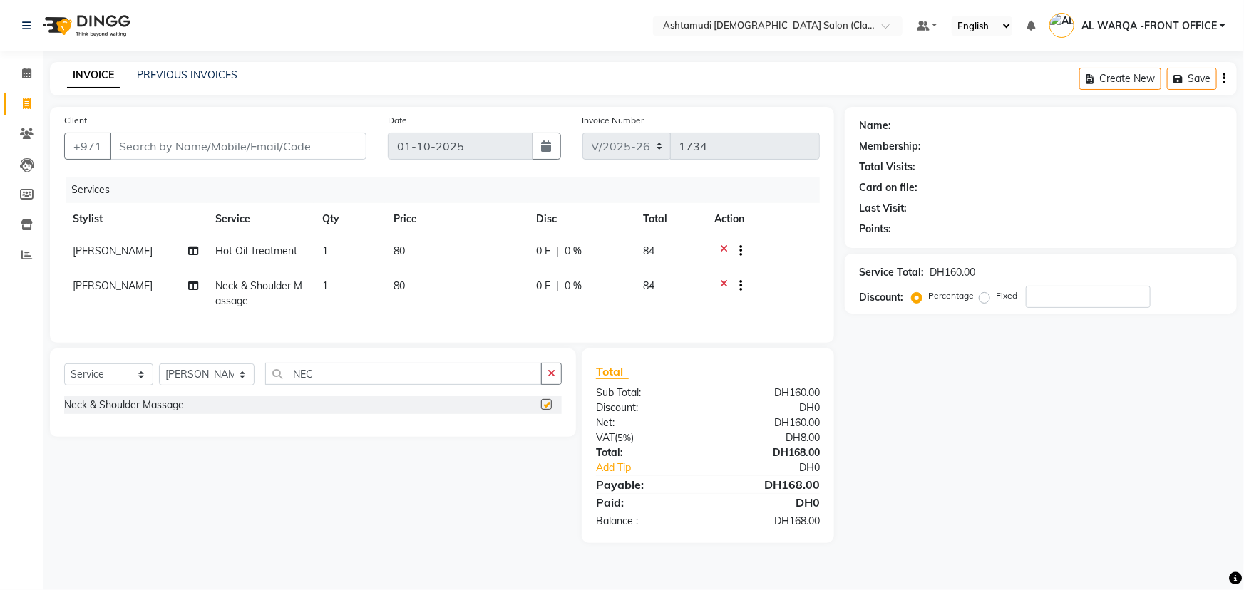
checkbox input "false"
click at [198, 386] on select "Select Stylist AL WARQA -FRONT OFFICE AMEERA [PERSON_NAME] [PERSON_NAME] JILI […" at bounding box center [207, 375] width 96 height 22
click at [351, 378] on input "NEC" at bounding box center [403, 374] width 277 height 22
type input "N"
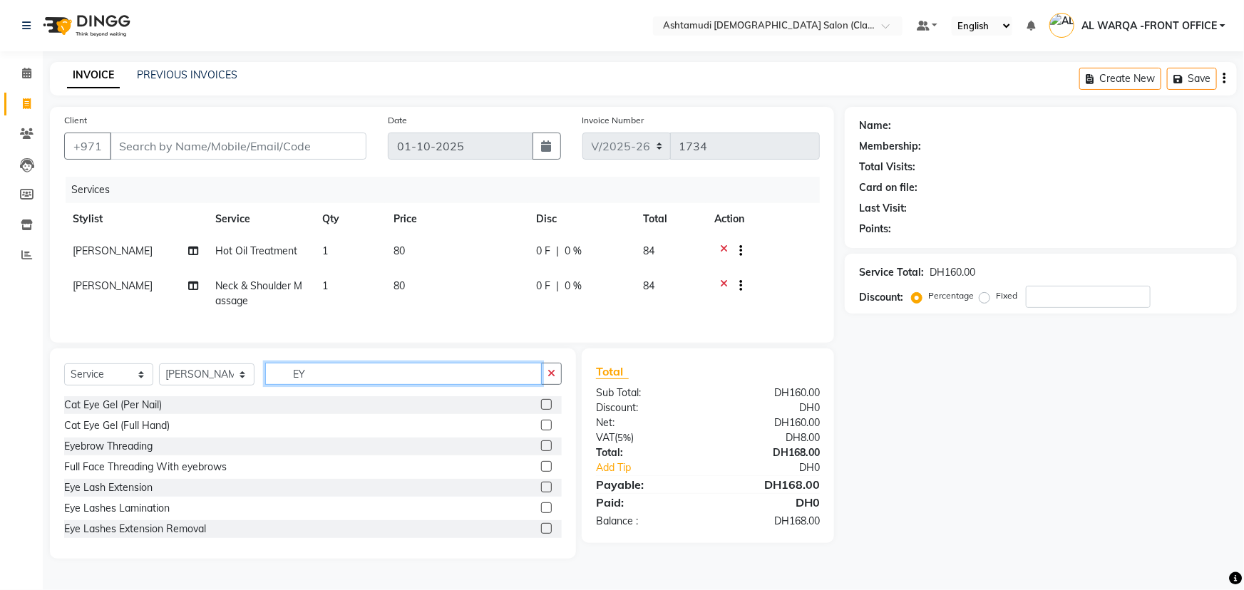
type input "EY"
click at [541, 451] on label at bounding box center [546, 445] width 11 height 11
click at [541, 451] on input "checkbox" at bounding box center [545, 446] width 9 height 9
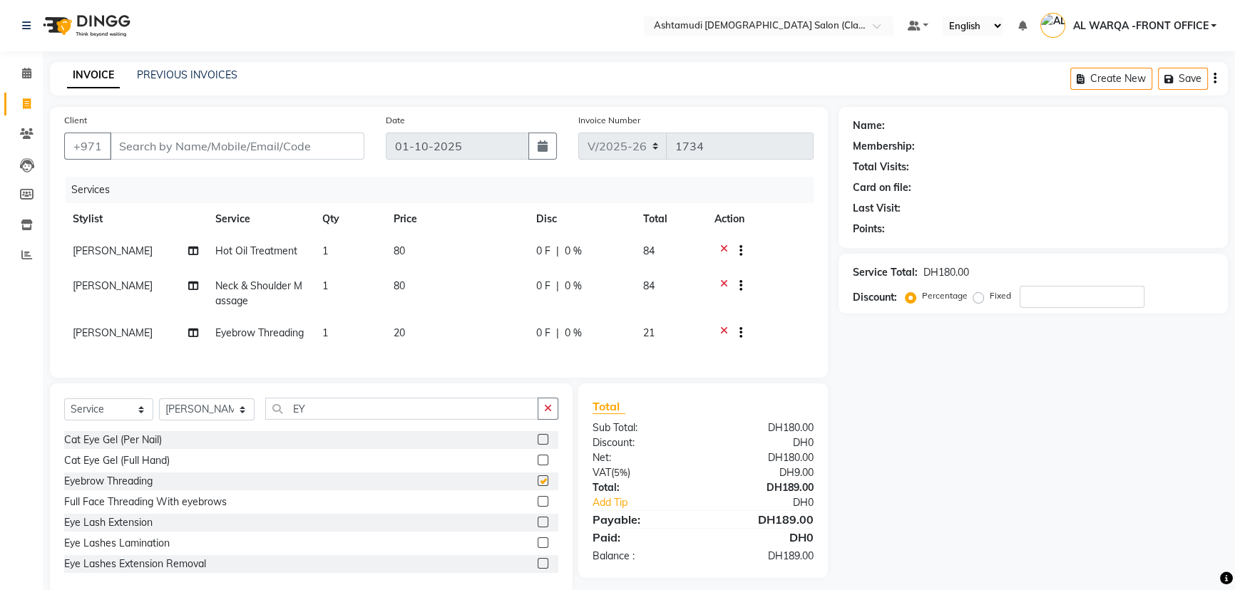
checkbox input "false"
click at [246, 148] on input "Client" at bounding box center [237, 146] width 254 height 27
click at [143, 143] on input "Client" at bounding box center [237, 146] width 254 height 27
type input "5"
type input "0"
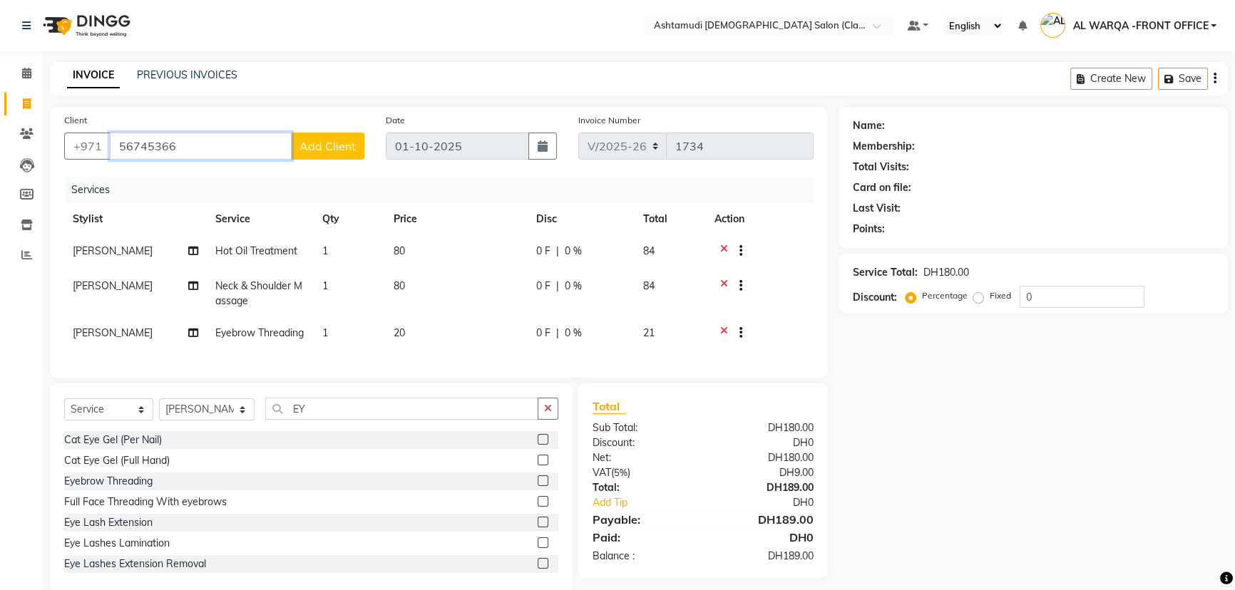
click at [125, 144] on input "56745366" at bounding box center [201, 146] width 182 height 27
type input "506745366"
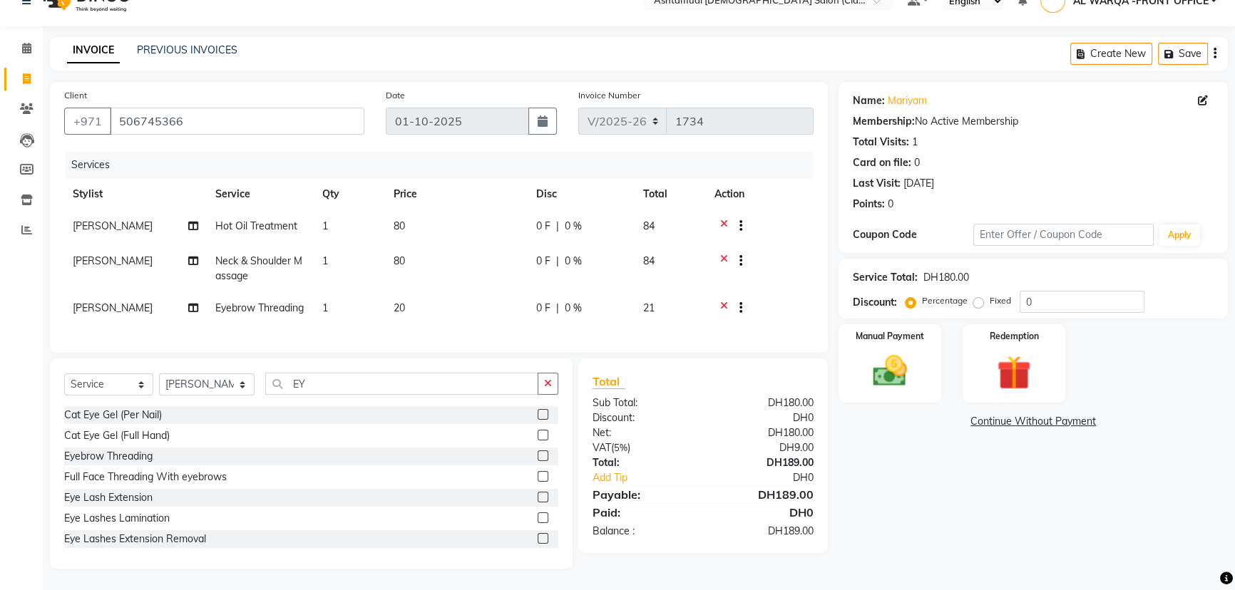
scroll to position [46, 0]
click at [1044, 291] on input "0" at bounding box center [1081, 302] width 125 height 22
type input "015"
click at [892, 351] on img at bounding box center [890, 371] width 58 height 41
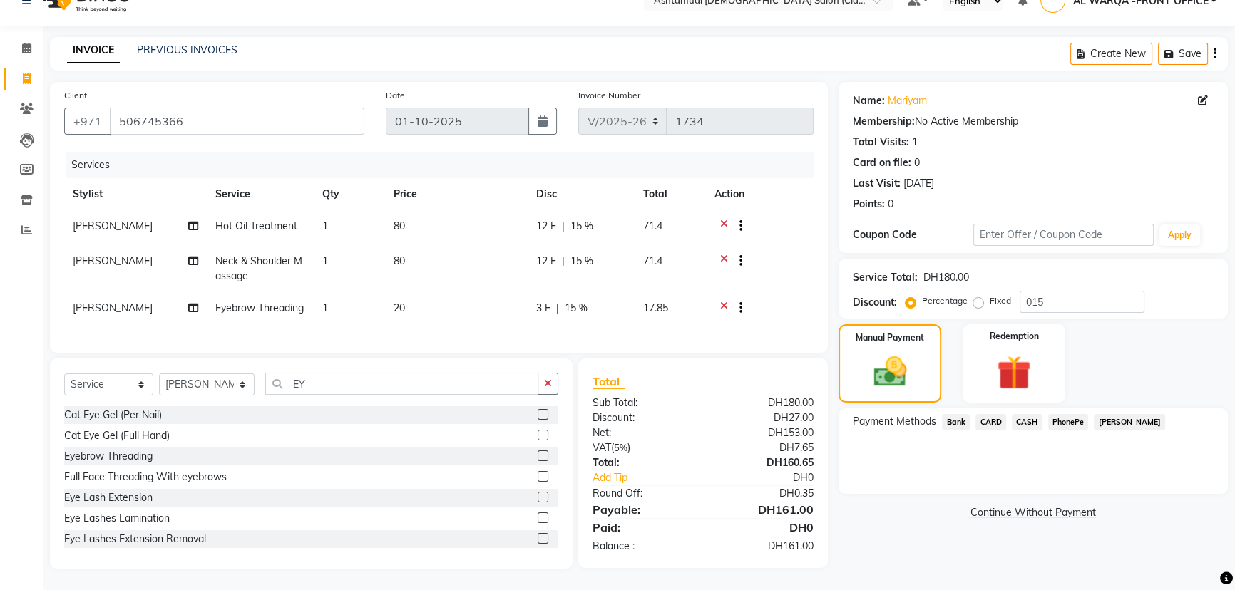
click at [993, 414] on span "CARD" at bounding box center [990, 422] width 31 height 16
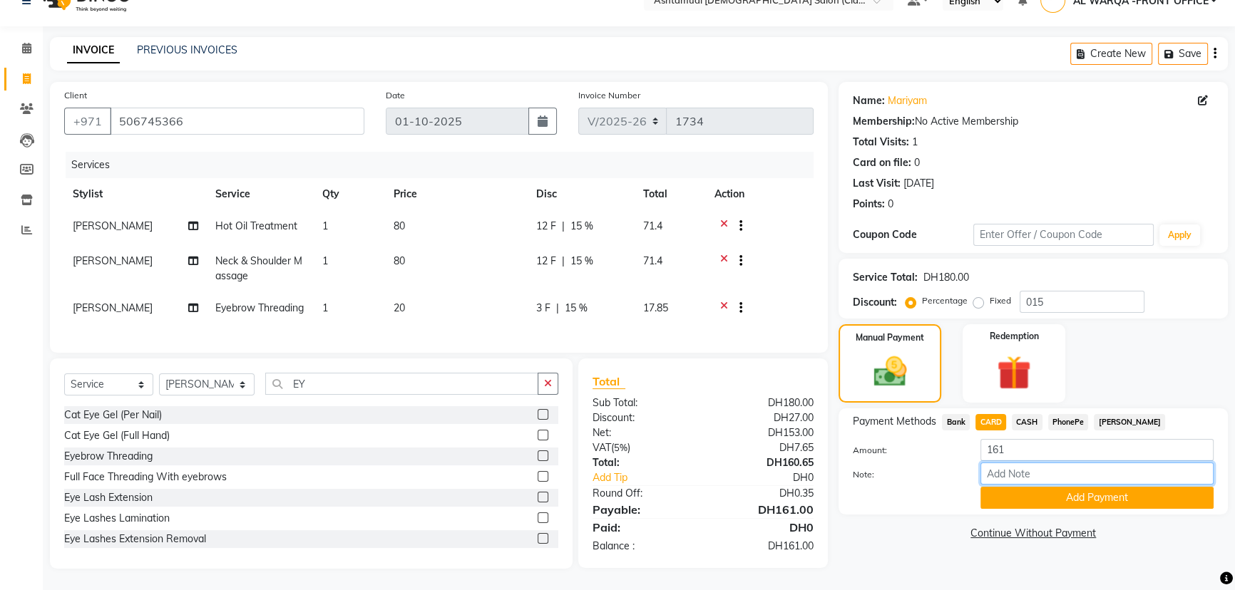
click at [1044, 463] on input "Note:" at bounding box center [1096, 474] width 233 height 22
type input "AMEERA"
click at [1060, 487] on button "Add Payment" at bounding box center [1096, 498] width 233 height 22
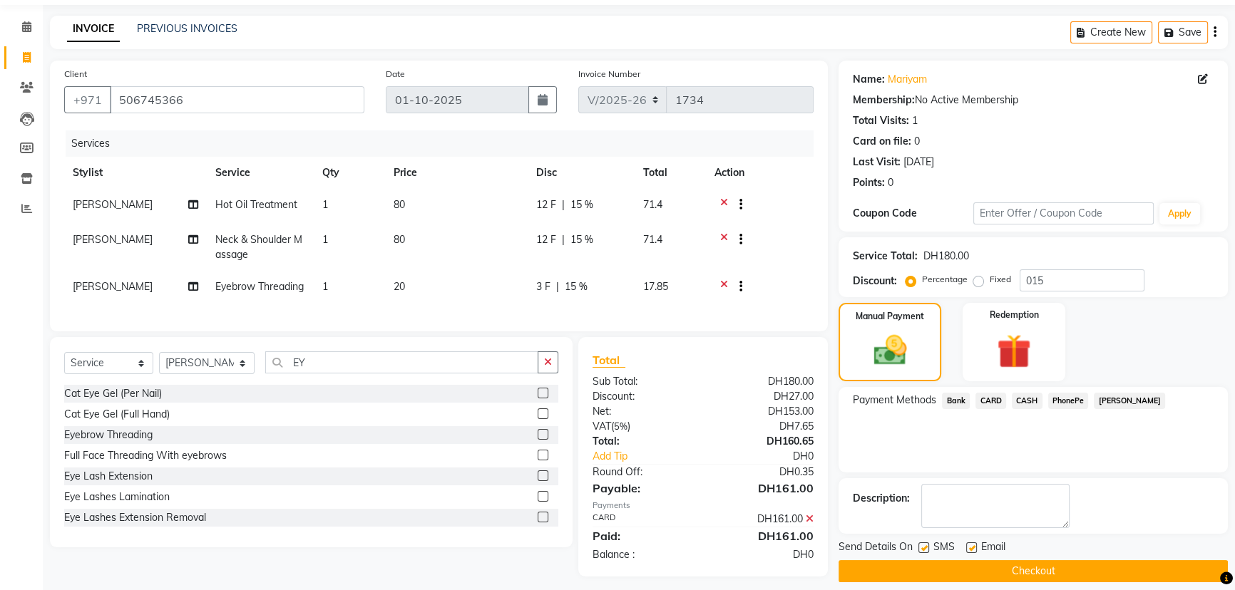
scroll to position [76, 0]
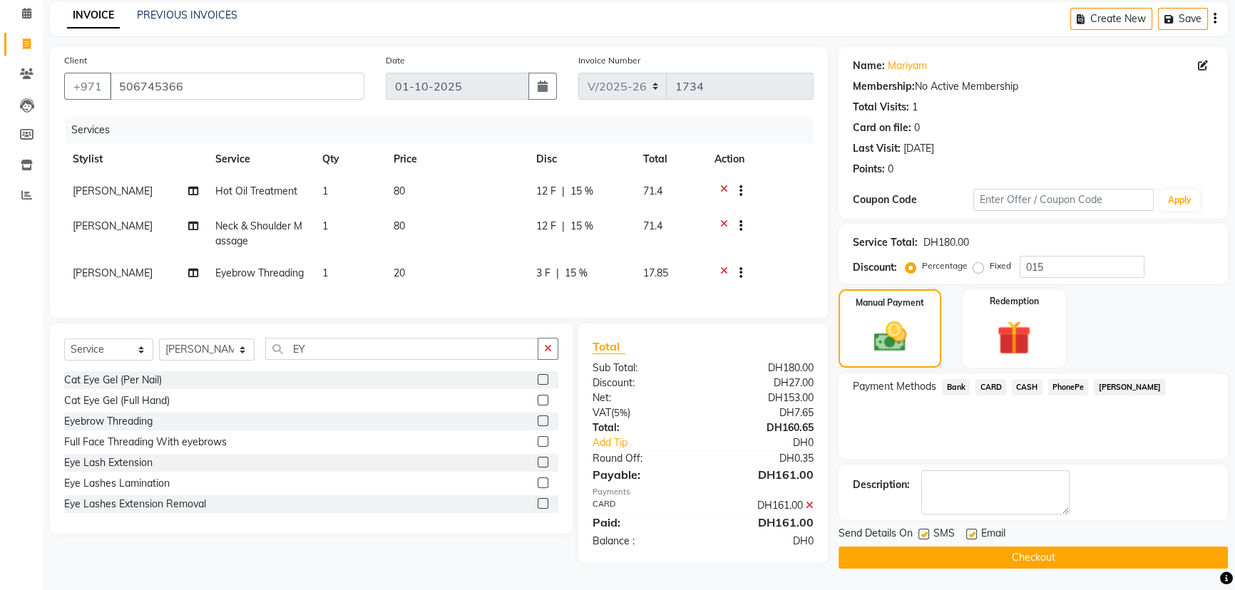
click at [969, 547] on button "Checkout" at bounding box center [1032, 558] width 389 height 22
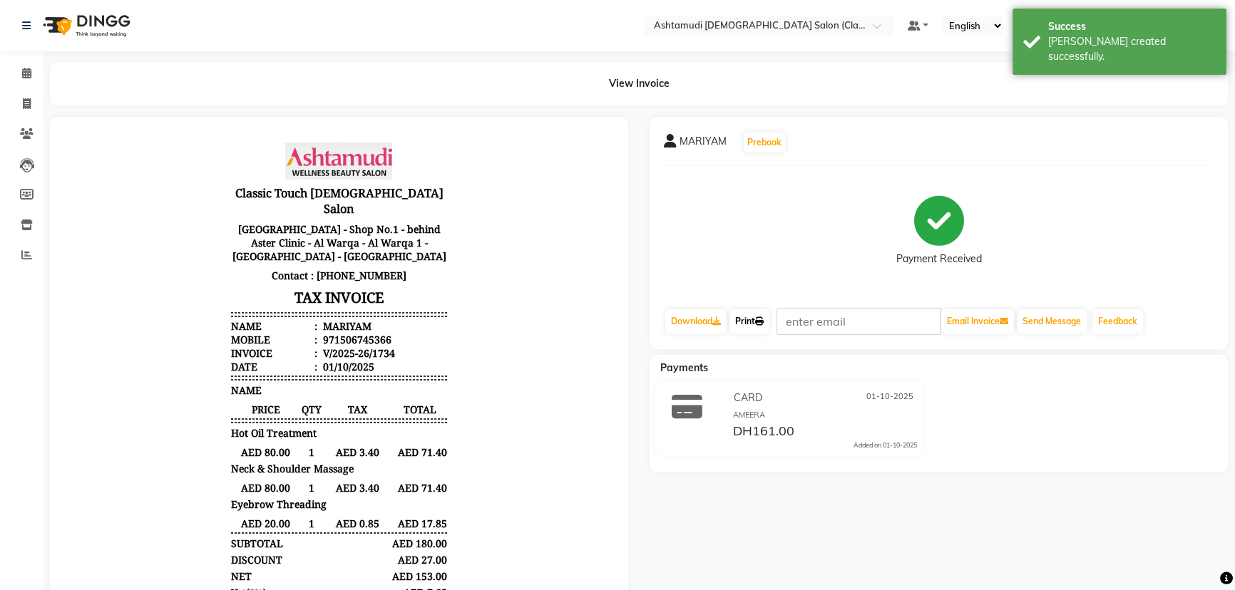
click at [741, 317] on link "Print" at bounding box center [749, 321] width 40 height 24
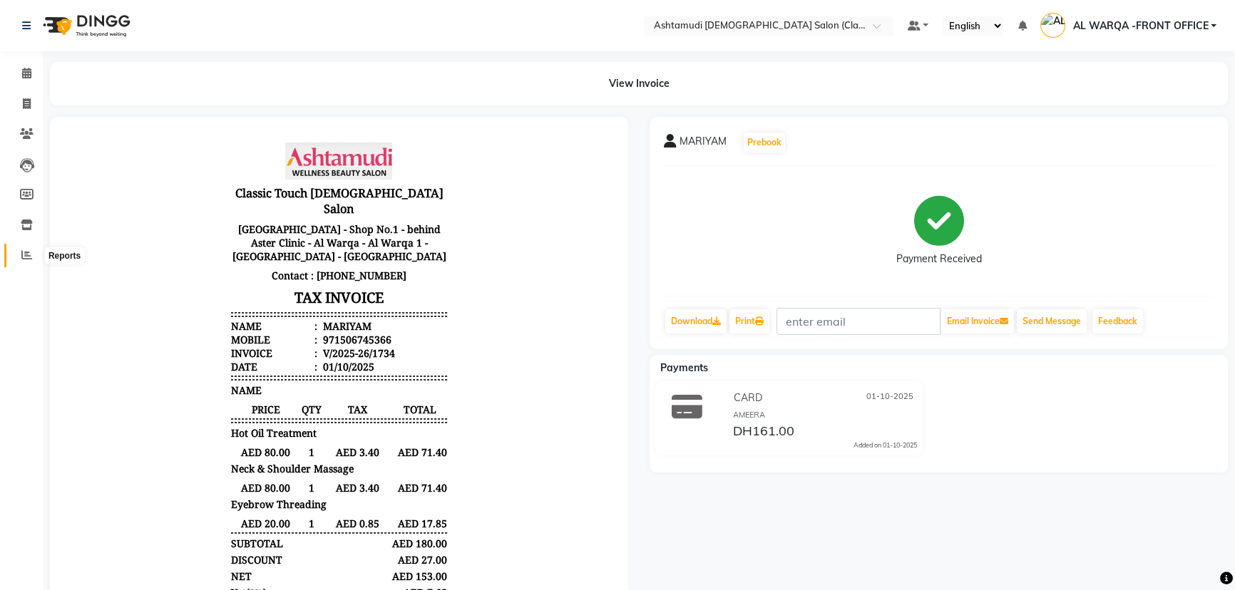
click at [29, 255] on icon at bounding box center [26, 254] width 11 height 11
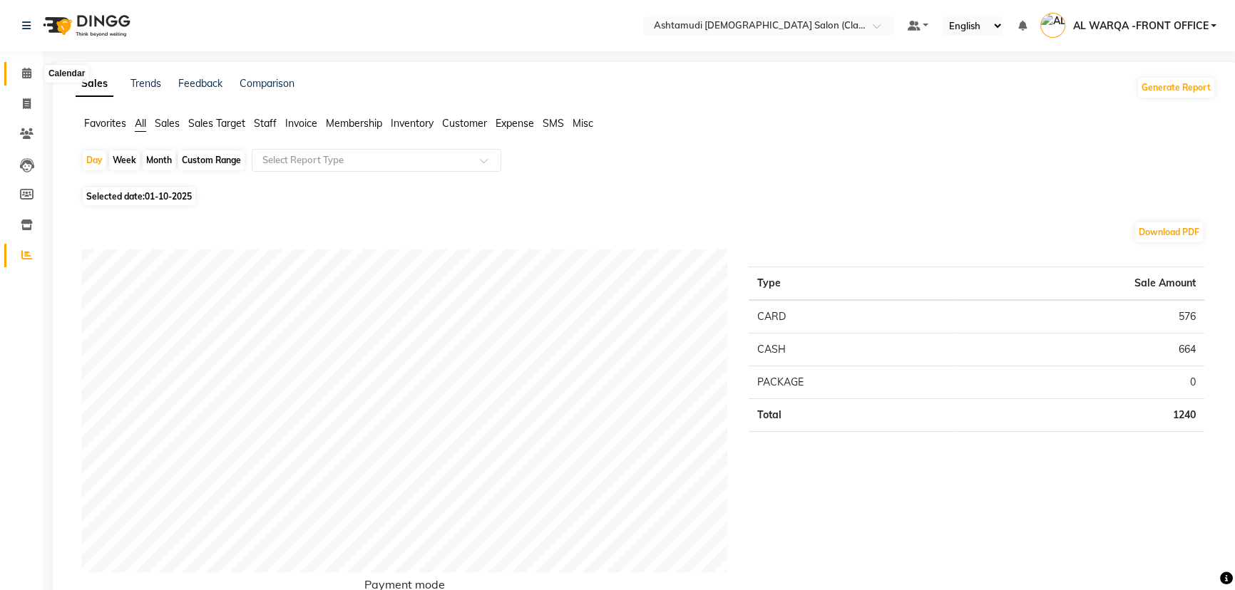
click at [34, 76] on span at bounding box center [26, 74] width 25 height 16
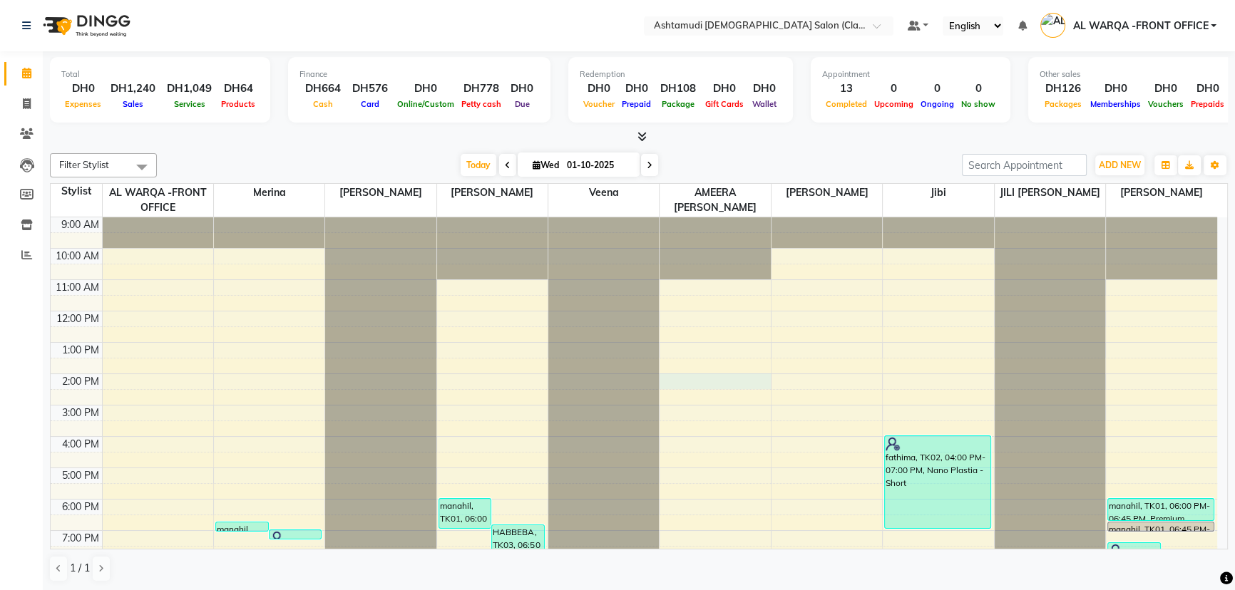
click at [750, 375] on div "9:00 AM 10:00 AM 11:00 AM 12:00 PM 1:00 PM 2:00 PM 3:00 PM 4:00 PM 5:00 PM 6:00…" at bounding box center [634, 436] width 1166 height 438
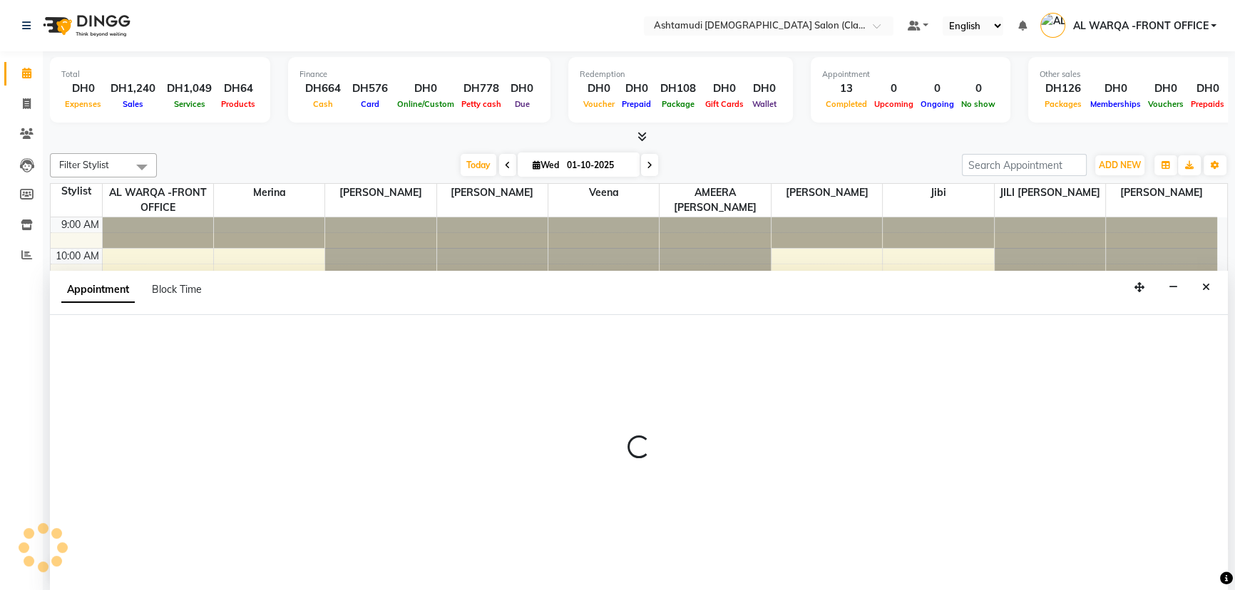
select select "86620"
select select "840"
select select "tentative"
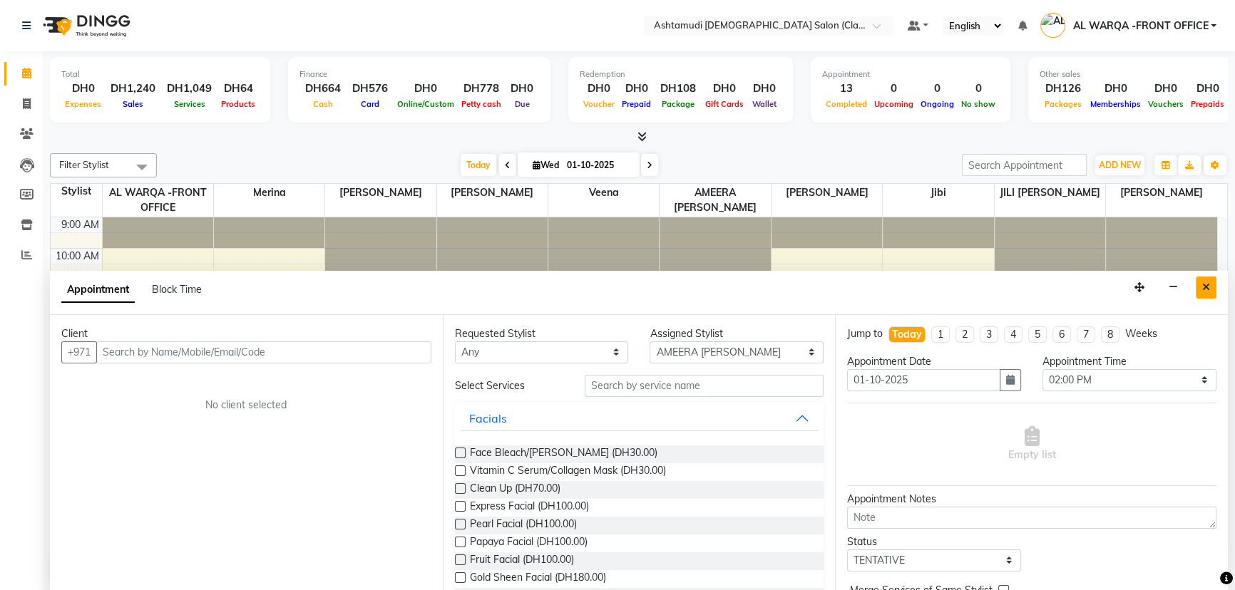
click at [1207, 286] on icon "Close" at bounding box center [1206, 287] width 8 height 10
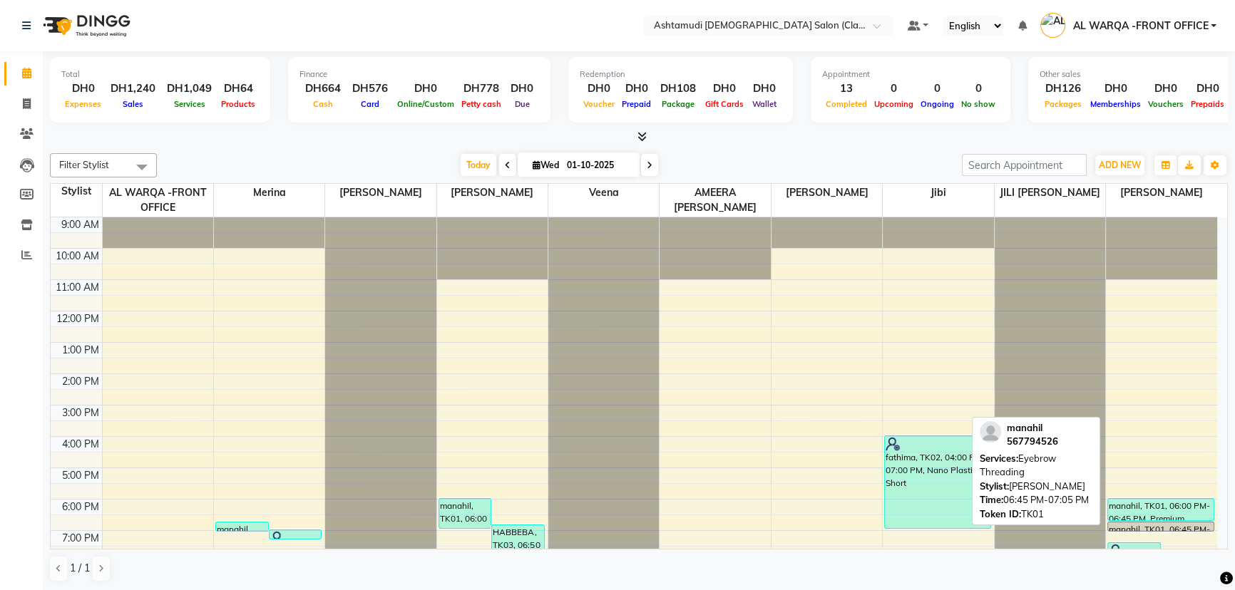
click at [1158, 526] on div "manahil, TK01, 06:45 PM-07:05 PM, Eyebrow Threading" at bounding box center [1160, 526] width 105 height 9
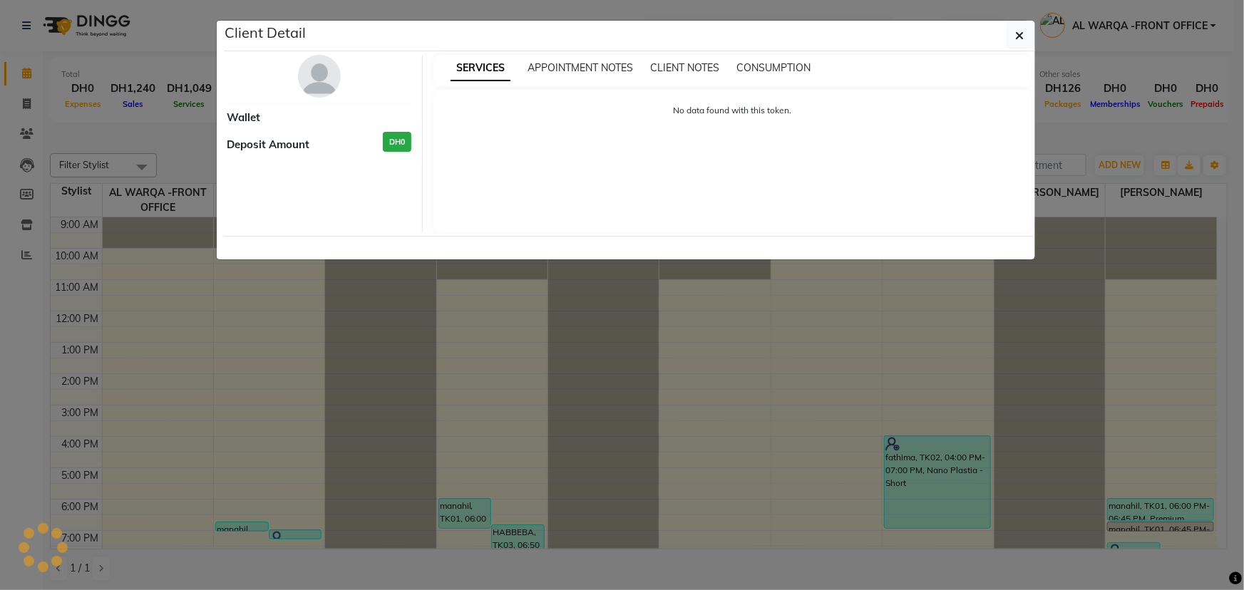
select select "3"
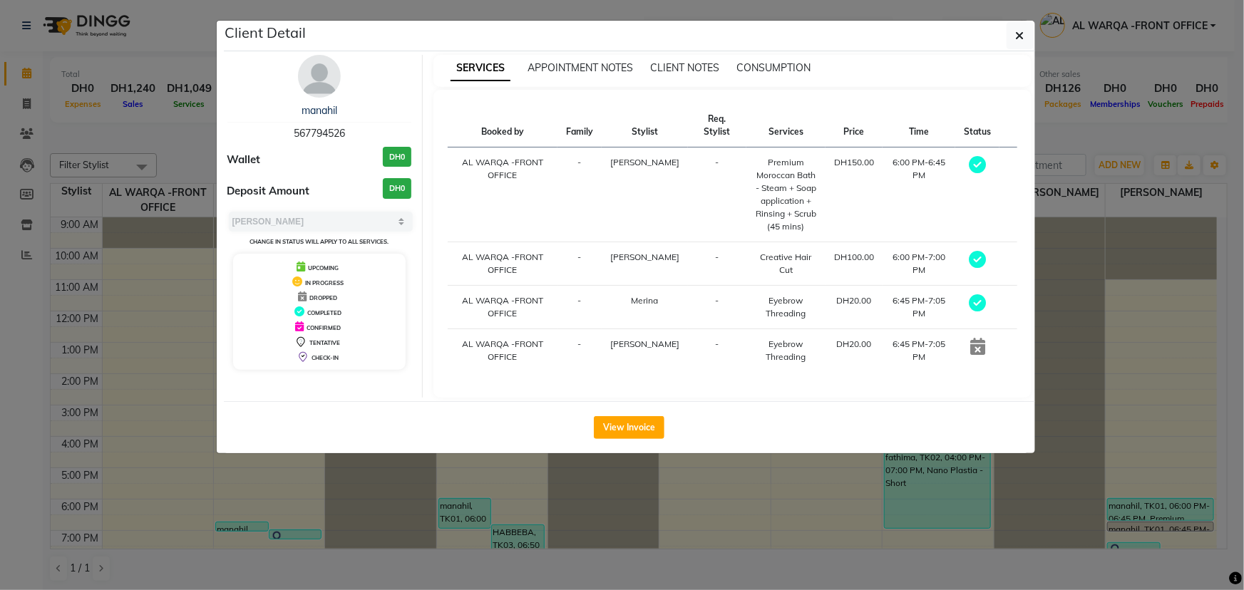
click at [742, 482] on ngb-modal-window "Client Detail manahil 567794526 Wallet DH0 Deposit Amount DH0 Select MARK DONE …" at bounding box center [622, 295] width 1244 height 590
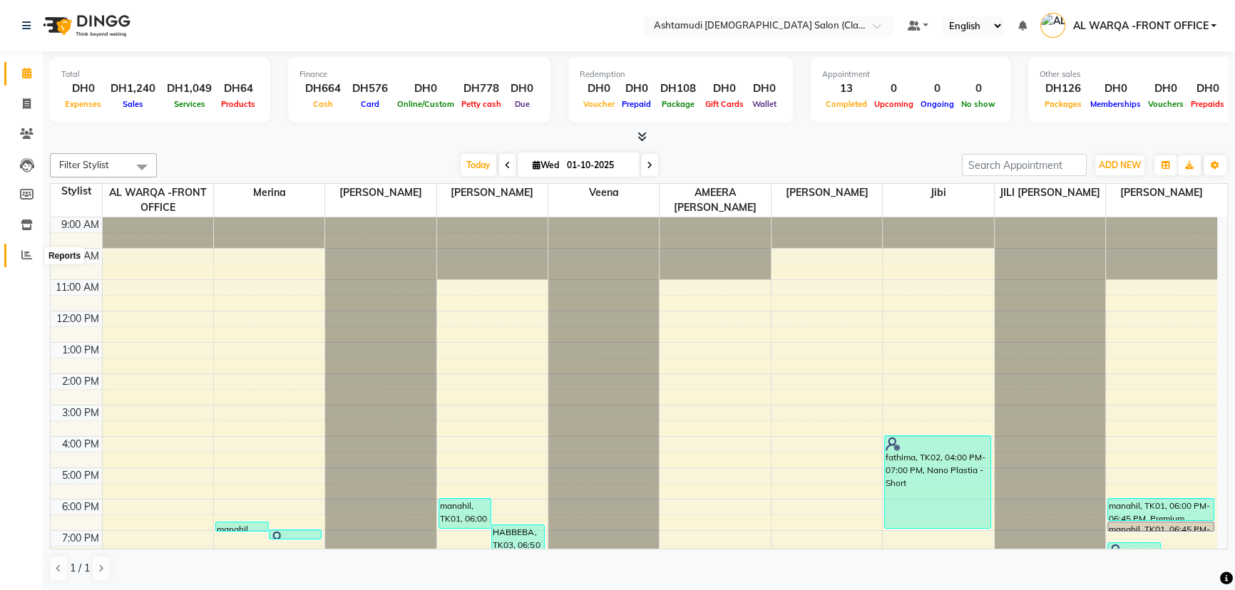
click at [19, 251] on span at bounding box center [26, 255] width 25 height 16
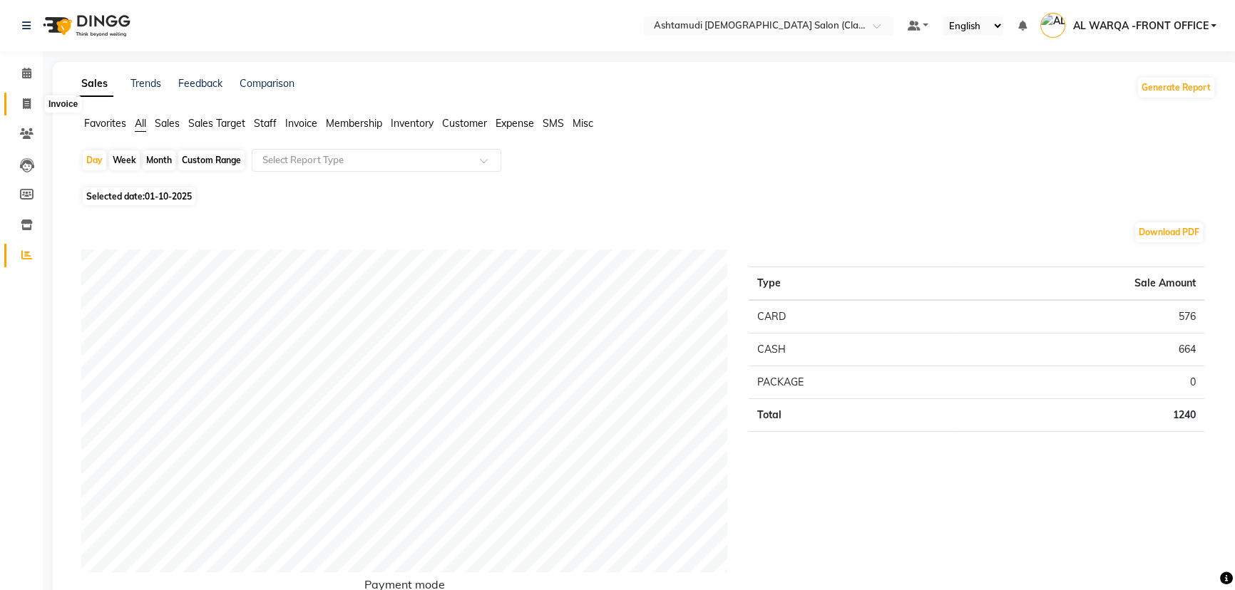
click at [21, 101] on span at bounding box center [26, 104] width 25 height 16
select select "8201"
select select "service"
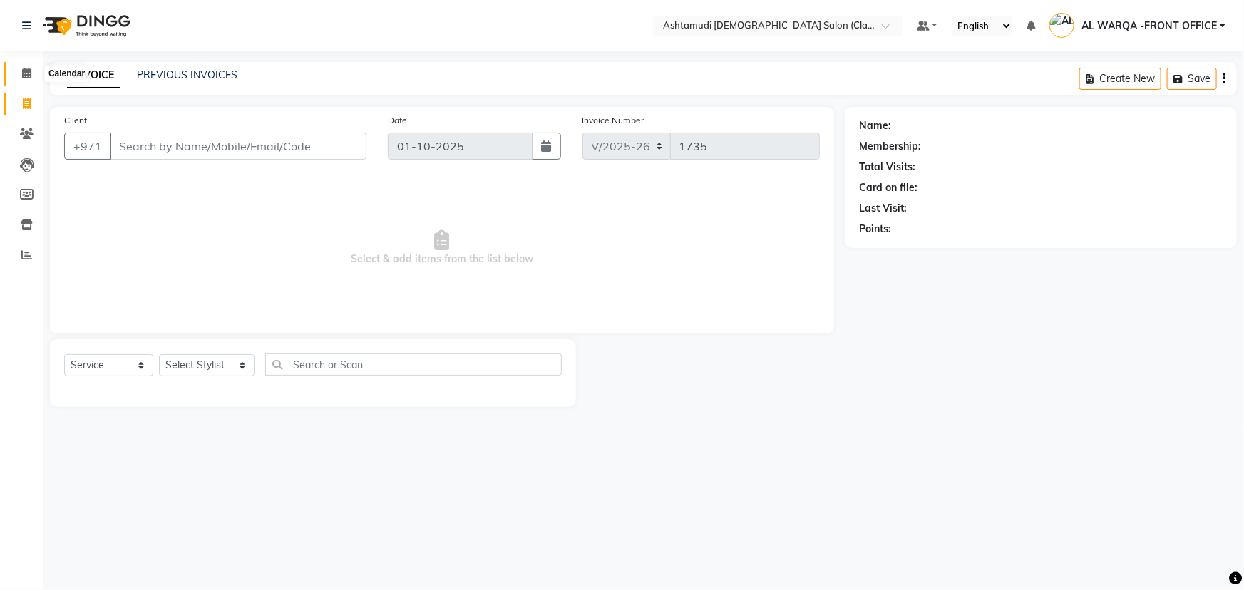
click at [31, 74] on span at bounding box center [26, 74] width 25 height 16
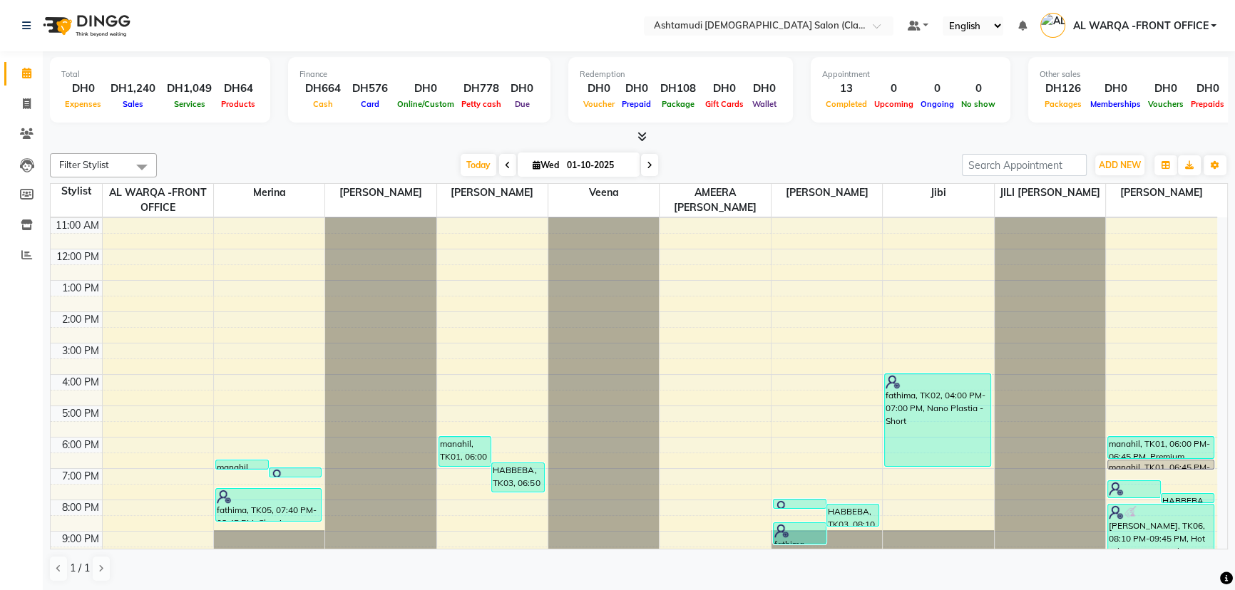
scroll to position [105, 0]
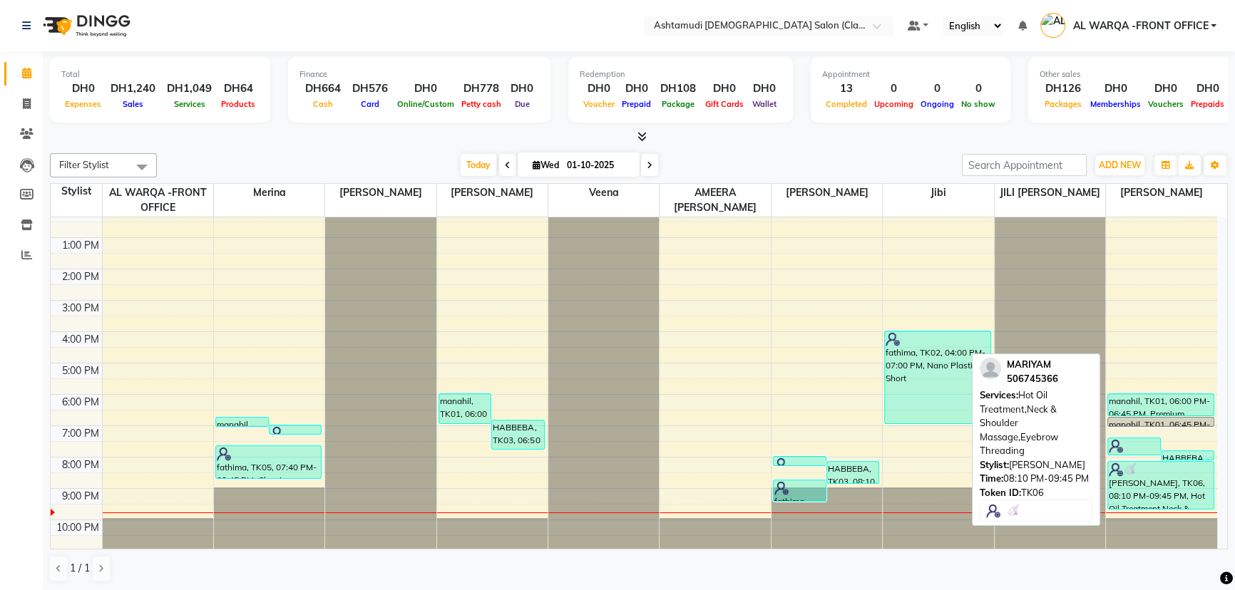
click at [1158, 473] on div at bounding box center [1160, 470] width 104 height 14
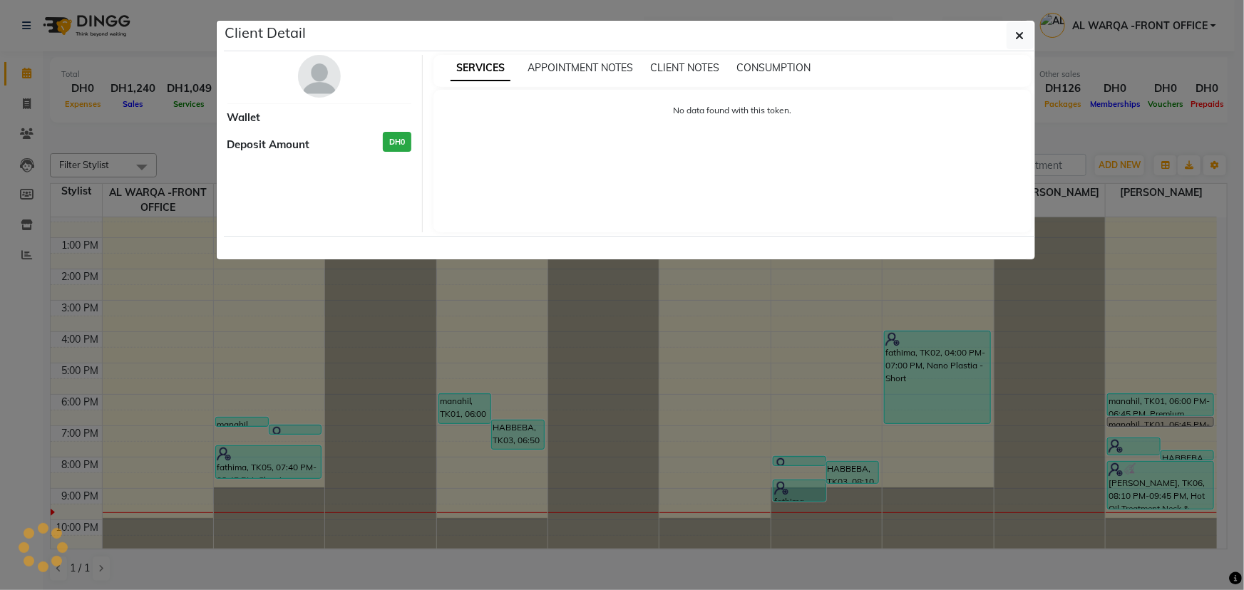
select select "3"
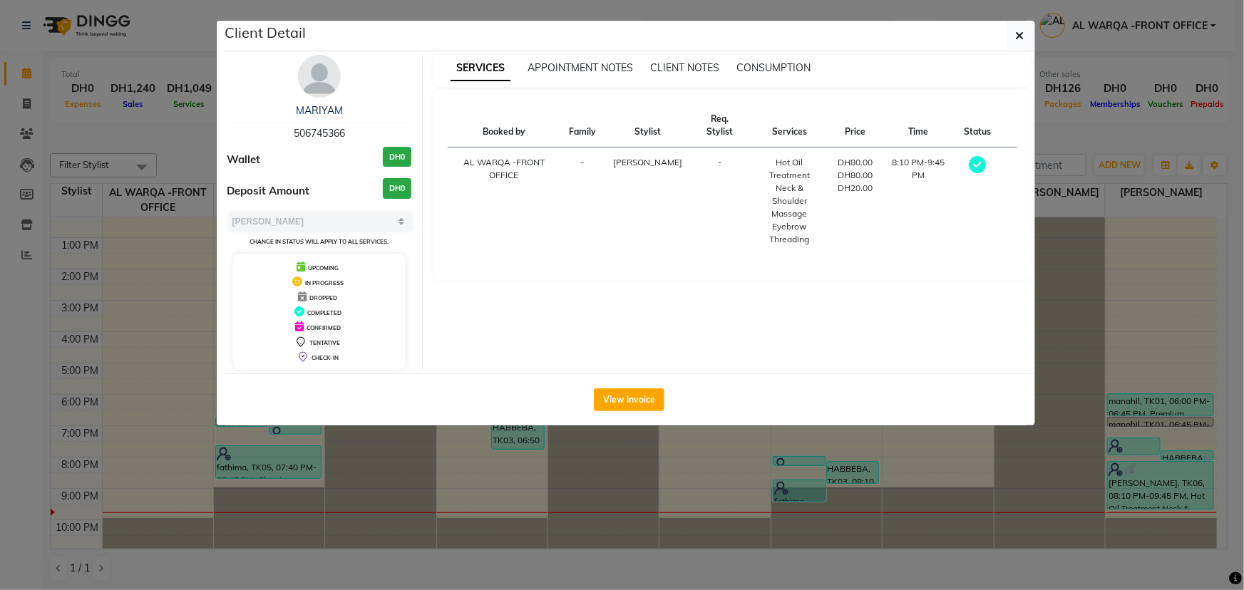
drag, startPoint x: 285, startPoint y: 130, endPoint x: 361, endPoint y: 128, distance: 75.6
click at [361, 128] on div "MARIYAM 506745366" at bounding box center [319, 122] width 185 height 38
copy span "506745366"
click at [1016, 36] on icon "button" at bounding box center [1020, 35] width 9 height 11
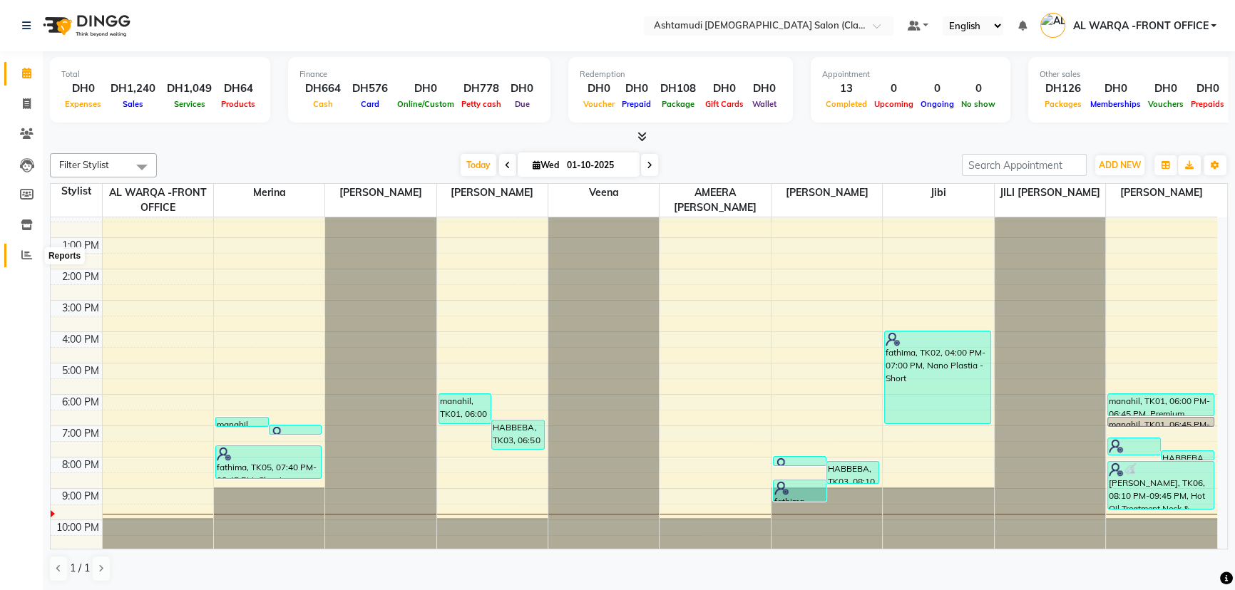
click at [21, 254] on icon at bounding box center [26, 254] width 11 height 11
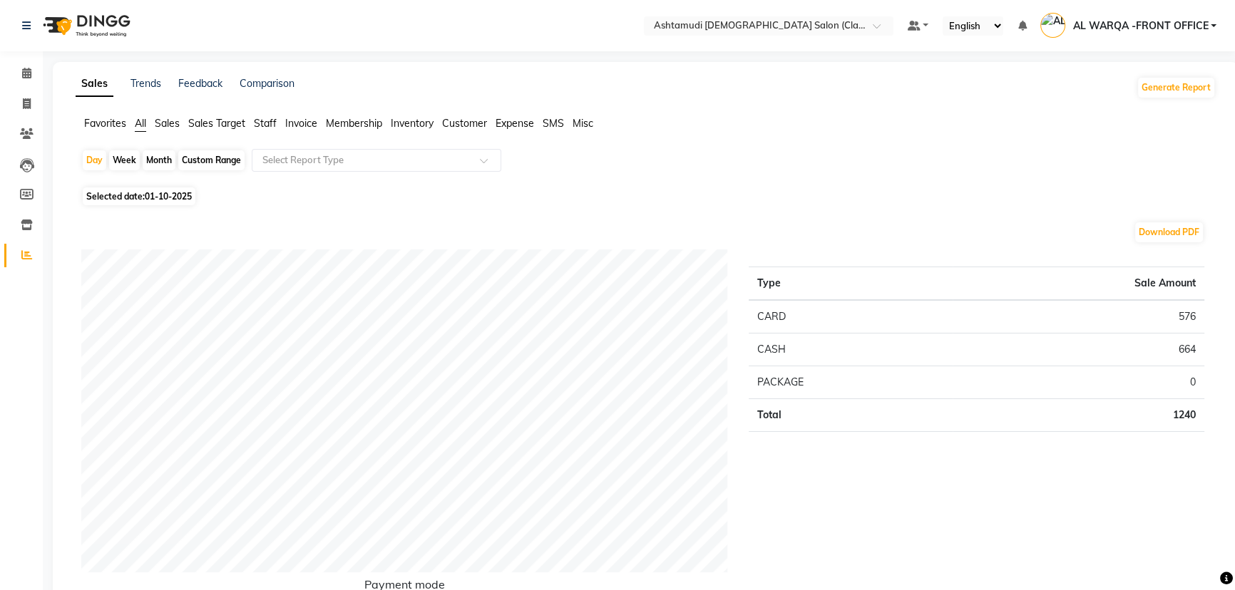
click at [158, 118] on span "Sales" at bounding box center [167, 123] width 25 height 13
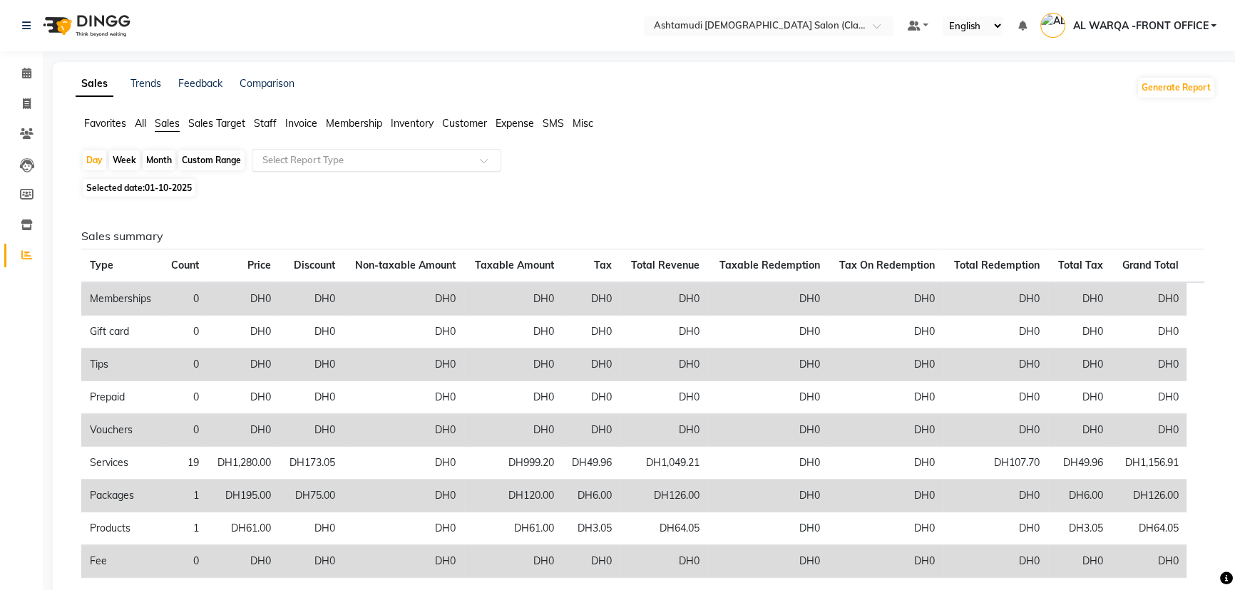
click at [308, 159] on input "text" at bounding box center [361, 160] width 205 height 14
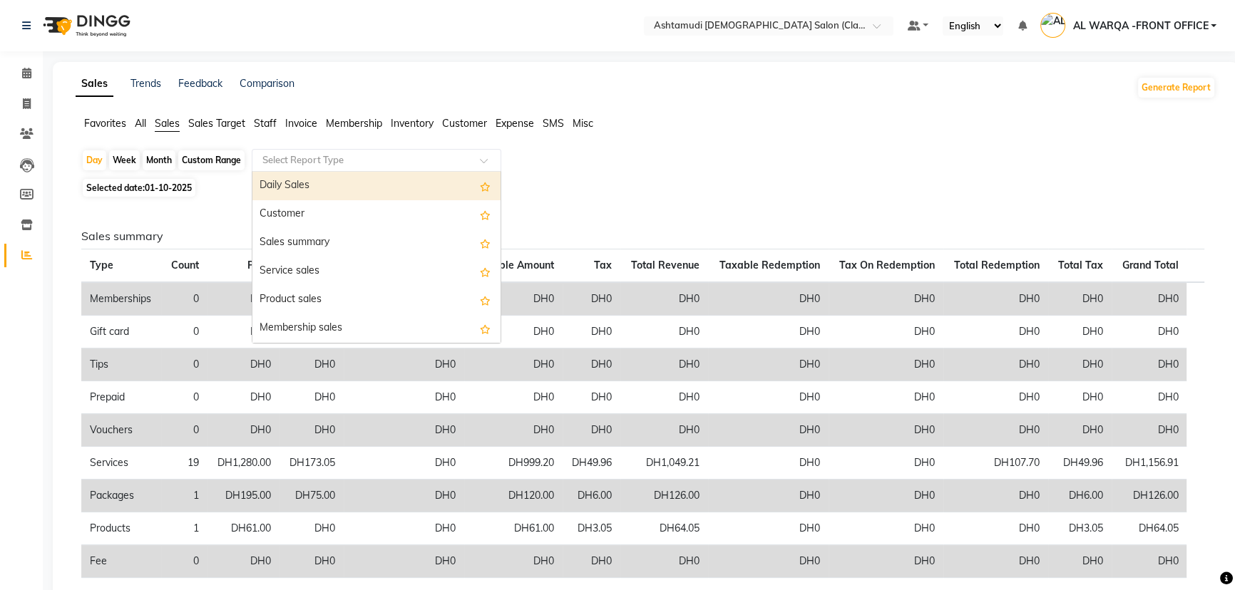
click at [314, 185] on div "Daily Sales" at bounding box center [376, 186] width 248 height 29
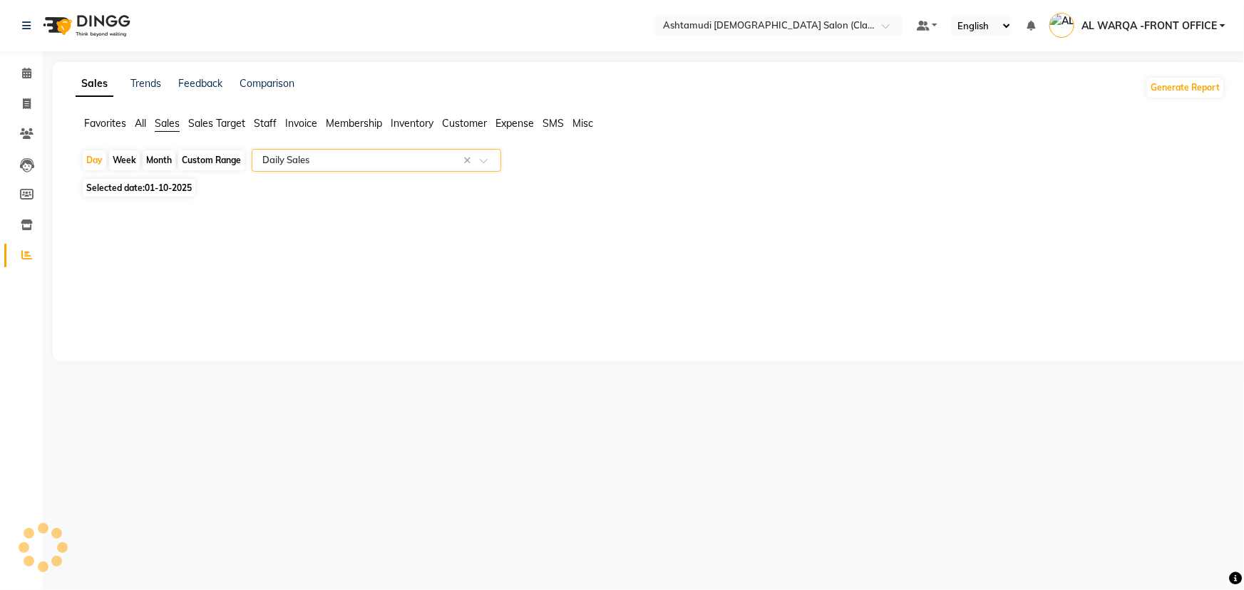
select select "full_report"
select select "csv"
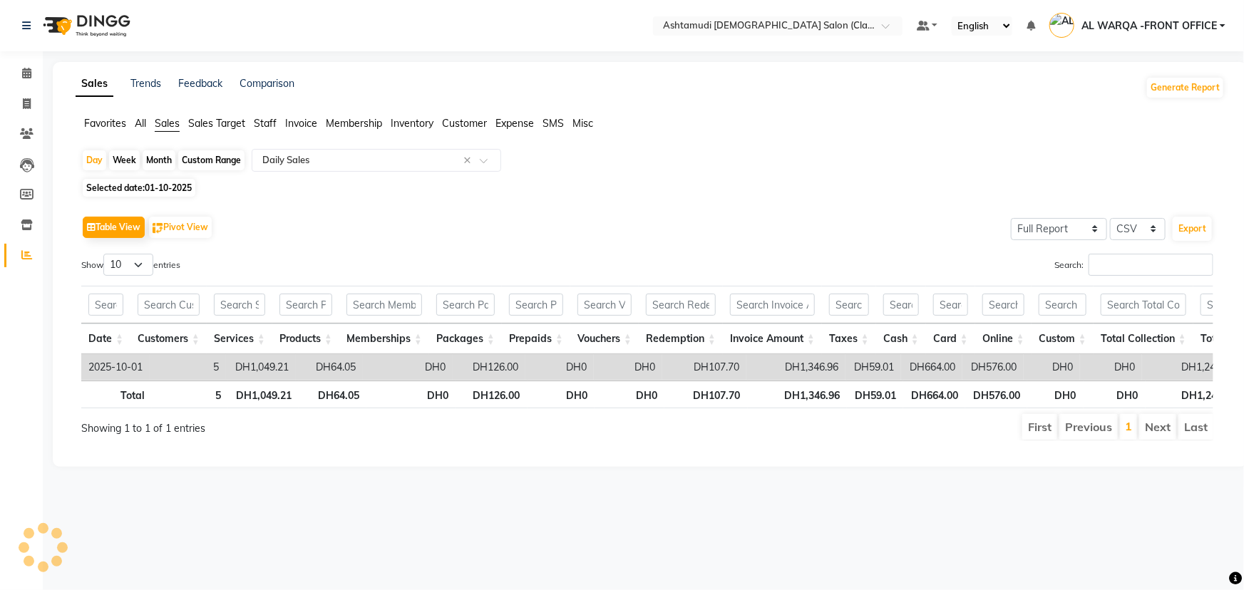
click at [470, 118] on span "Customer" at bounding box center [464, 123] width 45 height 13
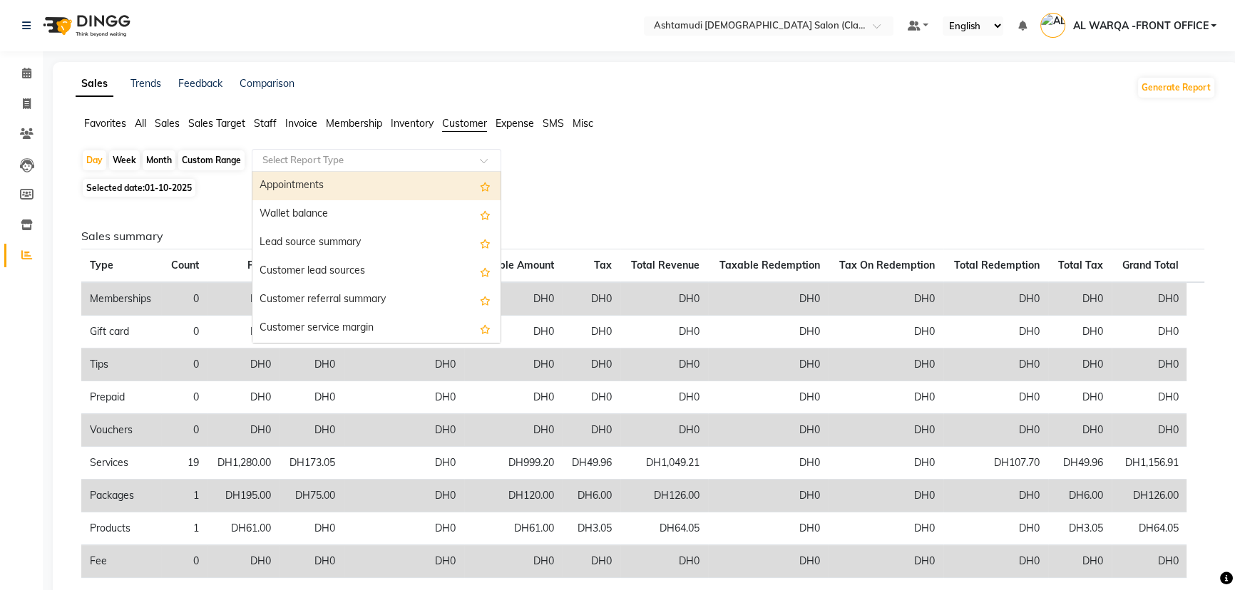
click at [427, 152] on div "Select Report Type" at bounding box center [376, 160] width 249 height 23
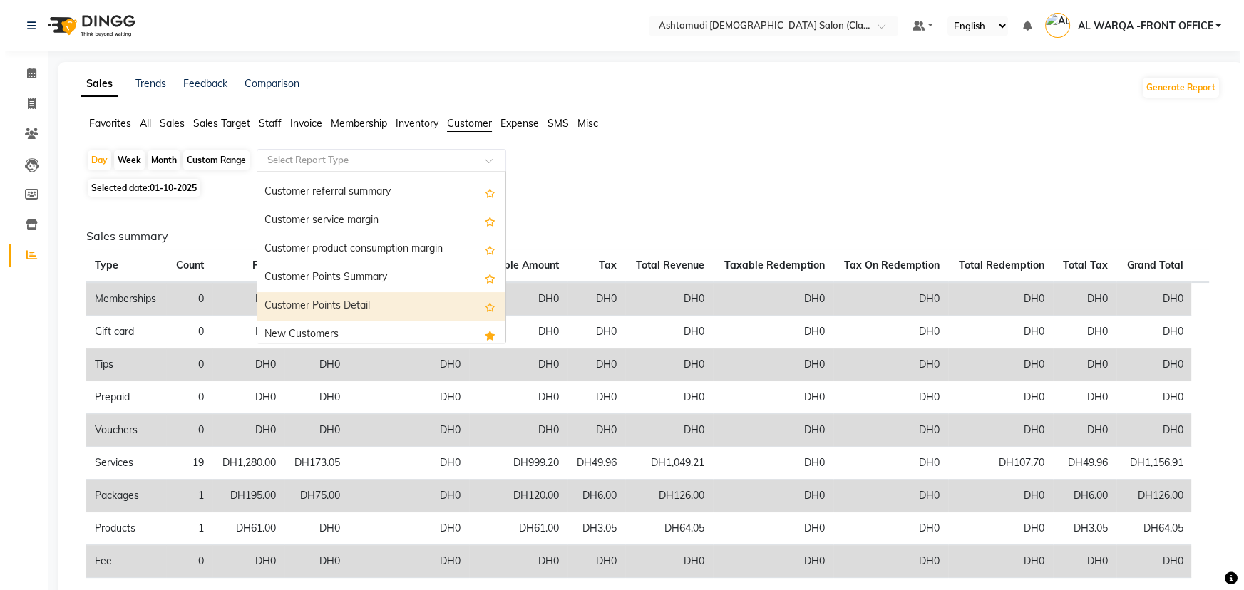
scroll to position [114, 0]
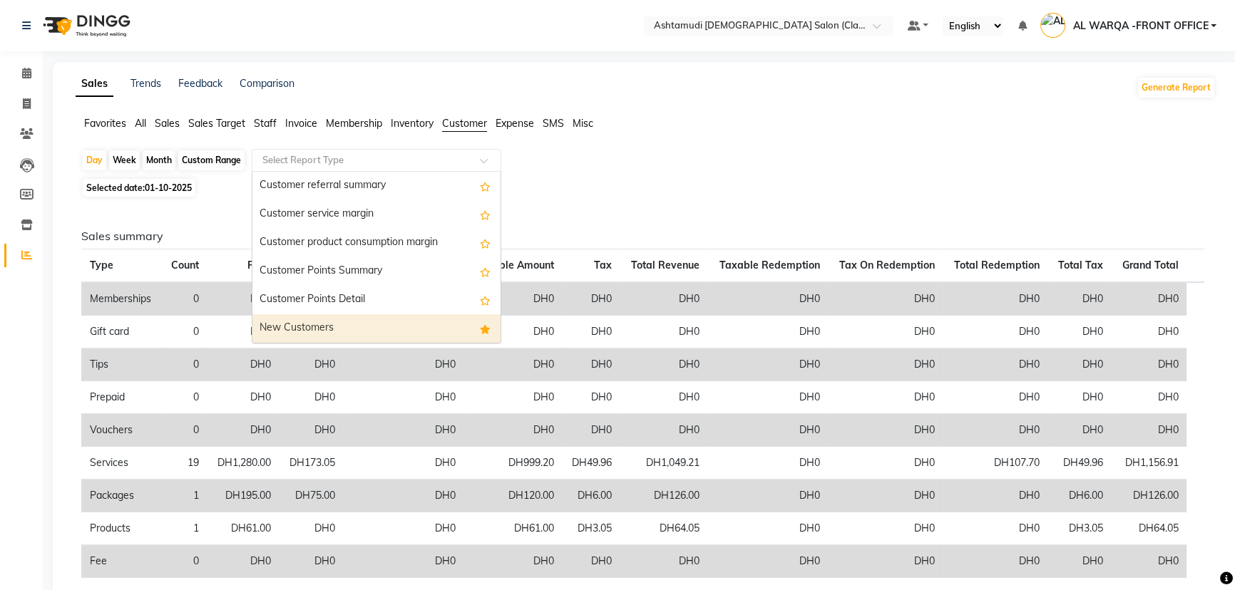
click at [381, 321] on div "New Customers" at bounding box center [376, 328] width 248 height 29
select select "full_report"
select select "csv"
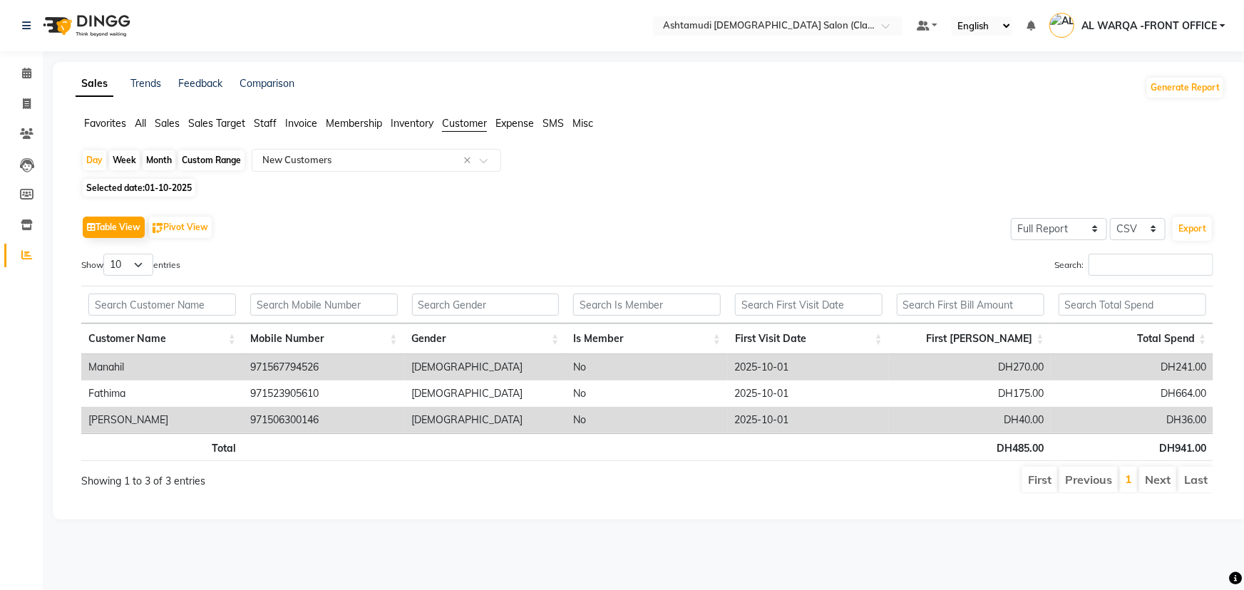
click at [144, 128] on span "All" at bounding box center [140, 123] width 11 height 13
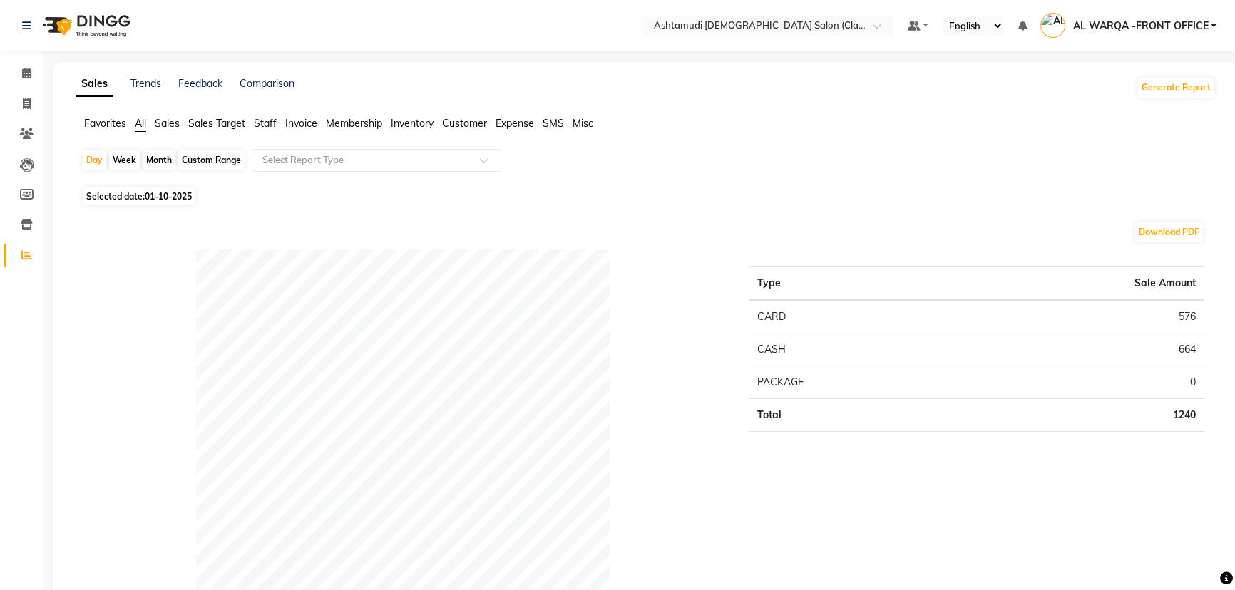
click at [158, 125] on span "Sales" at bounding box center [167, 123] width 25 height 13
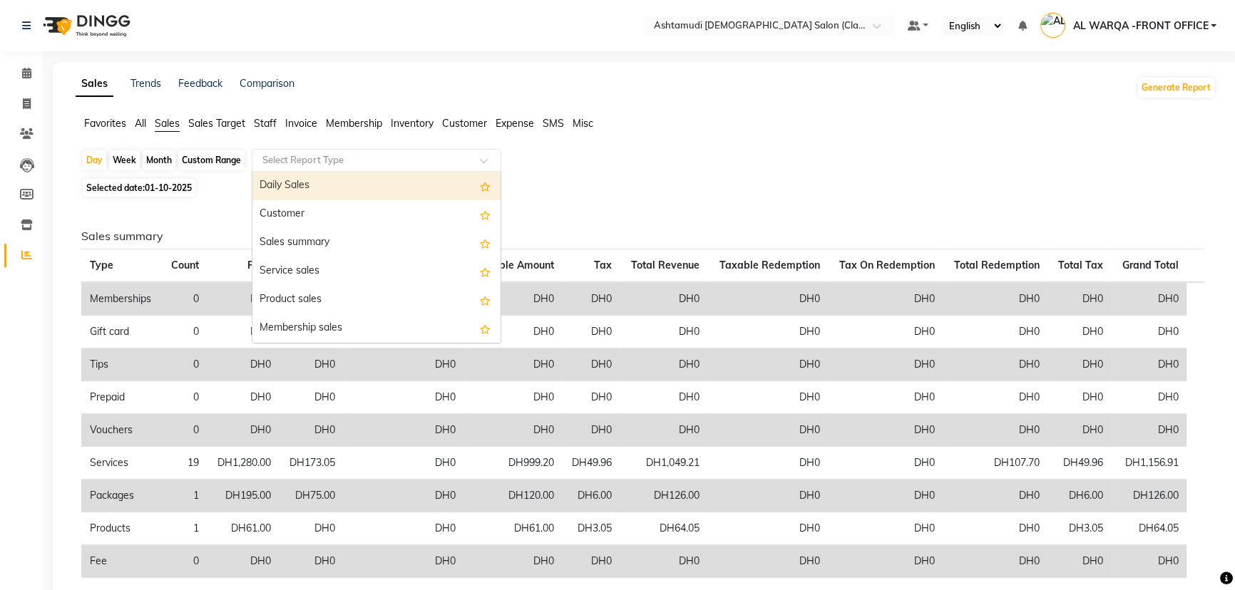
click at [282, 151] on div "Select Report Type" at bounding box center [376, 160] width 249 height 23
click at [297, 185] on div "Daily Sales" at bounding box center [376, 186] width 248 height 29
select select "full_report"
select select "csv"
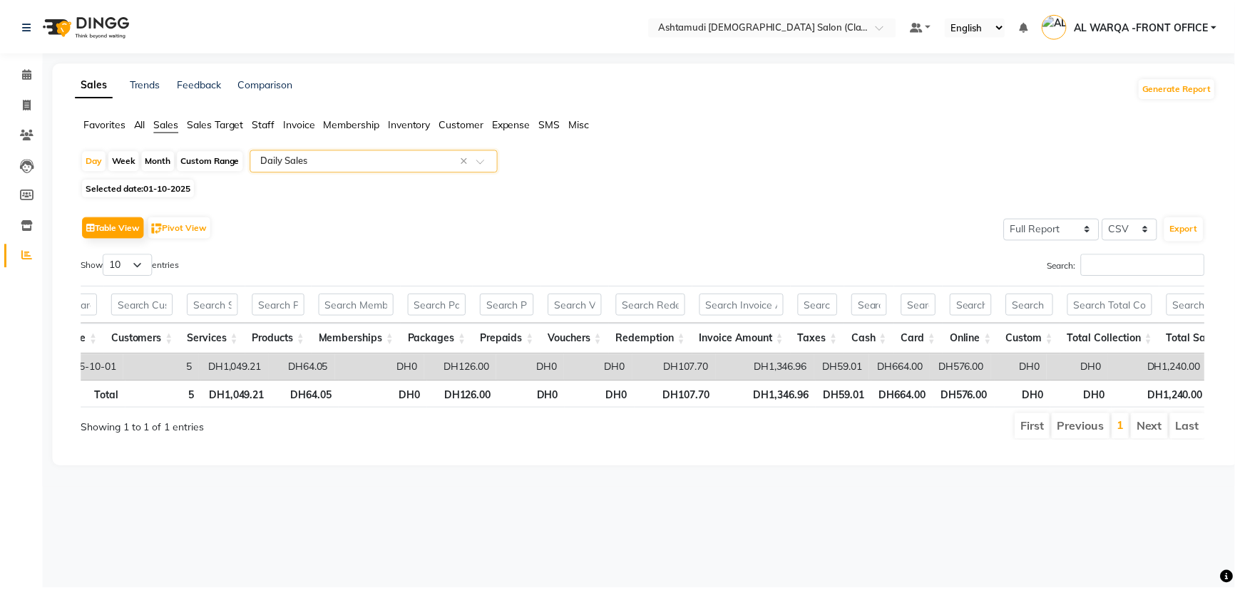
scroll to position [0, 51]
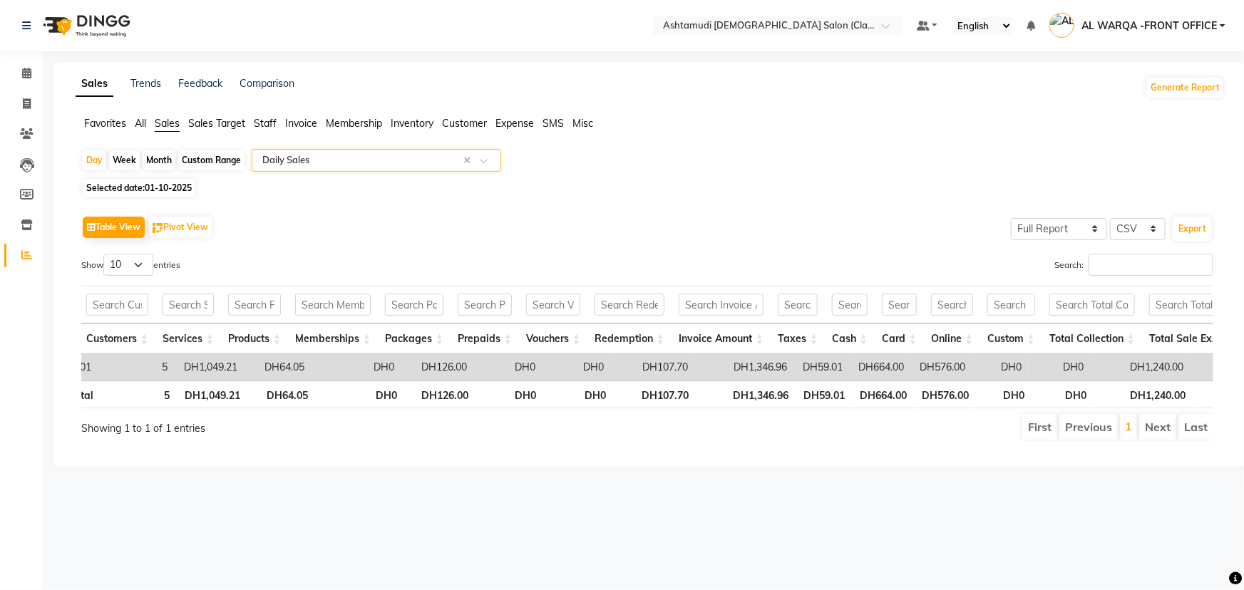
click at [207, 154] on div "Custom Range" at bounding box center [211, 160] width 66 height 20
select select "10"
select select "2025"
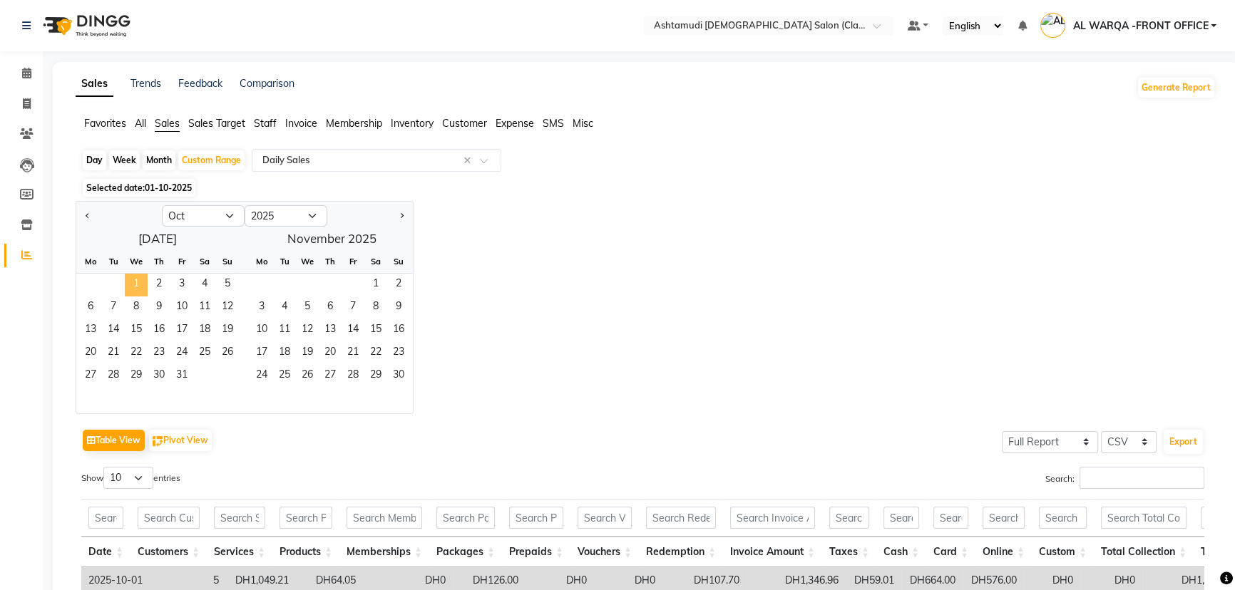
click at [133, 279] on span "1" at bounding box center [136, 285] width 23 height 23
click at [180, 372] on span "31" at bounding box center [181, 376] width 23 height 23
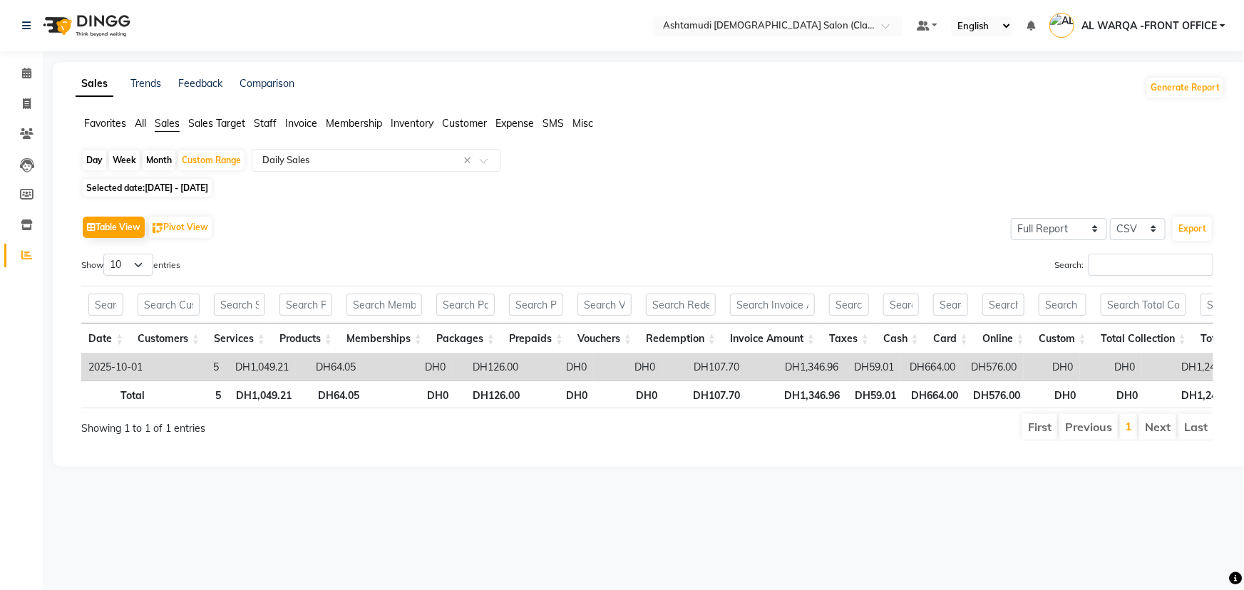
click at [156, 190] on span "[DATE] - [DATE]" at bounding box center [176, 187] width 63 height 11
select select "10"
select select "2025"
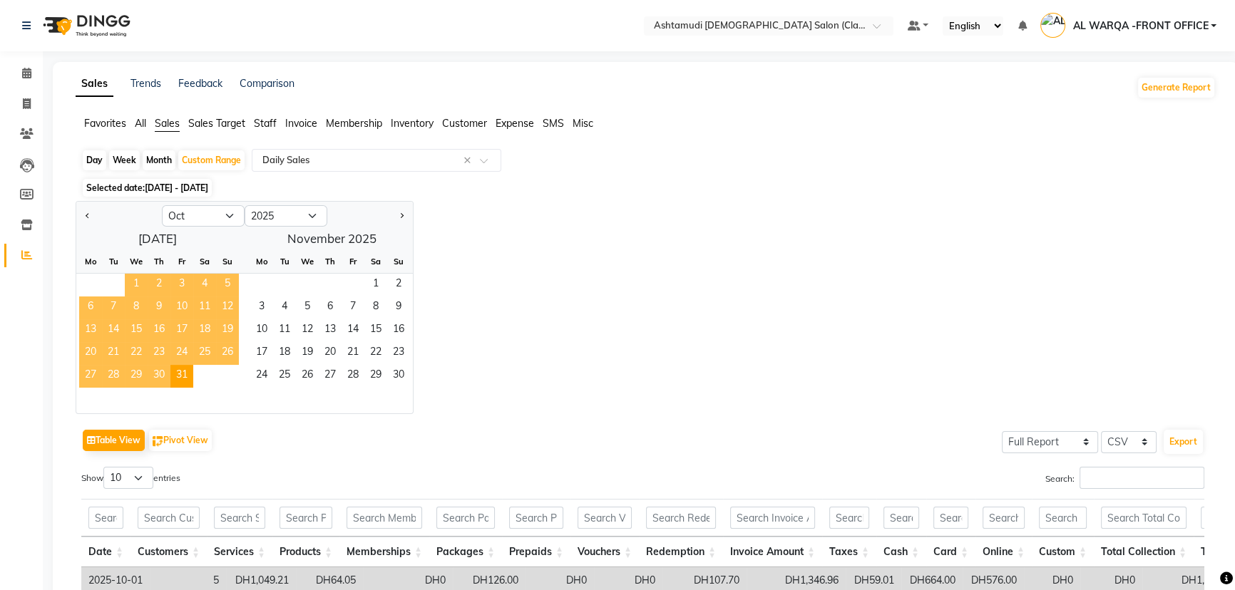
click at [134, 282] on span "1" at bounding box center [136, 285] width 23 height 23
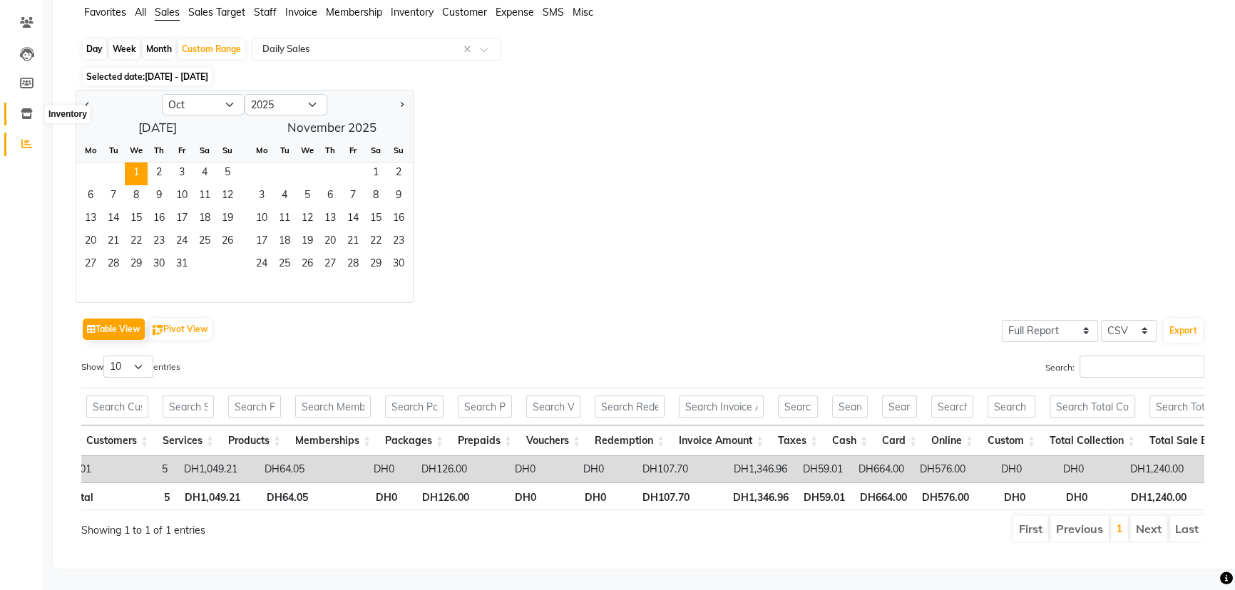
scroll to position [0, 0]
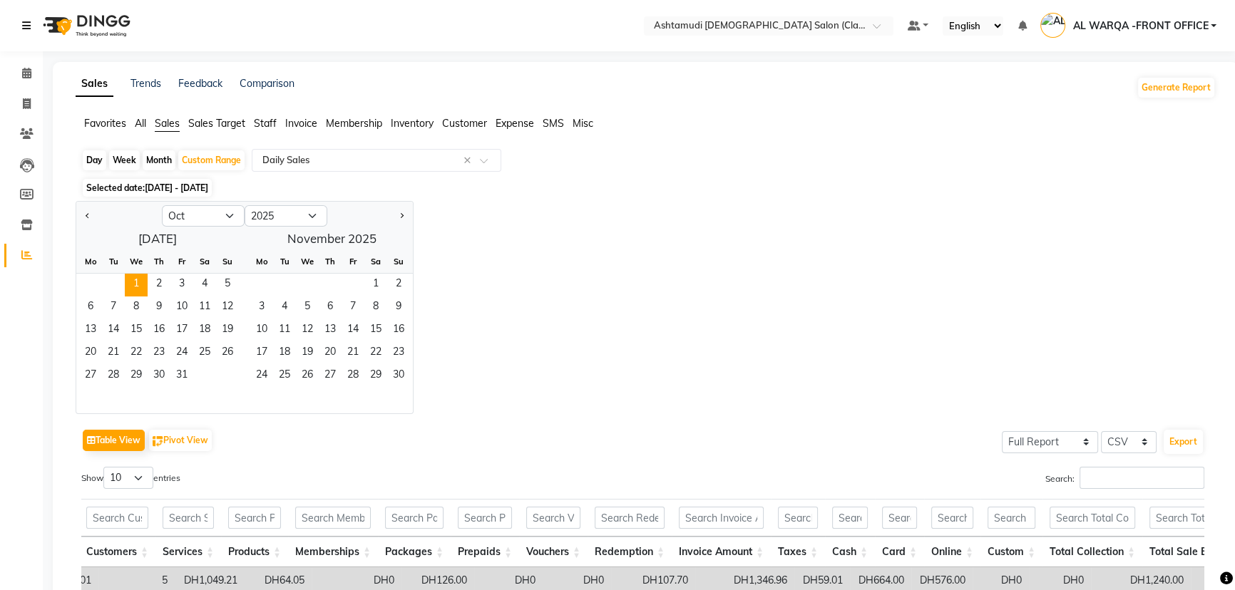
click at [28, 24] on icon at bounding box center [26, 26] width 9 height 10
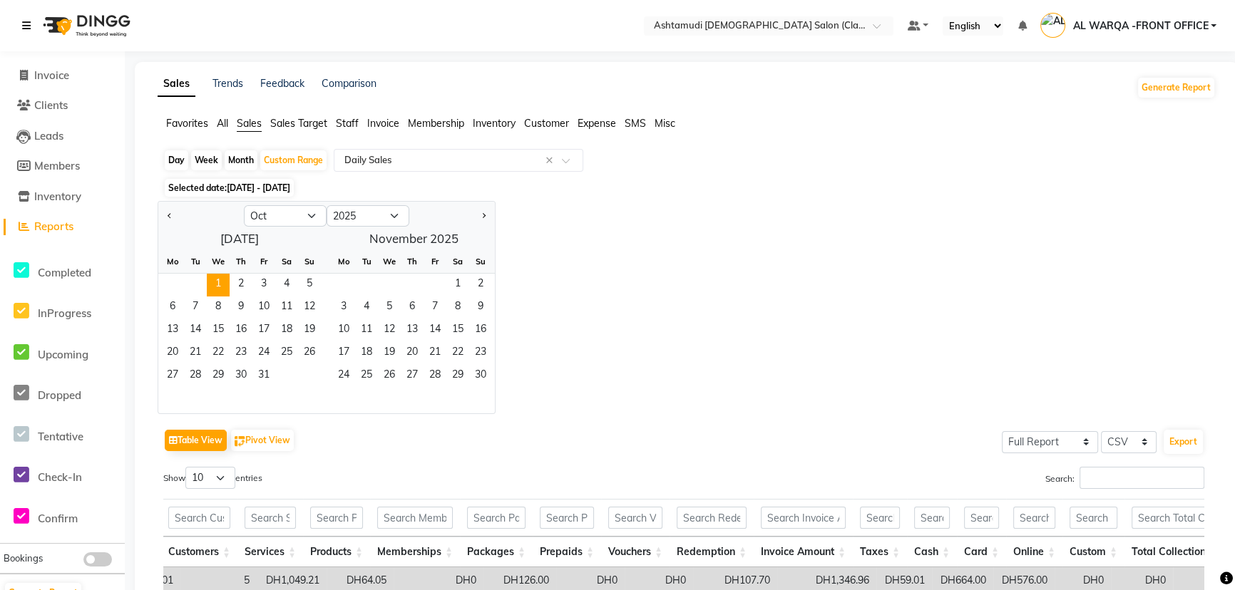
scroll to position [129, 0]
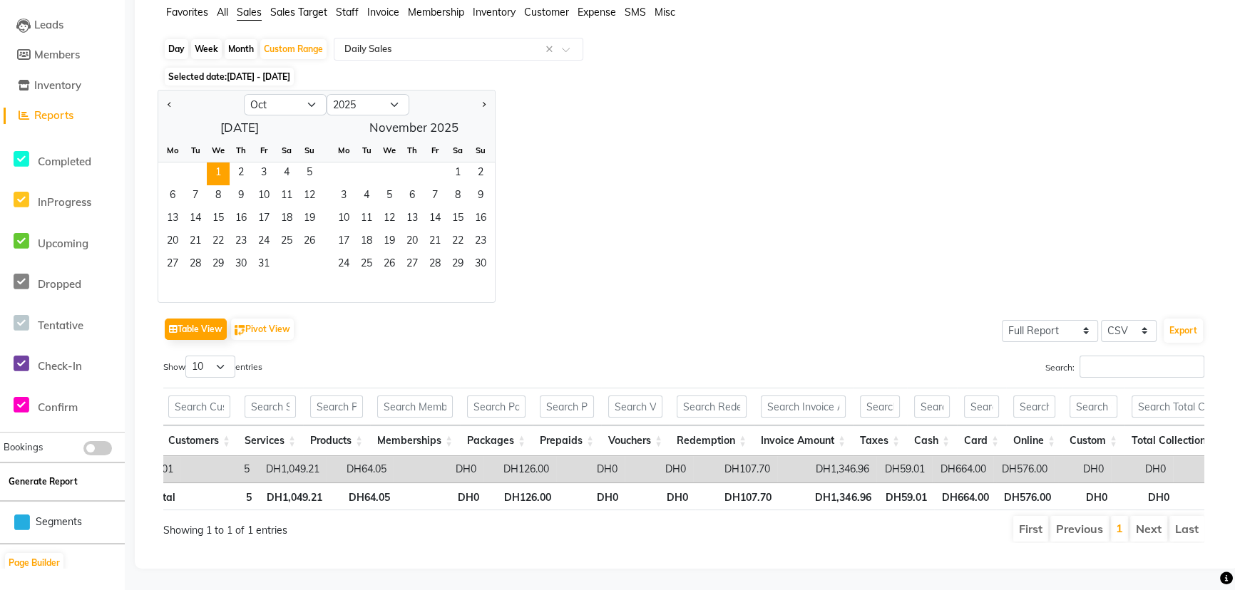
click at [44, 472] on button "Generate Report" at bounding box center [43, 482] width 76 height 20
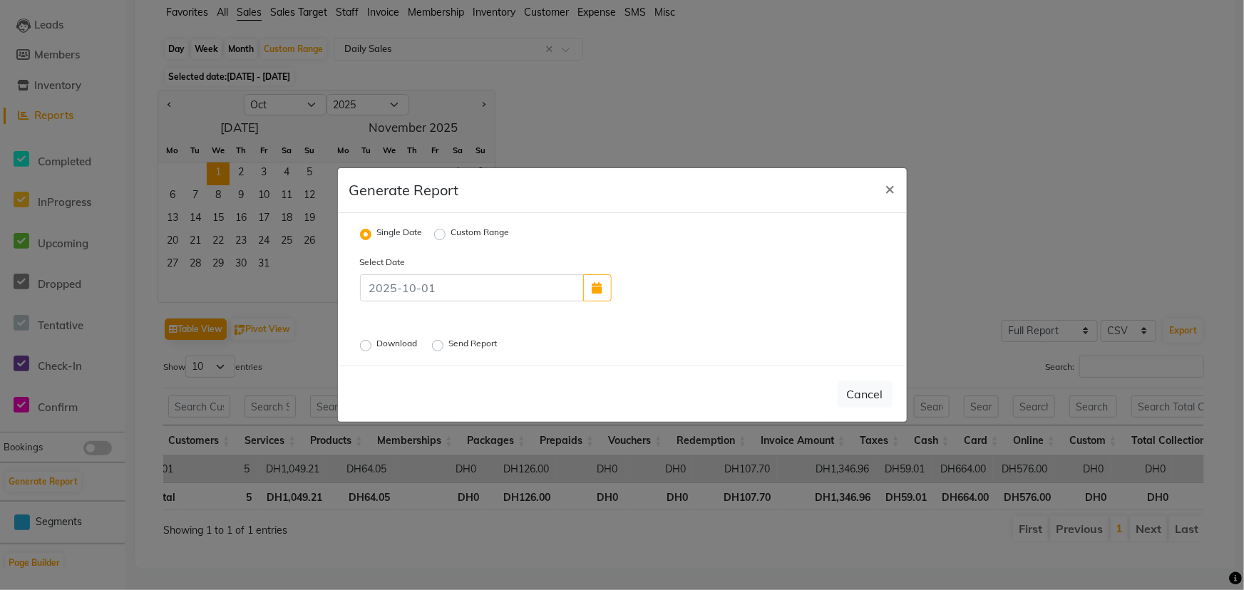
click at [377, 349] on label "Download" at bounding box center [398, 345] width 43 height 17
click at [363, 349] on input "Download" at bounding box center [368, 346] width 10 height 10
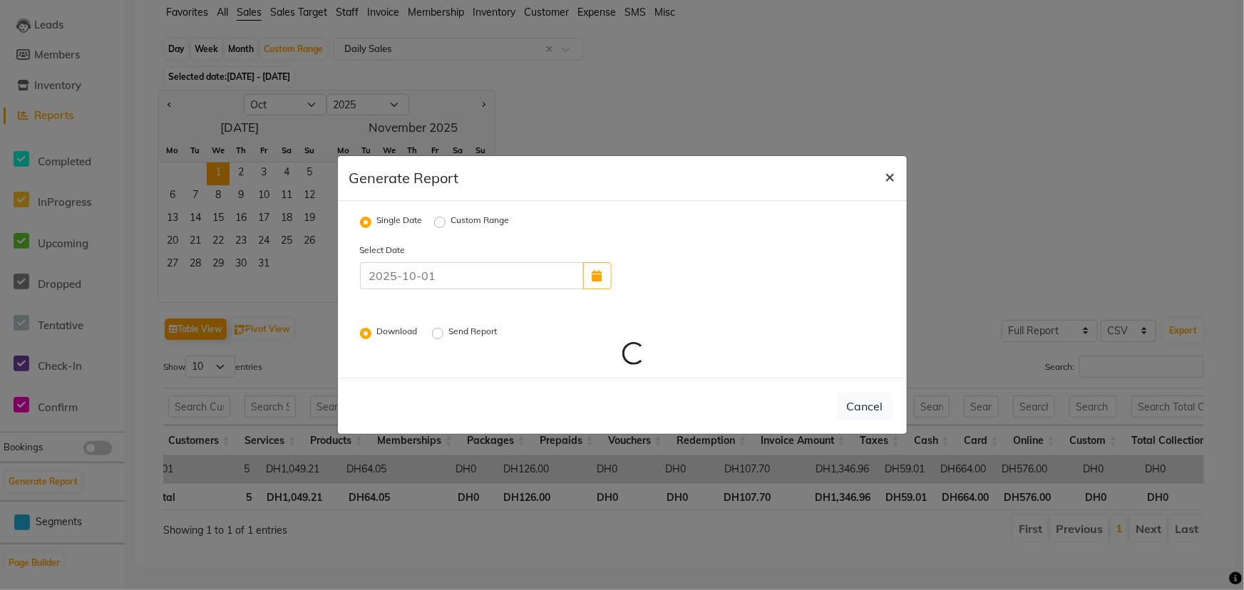
click at [887, 175] on span "×" at bounding box center [890, 175] width 10 height 21
radio input "false"
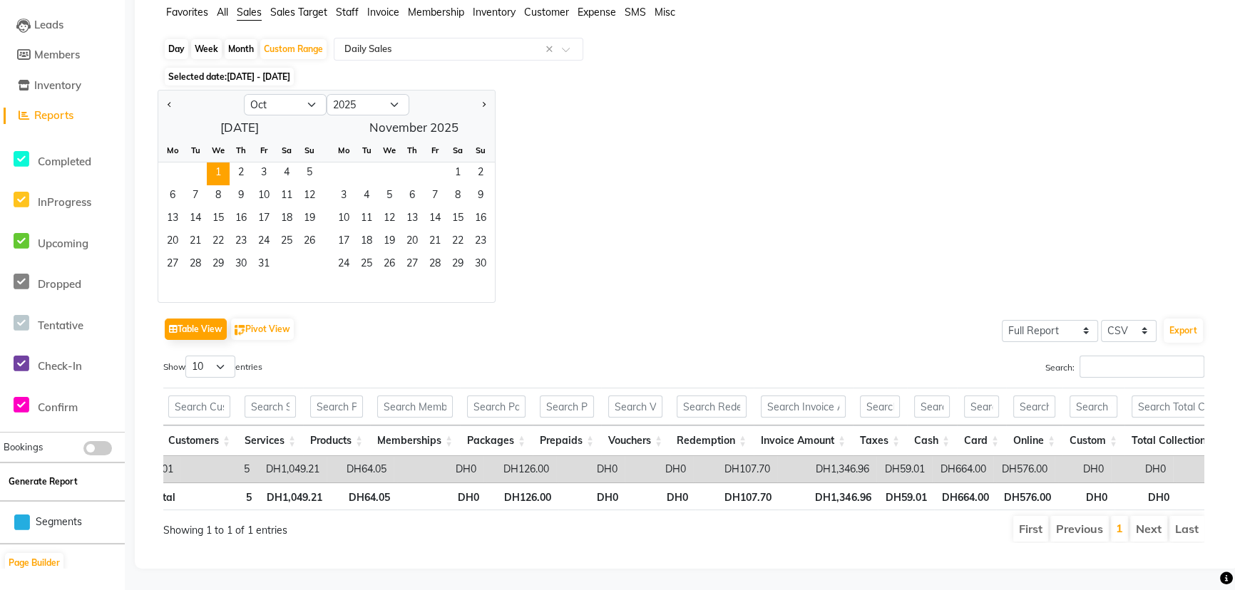
click at [52, 472] on button "Generate Report" at bounding box center [43, 482] width 76 height 20
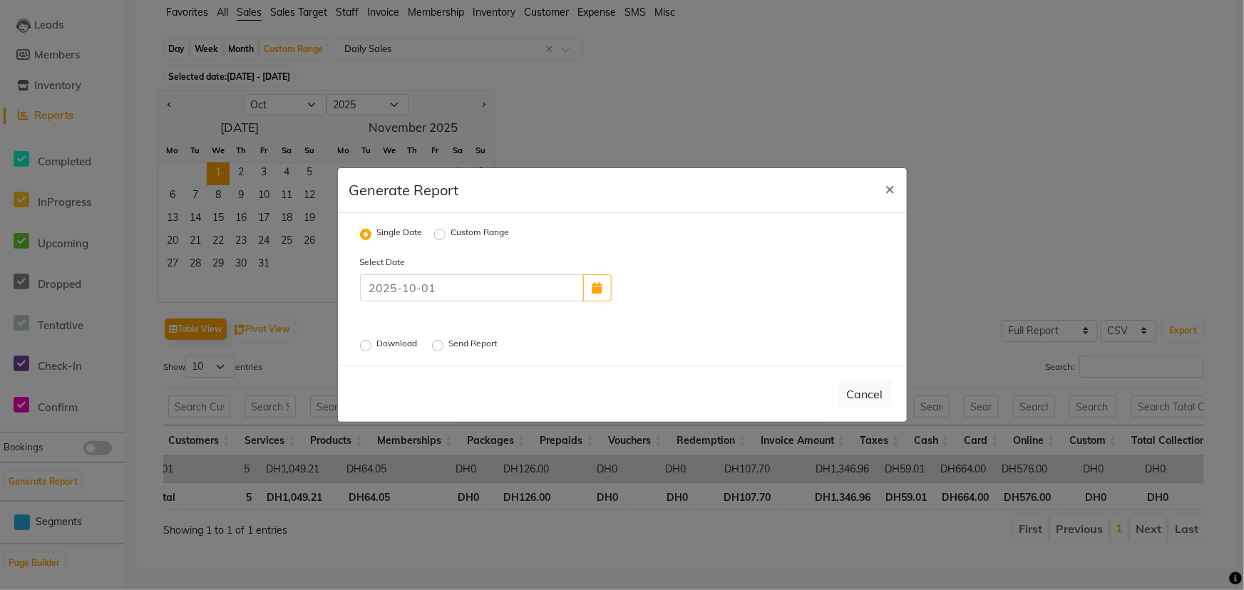
click at [359, 345] on div "Download Send Report" at bounding box center [531, 345] width 364 height 19
click at [377, 346] on label "Download" at bounding box center [398, 345] width 43 height 17
click at [363, 346] on input "Download" at bounding box center [368, 346] width 10 height 10
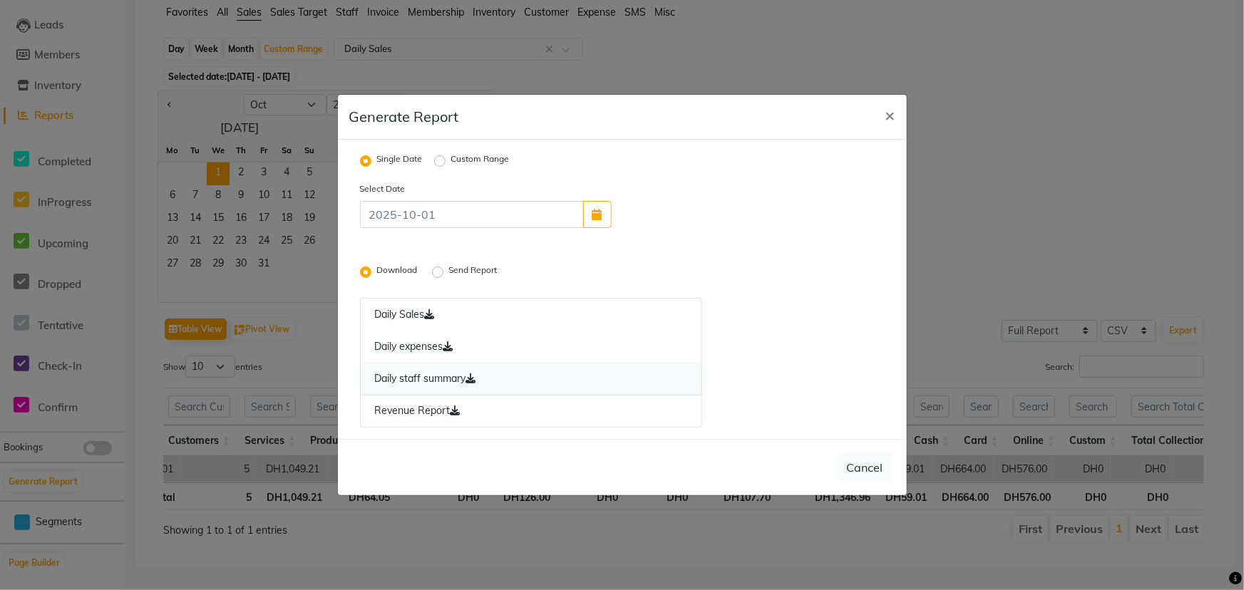
click at [545, 386] on link "Daily staff summary" at bounding box center [531, 379] width 343 height 33
click at [557, 416] on link "Revenue Report" at bounding box center [531, 411] width 343 height 33
click at [1098, 285] on ngb-modal-window "Generate Report × Single Date Custom Range Select Date Download Send Report Dai…" at bounding box center [622, 295] width 1244 height 590
click at [278, 44] on ngb-modal-window "Generate Report × Single Date Custom Range Select Date Download Send Report Dai…" at bounding box center [622, 295] width 1244 height 590
click at [202, 163] on ngb-modal-window "Generate Report × Single Date Custom Range Select Date Download Send Report Dai…" at bounding box center [622, 295] width 1244 height 590
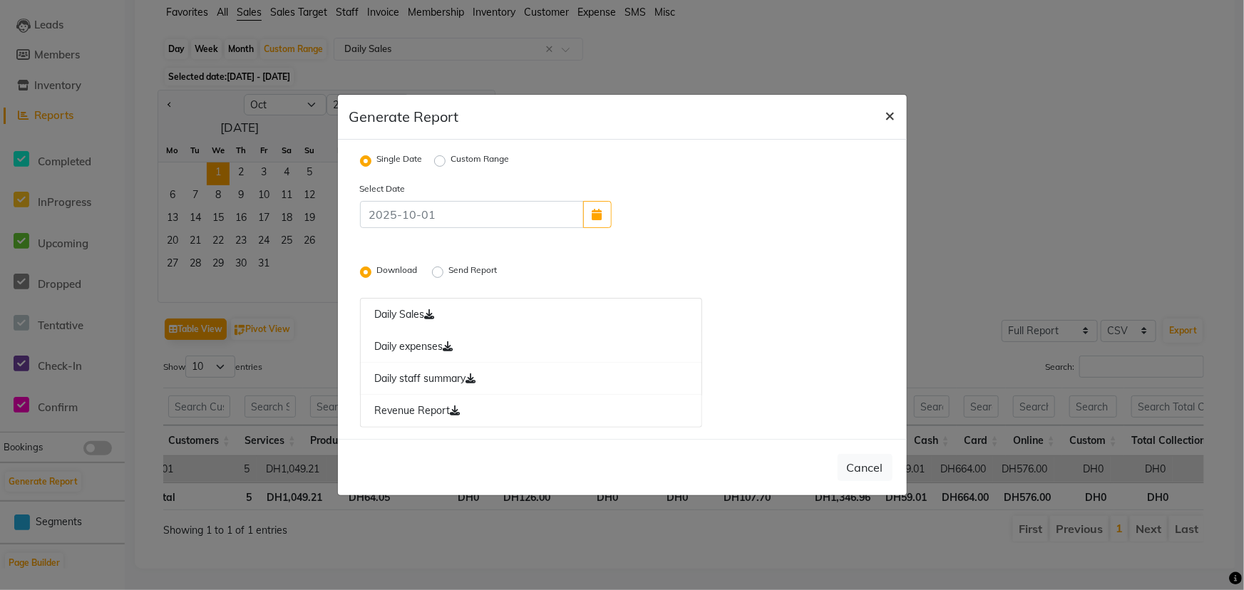
click at [899, 107] on button "×" at bounding box center [890, 115] width 33 height 40
radio input "false"
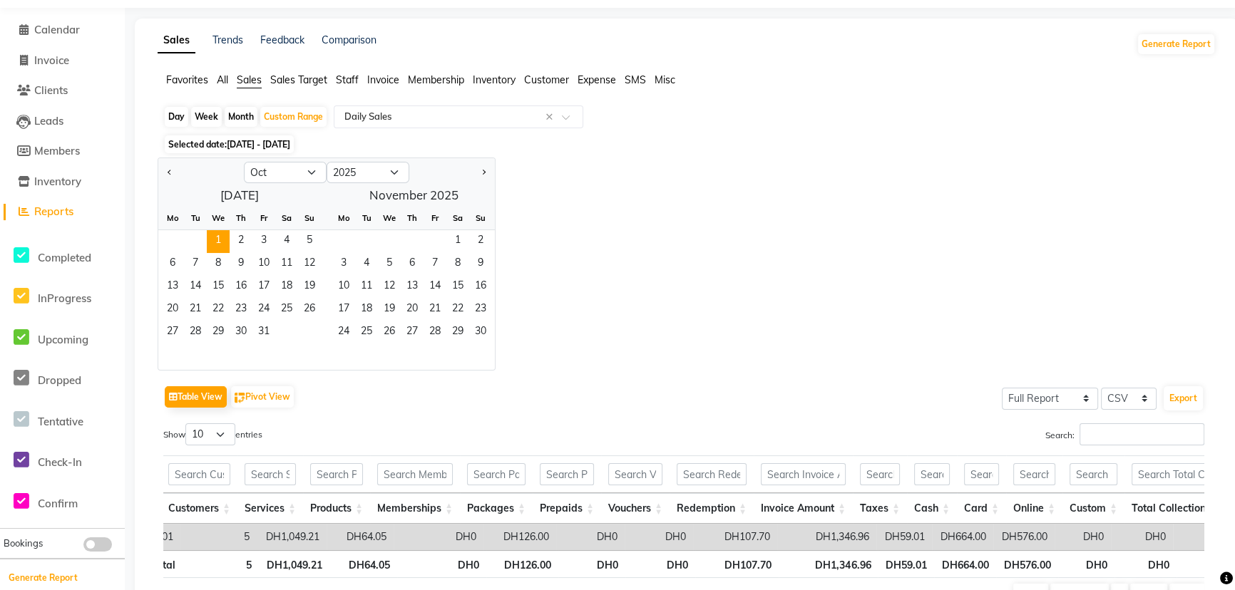
scroll to position [0, 0]
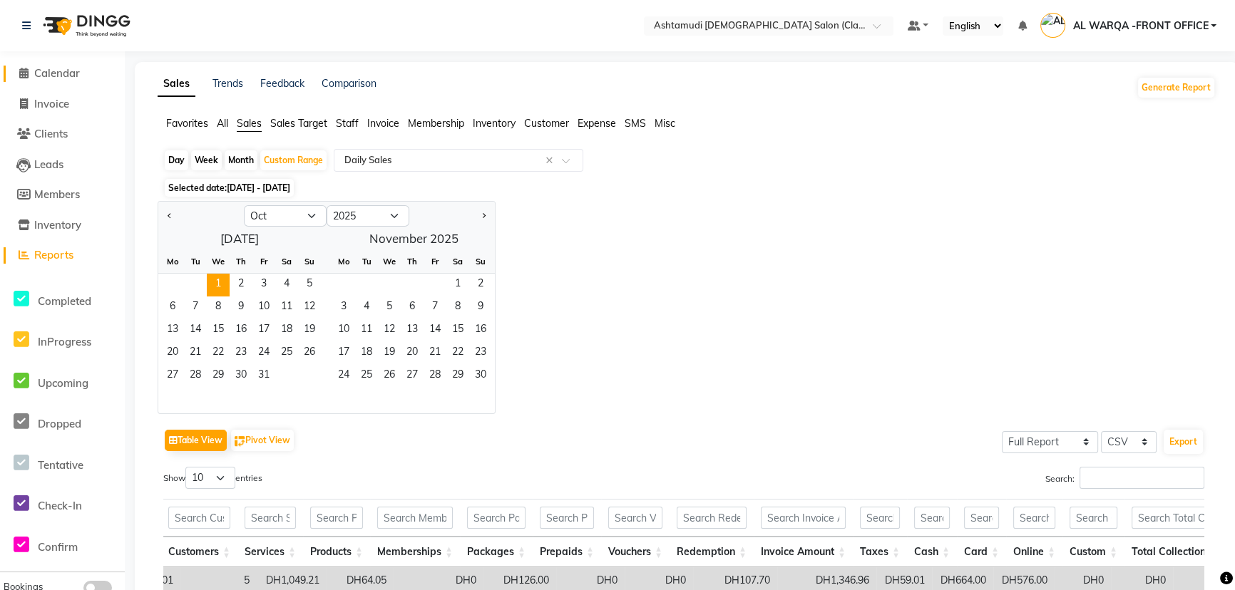
click at [63, 71] on span "Calendar" at bounding box center [57, 73] width 46 height 14
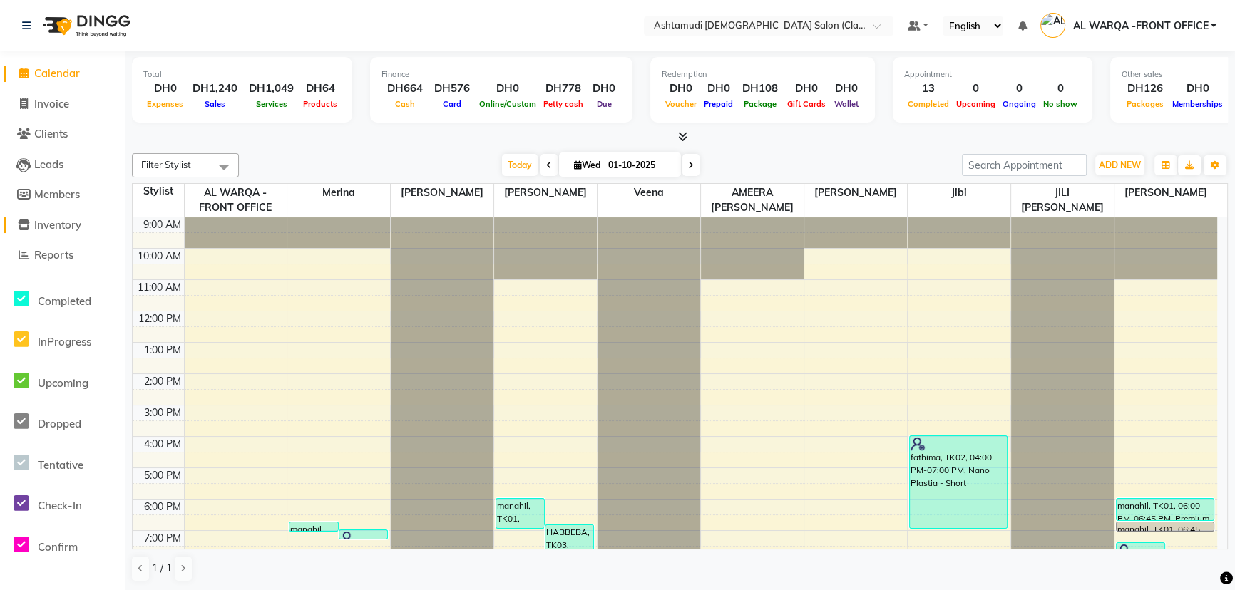
click at [71, 227] on span "Inventory" at bounding box center [57, 225] width 47 height 14
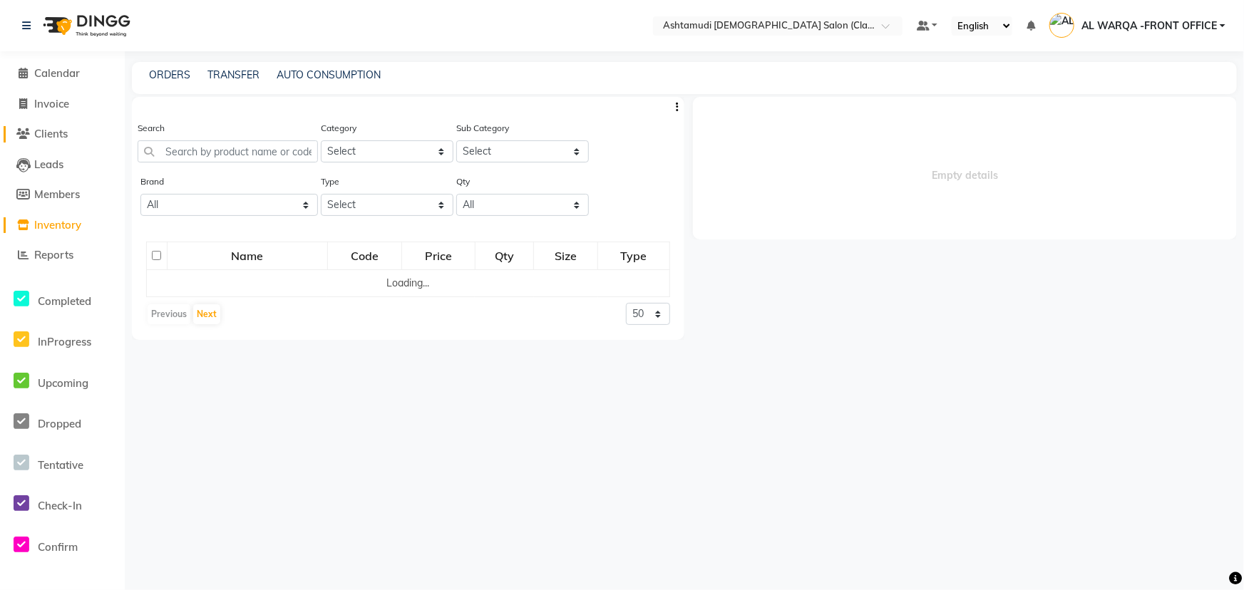
select select
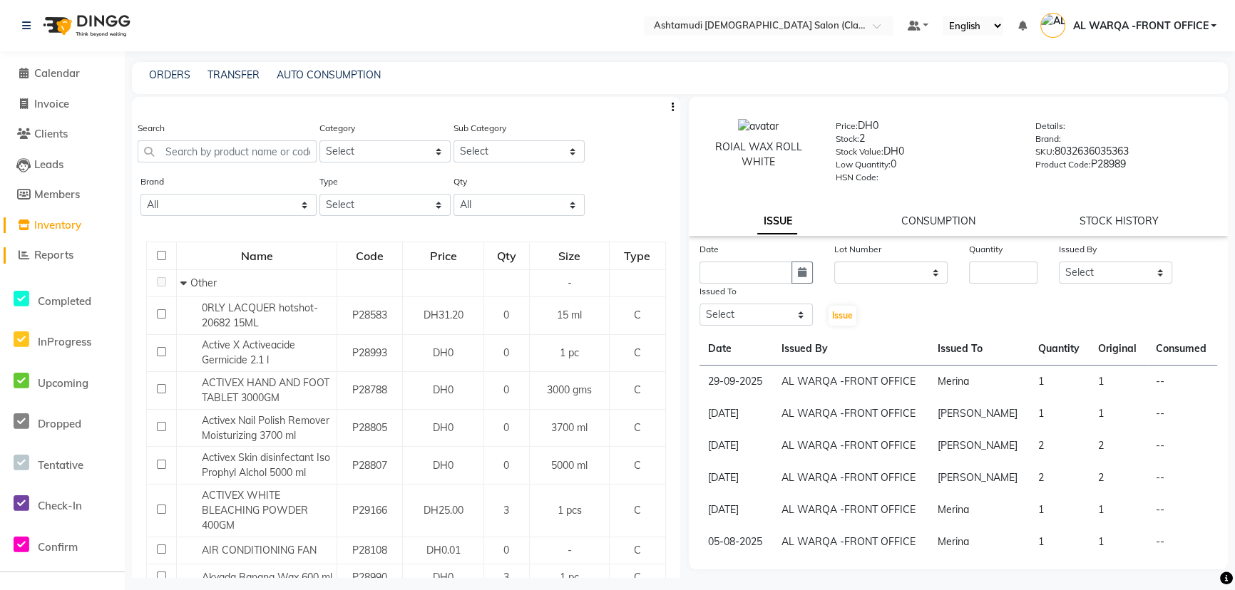
click at [50, 261] on span "Reports" at bounding box center [53, 255] width 39 height 14
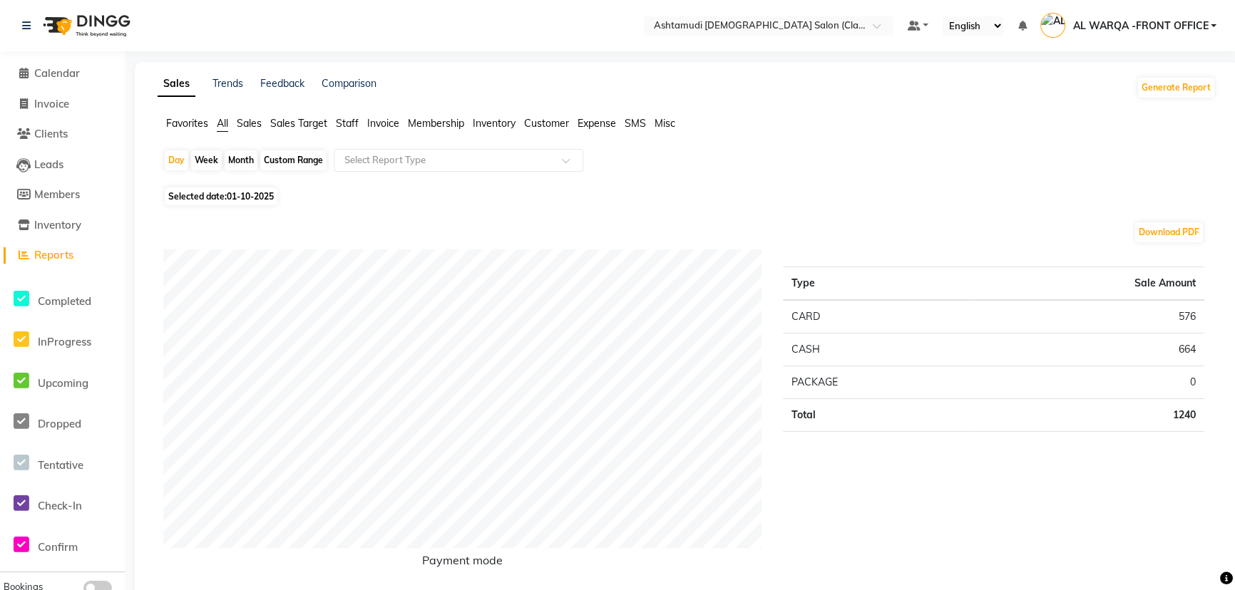
click at [257, 117] on span "Sales" at bounding box center [249, 123] width 25 height 13
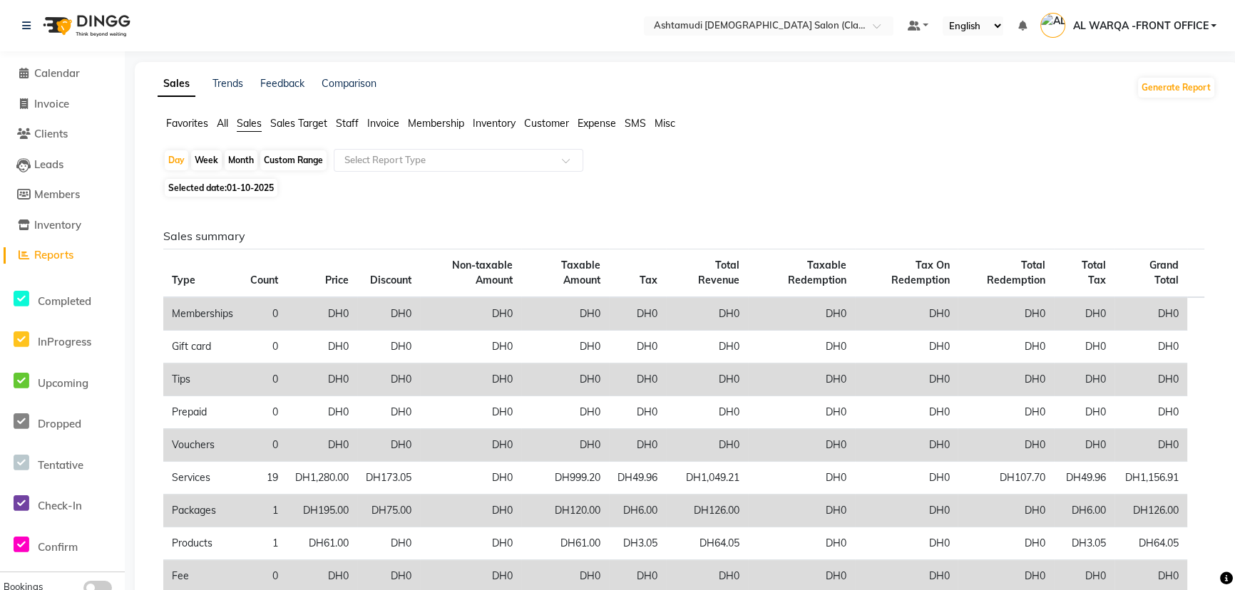
click at [548, 121] on span "Customer" at bounding box center [546, 123] width 45 height 13
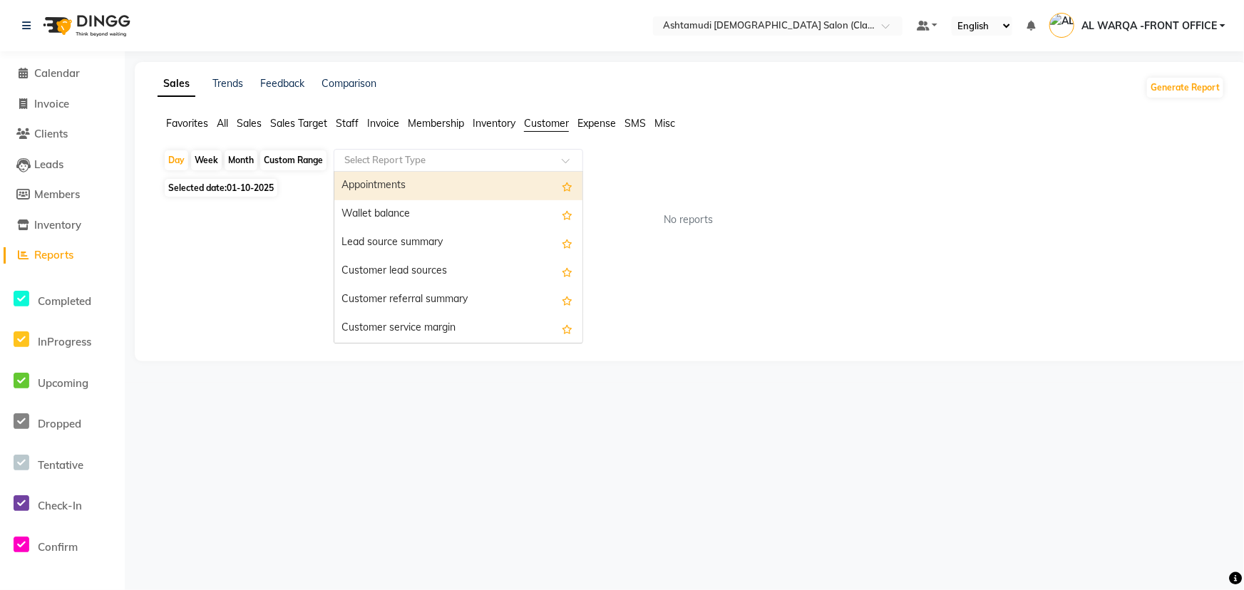
click at [537, 167] on div "Select Report Type" at bounding box center [447, 160] width 220 height 14
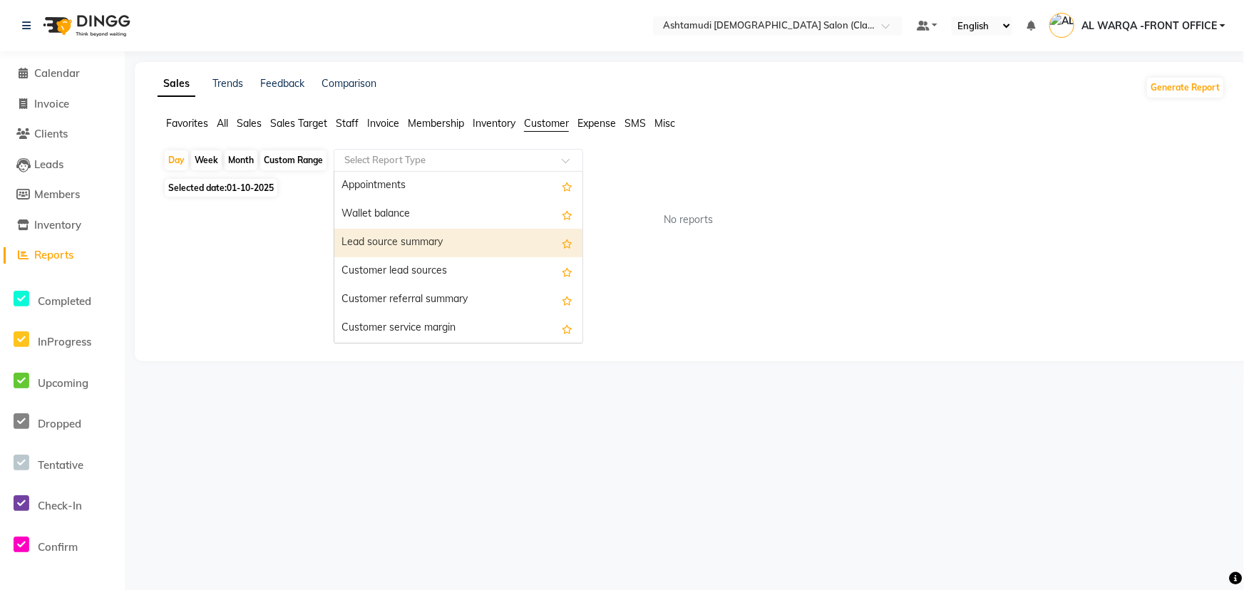
scroll to position [114, 0]
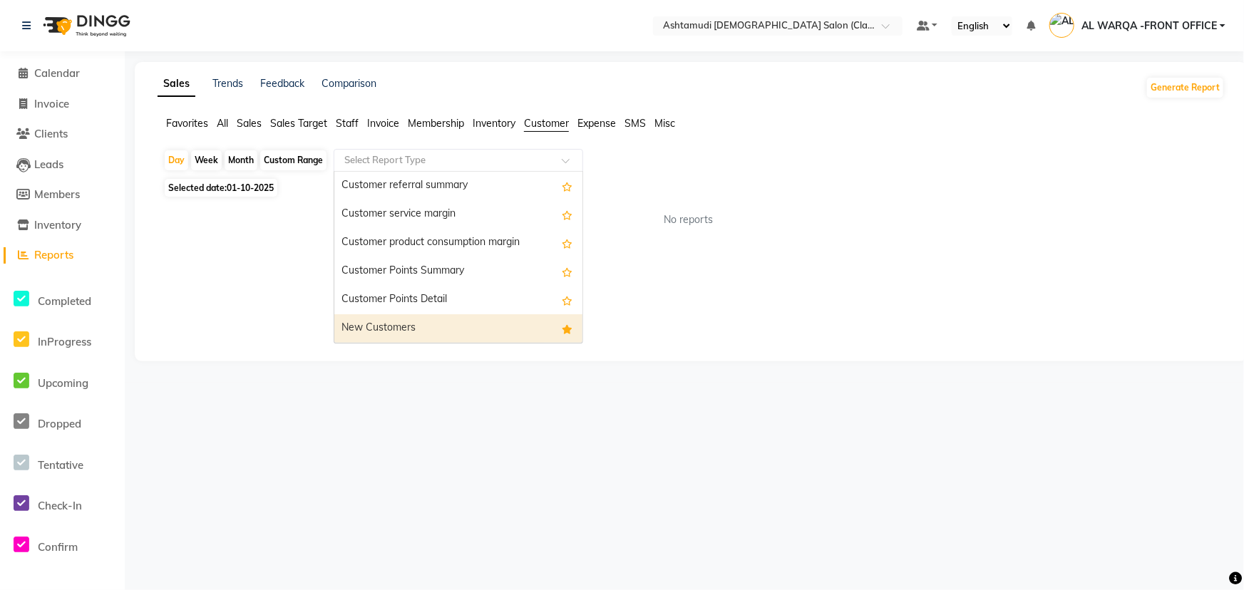
click at [530, 336] on div "New Customers" at bounding box center [458, 328] width 248 height 29
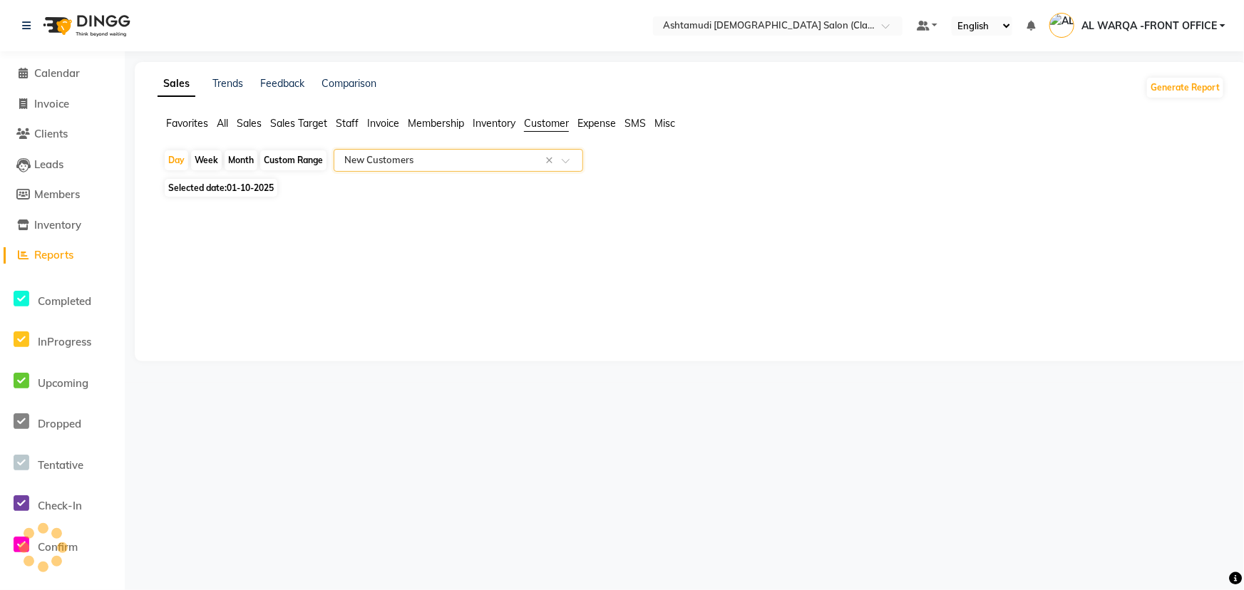
select select "full_report"
select select "csv"
